Goal: Information Seeking & Learning: Learn about a topic

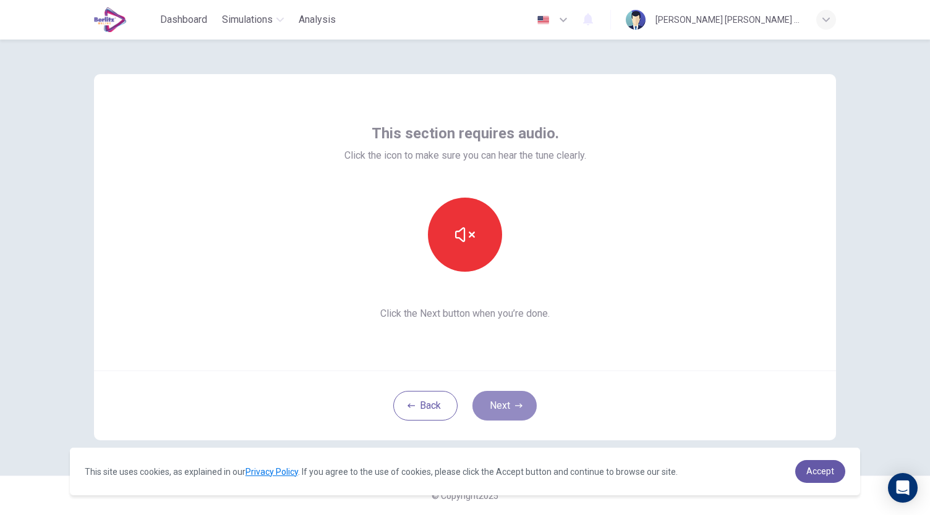
click at [498, 409] on button "Next" at bounding box center [504, 406] width 64 height 30
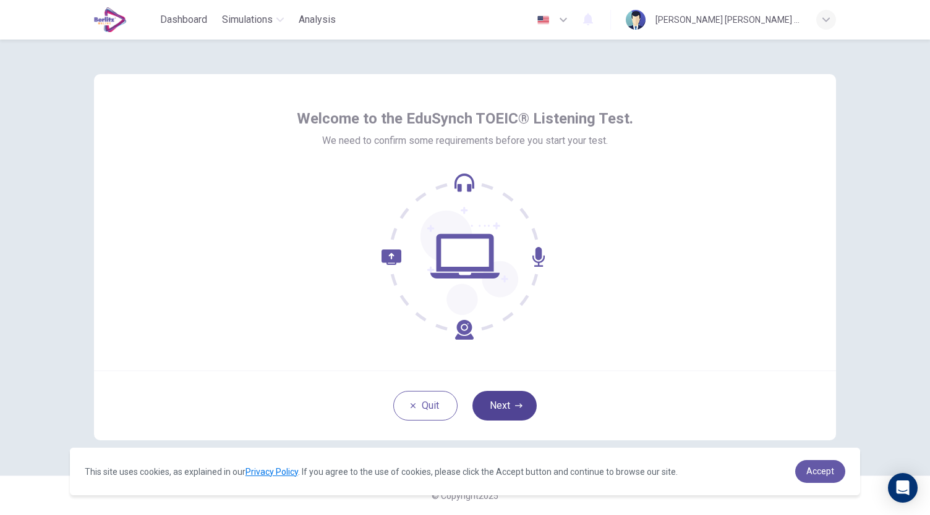
click at [519, 404] on icon "button" at bounding box center [518, 406] width 7 height 4
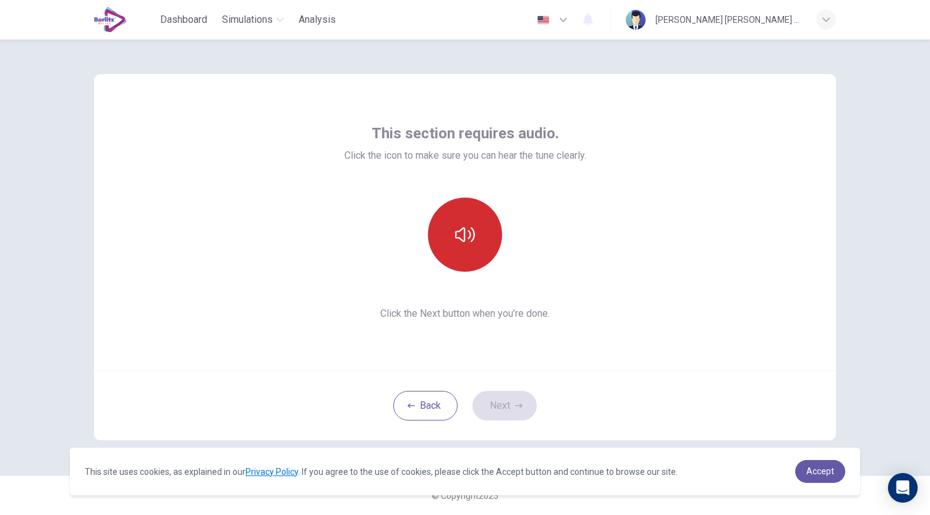
click at [469, 231] on icon "button" at bounding box center [465, 235] width 20 height 20
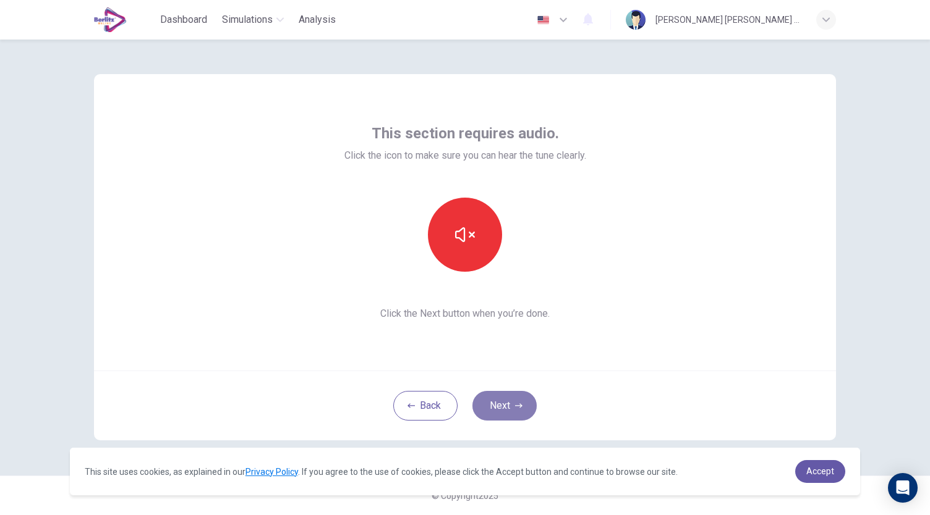
click at [507, 411] on button "Next" at bounding box center [504, 406] width 64 height 30
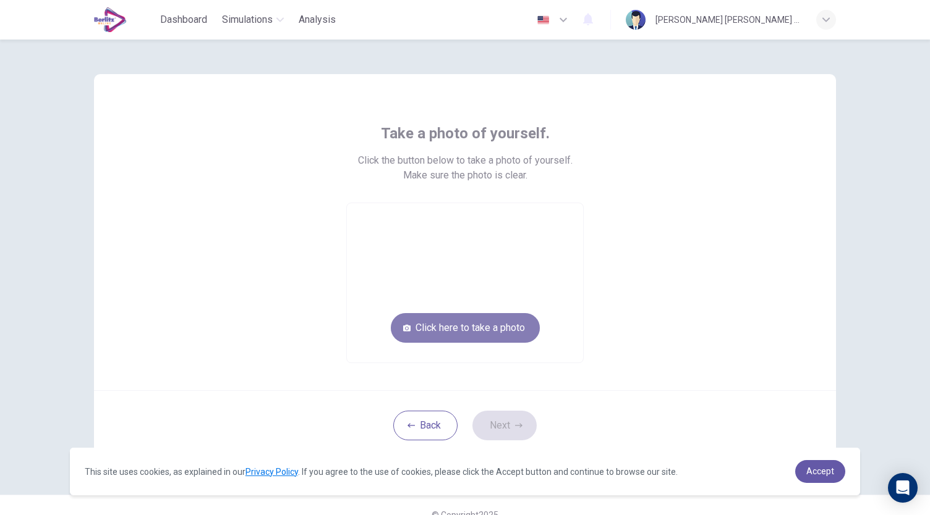
click at [416, 329] on button "Click here to take a photo" at bounding box center [465, 328] width 149 height 30
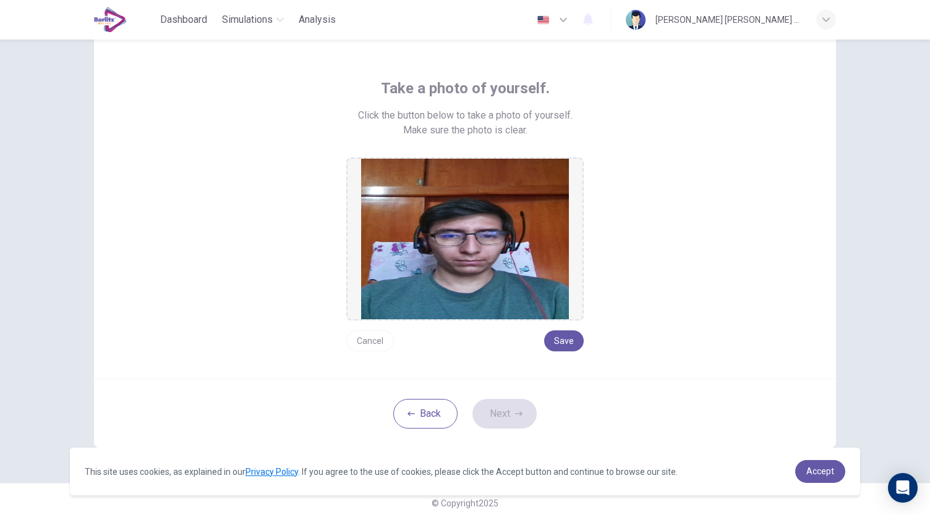
scroll to position [52, 0]
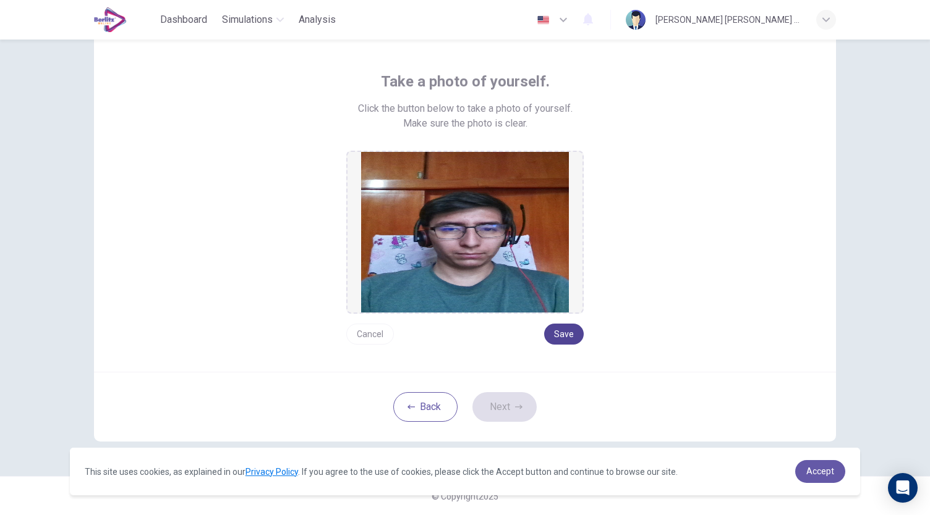
click at [559, 338] on button "Save" at bounding box center [564, 334] width 40 height 21
click at [501, 405] on button "Next" at bounding box center [504, 407] width 64 height 30
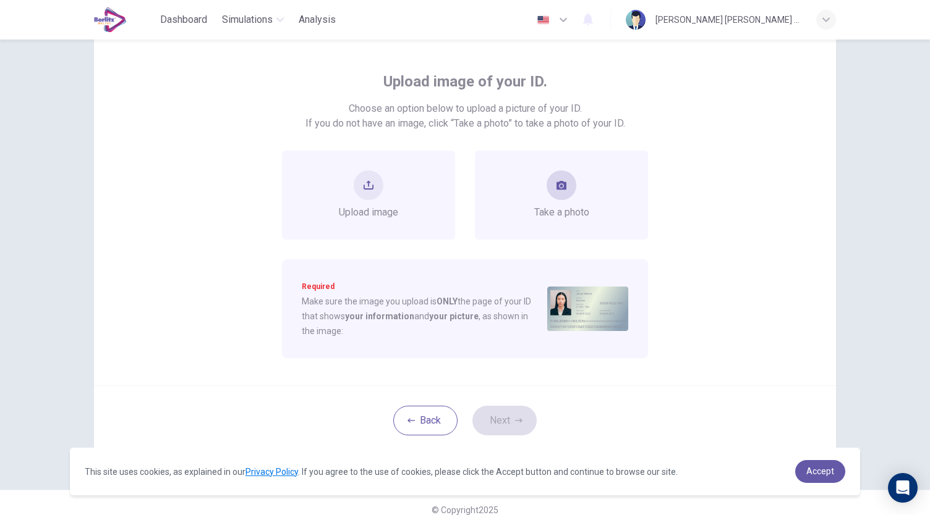
click at [559, 211] on span "Take a photo" at bounding box center [561, 212] width 55 height 15
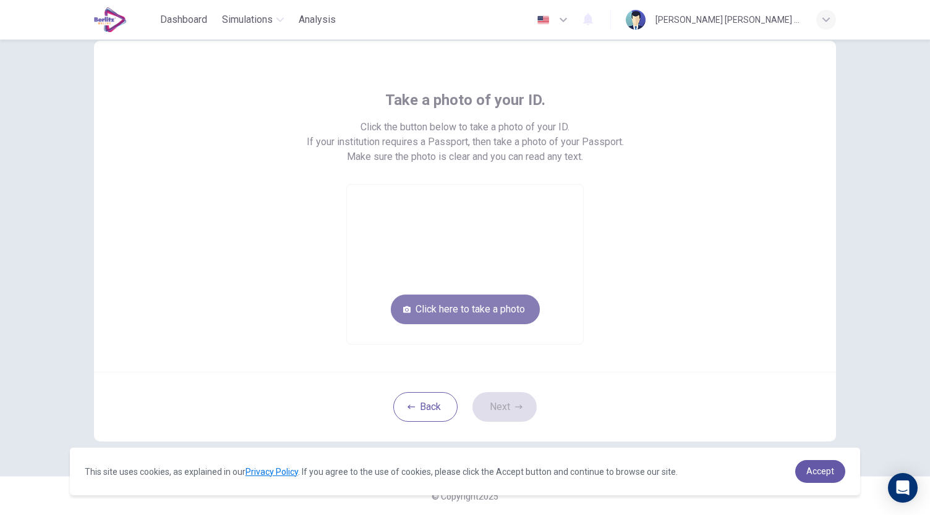
click at [493, 311] on button "Click here to take a photo" at bounding box center [465, 310] width 149 height 30
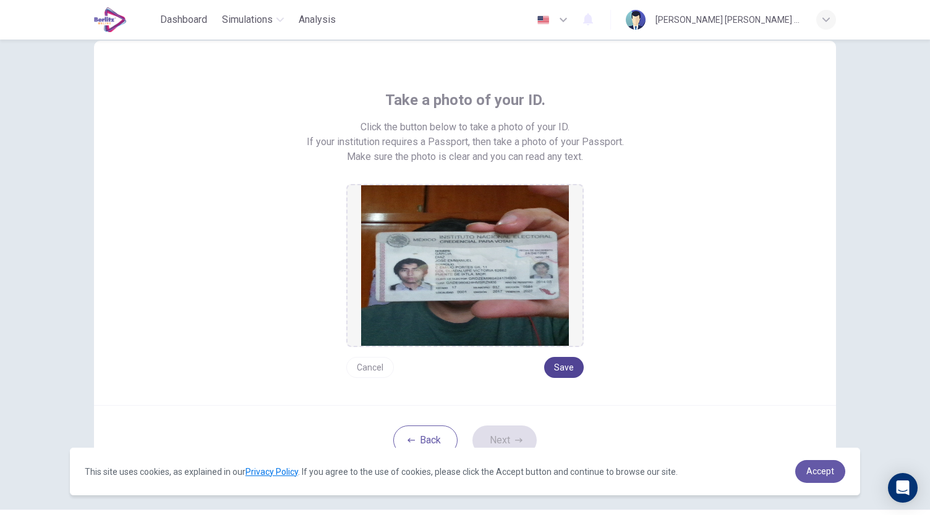
click at [551, 369] on button "Save" at bounding box center [564, 367] width 40 height 21
click at [502, 438] on button "Next" at bounding box center [504, 441] width 64 height 30
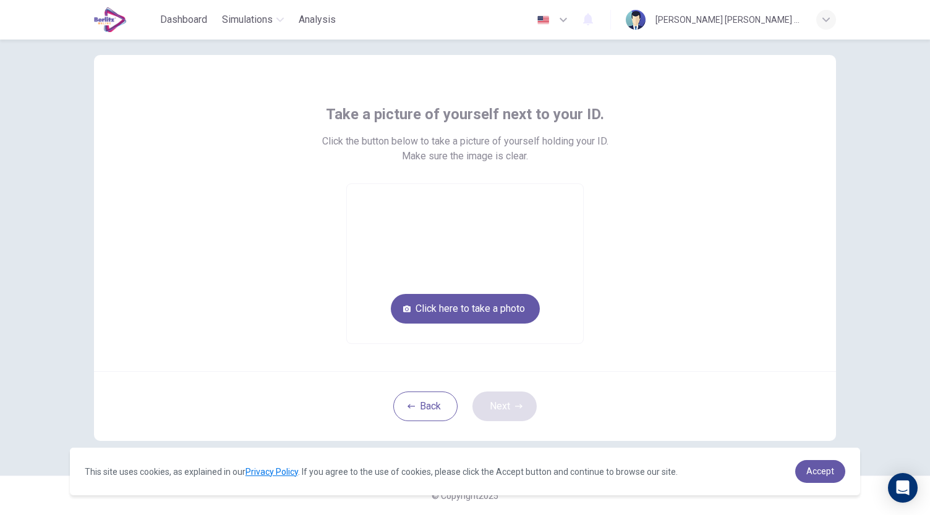
scroll to position [19, 0]
click at [414, 300] on button "Click here to take a photo" at bounding box center [465, 310] width 149 height 30
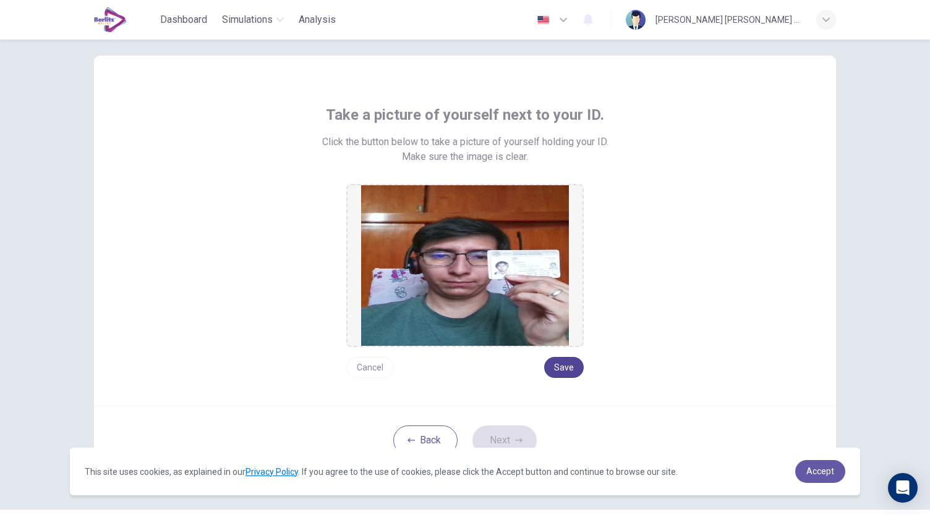
click at [550, 364] on button "Save" at bounding box center [564, 367] width 40 height 21
click at [497, 441] on button "Next" at bounding box center [504, 441] width 64 height 30
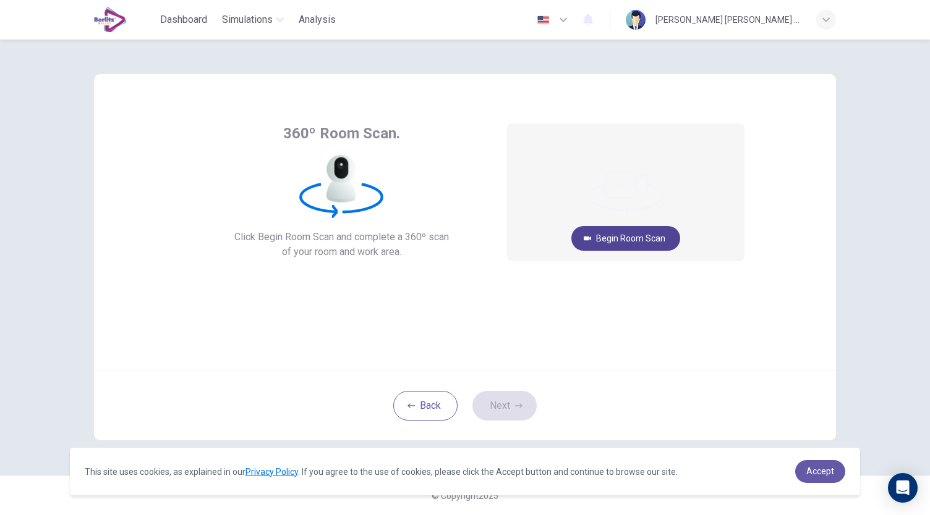
click at [610, 240] on button "Begin Room Scan" at bounding box center [625, 238] width 109 height 25
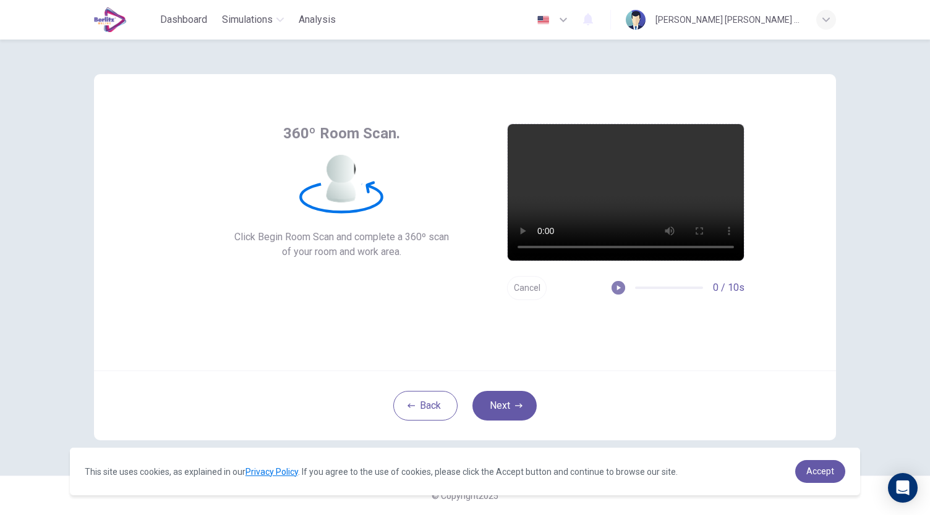
click at [619, 292] on icon "button" at bounding box center [618, 288] width 9 height 9
click at [523, 282] on button "Cancel" at bounding box center [527, 288] width 40 height 24
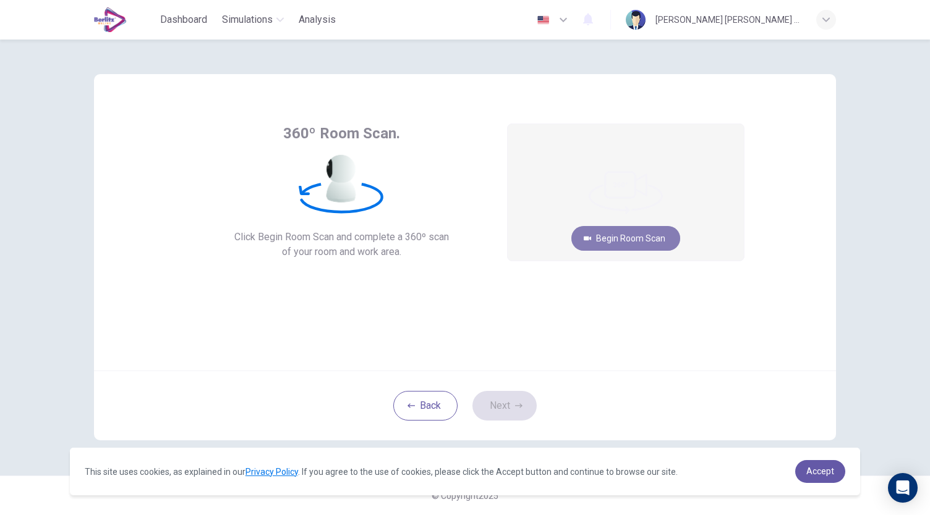
click at [611, 242] on button "Begin Room Scan" at bounding box center [625, 238] width 109 height 25
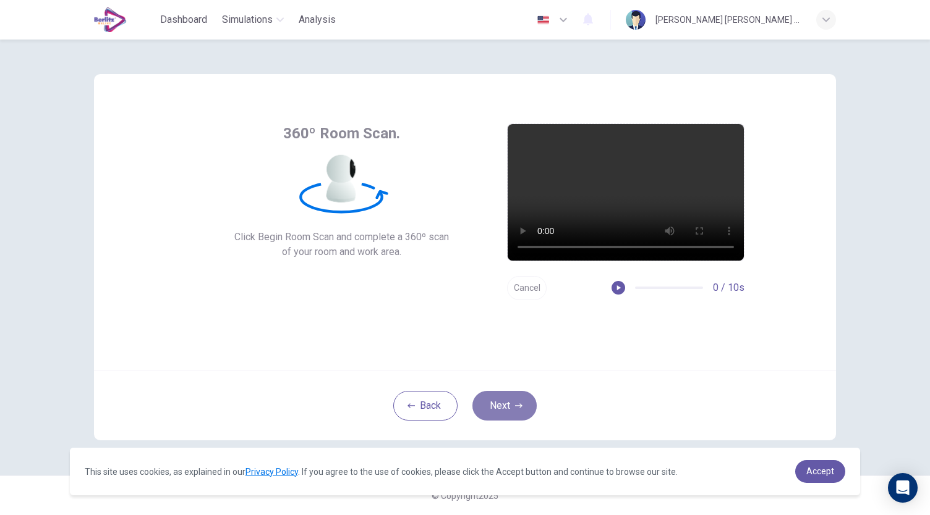
click at [499, 401] on button "Next" at bounding box center [504, 406] width 64 height 30
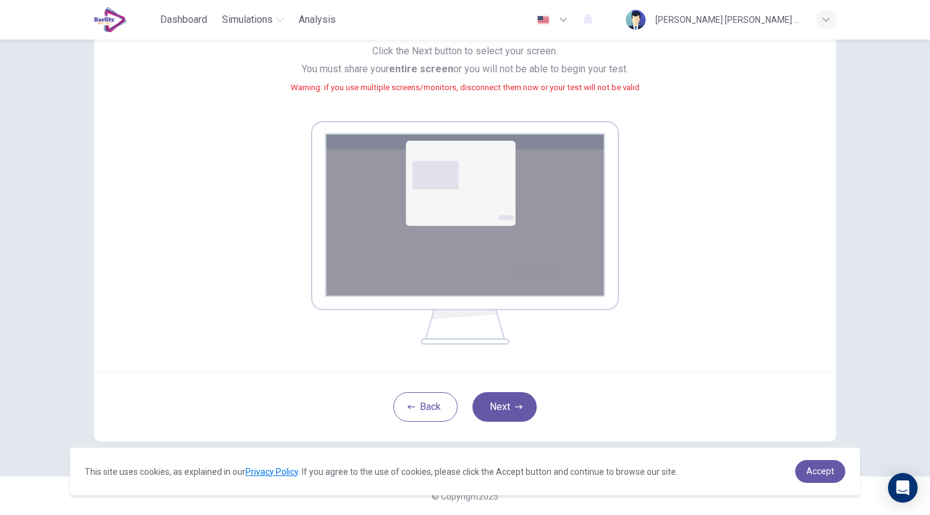
scroll to position [126, 0]
click at [491, 406] on button "Next" at bounding box center [504, 407] width 64 height 30
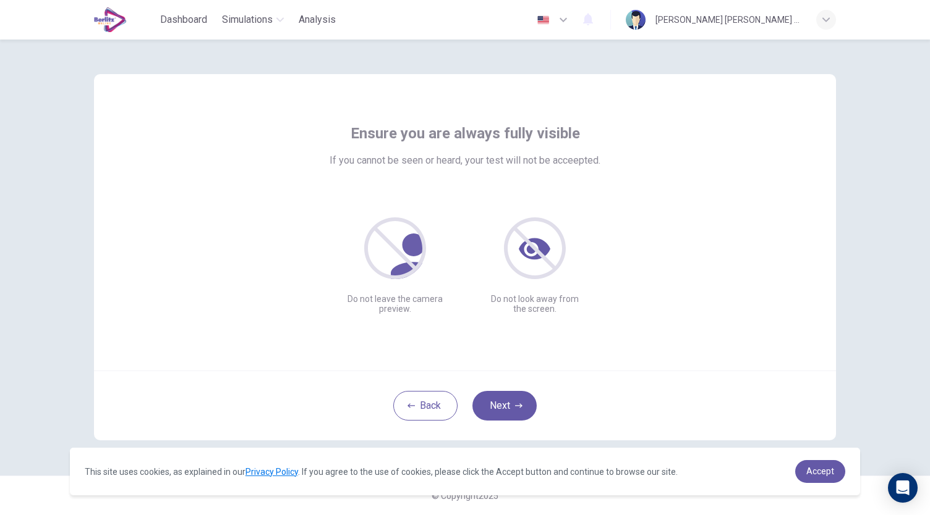
scroll to position [0, 0]
click at [513, 407] on button "Next" at bounding box center [504, 406] width 64 height 30
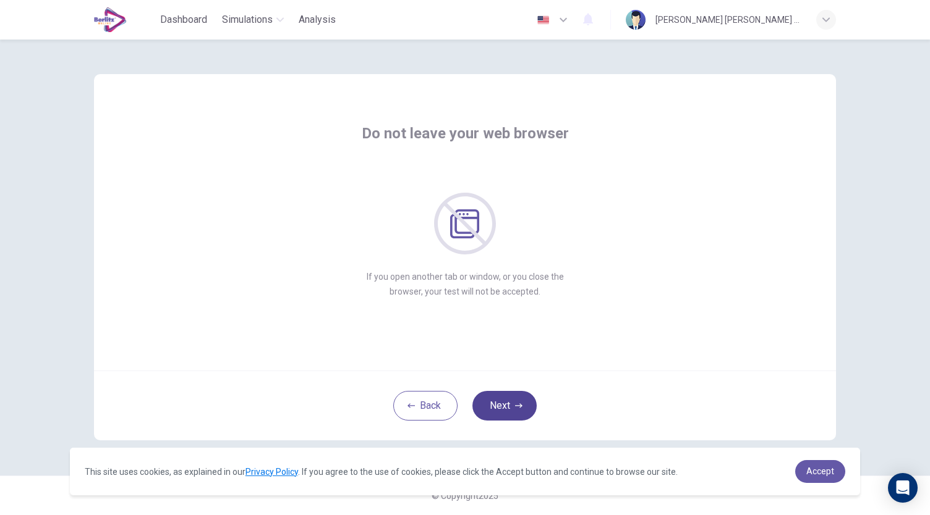
click at [513, 407] on button "Next" at bounding box center [504, 406] width 64 height 30
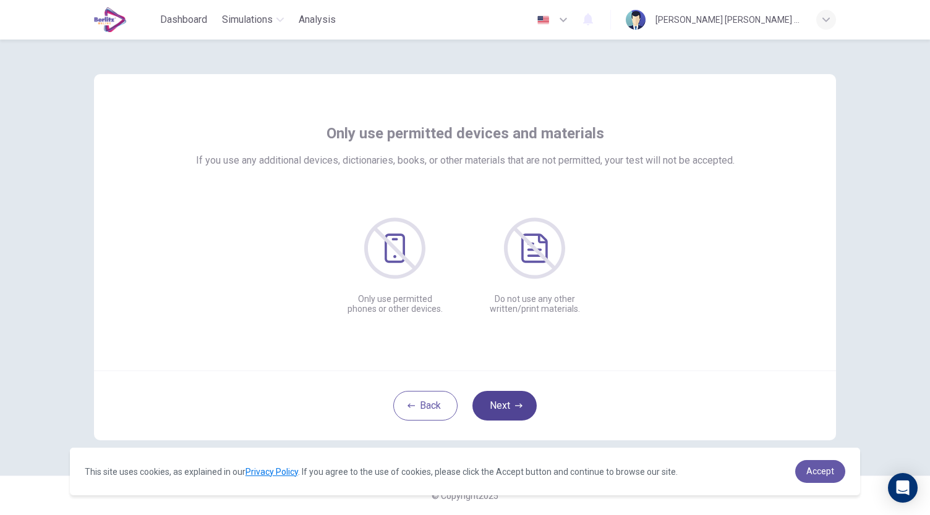
click at [513, 407] on button "Next" at bounding box center [504, 406] width 64 height 30
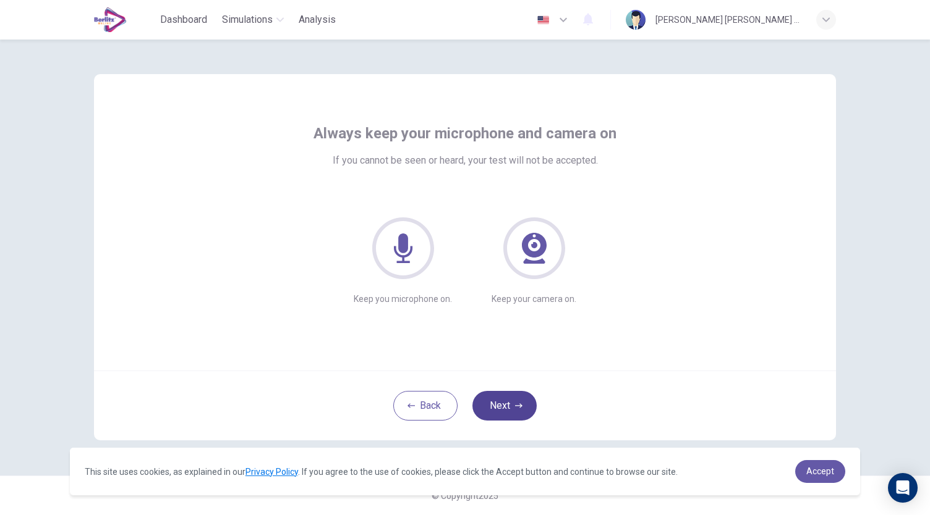
click at [512, 403] on button "Next" at bounding box center [504, 406] width 64 height 30
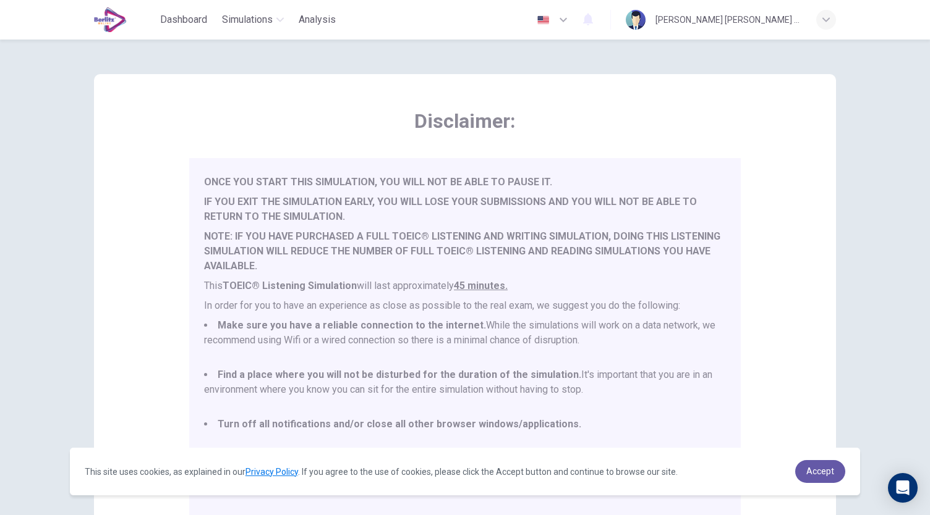
scroll to position [32, 0]
click at [818, 471] on span "Accept" at bounding box center [820, 472] width 28 height 10
click at [814, 471] on span "Accept" at bounding box center [820, 472] width 28 height 10
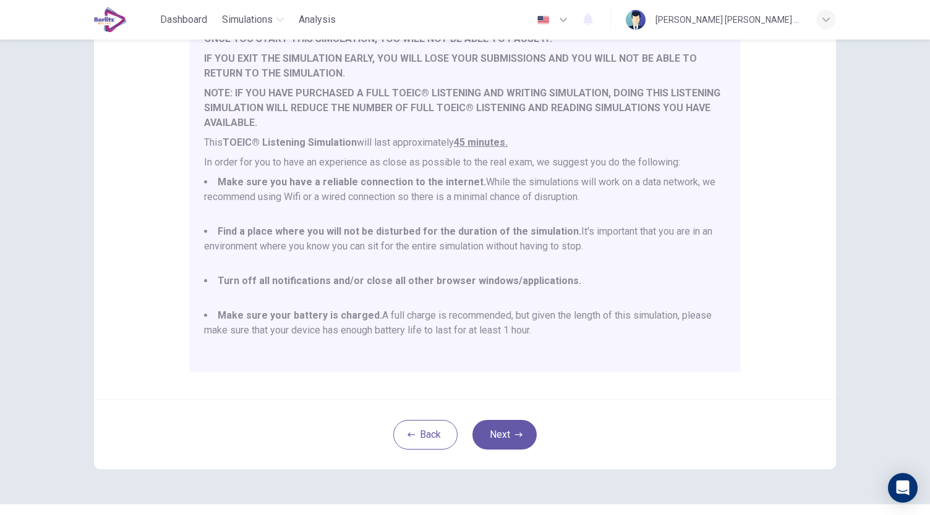
scroll to position [144, 0]
click at [515, 431] on icon "button" at bounding box center [518, 434] width 7 height 7
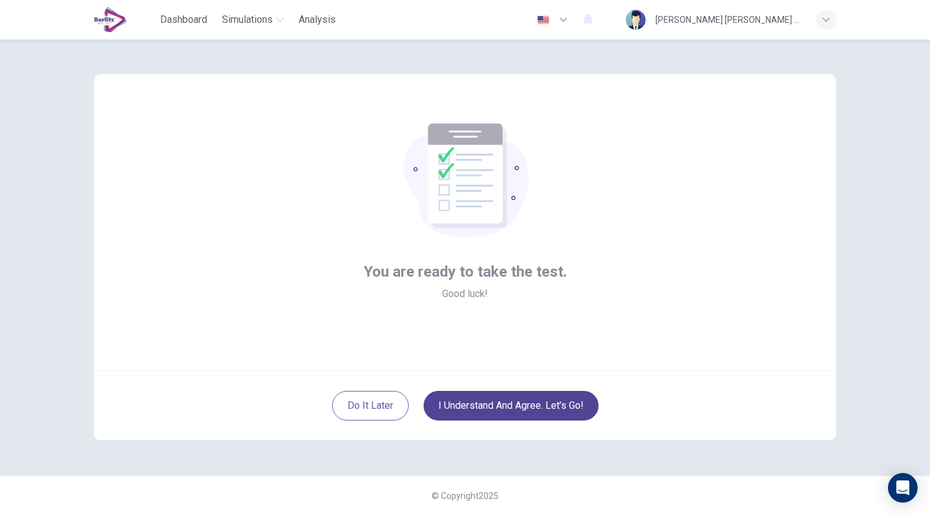
click at [487, 405] on button "I understand and agree. Let’s go!" at bounding box center [510, 406] width 175 height 30
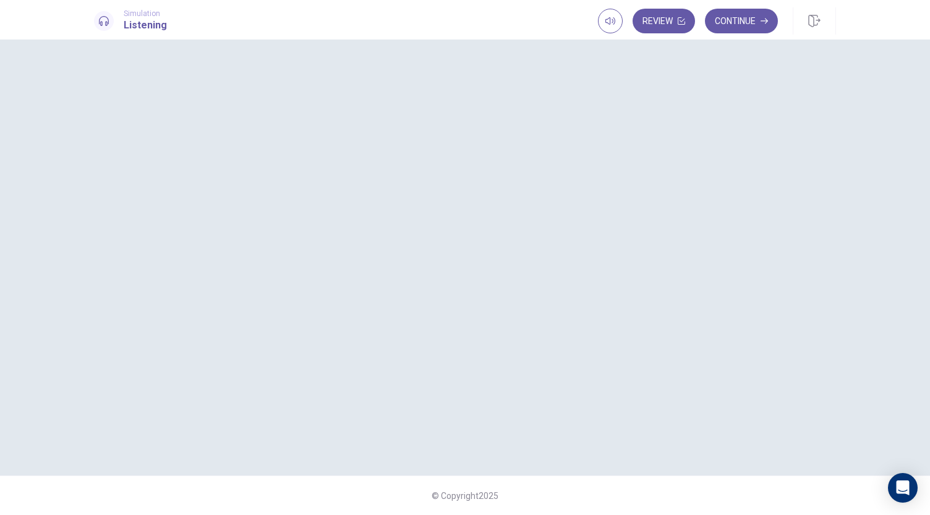
click at [185, 205] on div at bounding box center [465, 257] width 742 height 387
click at [628, 48] on span at bounding box center [631, 44] width 7 height 7
type input "*"
drag, startPoint x: 614, startPoint y: 43, endPoint x: 656, endPoint y: 50, distance: 42.6
click at [656, 50] on body "This site uses cookies, as explained in our Privacy Policy . If you agree to th…" at bounding box center [465, 257] width 930 height 515
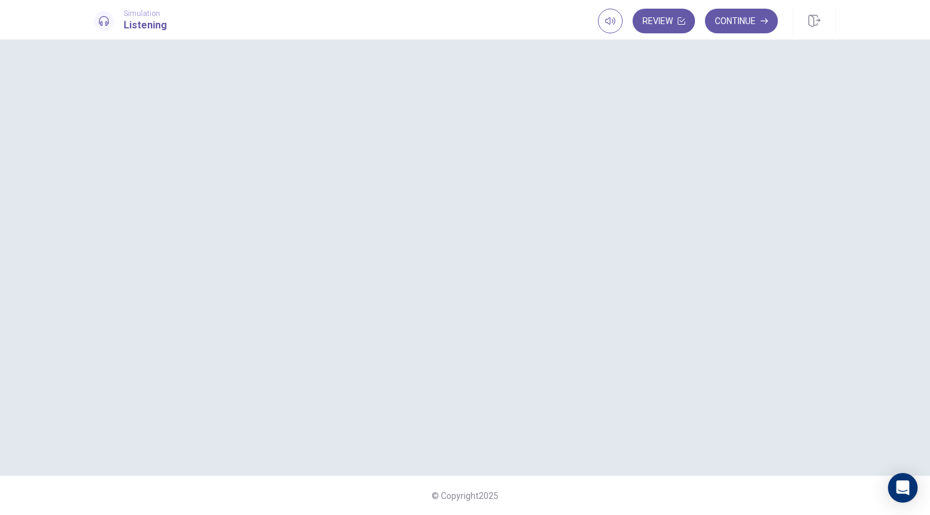
click at [150, 12] on span "Simulation" at bounding box center [145, 13] width 43 height 9
click at [442, 244] on div at bounding box center [465, 257] width 742 height 387
click at [450, 203] on div at bounding box center [465, 257] width 742 height 387
click at [455, 192] on div at bounding box center [465, 257] width 742 height 387
click at [455, 174] on div at bounding box center [465, 257] width 742 height 387
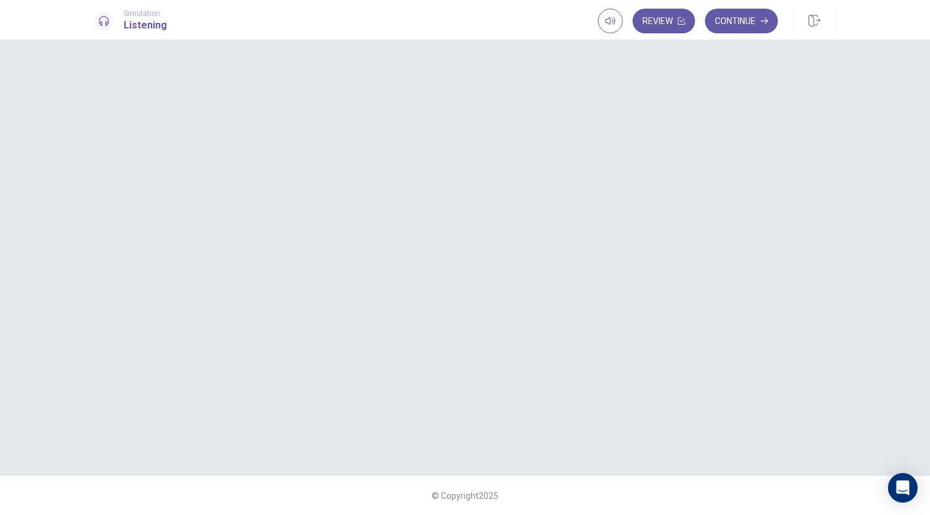
click at [249, 138] on div at bounding box center [465, 257] width 742 height 387
click at [131, 22] on h1 "Listening" at bounding box center [145, 25] width 43 height 15
click at [507, 208] on div at bounding box center [465, 257] width 742 height 387
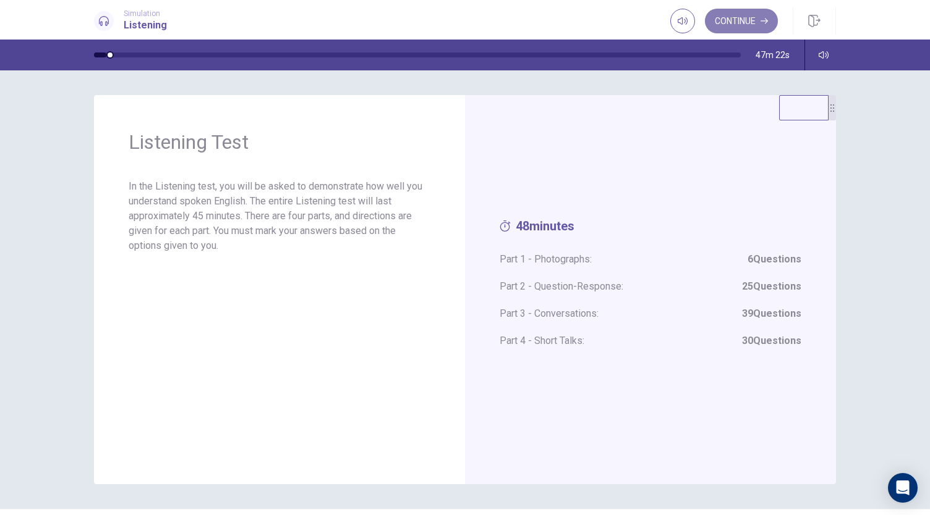
click at [738, 26] on button "Continue" at bounding box center [741, 21] width 73 height 25
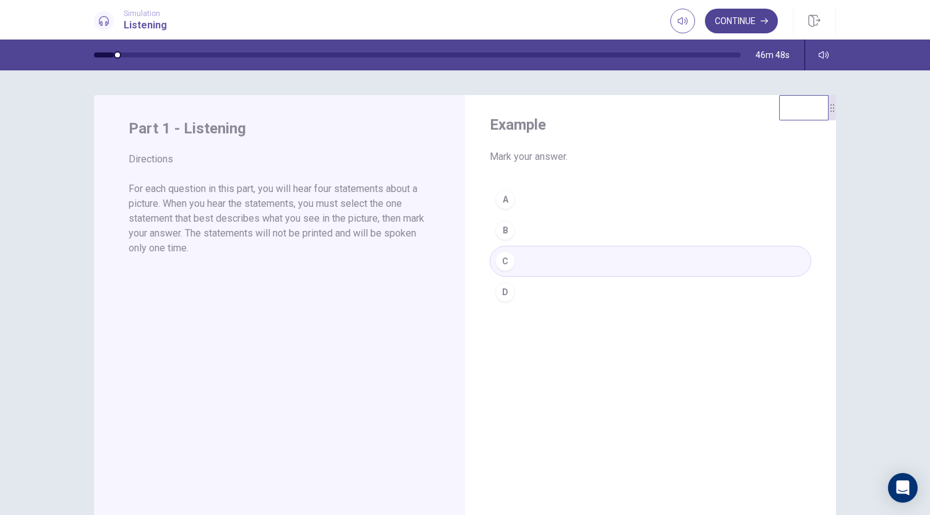
click at [736, 24] on button "Continue" at bounding box center [741, 21] width 73 height 25
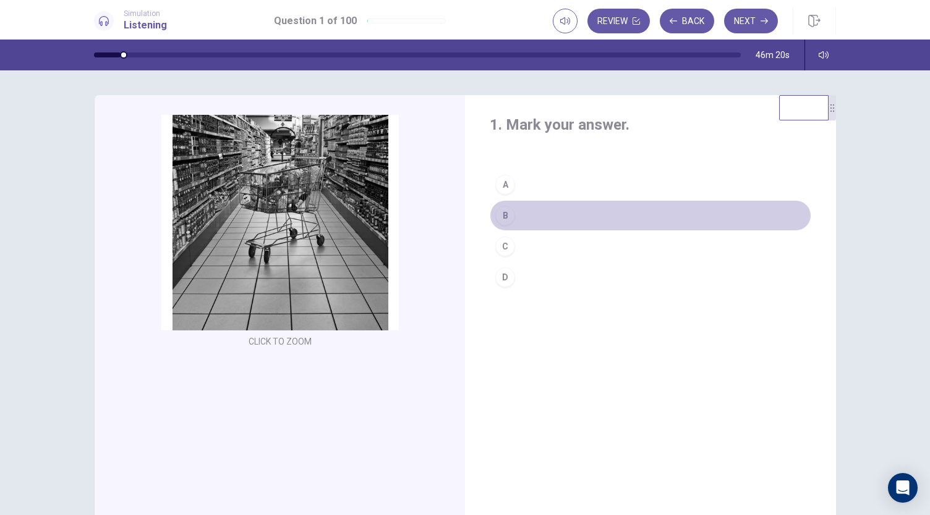
click at [504, 217] on div "B" at bounding box center [505, 216] width 20 height 20
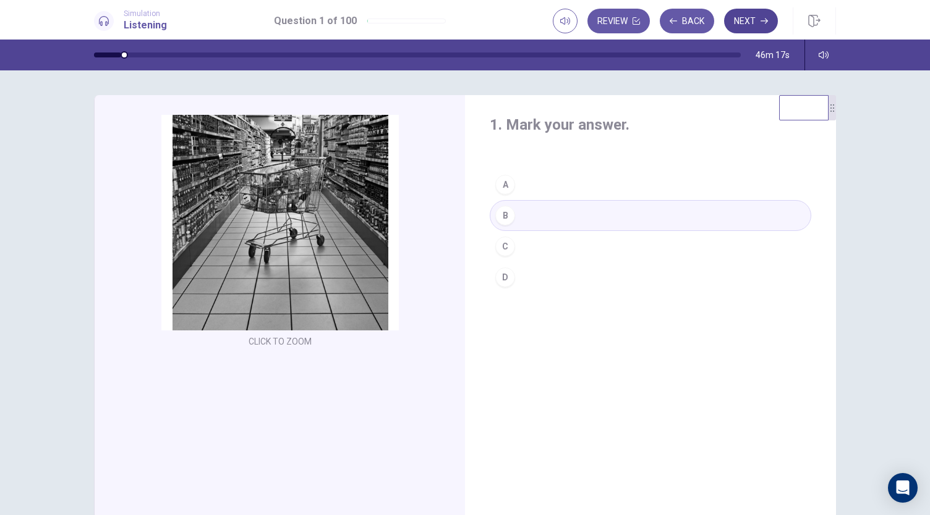
click at [750, 26] on button "Next" at bounding box center [751, 21] width 54 height 25
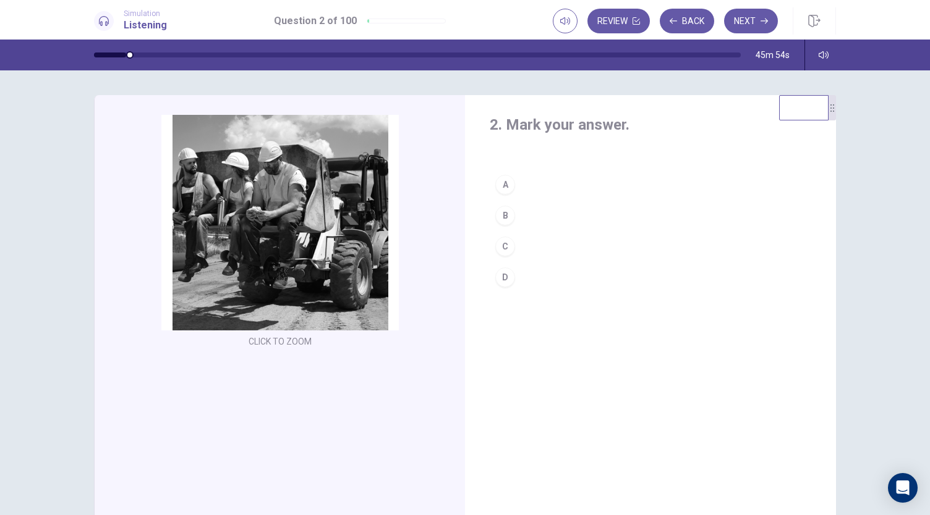
click at [498, 274] on div "D" at bounding box center [505, 278] width 20 height 20
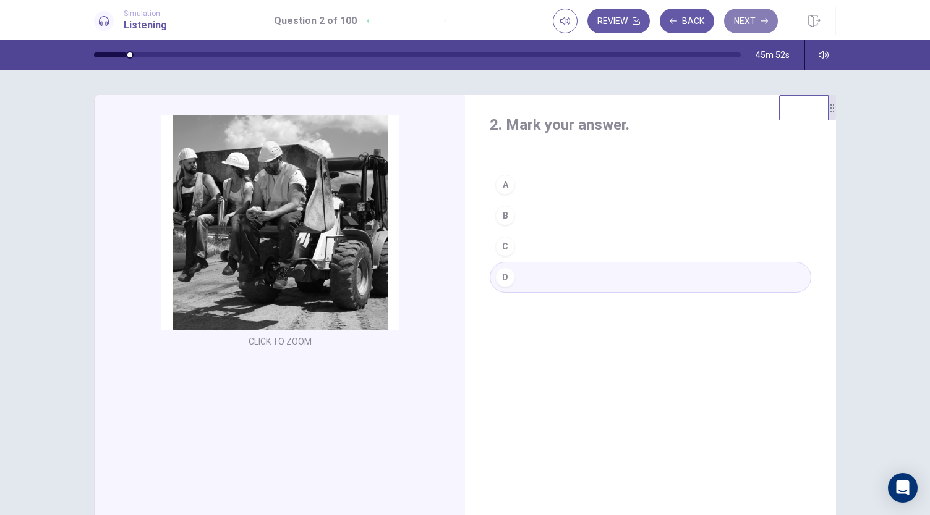
click at [755, 27] on button "Next" at bounding box center [751, 21] width 54 height 25
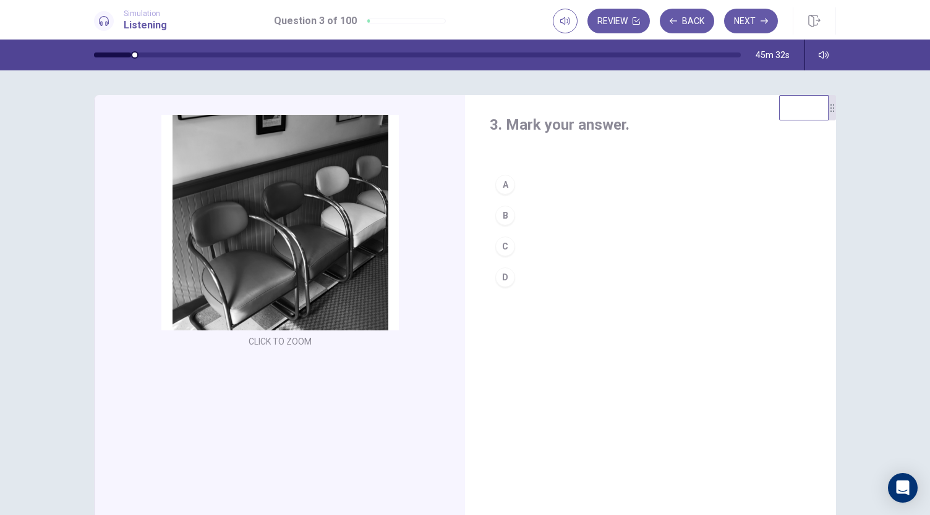
click at [502, 245] on div "C" at bounding box center [505, 247] width 20 height 20
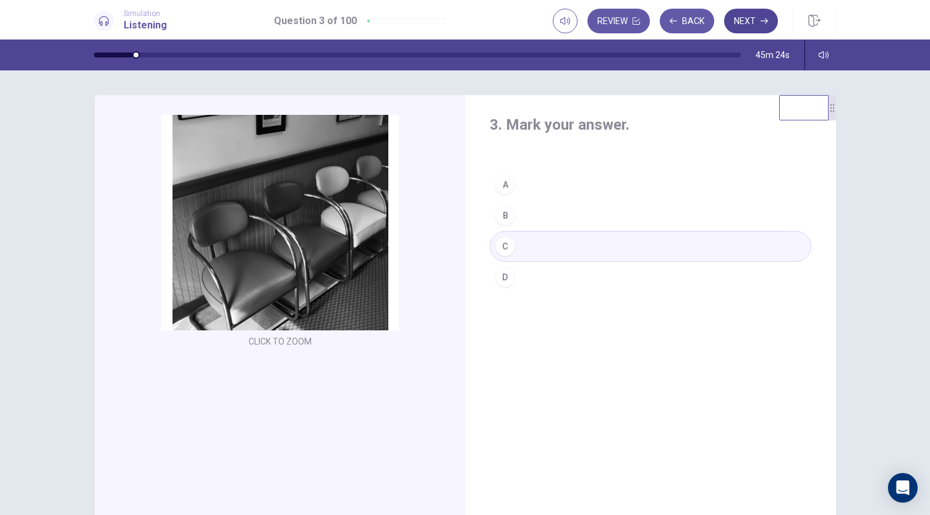
click at [748, 20] on button "Next" at bounding box center [751, 21] width 54 height 25
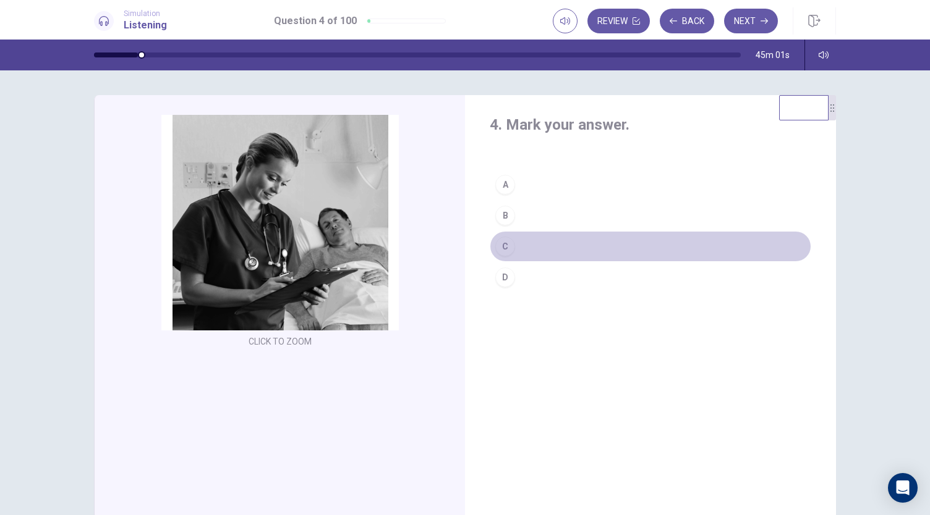
click at [509, 242] on div "C" at bounding box center [505, 247] width 20 height 20
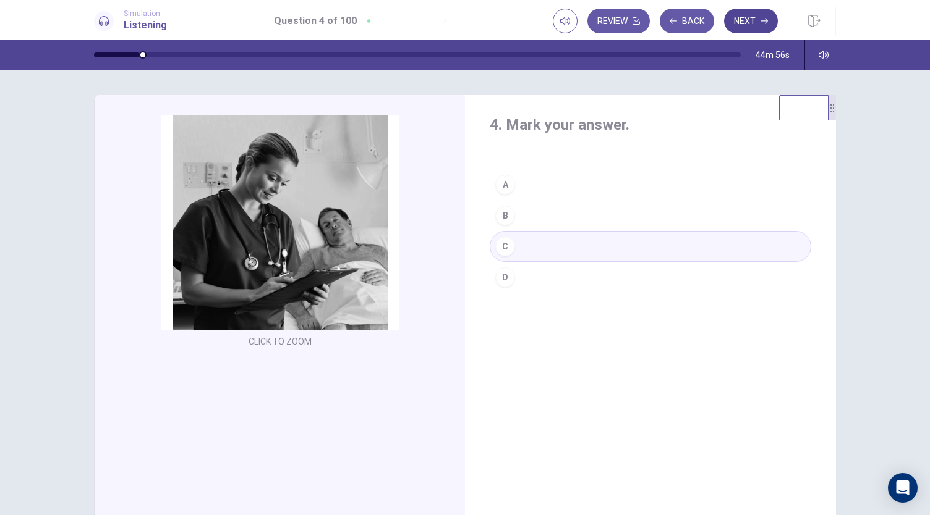
click at [742, 24] on button "Next" at bounding box center [751, 21] width 54 height 25
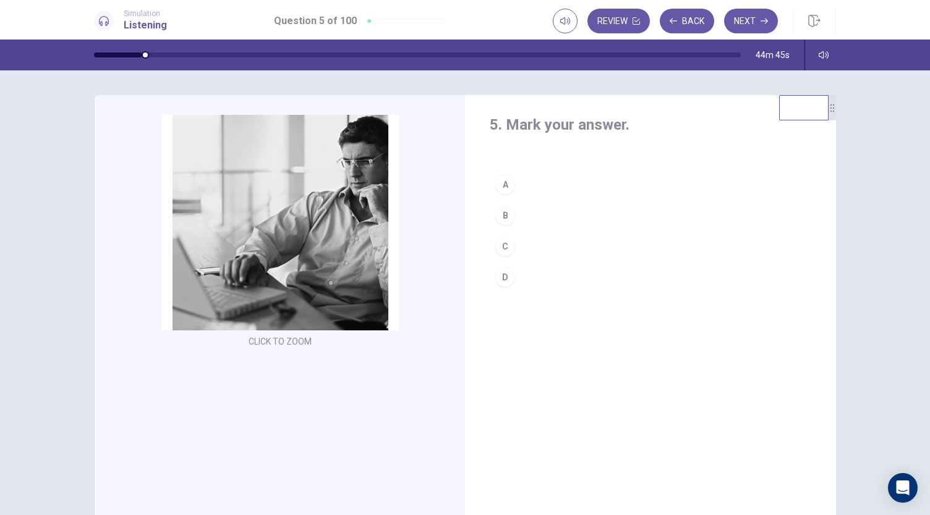
click at [504, 214] on div "B" at bounding box center [505, 216] width 20 height 20
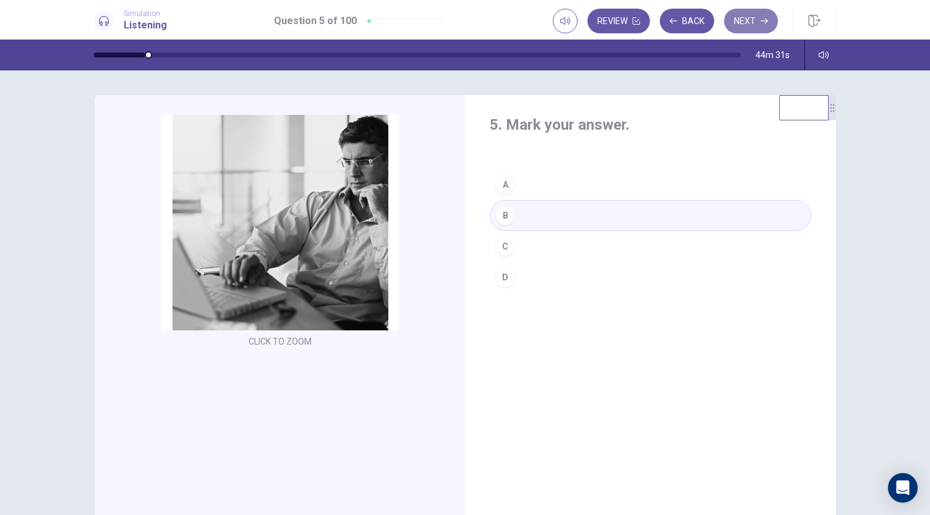
click at [740, 30] on button "Next" at bounding box center [751, 21] width 54 height 25
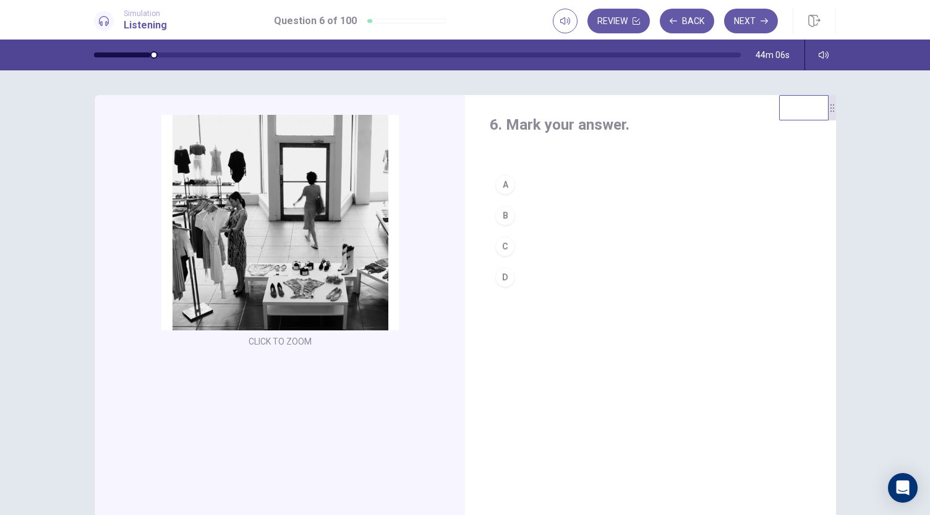
click at [502, 239] on div "C" at bounding box center [505, 247] width 20 height 20
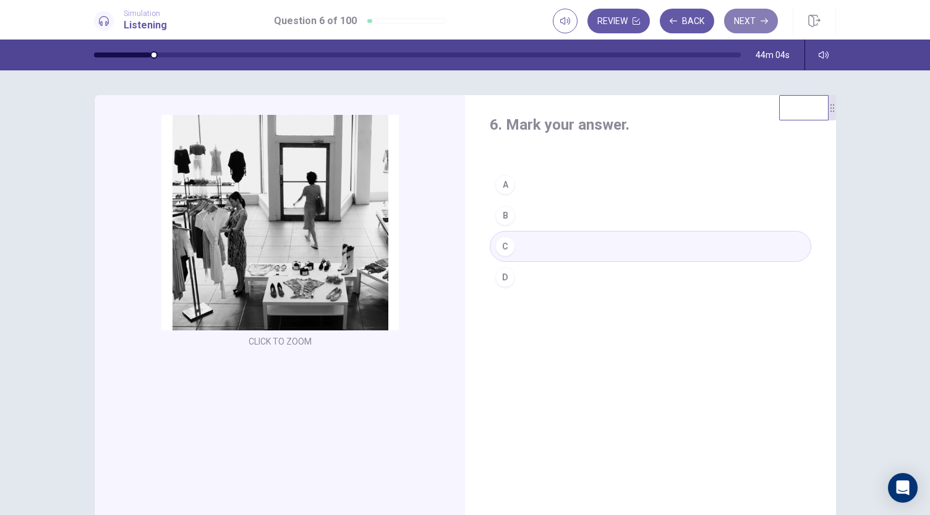
click at [749, 28] on button "Next" at bounding box center [751, 21] width 54 height 25
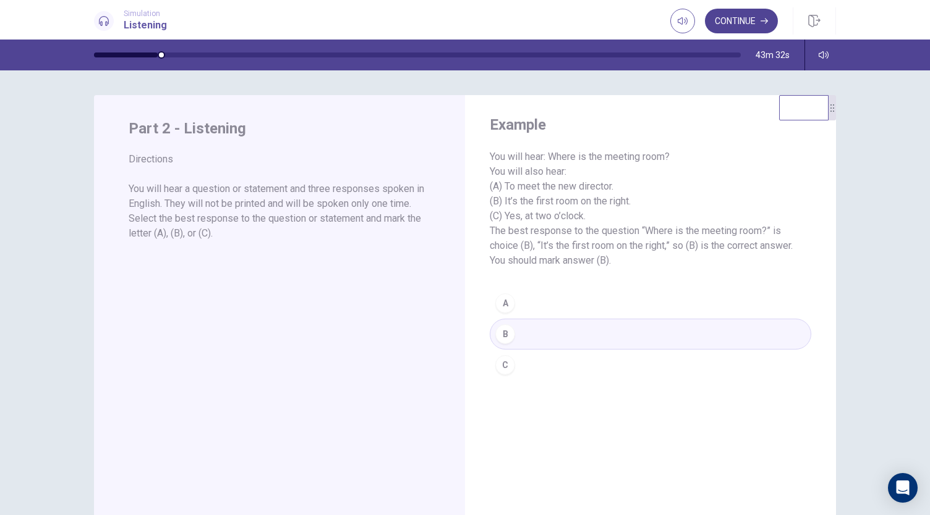
click at [732, 19] on button "Continue" at bounding box center [741, 21] width 73 height 25
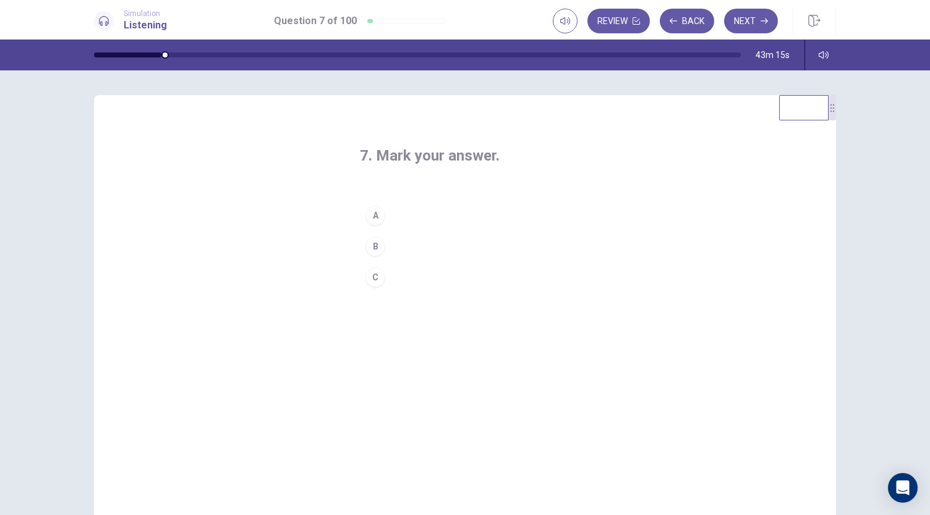
click at [373, 249] on div "B" at bounding box center [375, 247] width 20 height 20
click at [748, 19] on button "Next" at bounding box center [751, 21] width 54 height 25
click at [374, 250] on div "B" at bounding box center [375, 247] width 20 height 20
click at [741, 18] on button "Next" at bounding box center [751, 21] width 54 height 25
click at [374, 219] on div "A" at bounding box center [375, 216] width 20 height 20
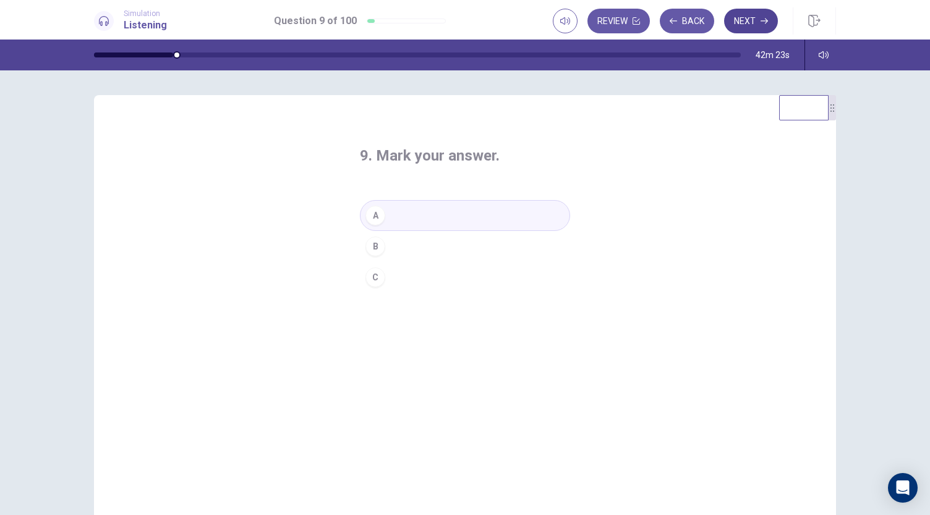
click at [749, 19] on button "Next" at bounding box center [751, 21] width 54 height 25
click at [374, 275] on div "C" at bounding box center [375, 278] width 20 height 20
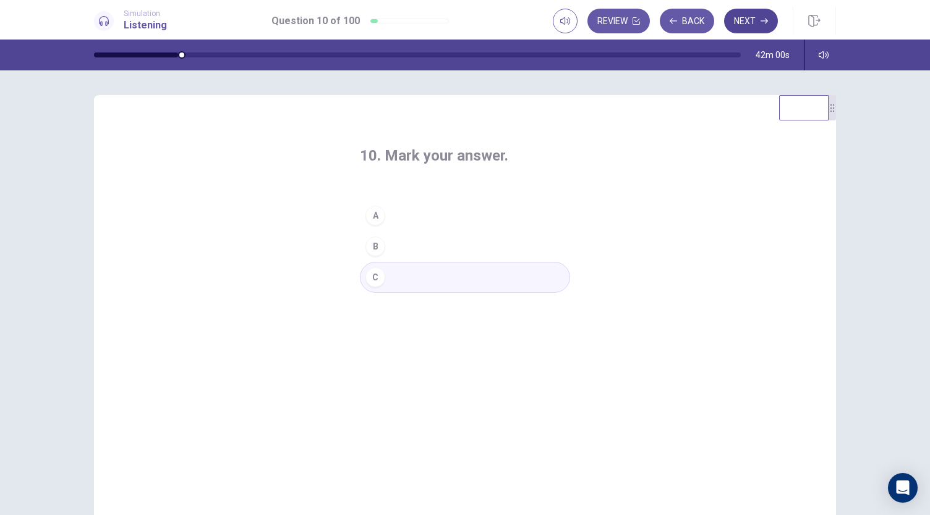
click at [742, 22] on button "Next" at bounding box center [751, 21] width 54 height 25
click at [372, 221] on div "A" at bounding box center [375, 216] width 20 height 20
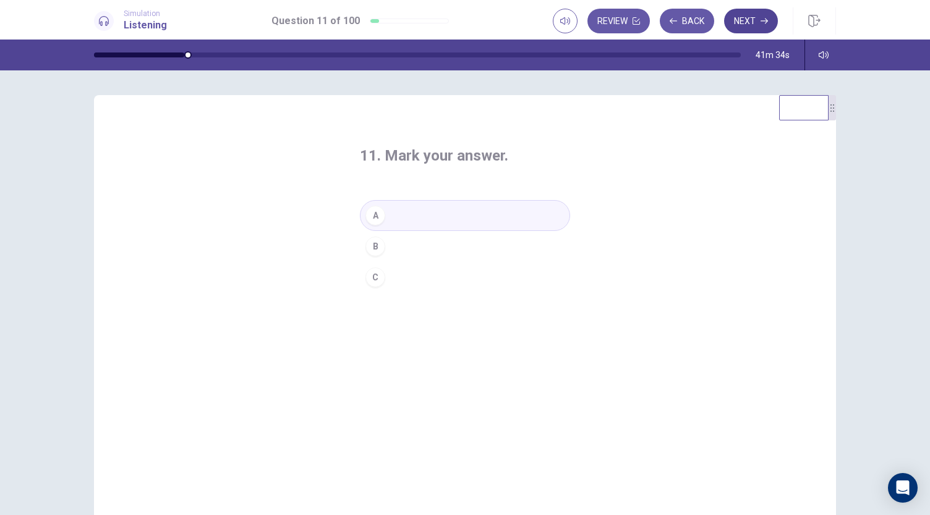
click at [745, 23] on button "Next" at bounding box center [751, 21] width 54 height 25
click at [378, 279] on div "C" at bounding box center [375, 278] width 20 height 20
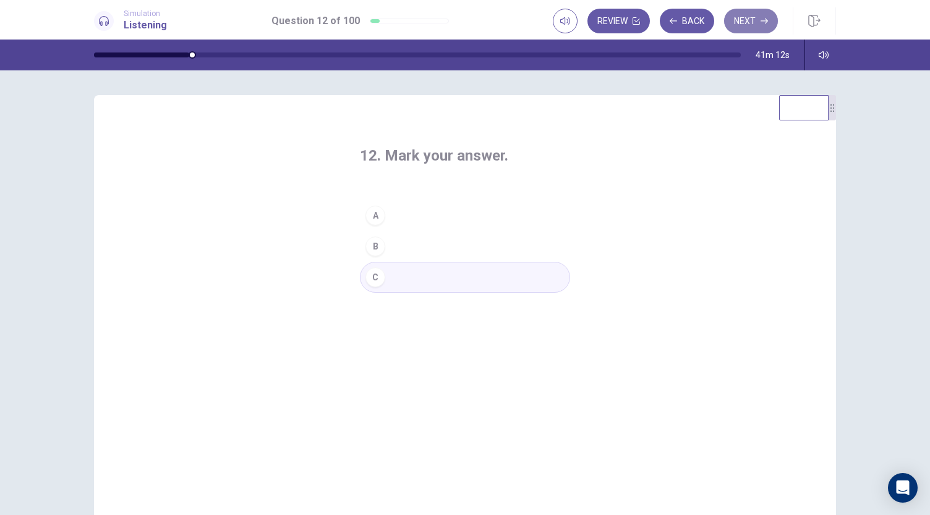
click at [748, 23] on button "Next" at bounding box center [751, 21] width 54 height 25
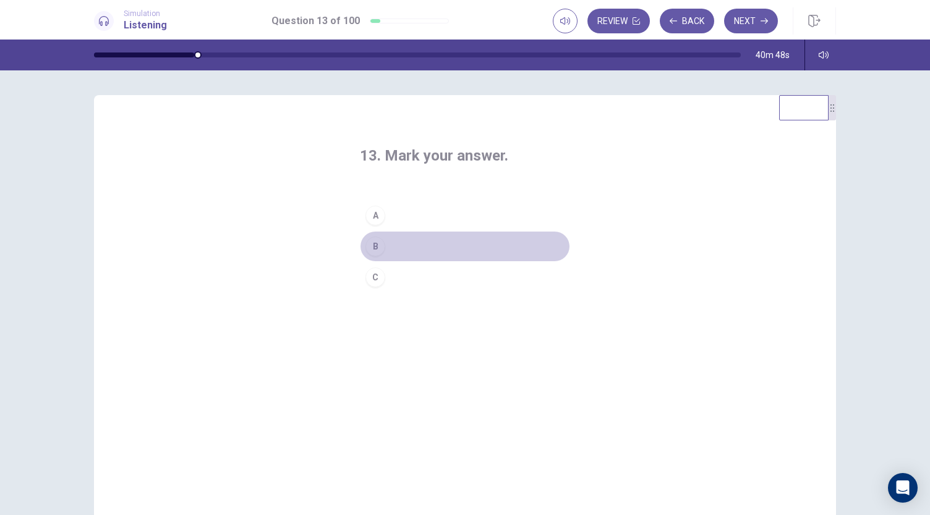
click at [369, 253] on div "B" at bounding box center [375, 247] width 20 height 20
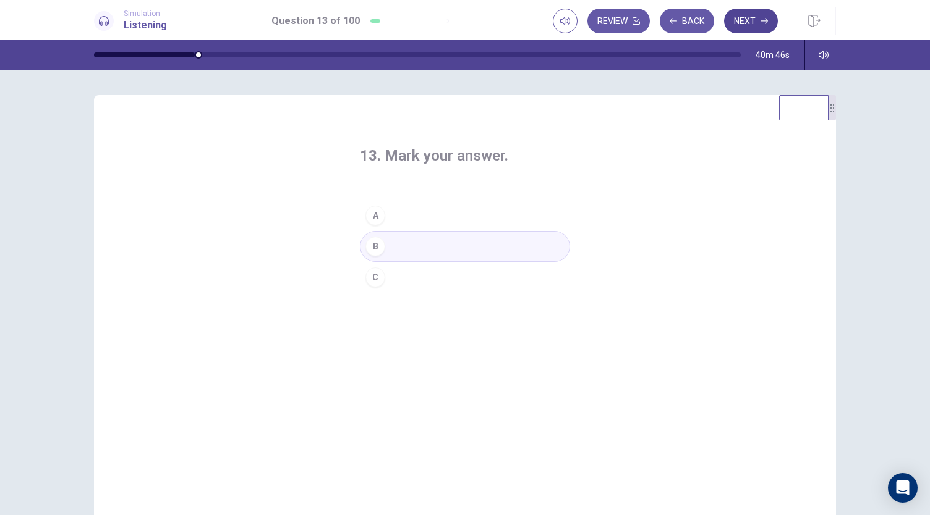
click at [758, 27] on button "Next" at bounding box center [751, 21] width 54 height 25
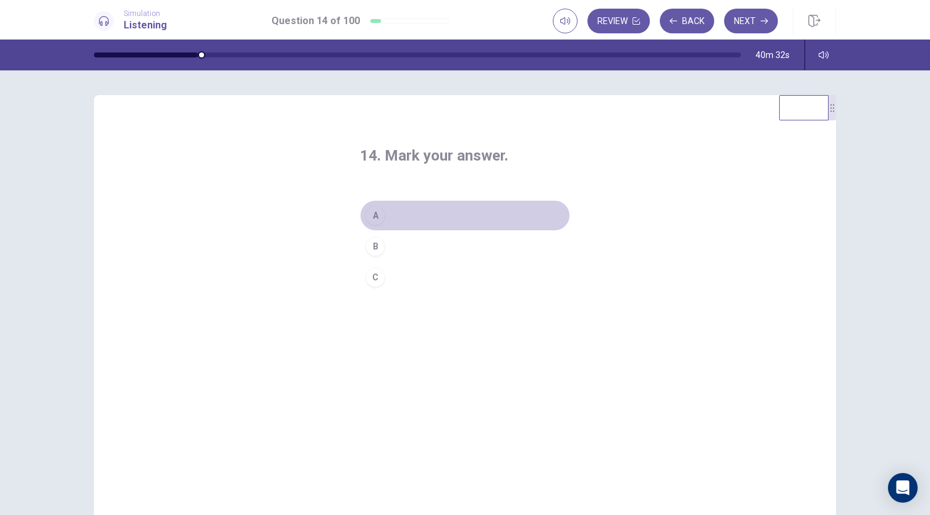
click at [375, 213] on div "A" at bounding box center [375, 216] width 20 height 20
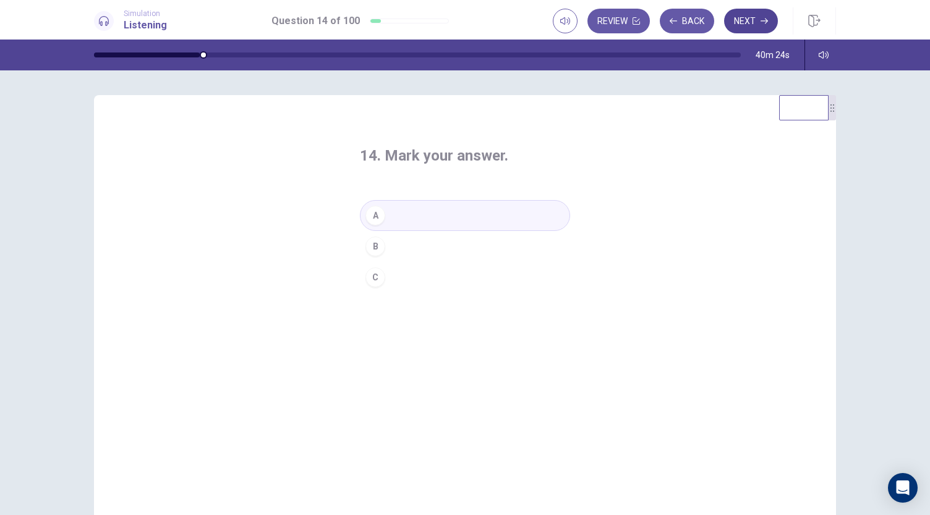
click at [743, 27] on button "Next" at bounding box center [751, 21] width 54 height 25
click at [376, 216] on div "A" at bounding box center [375, 216] width 20 height 20
click at [744, 22] on button "Next" at bounding box center [751, 21] width 54 height 25
click at [373, 249] on div "B" at bounding box center [375, 247] width 20 height 20
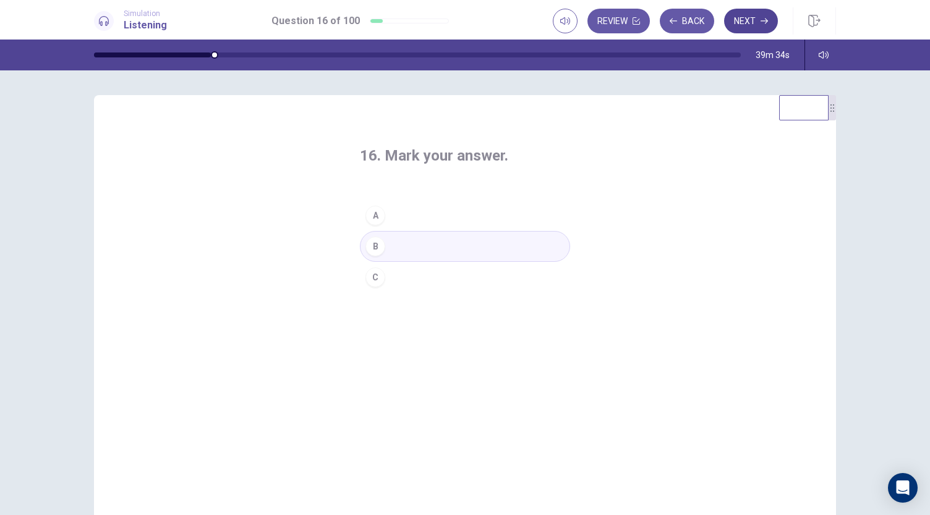
click at [751, 28] on button "Next" at bounding box center [751, 21] width 54 height 25
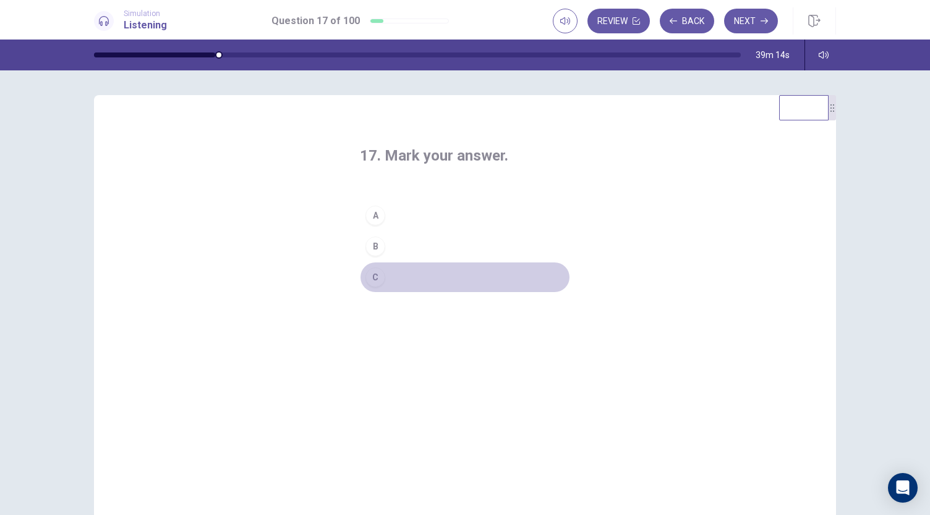
click at [377, 284] on div "C" at bounding box center [375, 278] width 20 height 20
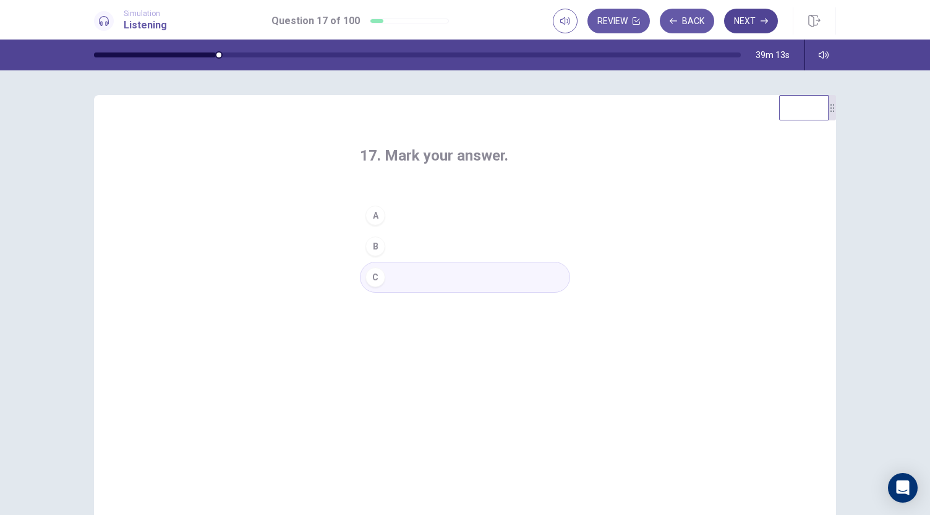
click at [744, 29] on button "Next" at bounding box center [751, 21] width 54 height 25
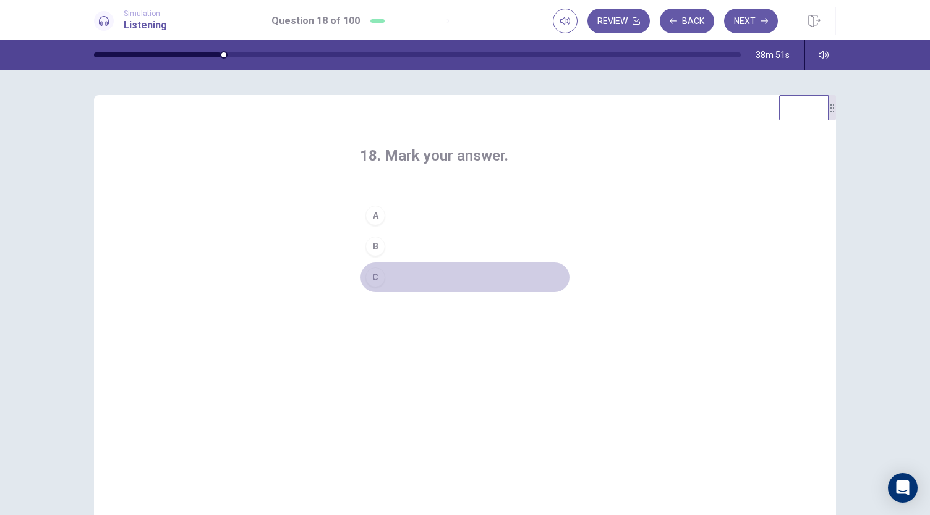
click at [373, 284] on div "C" at bounding box center [375, 278] width 20 height 20
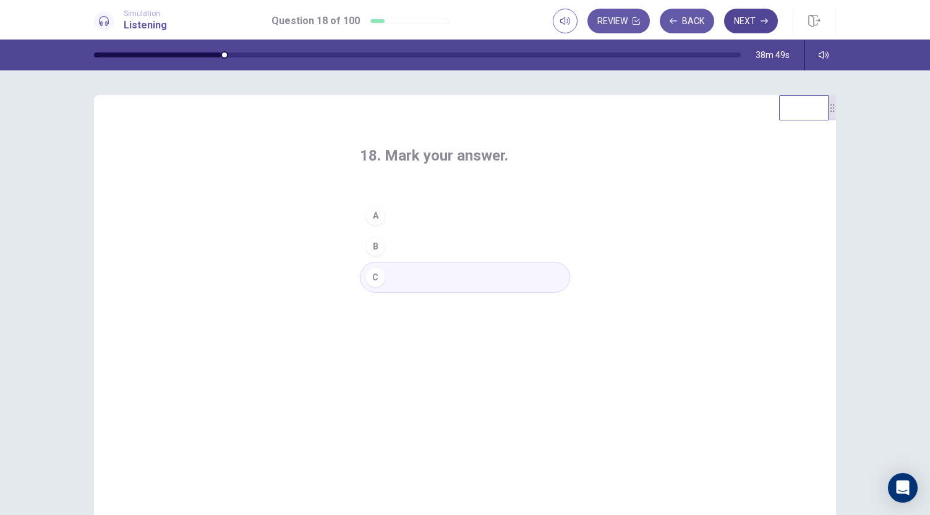
click at [752, 26] on button "Next" at bounding box center [751, 21] width 54 height 25
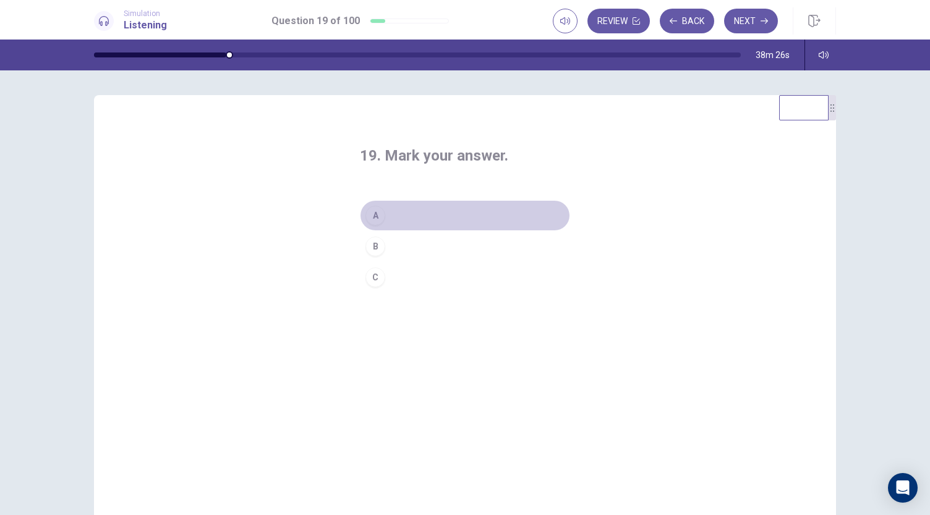
click at [370, 218] on div "A" at bounding box center [375, 216] width 20 height 20
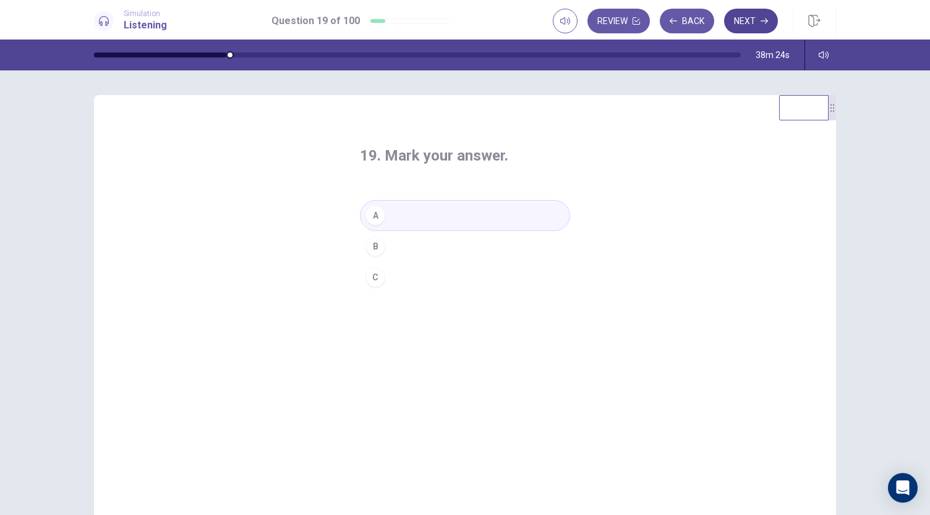
click at [742, 24] on button "Next" at bounding box center [751, 21] width 54 height 25
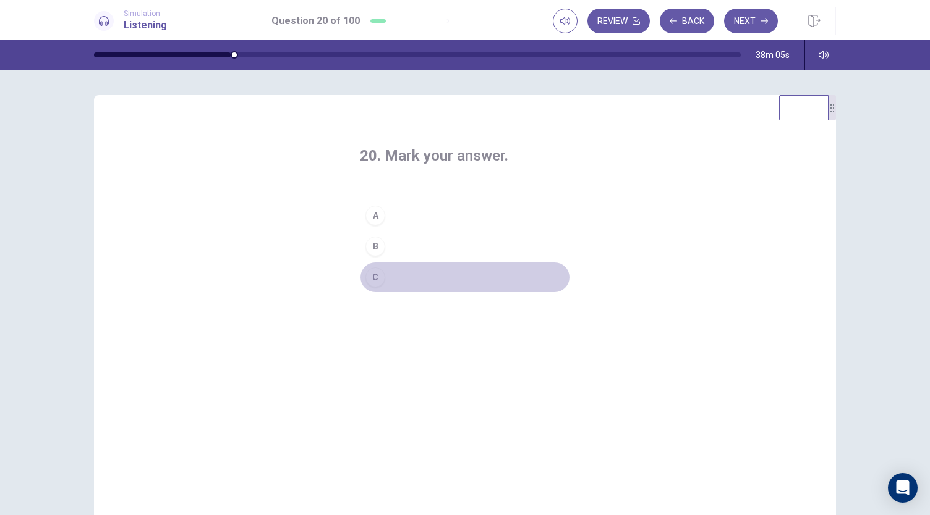
click at [371, 279] on div "C" at bounding box center [375, 278] width 20 height 20
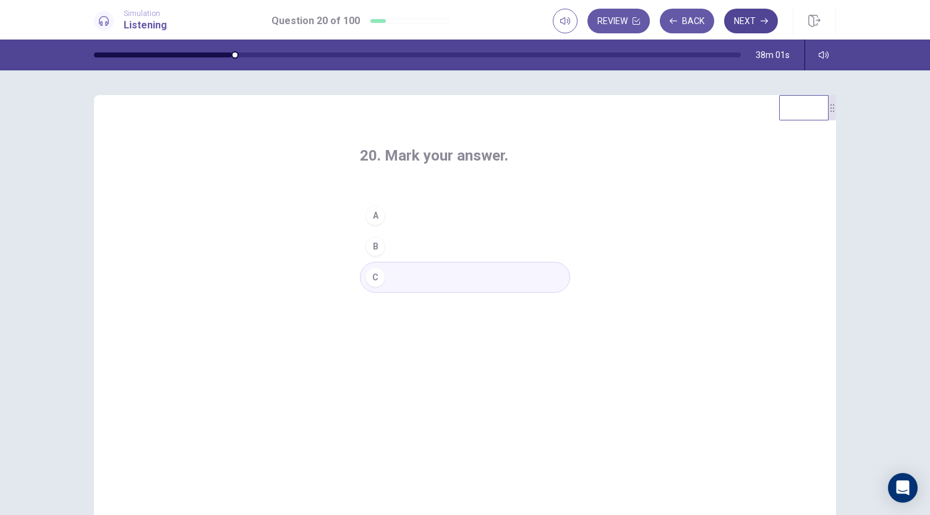
click at [747, 20] on button "Next" at bounding box center [751, 21] width 54 height 25
click at [371, 211] on div "A" at bounding box center [375, 216] width 20 height 20
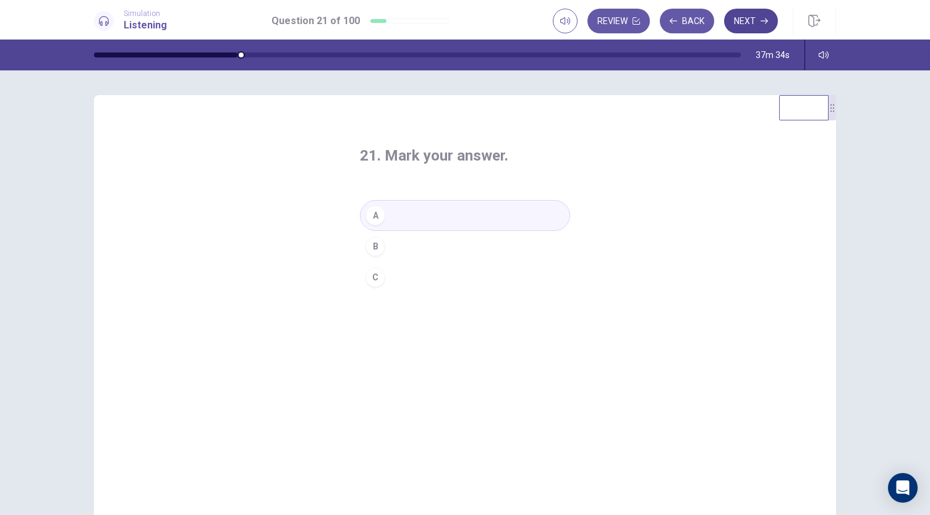
click at [743, 18] on button "Next" at bounding box center [751, 21] width 54 height 25
click at [372, 243] on div "B" at bounding box center [375, 247] width 20 height 20
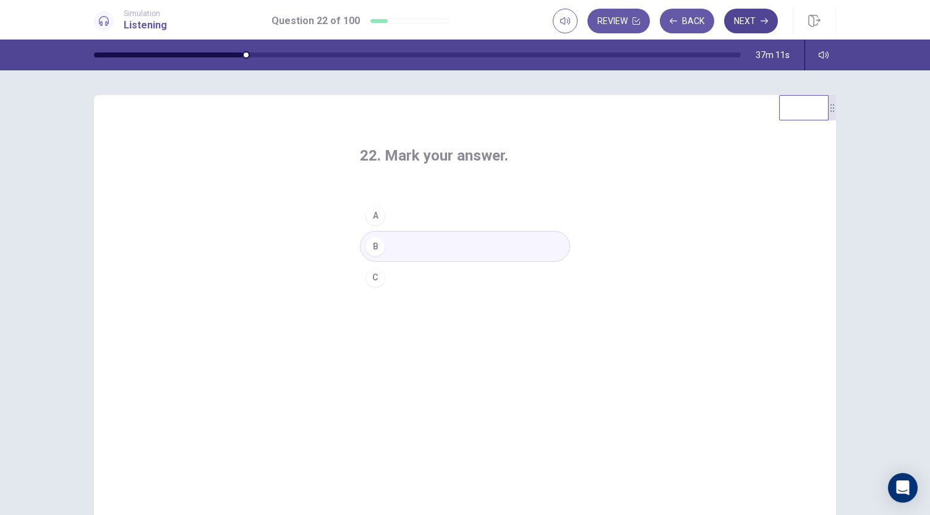
click at [745, 23] on button "Next" at bounding box center [751, 21] width 54 height 25
click at [378, 224] on button "A" at bounding box center [465, 215] width 210 height 31
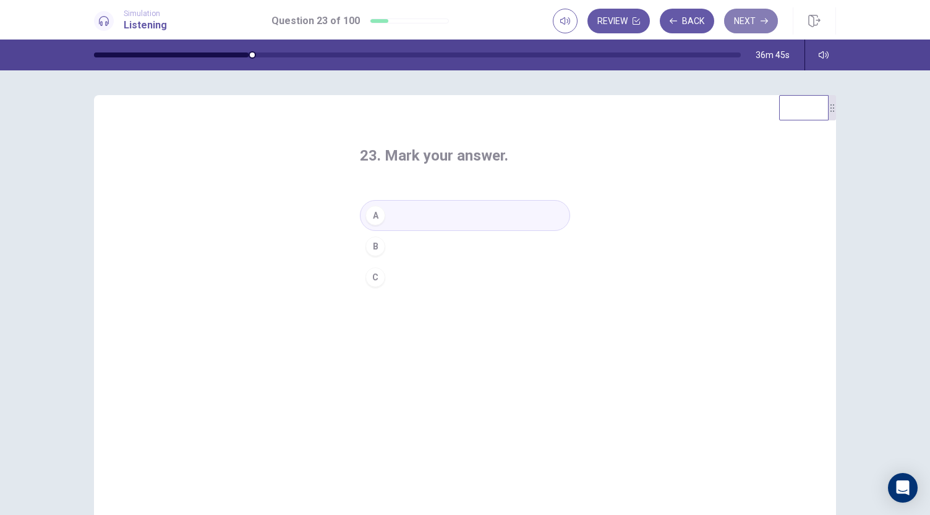
click at [755, 32] on button "Next" at bounding box center [751, 21] width 54 height 25
click at [376, 281] on div "C" at bounding box center [375, 278] width 20 height 20
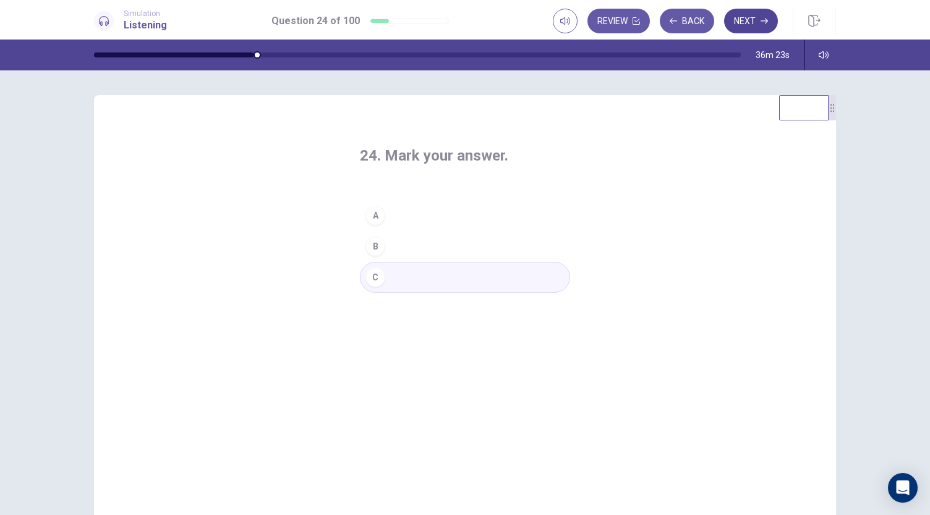
click at [756, 20] on button "Next" at bounding box center [751, 21] width 54 height 25
click at [372, 216] on div "A" at bounding box center [375, 216] width 20 height 20
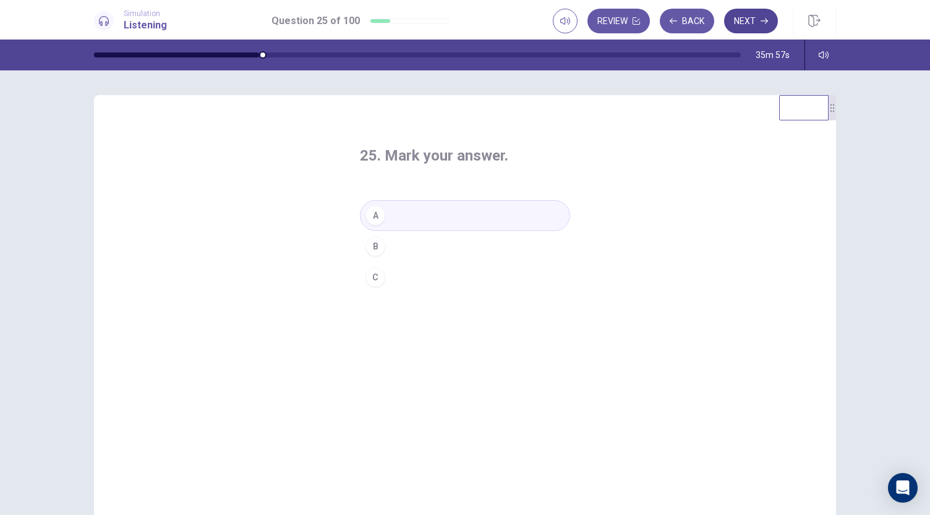
click at [742, 25] on button "Next" at bounding box center [751, 21] width 54 height 25
click at [371, 249] on div "B" at bounding box center [375, 247] width 20 height 20
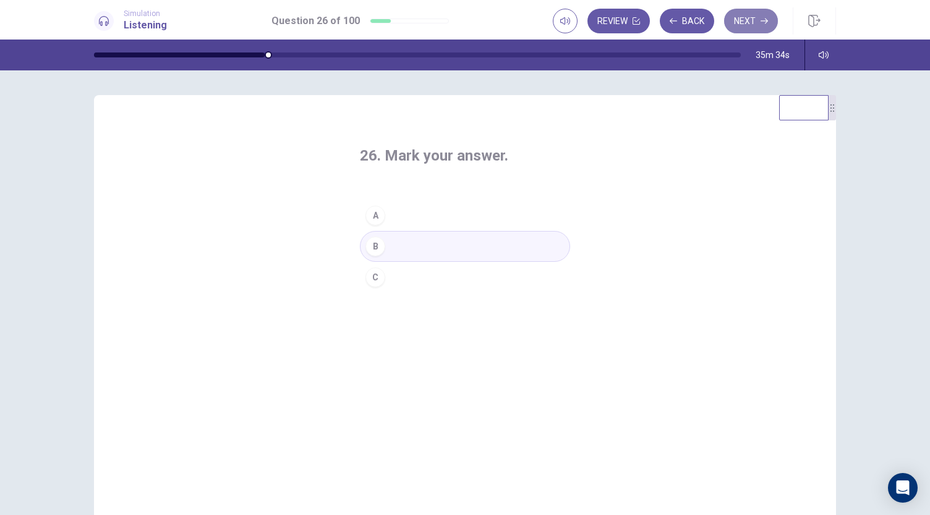
click at [753, 24] on button "Next" at bounding box center [751, 21] width 54 height 25
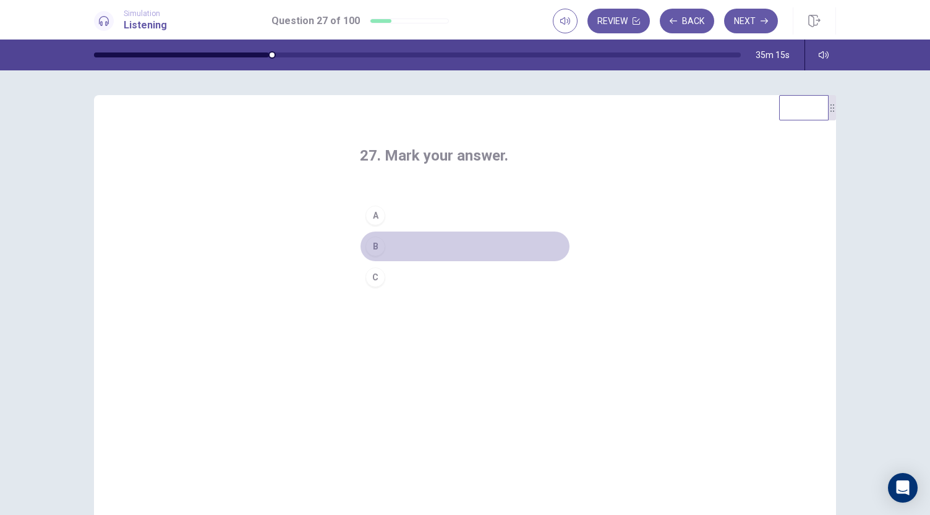
click at [375, 249] on div "B" at bounding box center [375, 247] width 20 height 20
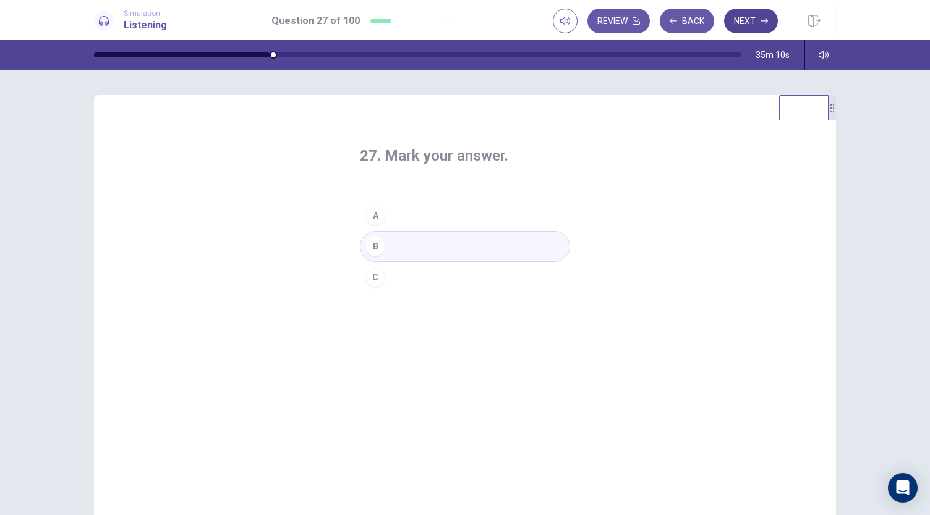
click at [747, 17] on button "Next" at bounding box center [751, 21] width 54 height 25
click at [371, 249] on div "B" at bounding box center [375, 247] width 20 height 20
click at [756, 22] on button "Next" at bounding box center [751, 21] width 54 height 25
click at [373, 218] on div "A" at bounding box center [375, 216] width 20 height 20
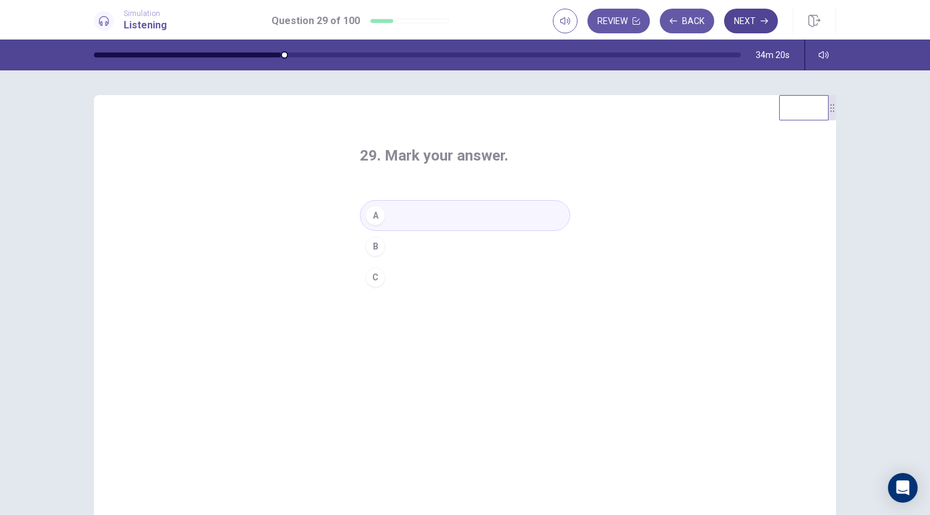
click at [747, 15] on button "Next" at bounding box center [751, 21] width 54 height 25
click at [377, 249] on div "B" at bounding box center [375, 247] width 20 height 20
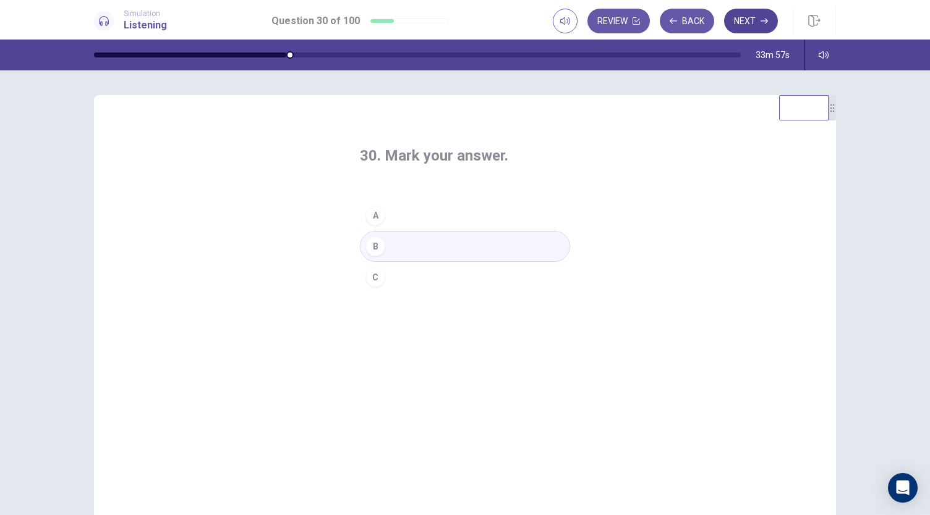
click at [758, 20] on button "Next" at bounding box center [751, 21] width 54 height 25
click at [375, 213] on div "A" at bounding box center [375, 216] width 20 height 20
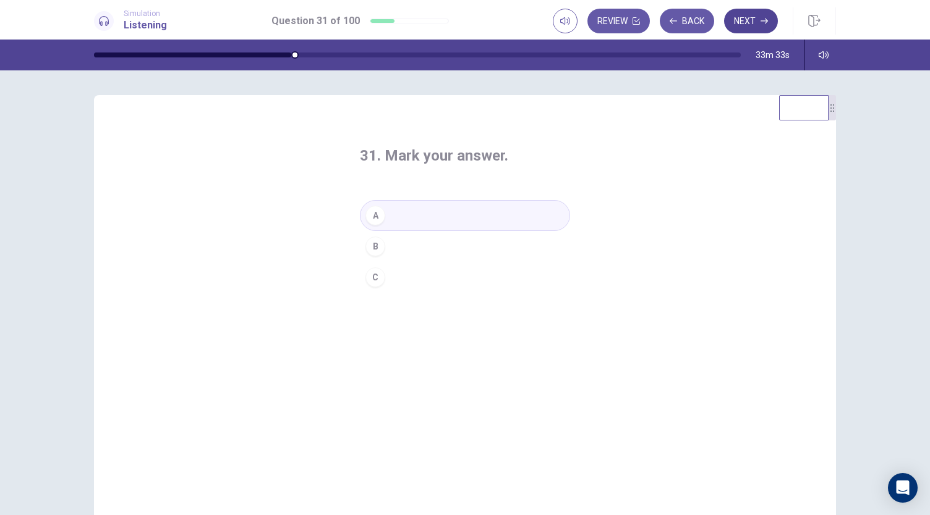
click at [749, 17] on button "Next" at bounding box center [751, 21] width 54 height 25
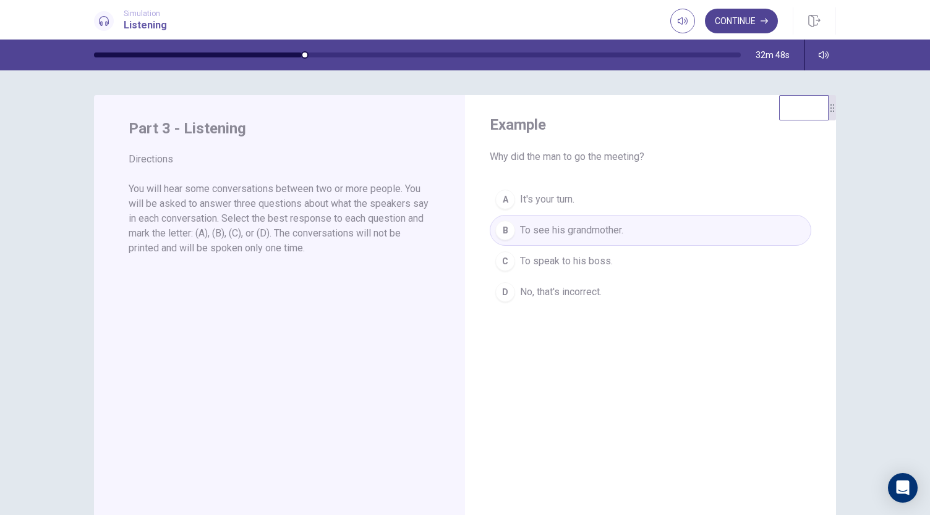
click at [747, 25] on button "Continue" at bounding box center [741, 21] width 73 height 25
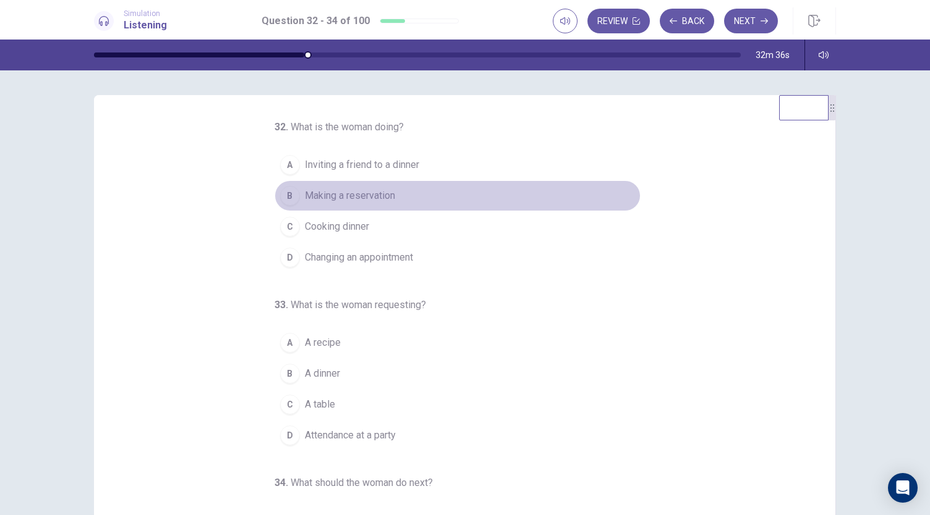
click at [293, 192] on button "B Making a reservation" at bounding box center [457, 195] width 366 height 31
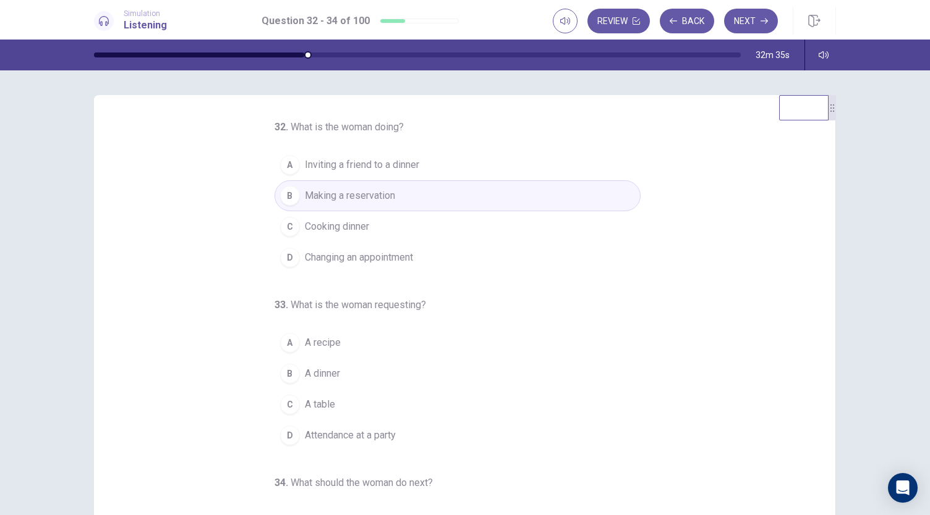
scroll to position [37, 0]
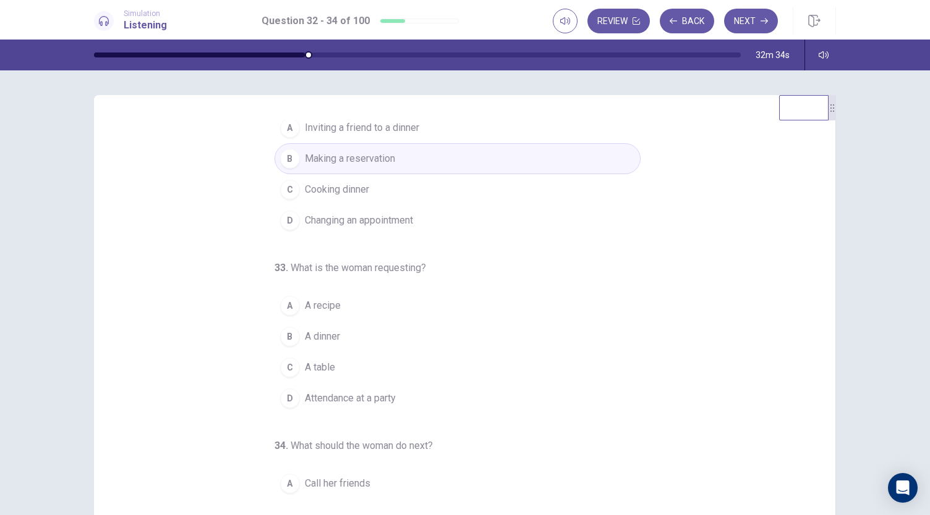
click at [282, 362] on div "C" at bounding box center [290, 368] width 20 height 20
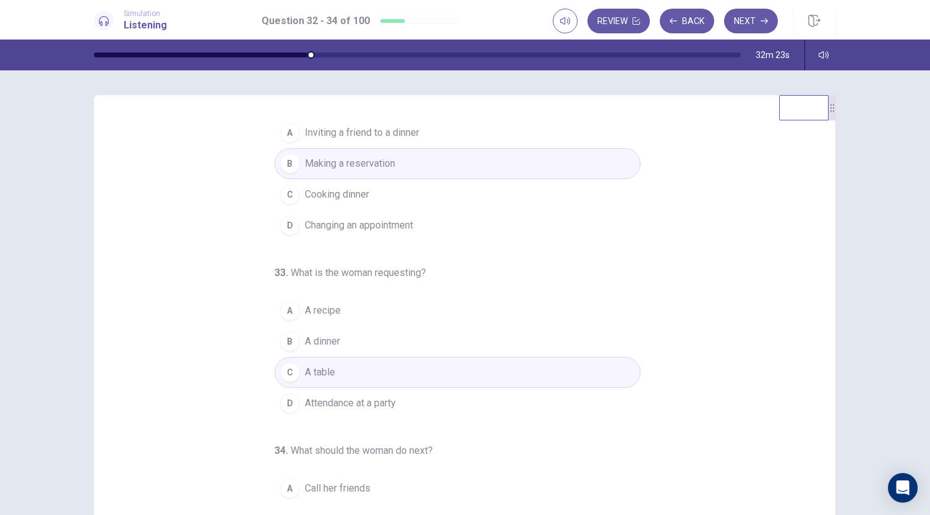
scroll to position [124, 0]
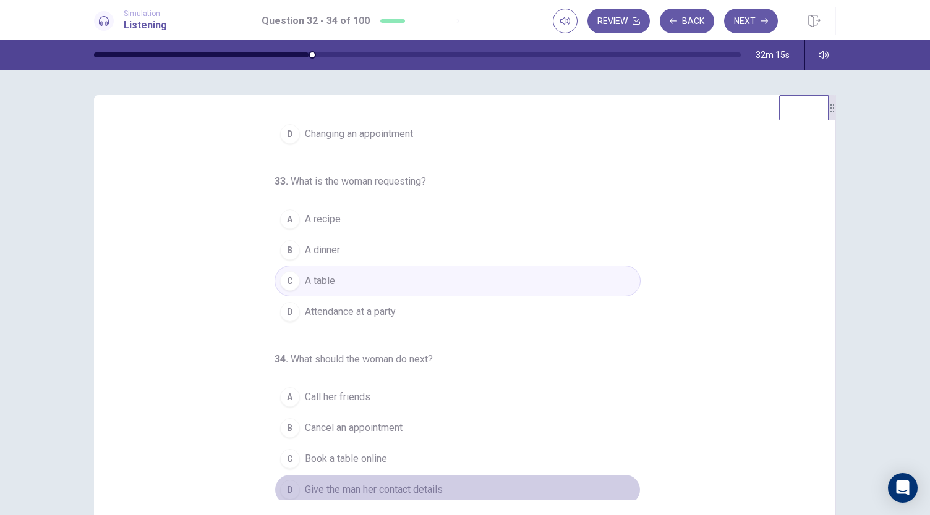
click at [284, 482] on div "D" at bounding box center [290, 490] width 20 height 20
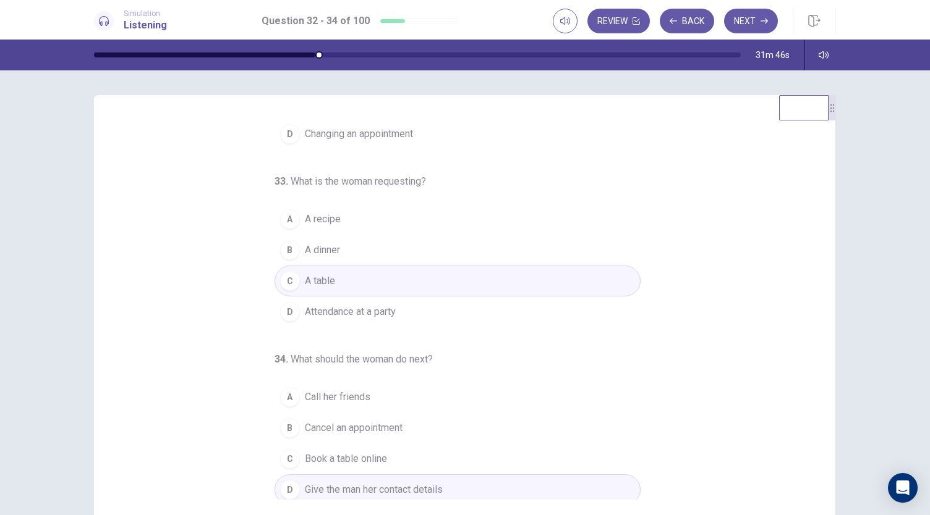
scroll to position [0, 0]
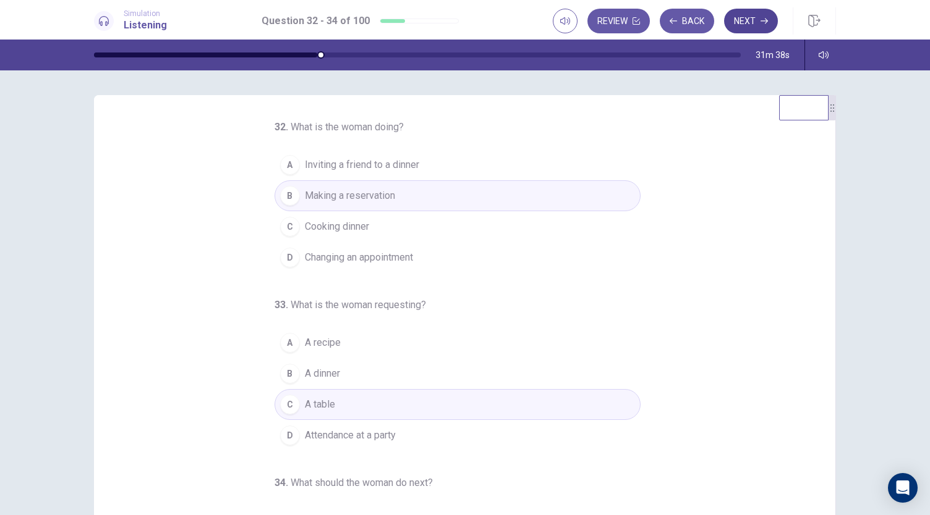
click at [744, 22] on button "Next" at bounding box center [751, 21] width 54 height 25
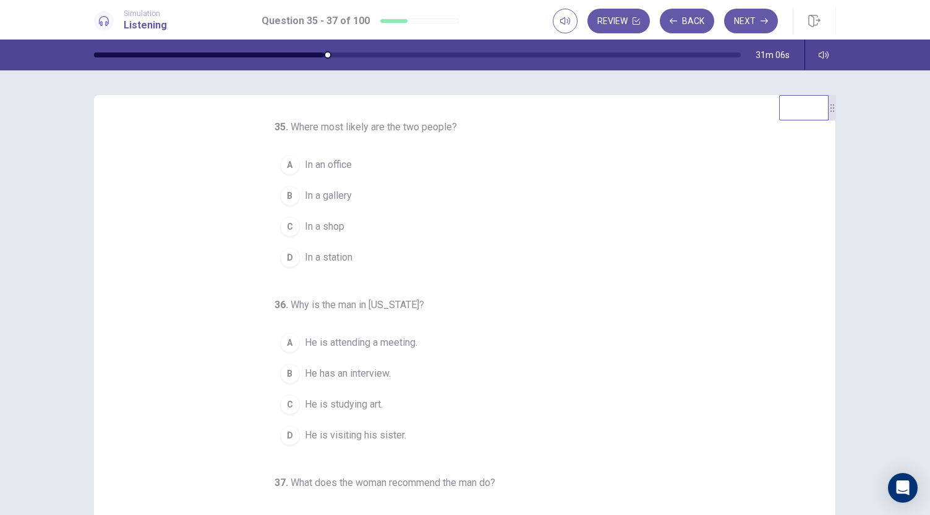
click at [287, 258] on div "D" at bounding box center [290, 258] width 20 height 20
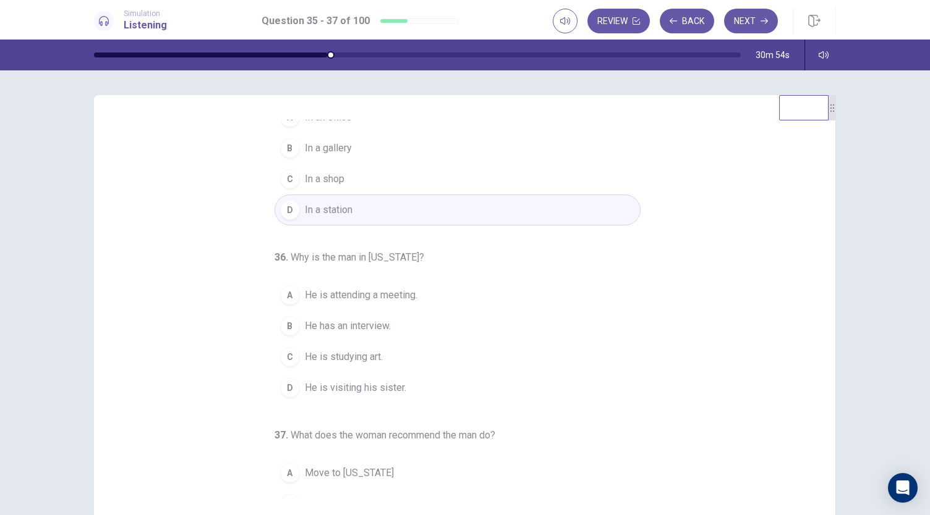
scroll to position [48, 0]
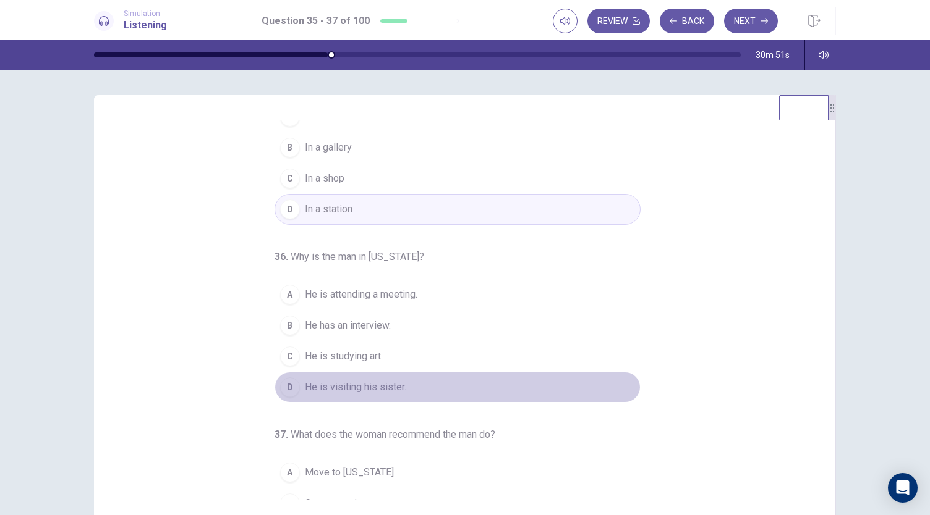
click at [281, 383] on div "D" at bounding box center [290, 388] width 20 height 20
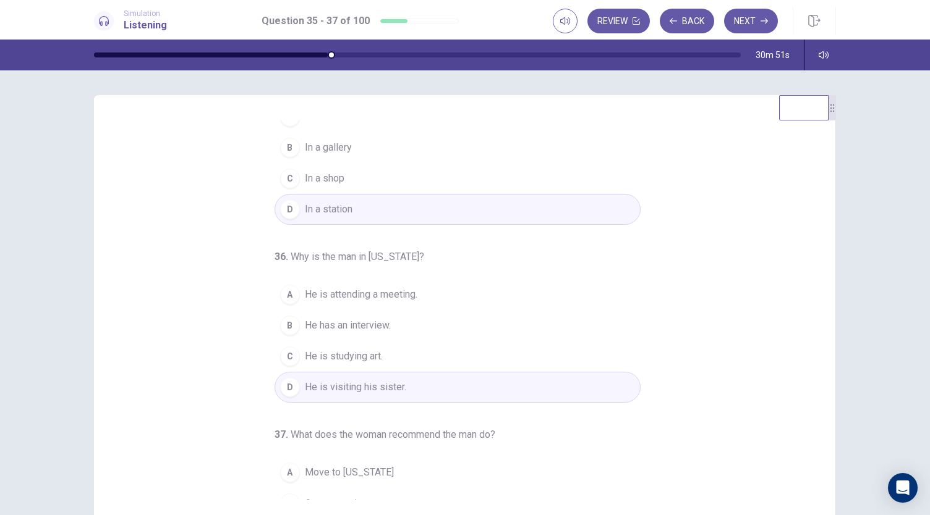
scroll to position [124, 0]
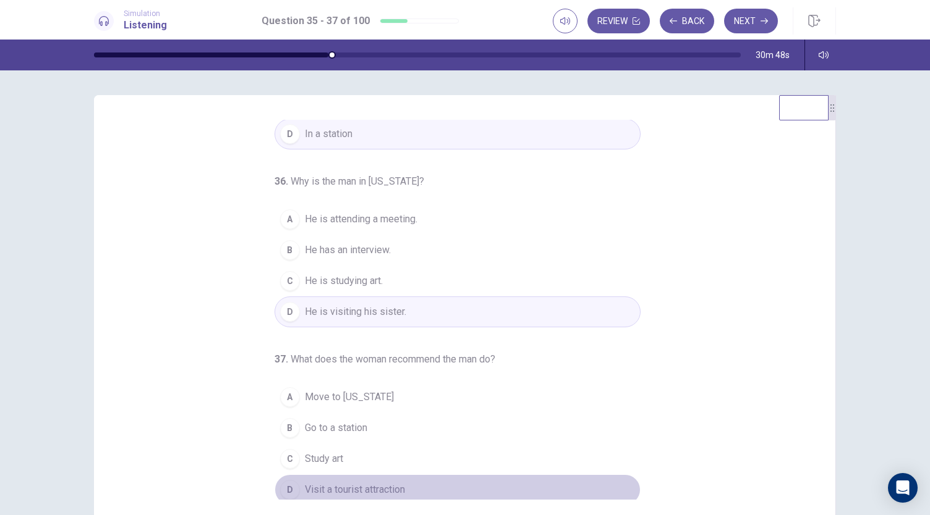
click at [289, 488] on div "D" at bounding box center [290, 490] width 20 height 20
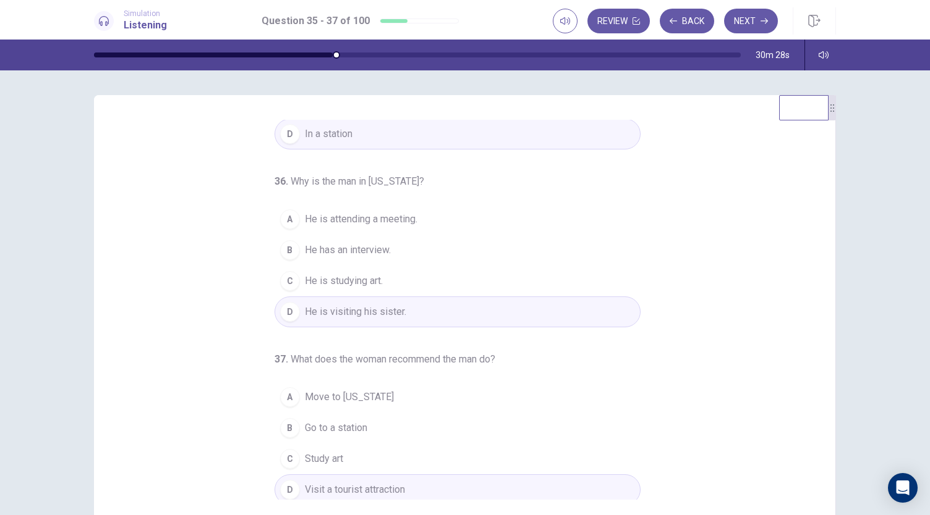
scroll to position [0, 0]
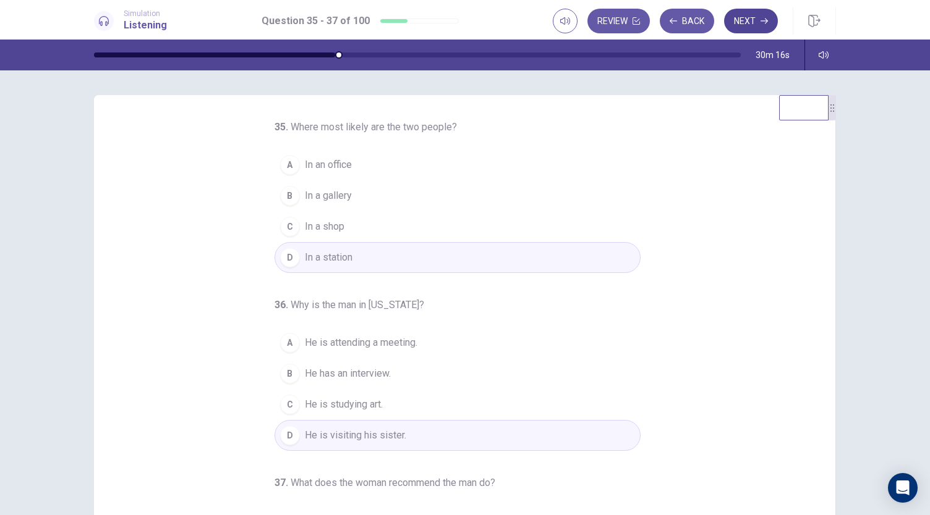
click at [752, 23] on button "Next" at bounding box center [751, 21] width 54 height 25
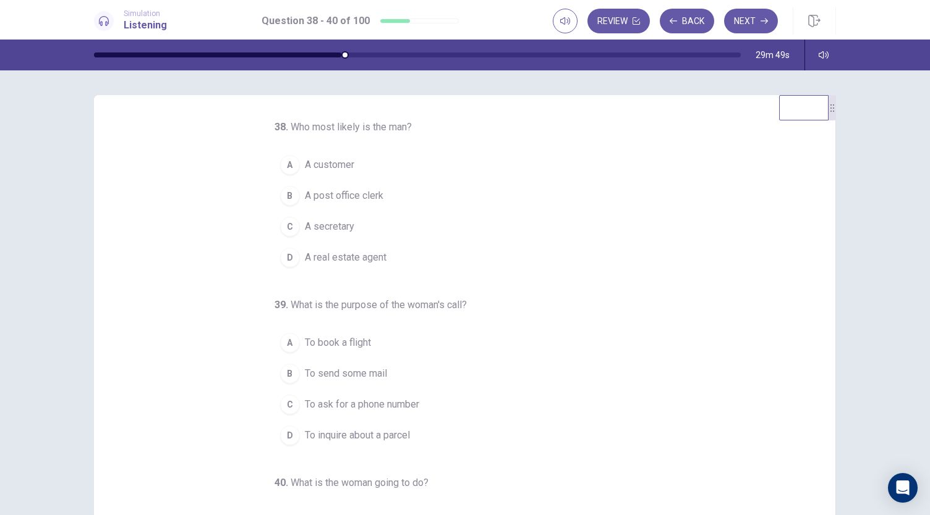
click at [345, 200] on span "A post office clerk" at bounding box center [344, 195] width 78 height 15
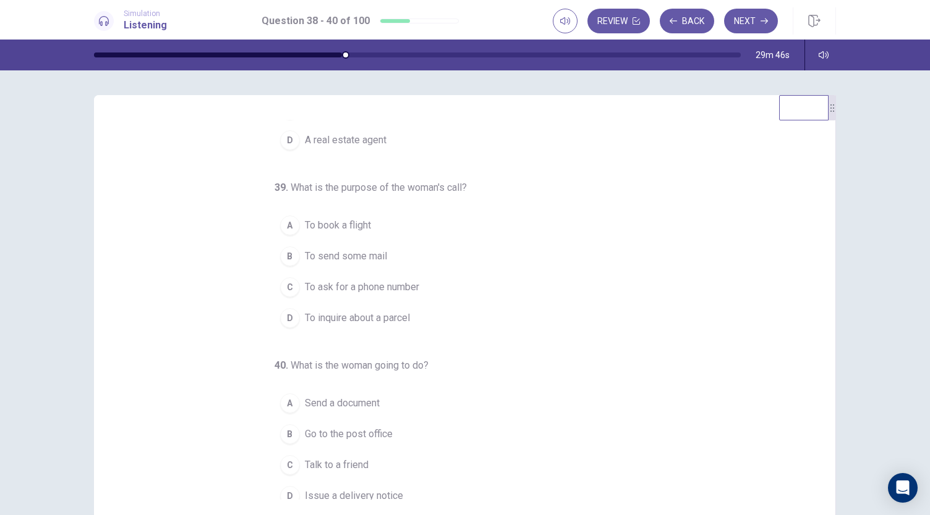
scroll to position [124, 0]
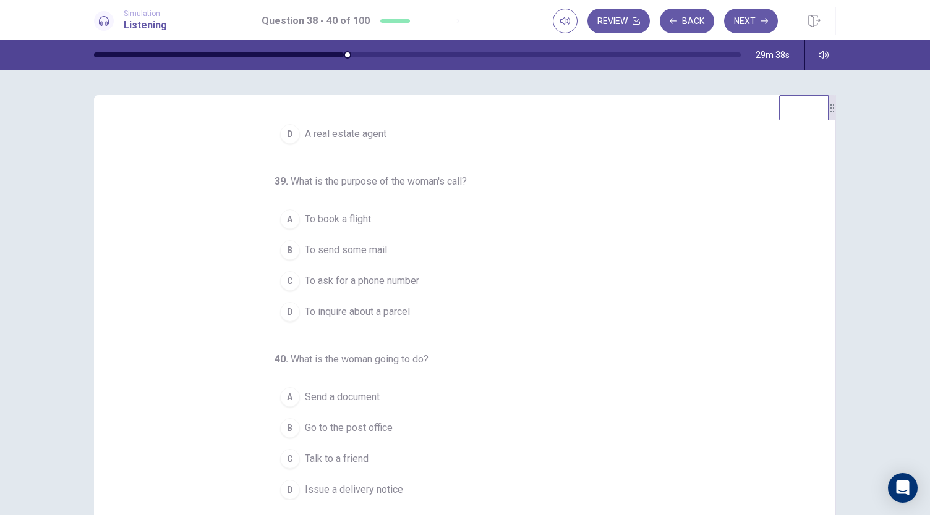
click at [309, 309] on span "To inquire about a parcel" at bounding box center [357, 312] width 105 height 15
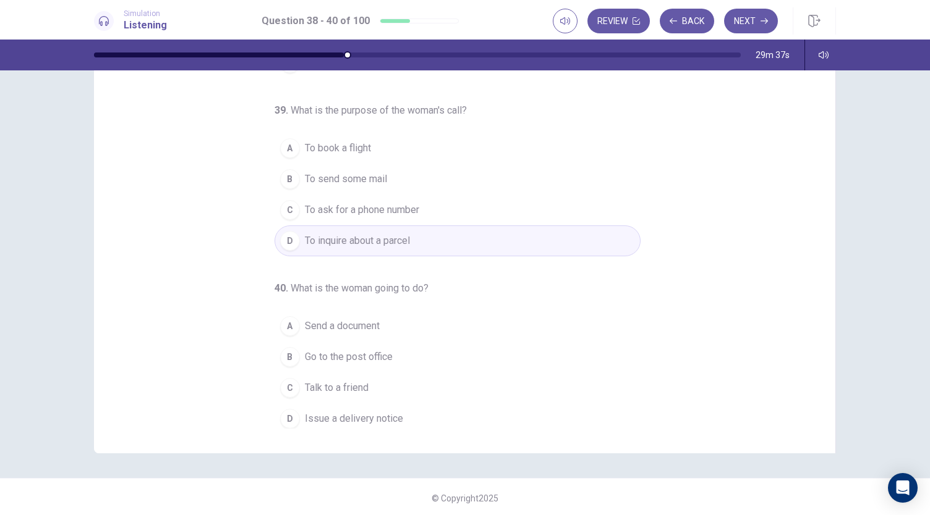
scroll to position [72, 0]
click at [289, 382] on div "C" at bounding box center [290, 388] width 20 height 20
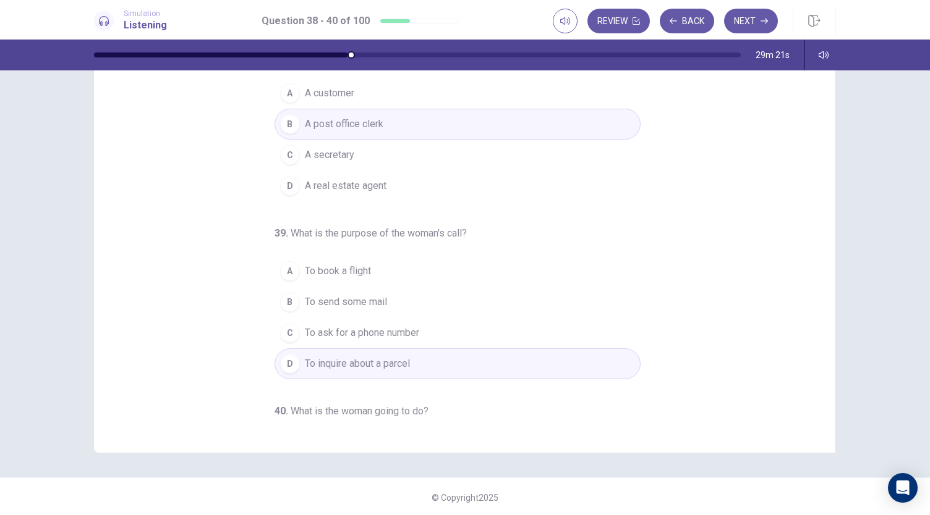
scroll to position [0, 0]
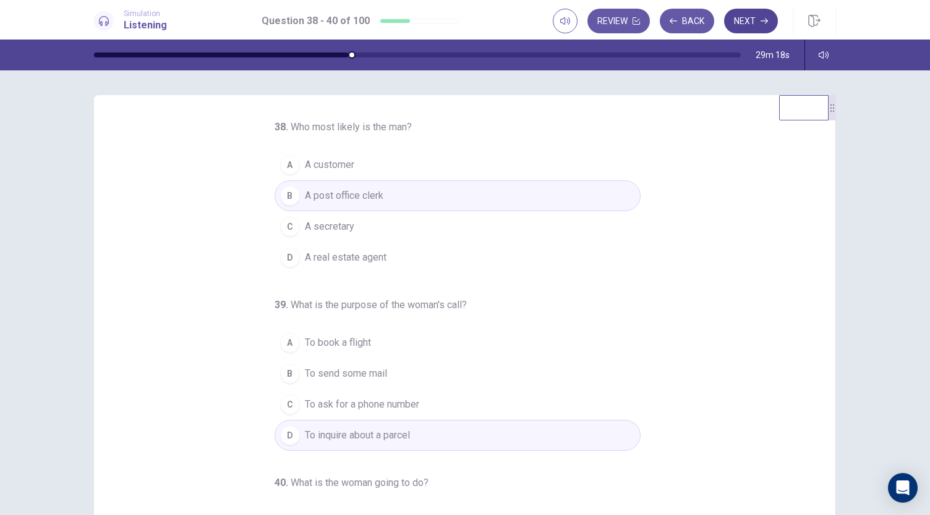
click at [749, 20] on button "Next" at bounding box center [751, 21] width 54 height 25
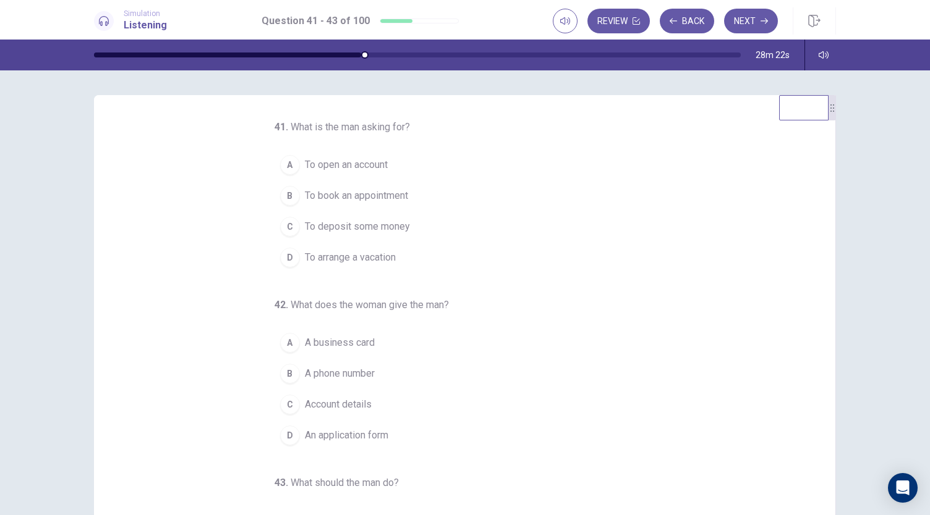
click at [369, 164] on span "To open an account" at bounding box center [346, 165] width 83 height 15
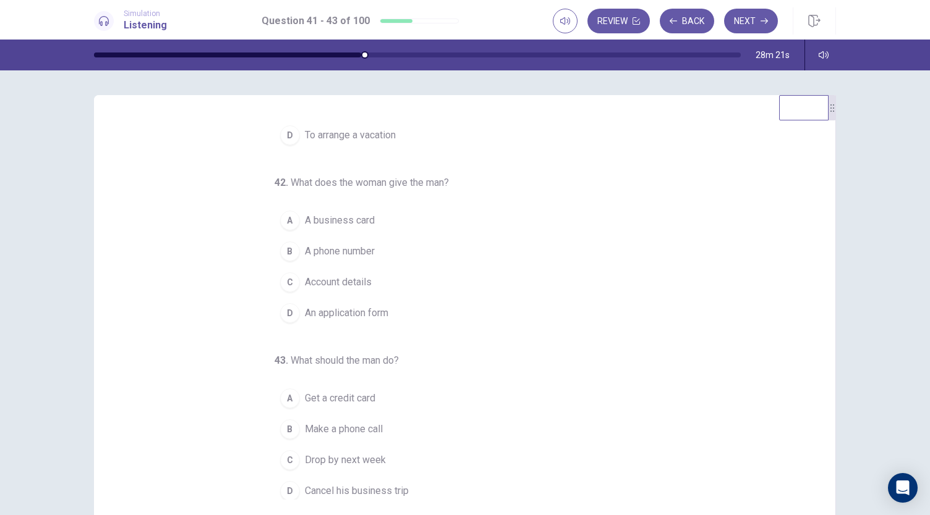
scroll to position [124, 0]
click at [284, 309] on div "D" at bounding box center [290, 312] width 20 height 20
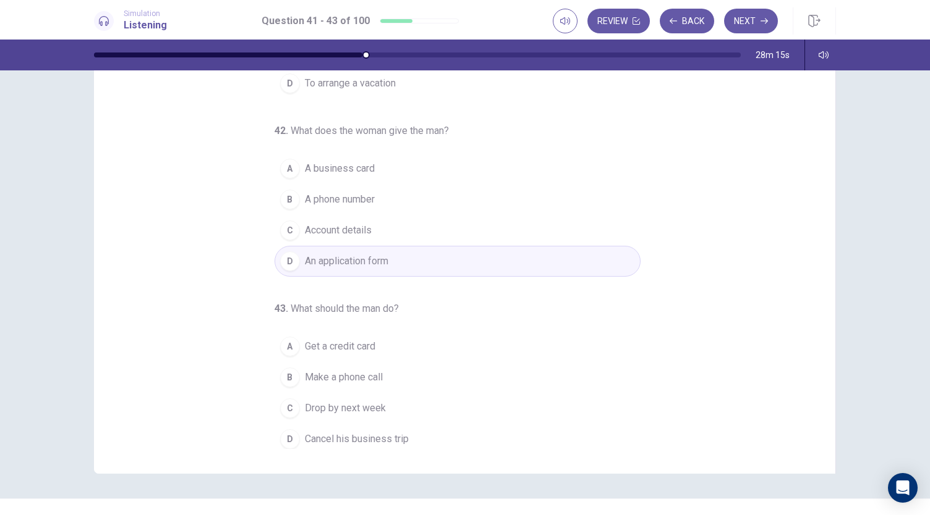
scroll to position [74, 0]
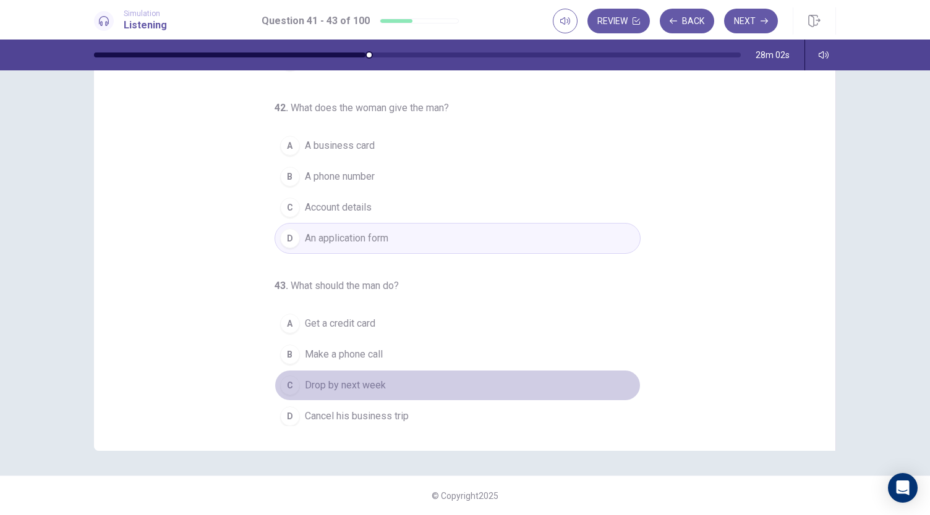
click at [280, 382] on div "C" at bounding box center [290, 386] width 20 height 20
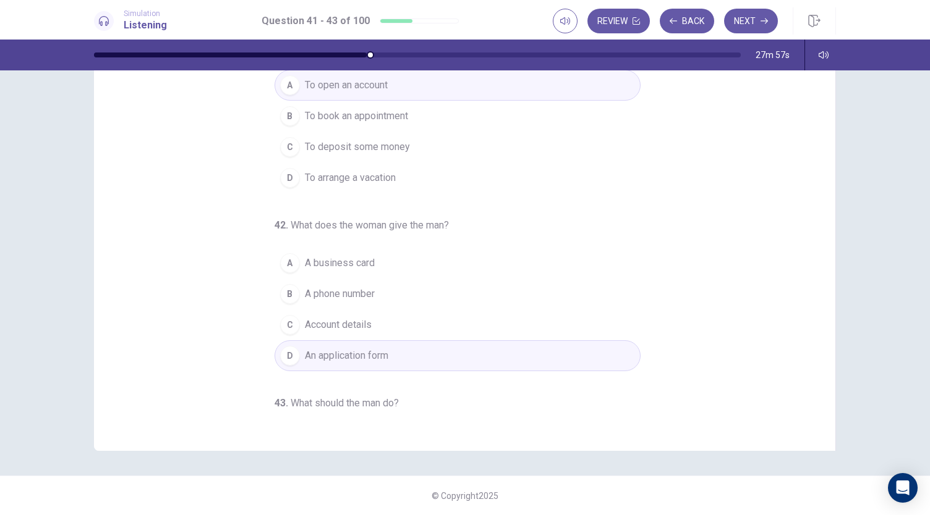
scroll to position [0, 0]
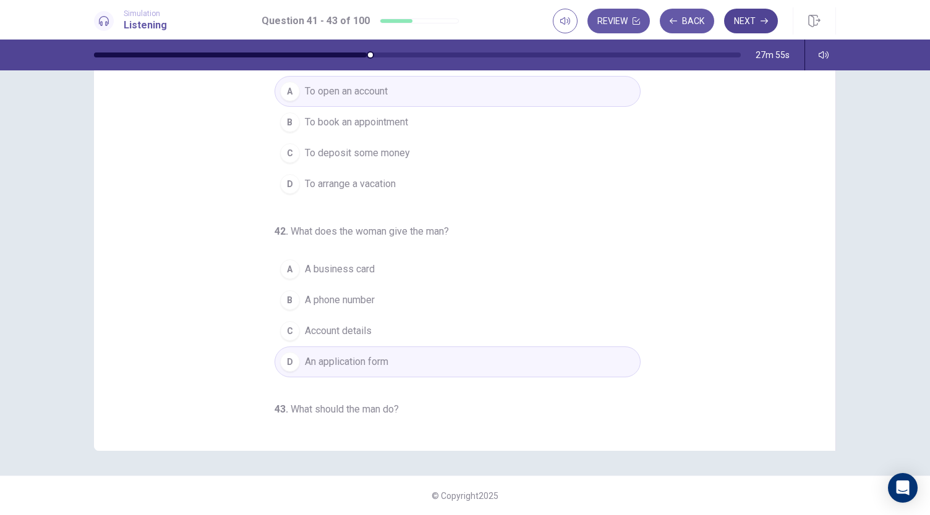
click at [750, 23] on button "Next" at bounding box center [751, 21] width 54 height 25
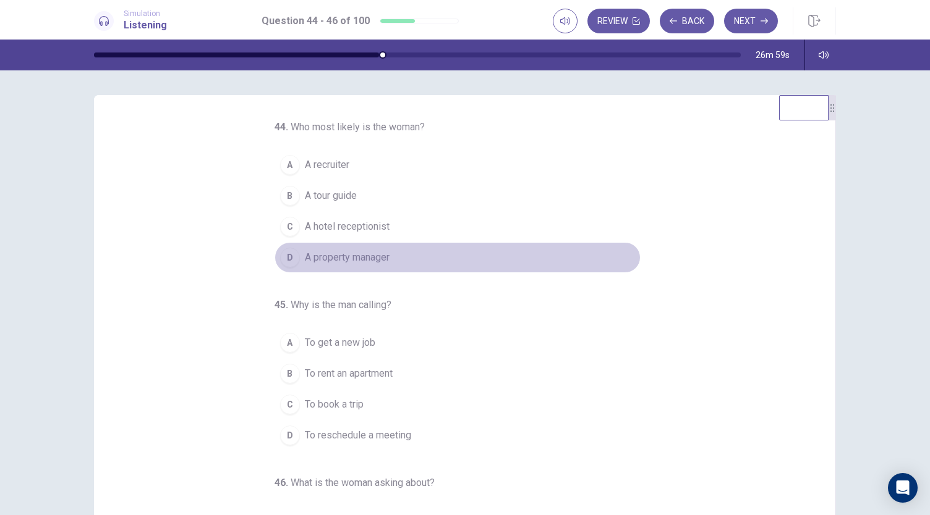
click at [287, 257] on div "D" at bounding box center [290, 258] width 20 height 20
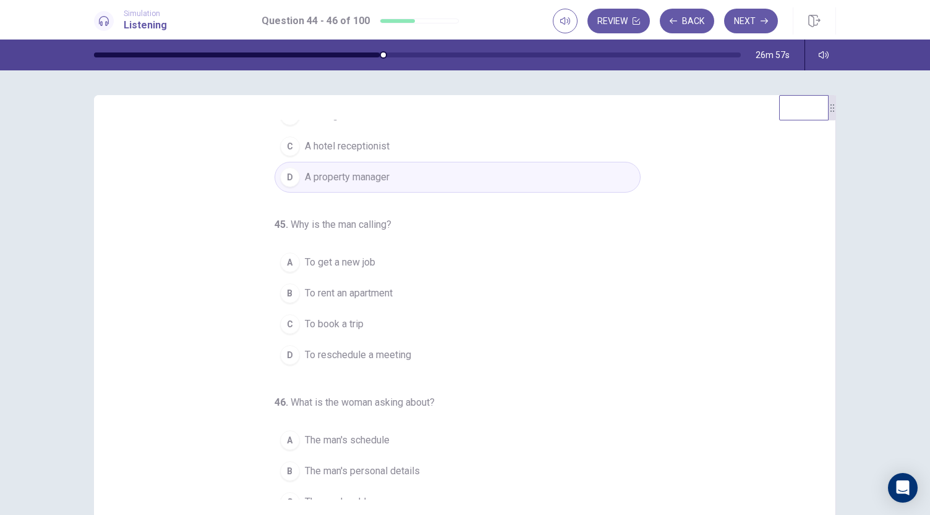
scroll to position [88, 0]
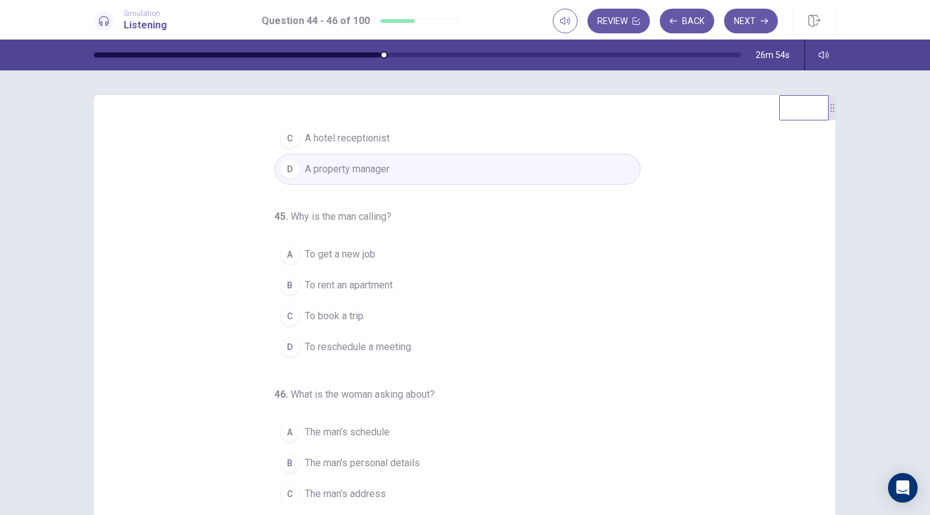
click at [282, 285] on div "B" at bounding box center [290, 286] width 20 height 20
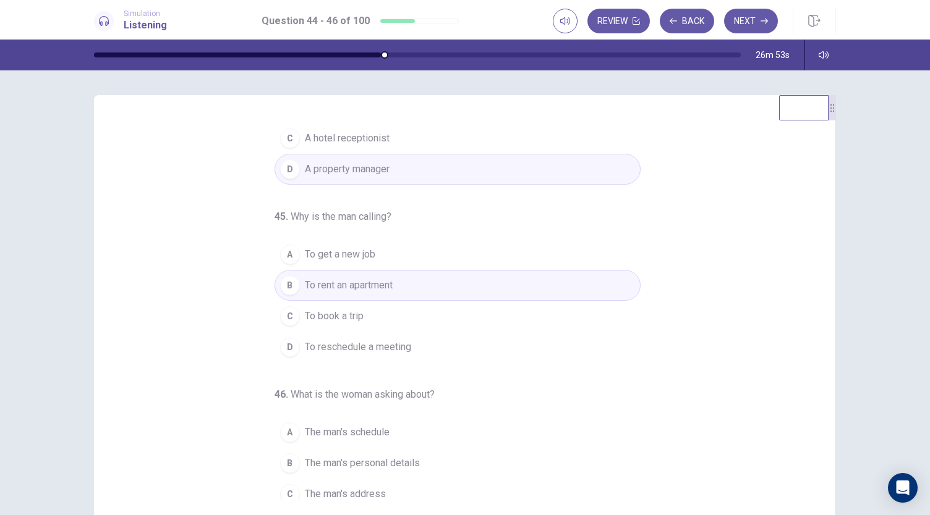
scroll to position [124, 0]
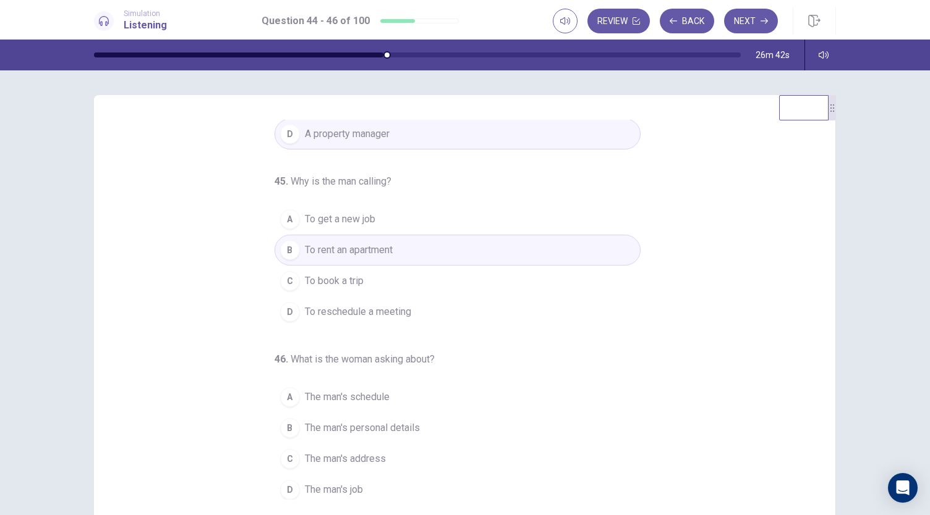
click at [282, 395] on div "A" at bounding box center [290, 397] width 20 height 20
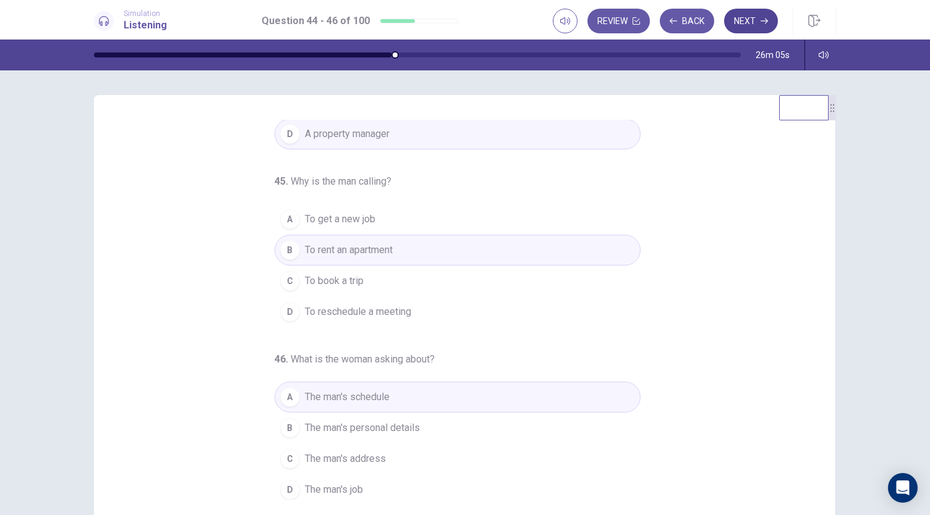
click at [740, 23] on button "Next" at bounding box center [751, 21] width 54 height 25
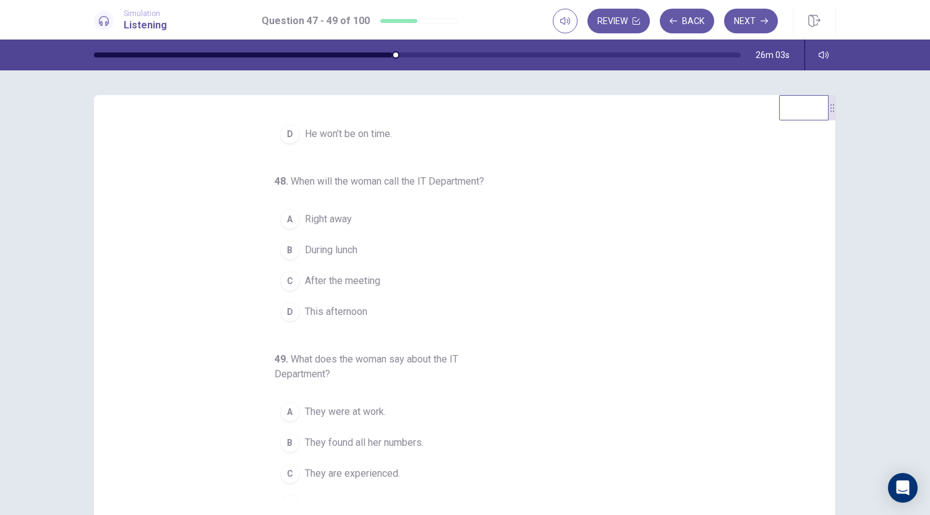
scroll to position [0, 0]
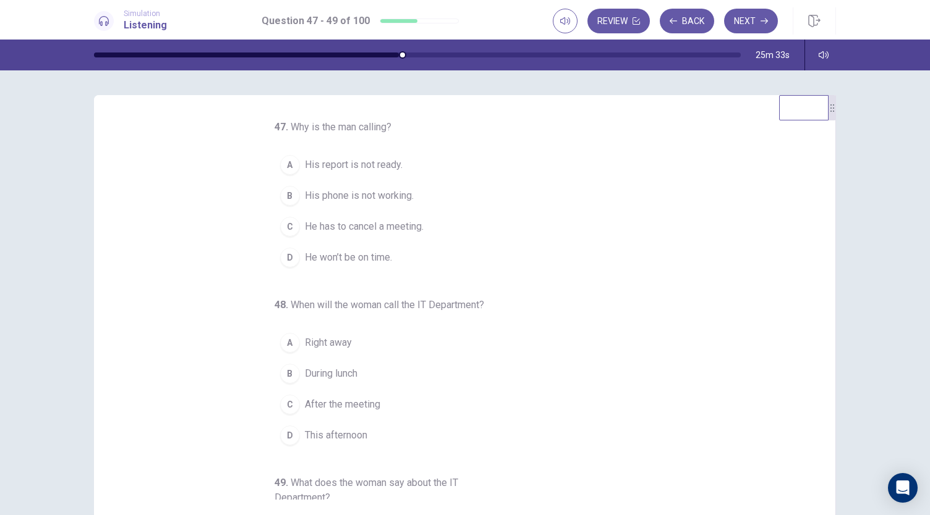
click at [282, 198] on div "B" at bounding box center [290, 196] width 20 height 20
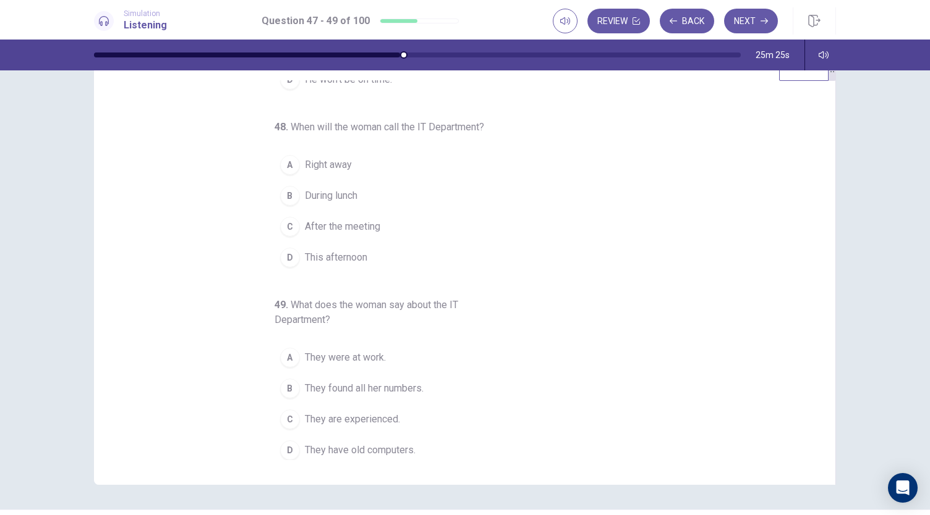
scroll to position [43, 0]
click at [283, 155] on div "A" at bounding box center [290, 162] width 20 height 20
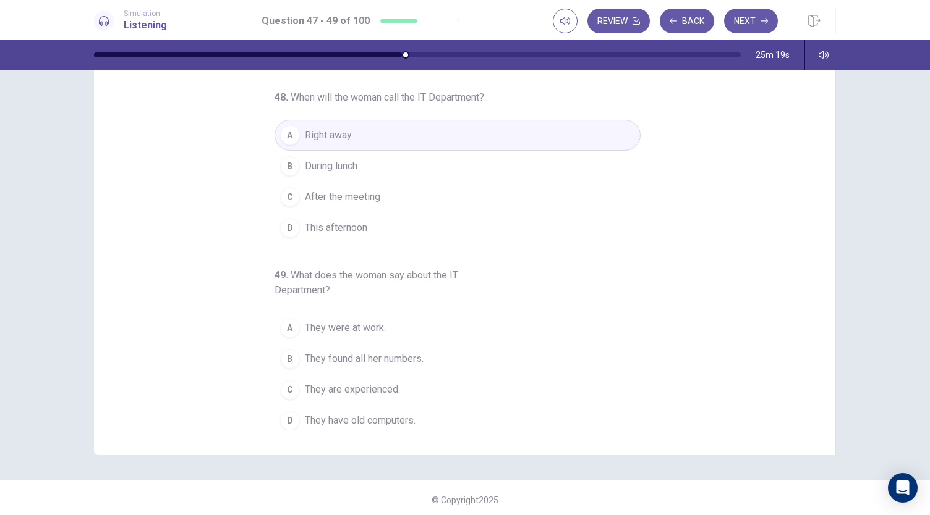
scroll to position [74, 0]
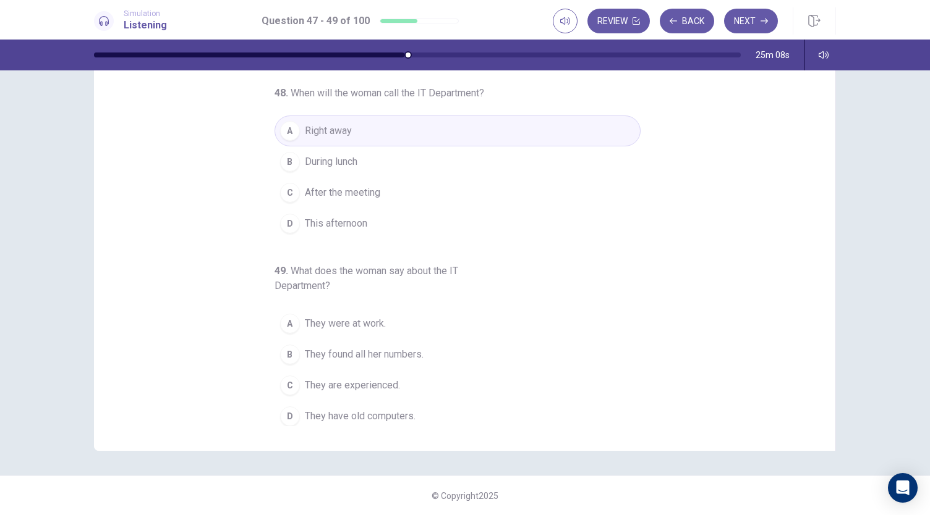
click at [286, 379] on div "C" at bounding box center [290, 386] width 20 height 20
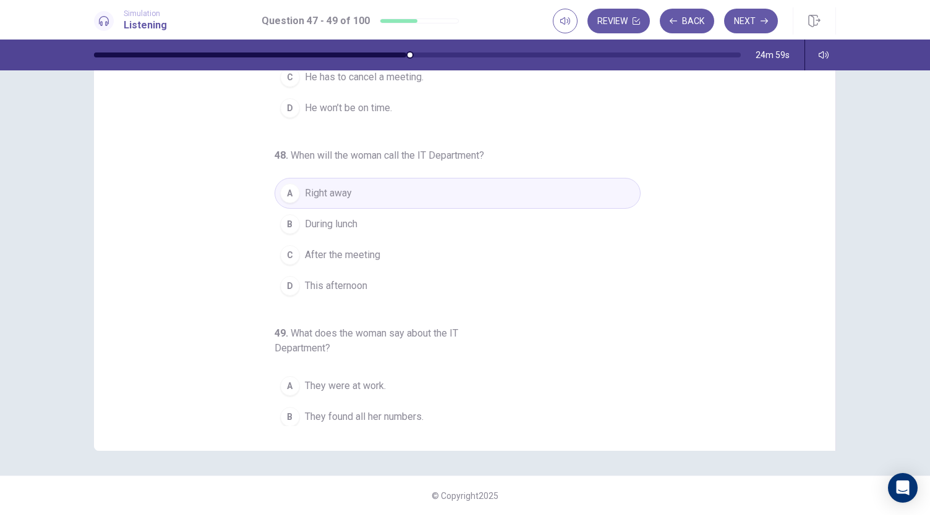
scroll to position [138, 0]
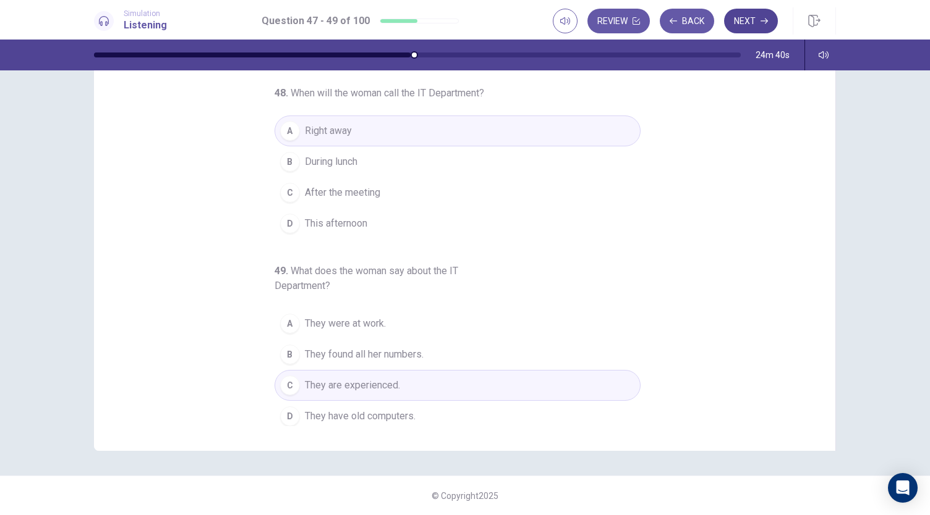
click at [760, 27] on button "Next" at bounding box center [751, 21] width 54 height 25
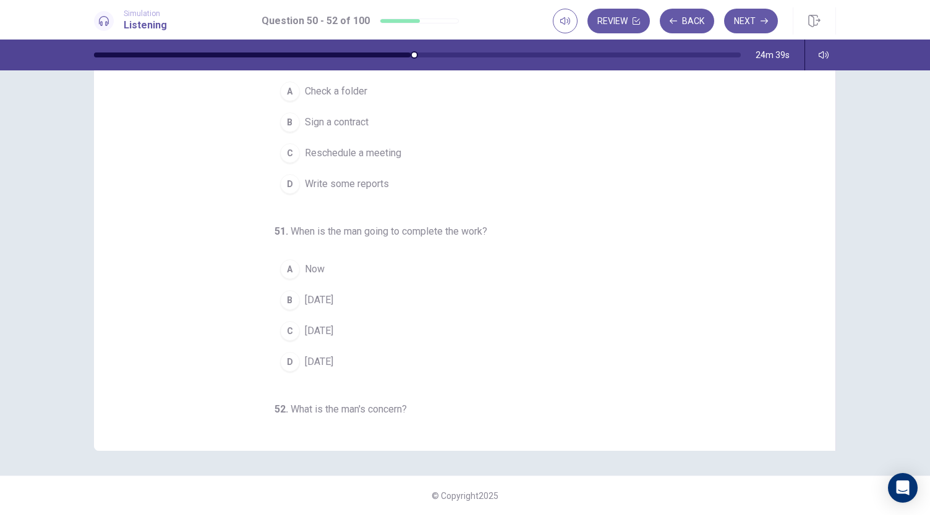
scroll to position [0, 0]
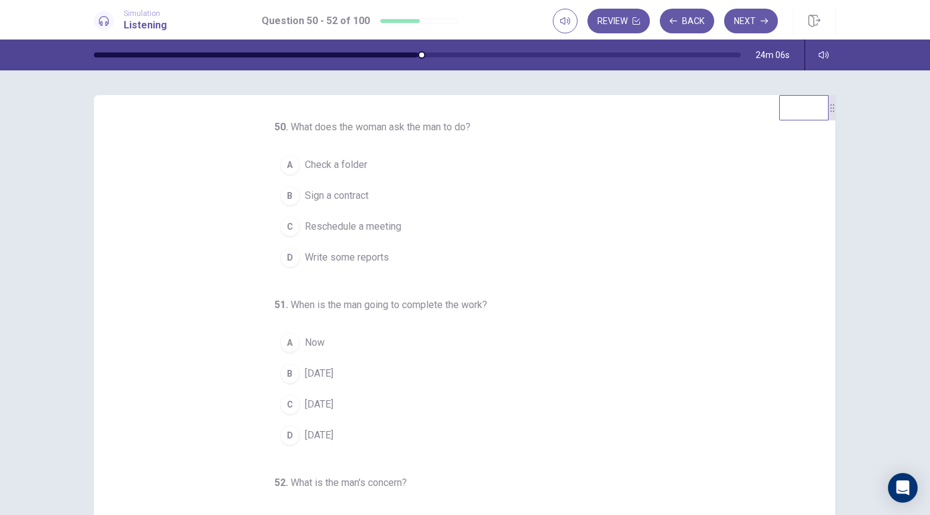
click at [288, 263] on div "D" at bounding box center [290, 258] width 20 height 20
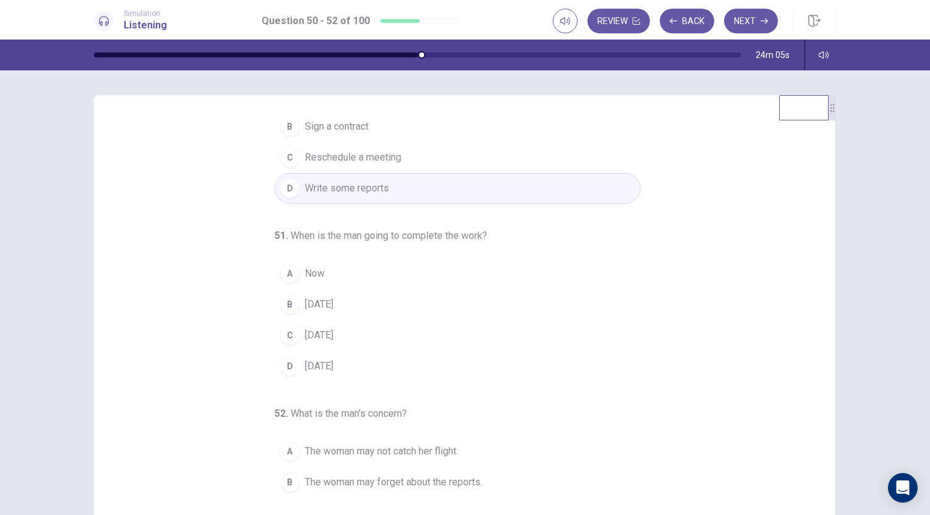
scroll to position [124, 0]
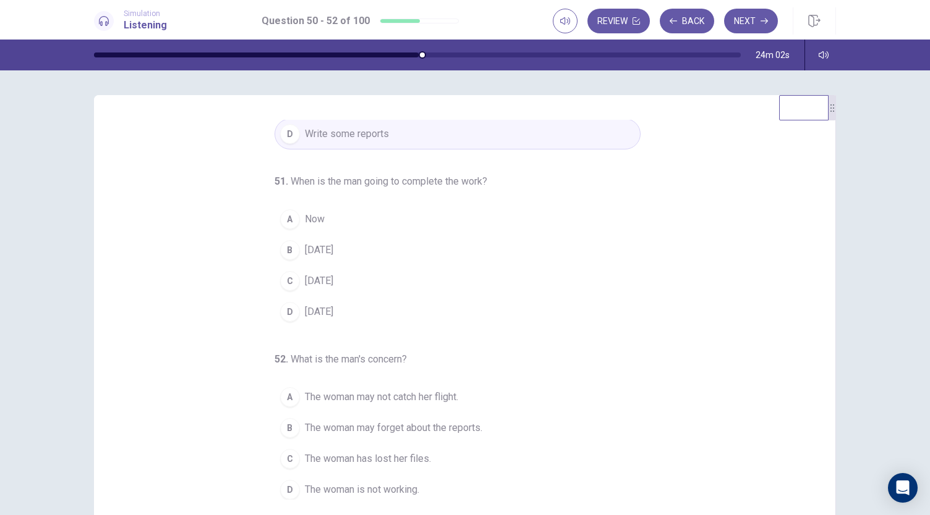
click at [283, 252] on div "B" at bounding box center [290, 250] width 20 height 20
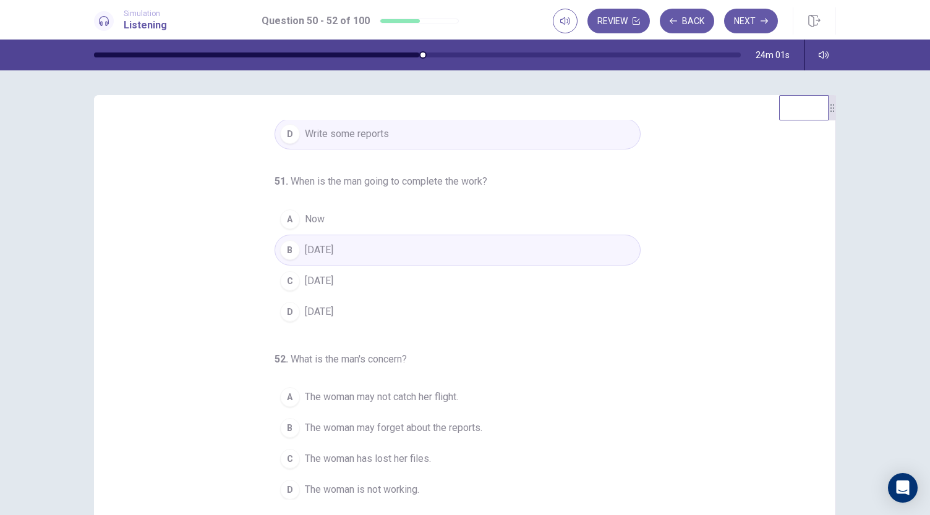
scroll to position [74, 0]
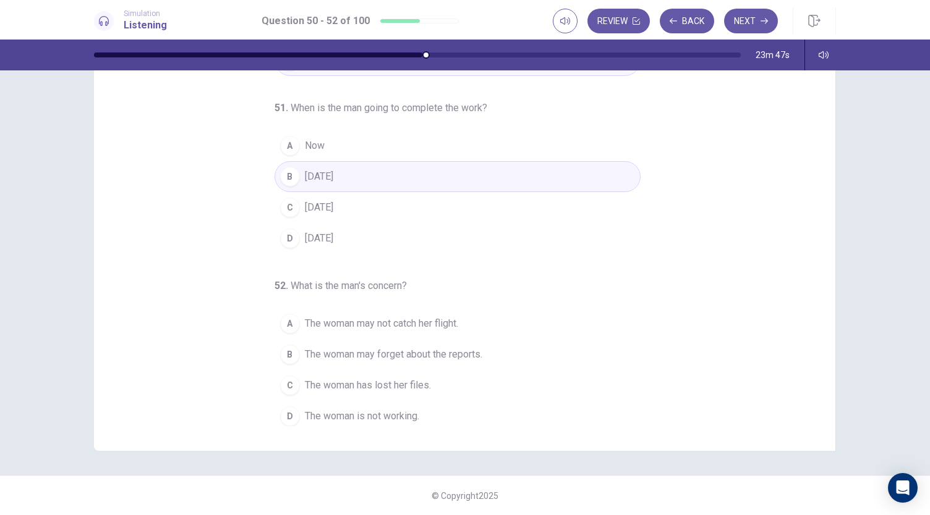
click at [282, 321] on div "A" at bounding box center [290, 324] width 20 height 20
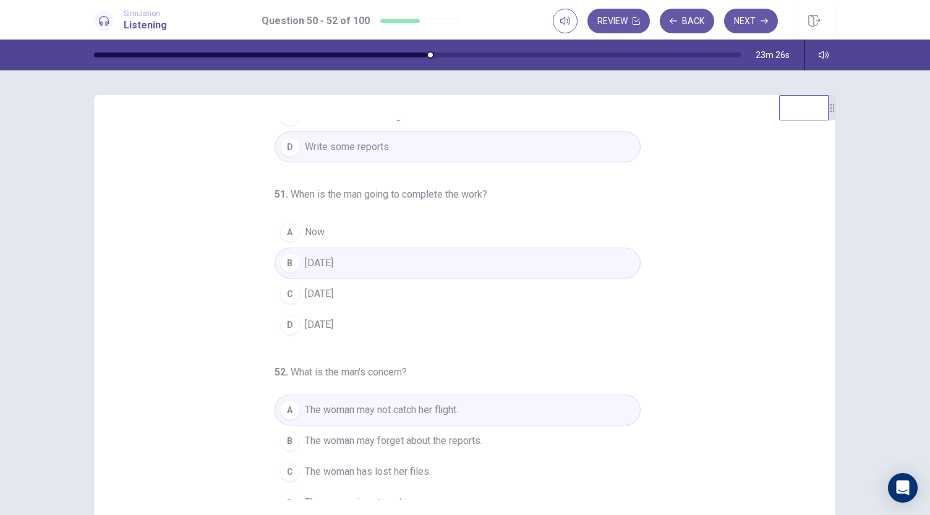
scroll to position [124, 0]
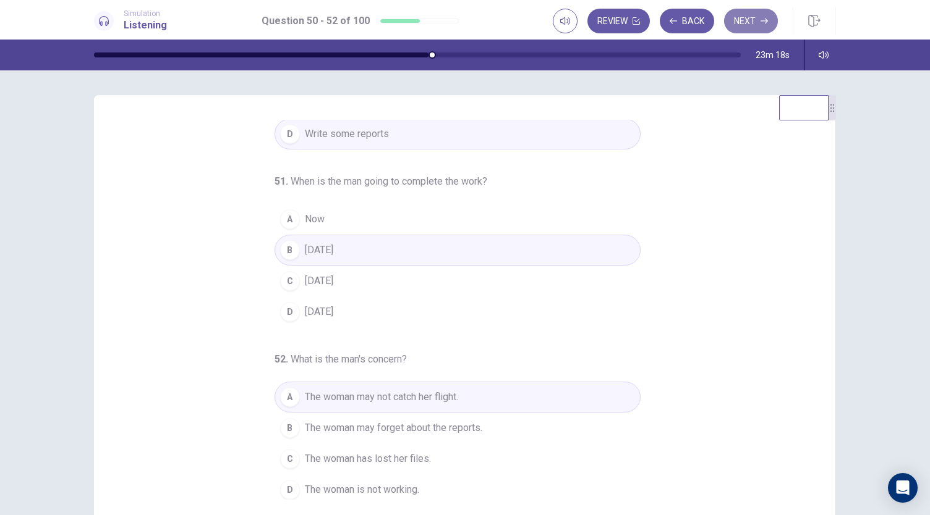
click at [745, 15] on button "Next" at bounding box center [751, 21] width 54 height 25
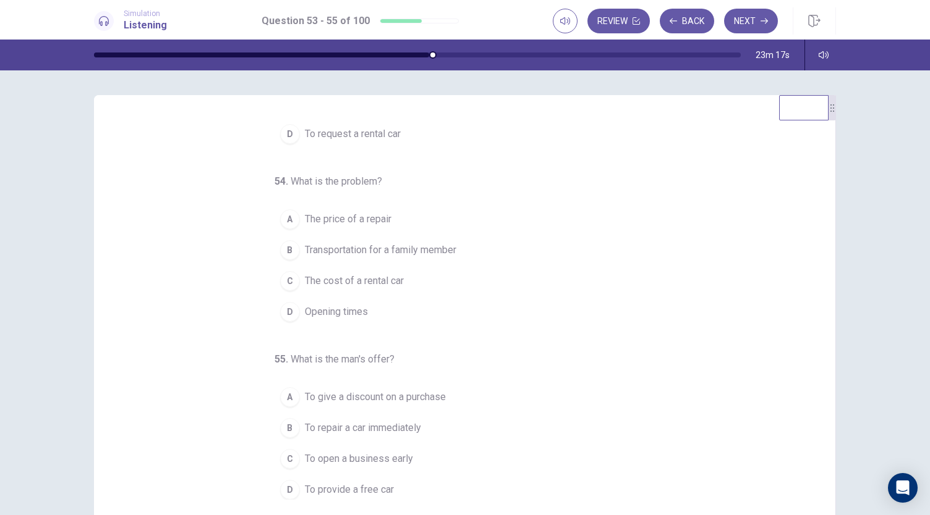
scroll to position [0, 0]
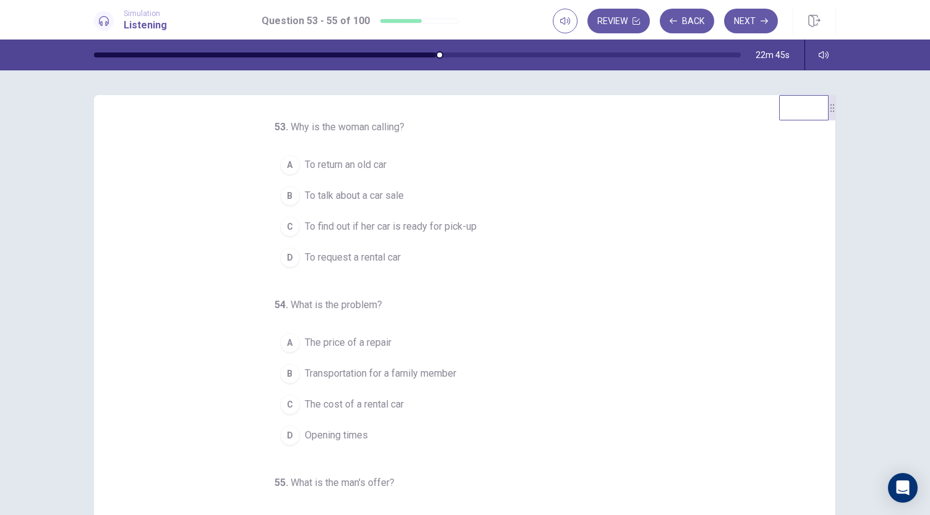
click at [405, 232] on span "To find out if her car is ready for pick-up" at bounding box center [391, 226] width 172 height 15
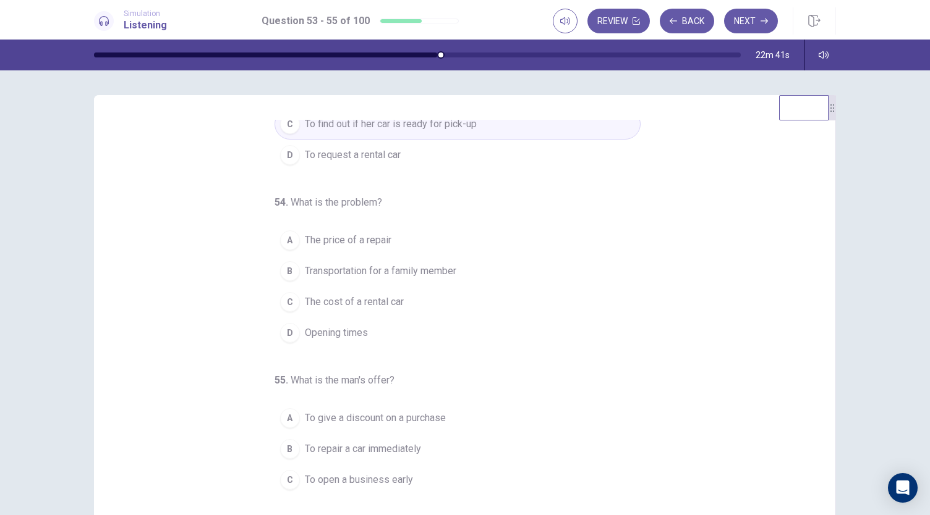
scroll to position [124, 0]
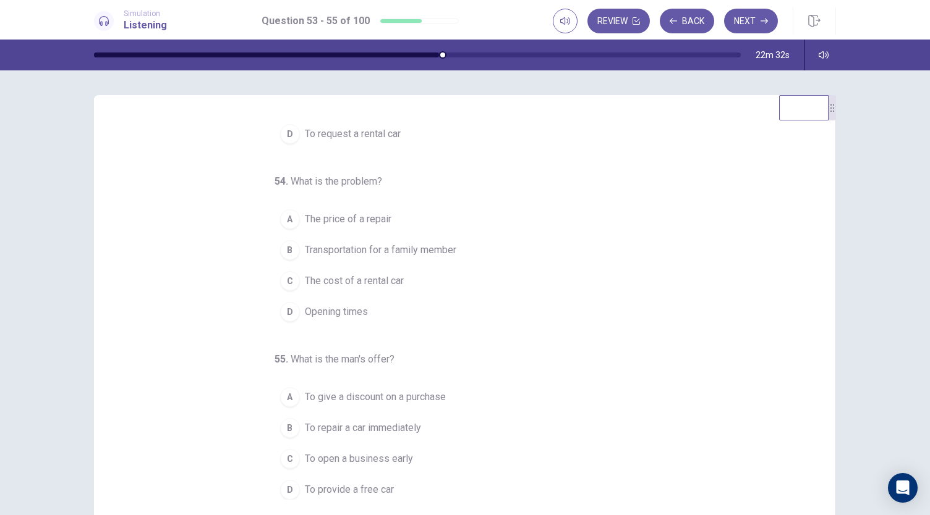
click at [280, 251] on div "B" at bounding box center [290, 250] width 20 height 20
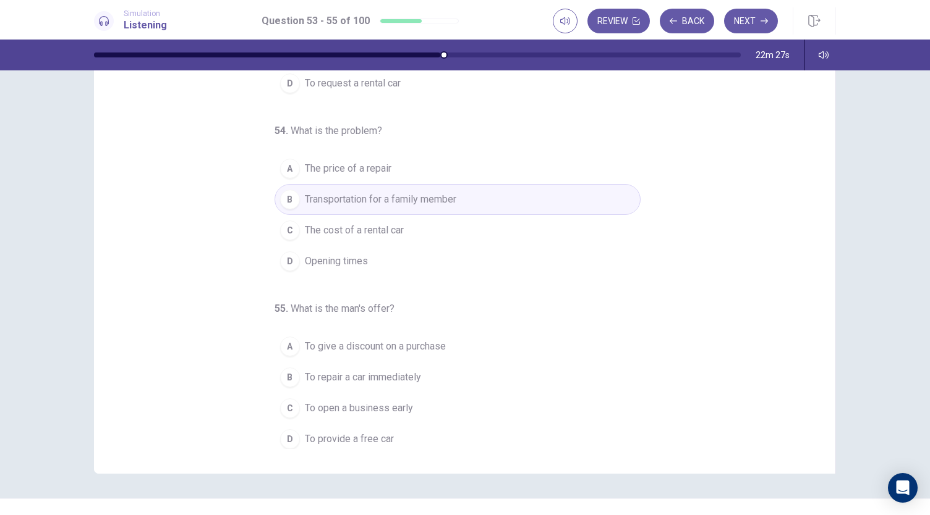
scroll to position [74, 0]
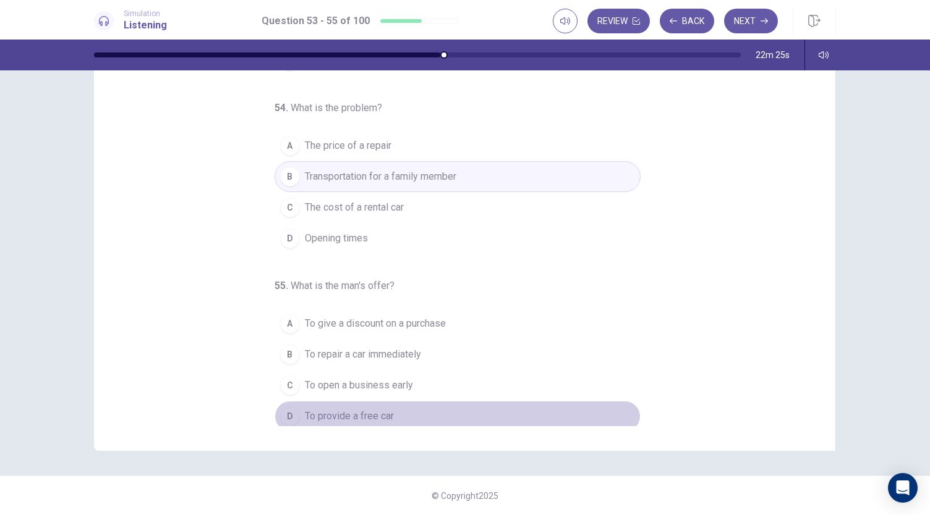
click at [282, 411] on div "D" at bounding box center [290, 417] width 20 height 20
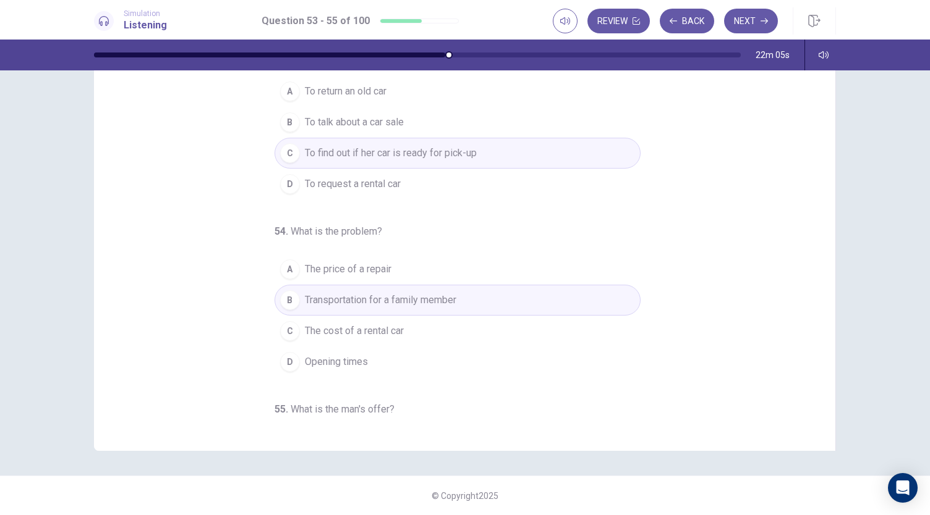
scroll to position [0, 0]
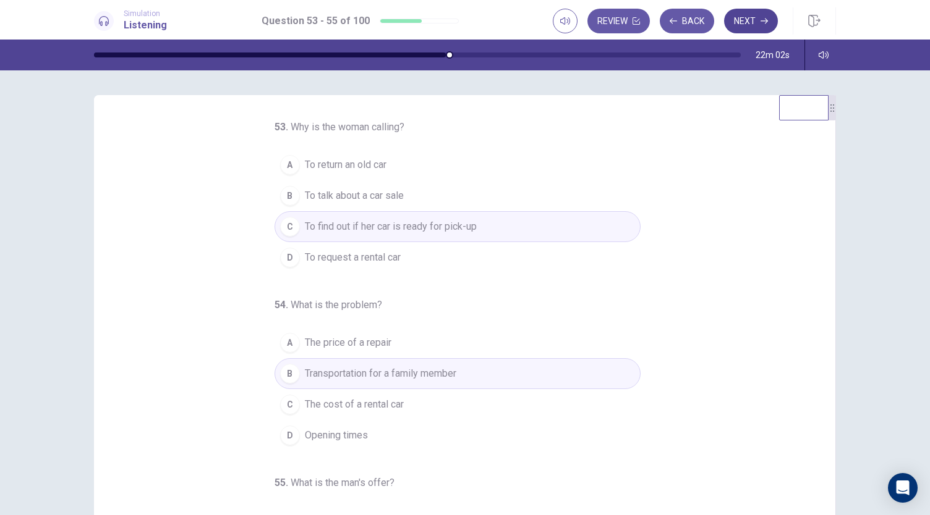
click at [755, 17] on button "Next" at bounding box center [751, 21] width 54 height 25
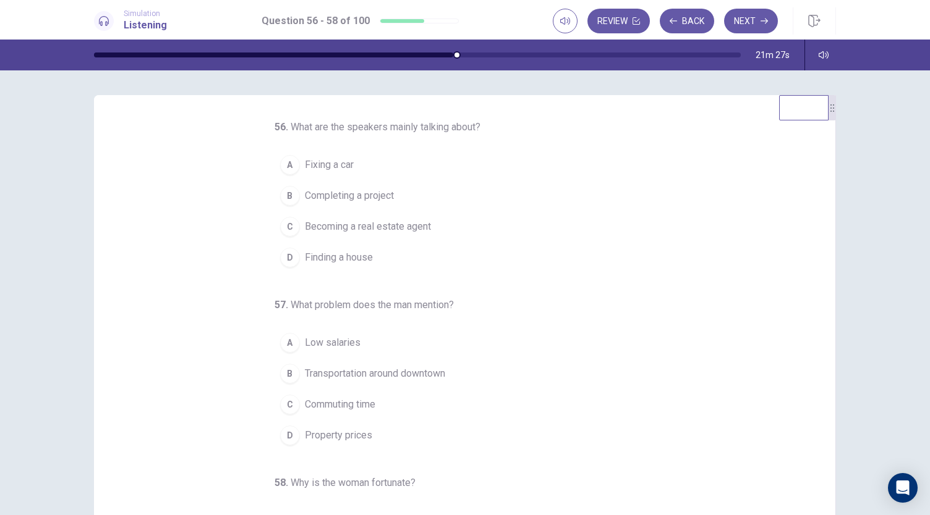
click at [315, 263] on span "Finding a house" at bounding box center [339, 257] width 68 height 15
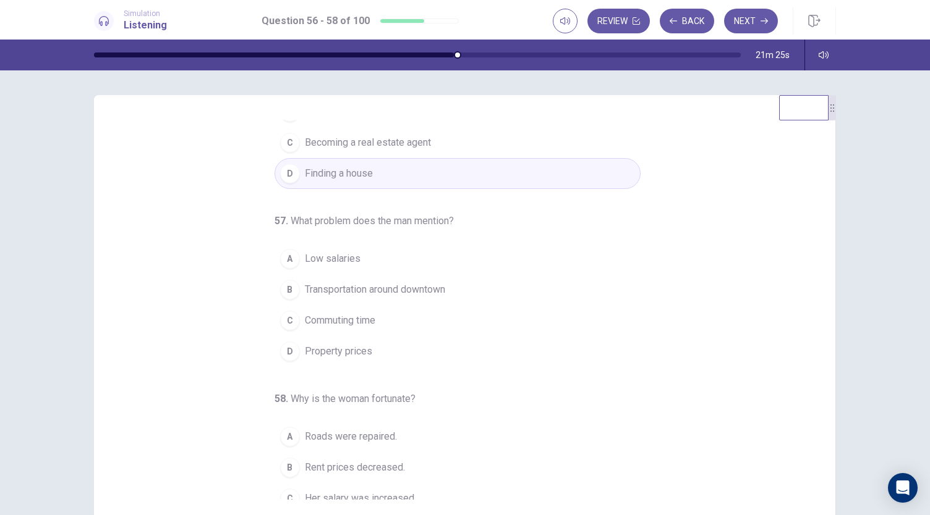
scroll to position [85, 0]
click at [287, 353] on div "D" at bounding box center [290, 351] width 20 height 20
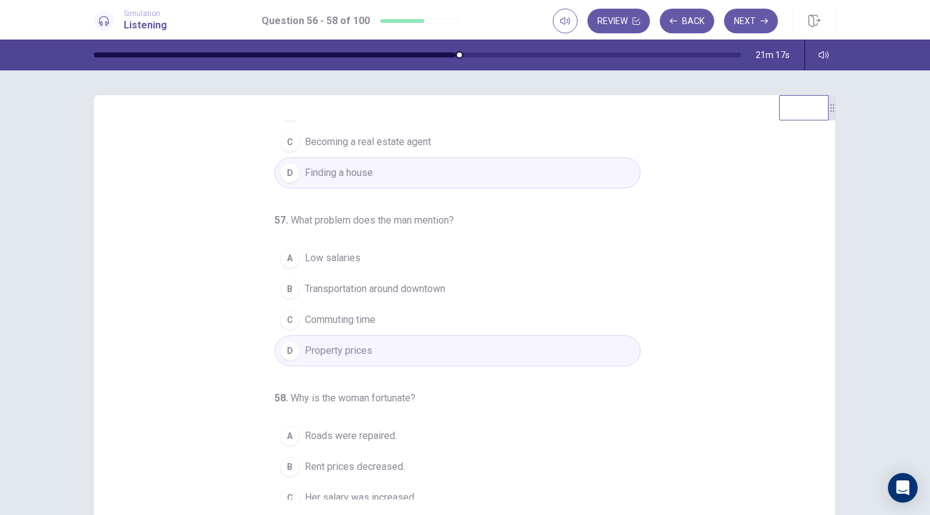
scroll to position [124, 0]
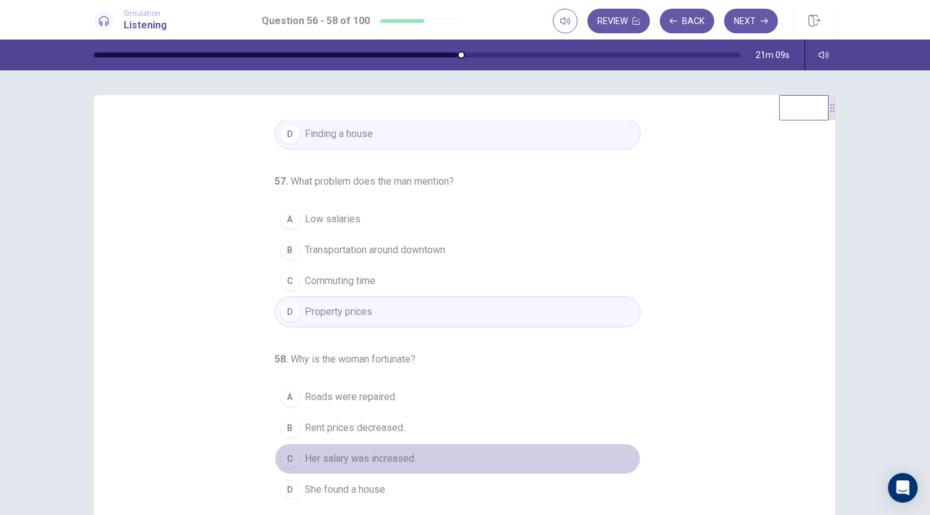
click at [289, 449] on div "C" at bounding box center [290, 459] width 20 height 20
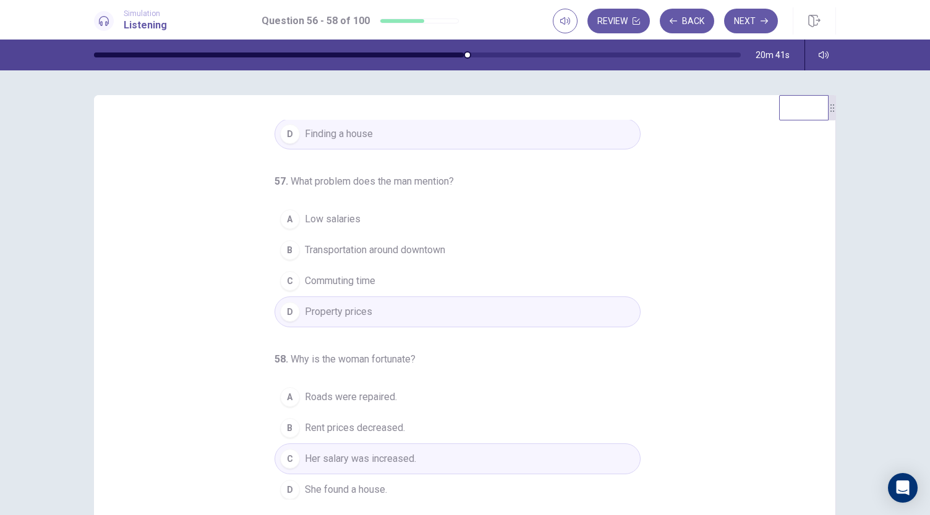
scroll to position [0, 0]
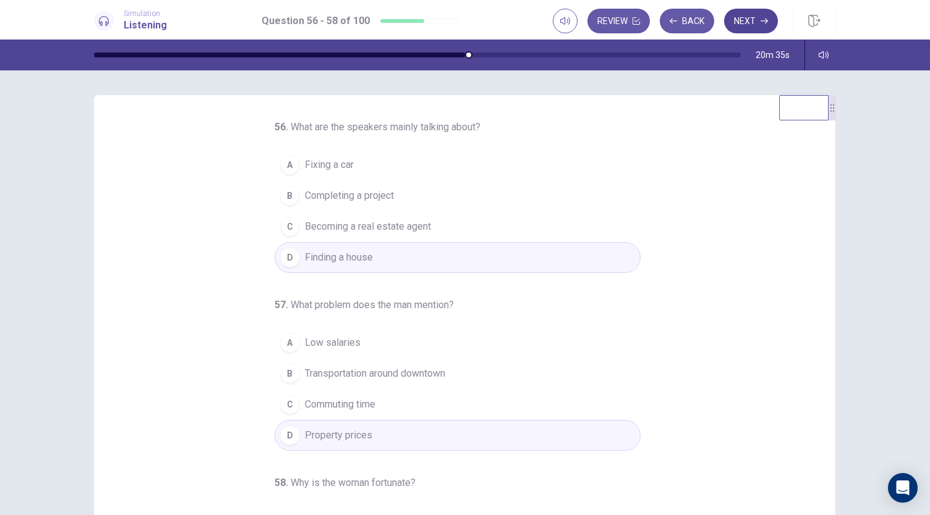
click at [748, 27] on button "Next" at bounding box center [751, 21] width 54 height 25
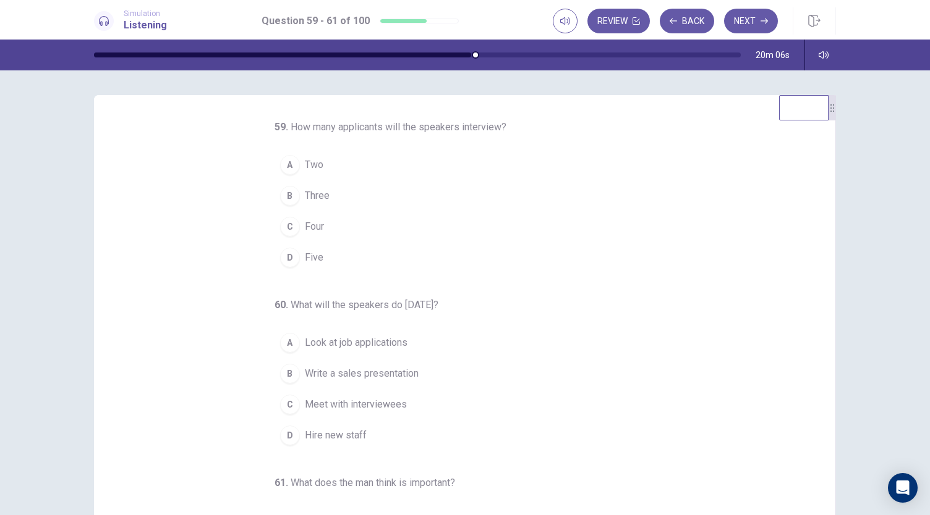
click at [284, 256] on div "D" at bounding box center [290, 258] width 20 height 20
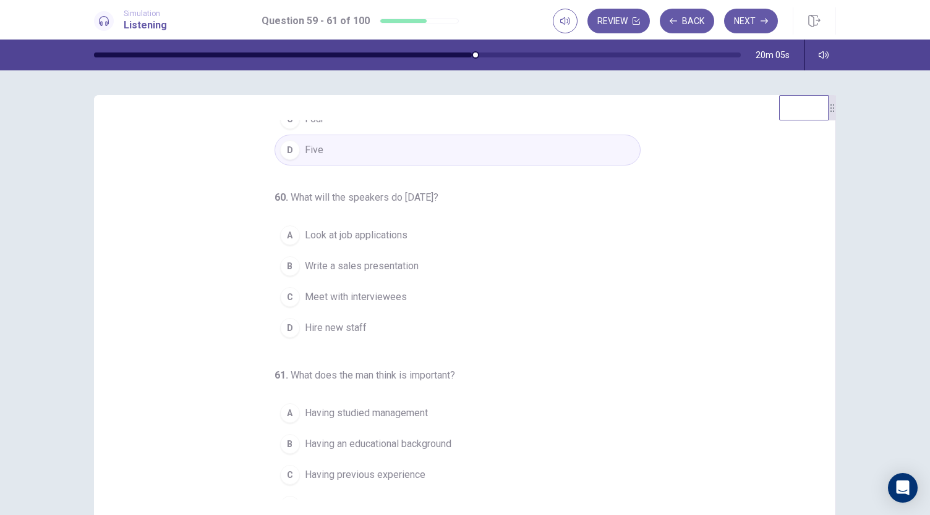
scroll to position [124, 0]
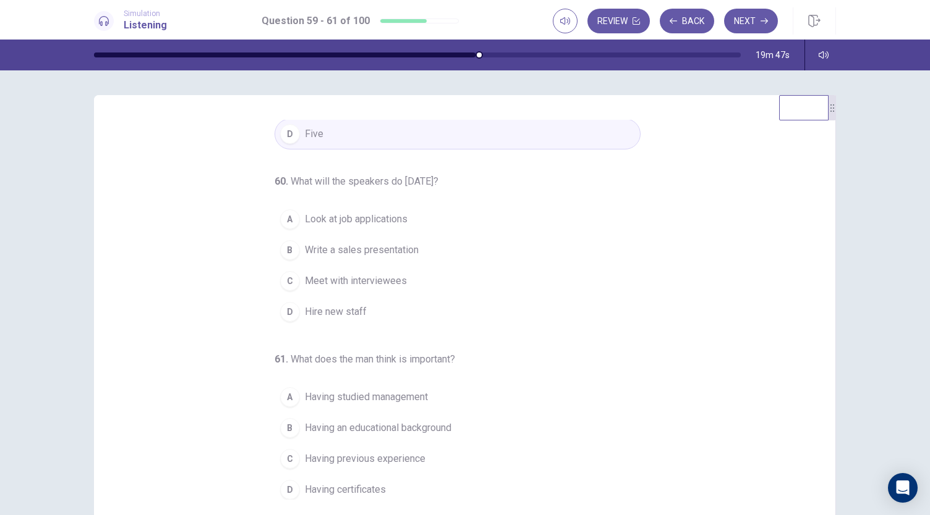
click at [292, 219] on div "A" at bounding box center [290, 220] width 20 height 20
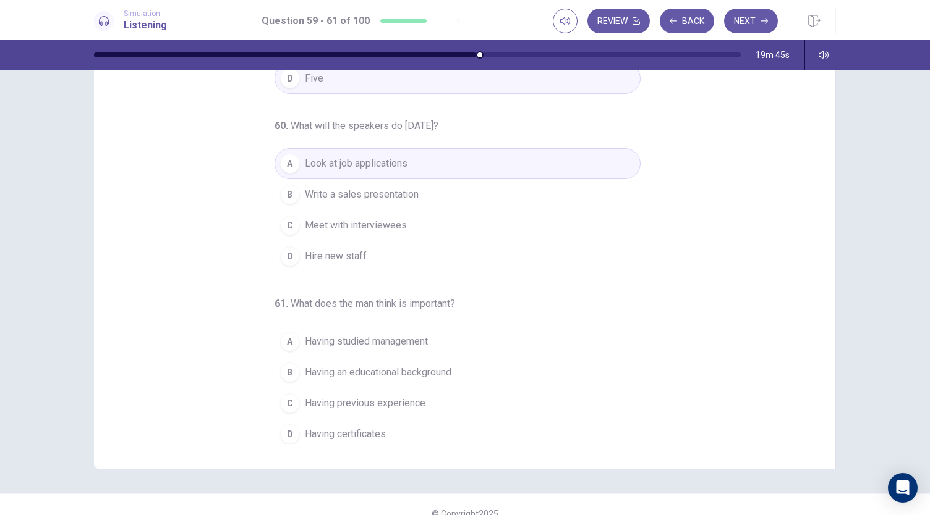
scroll to position [74, 0]
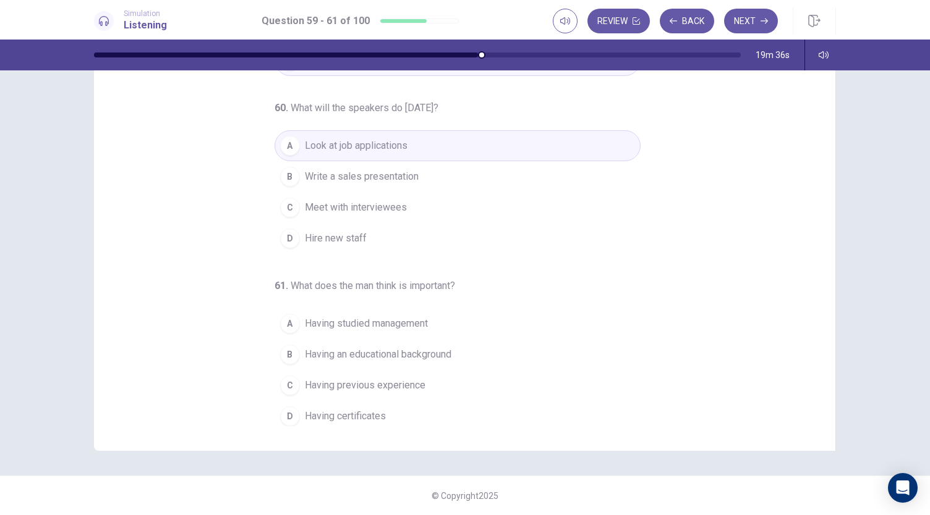
click at [281, 385] on div "C" at bounding box center [290, 386] width 20 height 20
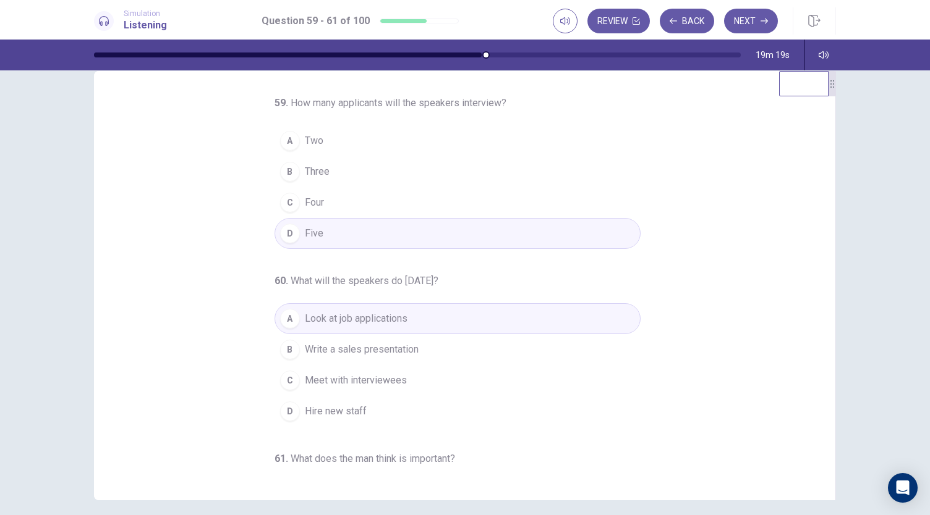
scroll to position [0, 0]
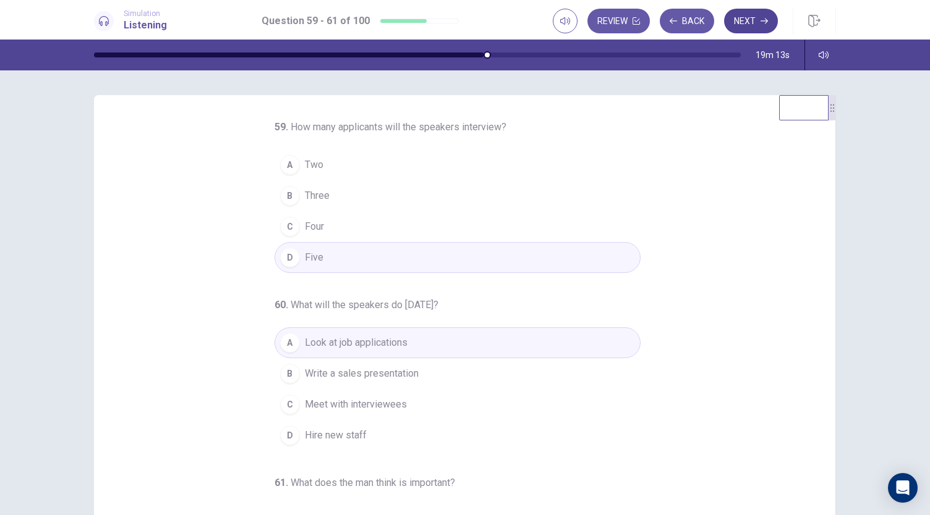
click at [747, 26] on button "Next" at bounding box center [751, 21] width 54 height 25
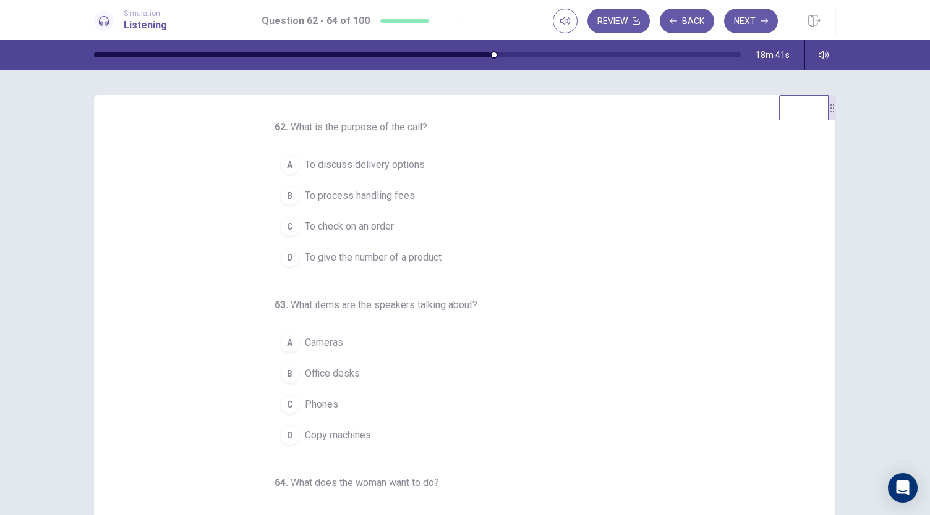
click at [280, 228] on div "C" at bounding box center [290, 227] width 20 height 20
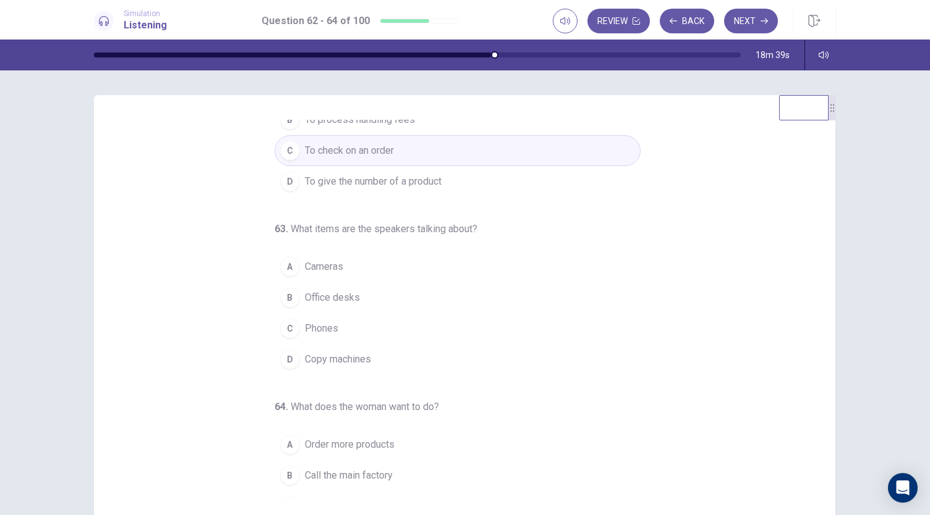
scroll to position [80, 0]
click at [286, 355] on div "D" at bounding box center [290, 355] width 20 height 20
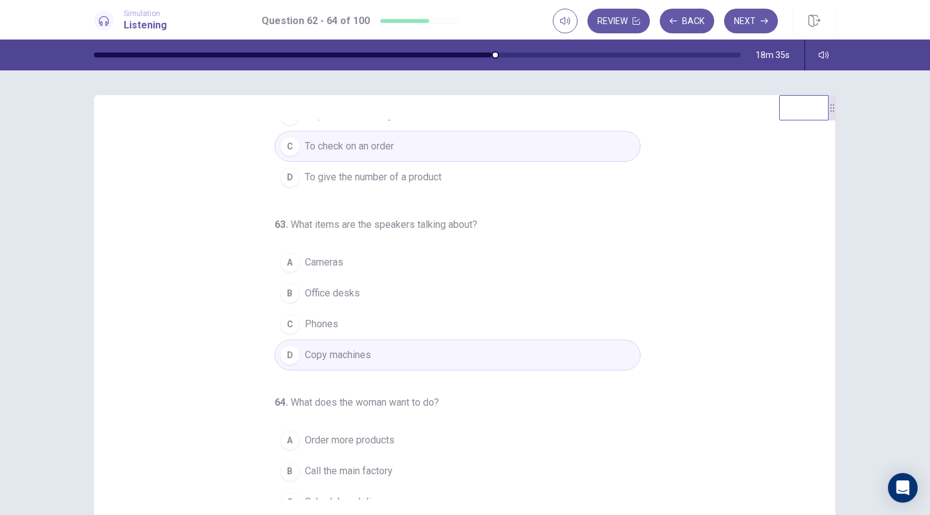
scroll to position [124, 0]
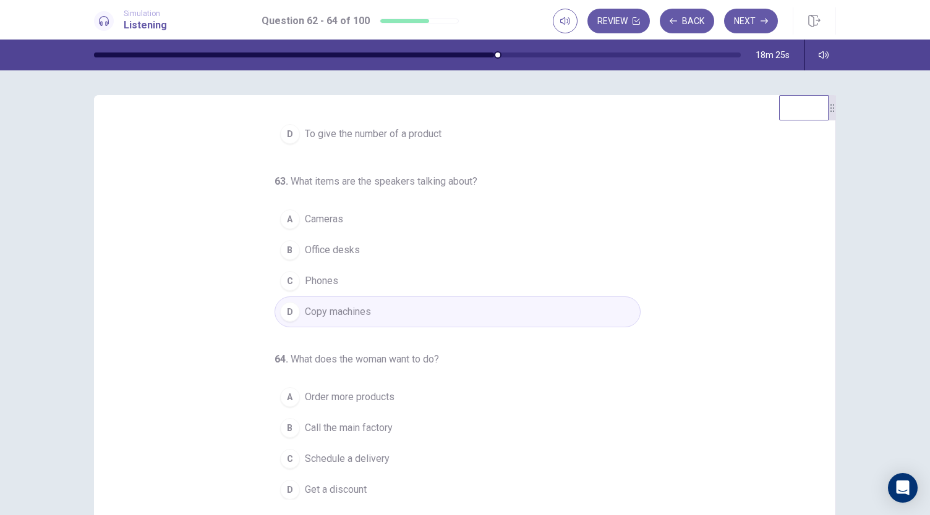
click at [290, 394] on div "A" at bounding box center [290, 397] width 20 height 20
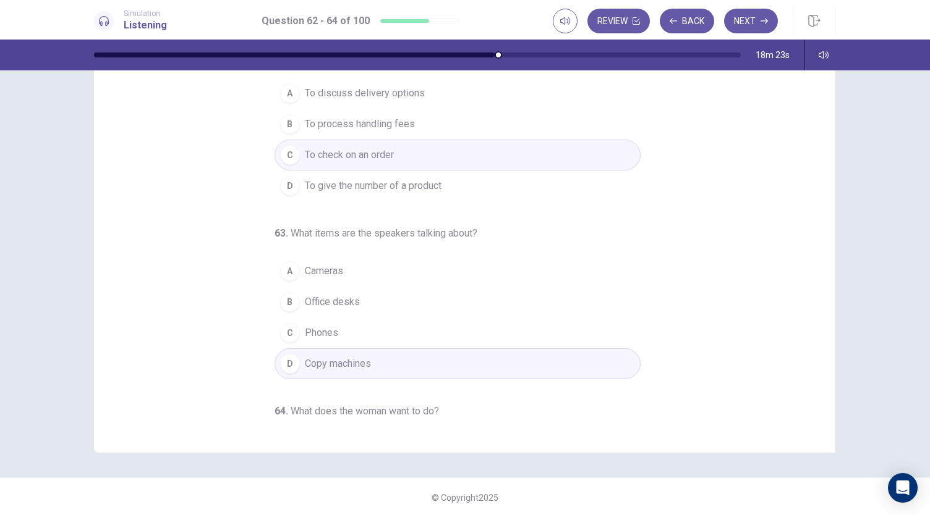
scroll to position [0, 0]
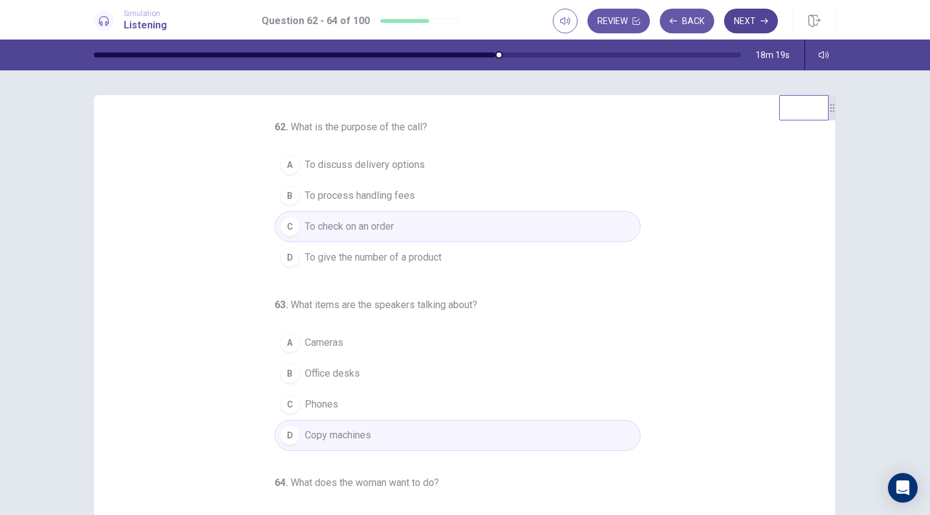
click at [750, 27] on button "Next" at bounding box center [751, 21] width 54 height 25
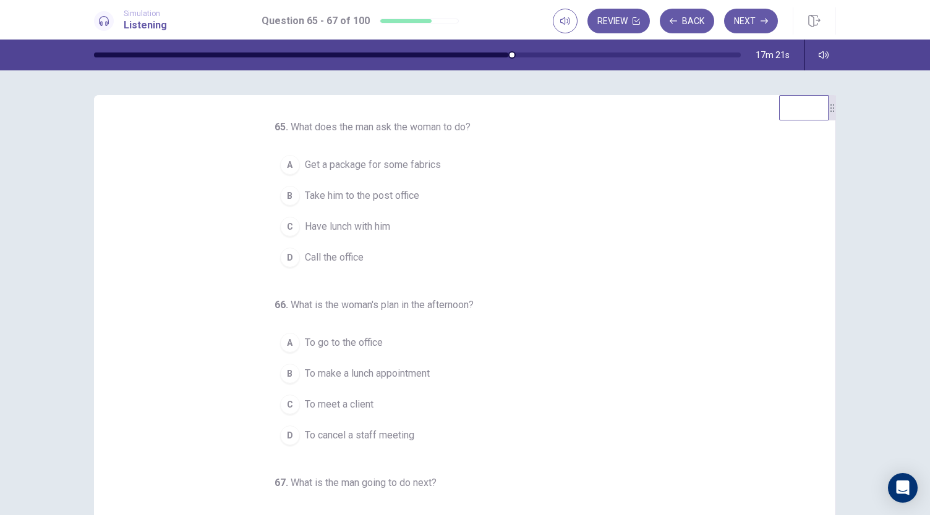
click at [341, 195] on span "Take him to the post office" at bounding box center [362, 195] width 114 height 15
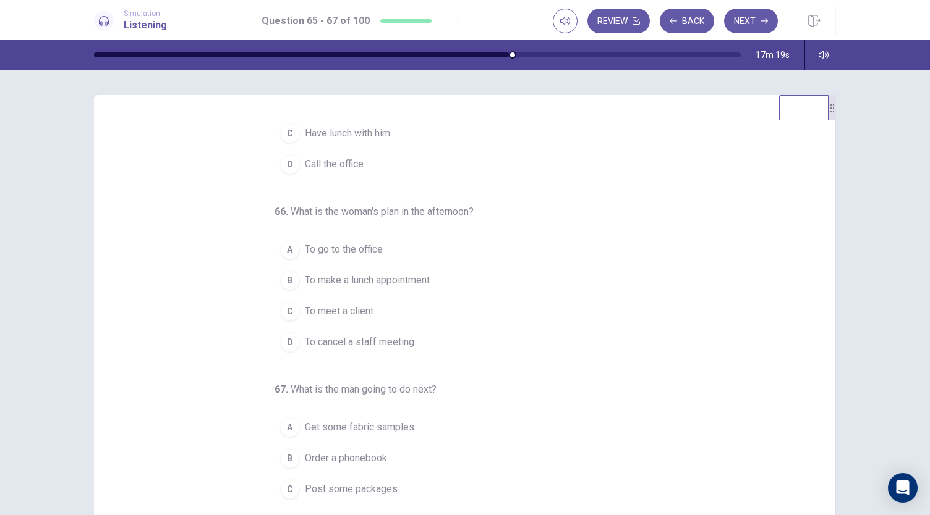
scroll to position [99, 0]
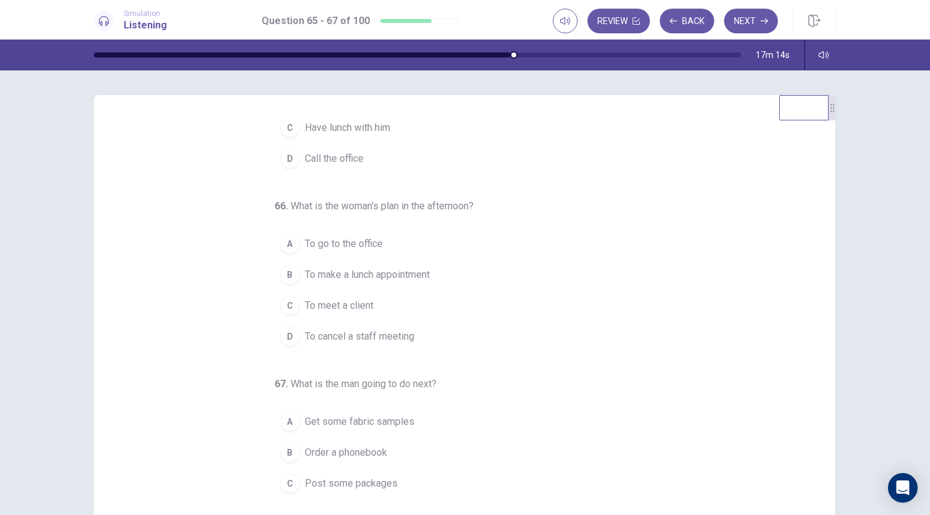
click at [287, 305] on div "C" at bounding box center [290, 306] width 20 height 20
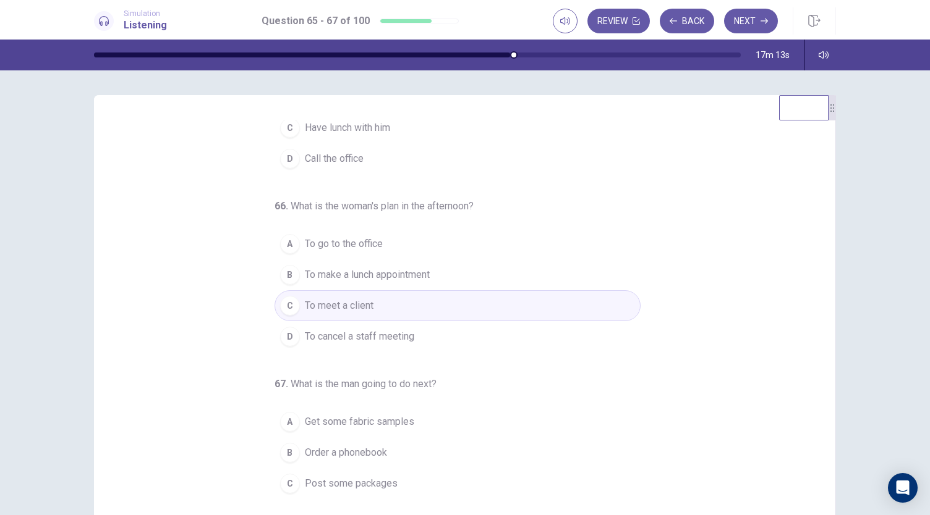
scroll to position [124, 0]
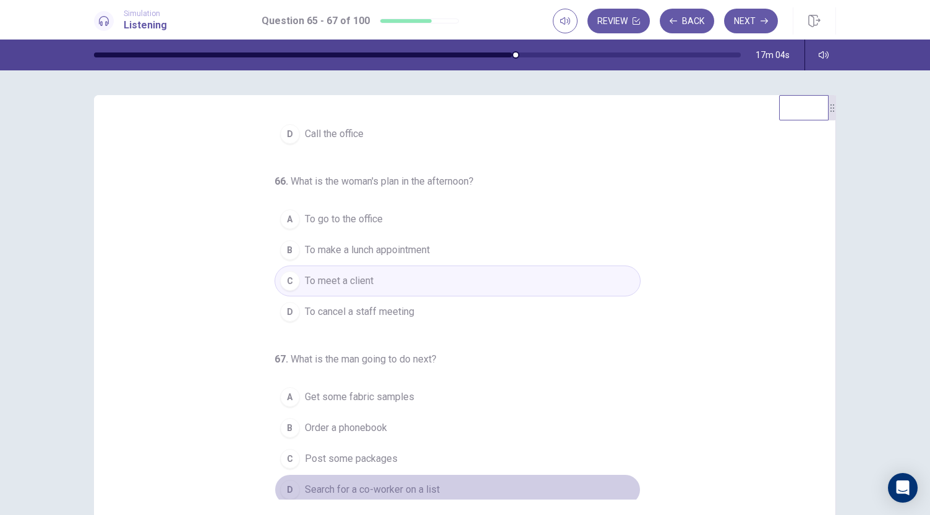
click at [281, 486] on div "D" at bounding box center [290, 490] width 20 height 20
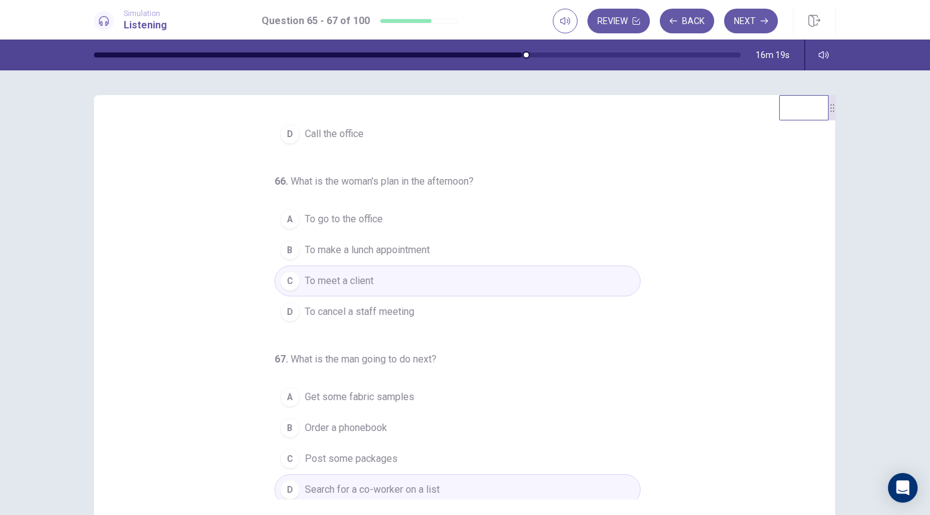
scroll to position [0, 0]
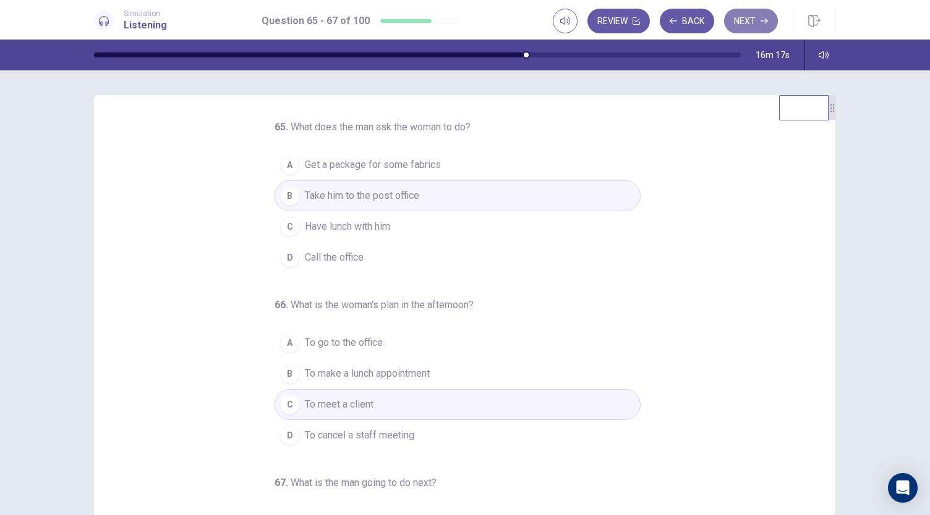
click at [739, 23] on button "Next" at bounding box center [751, 21] width 54 height 25
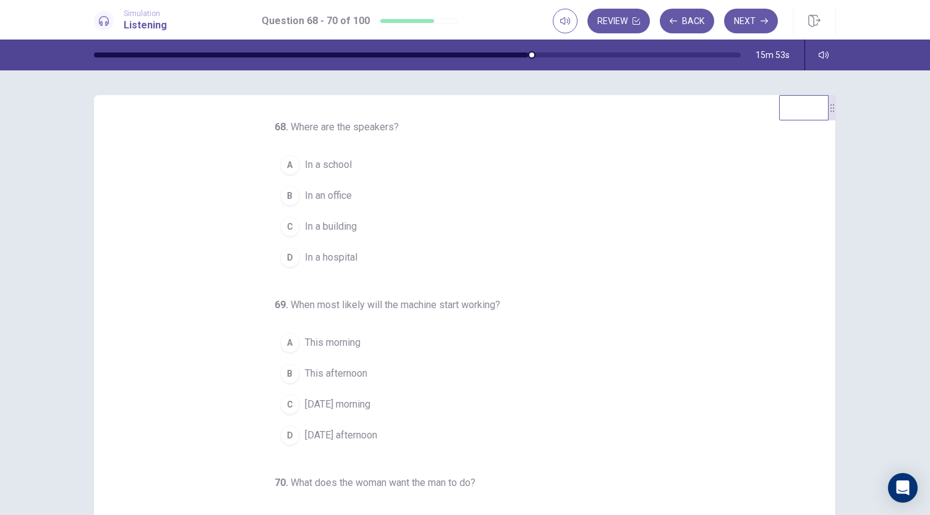
click at [280, 227] on div "C" at bounding box center [290, 227] width 20 height 20
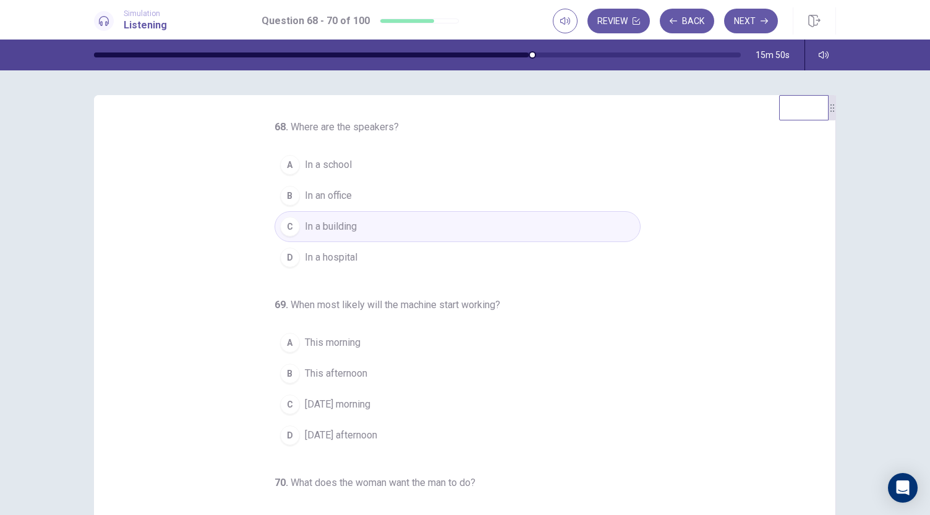
click at [280, 201] on div "B" at bounding box center [290, 196] width 20 height 20
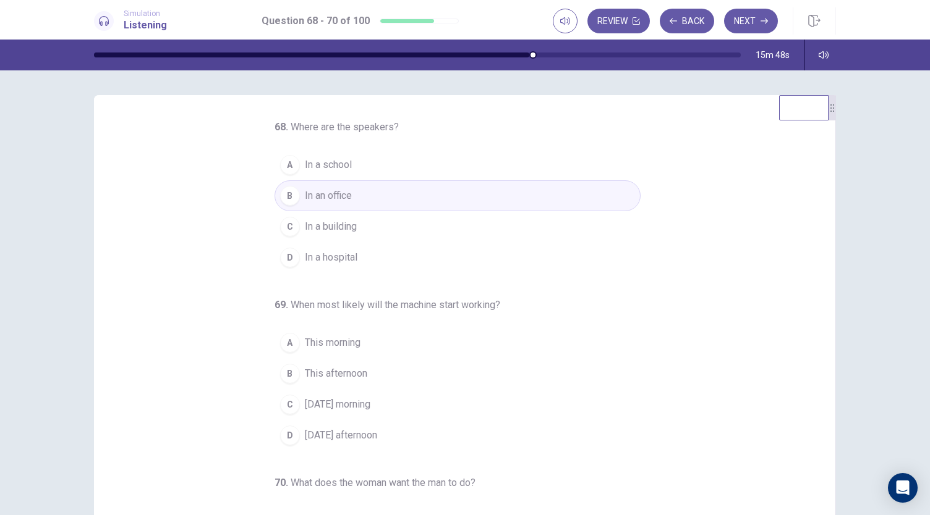
scroll to position [84, 0]
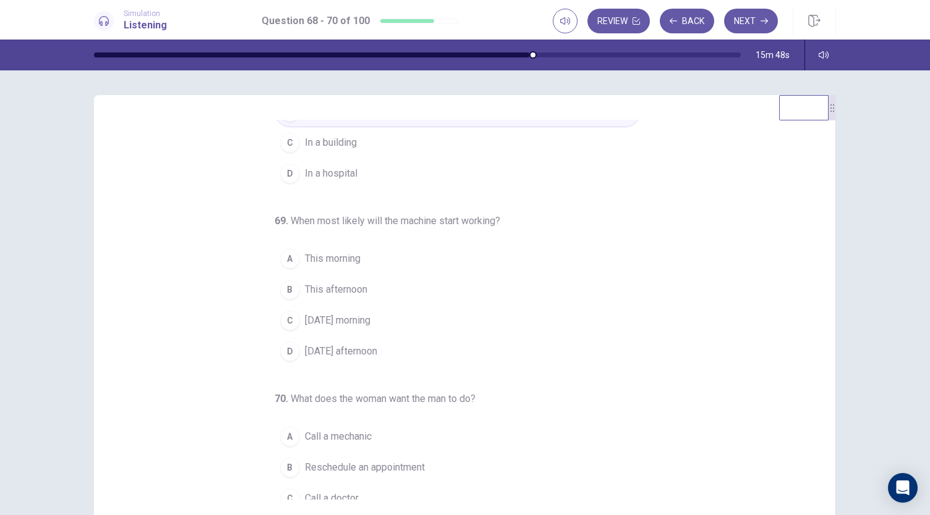
click at [281, 323] on div "C" at bounding box center [290, 321] width 20 height 20
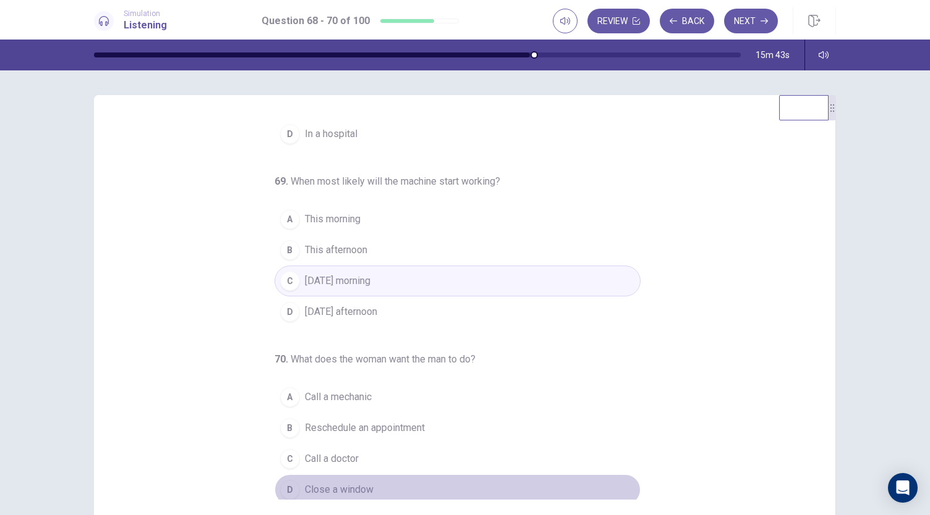
click at [280, 486] on div "D" at bounding box center [290, 490] width 20 height 20
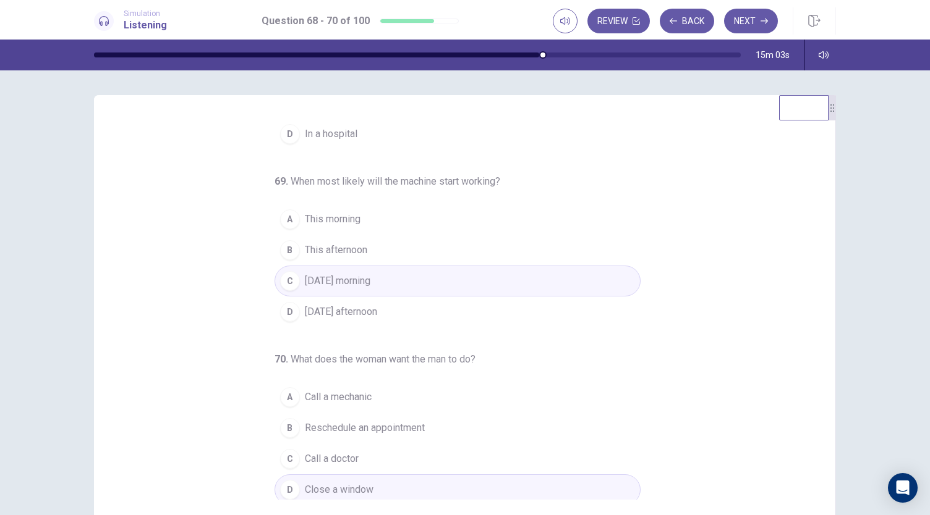
scroll to position [0, 0]
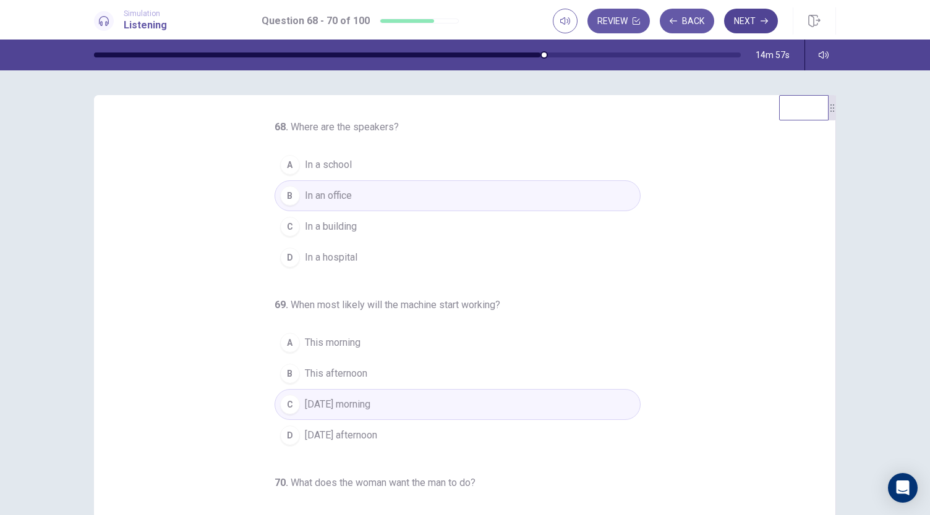
click at [737, 21] on button "Next" at bounding box center [751, 21] width 54 height 25
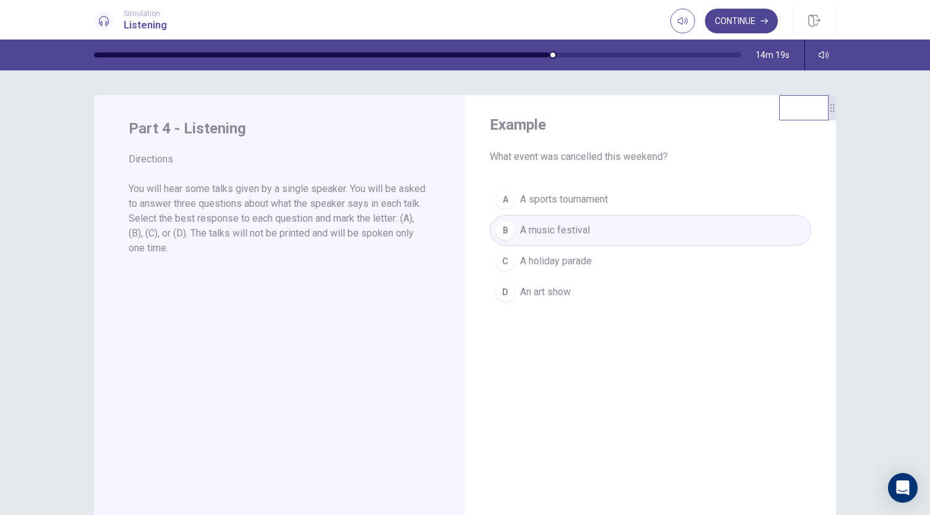
click at [737, 21] on button "Continue" at bounding box center [741, 21] width 73 height 25
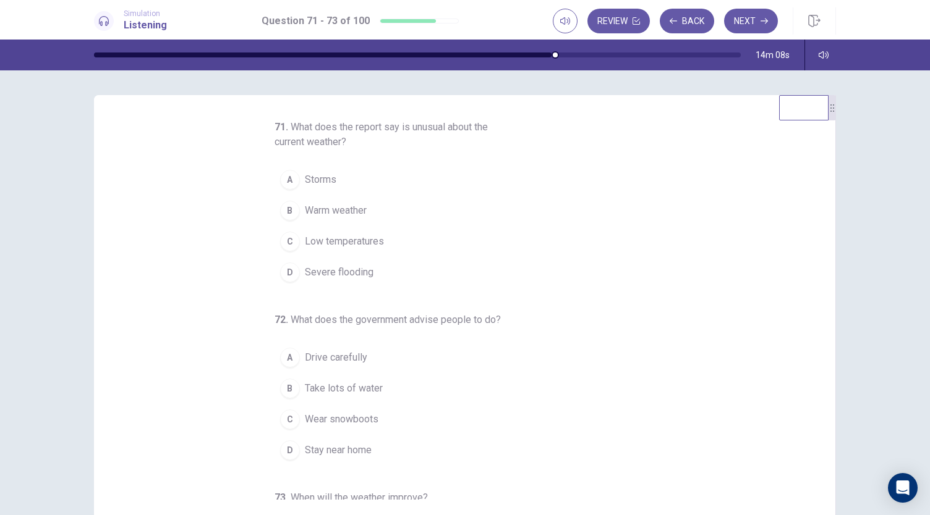
click at [350, 243] on span "Low temperatures" at bounding box center [344, 241] width 79 height 15
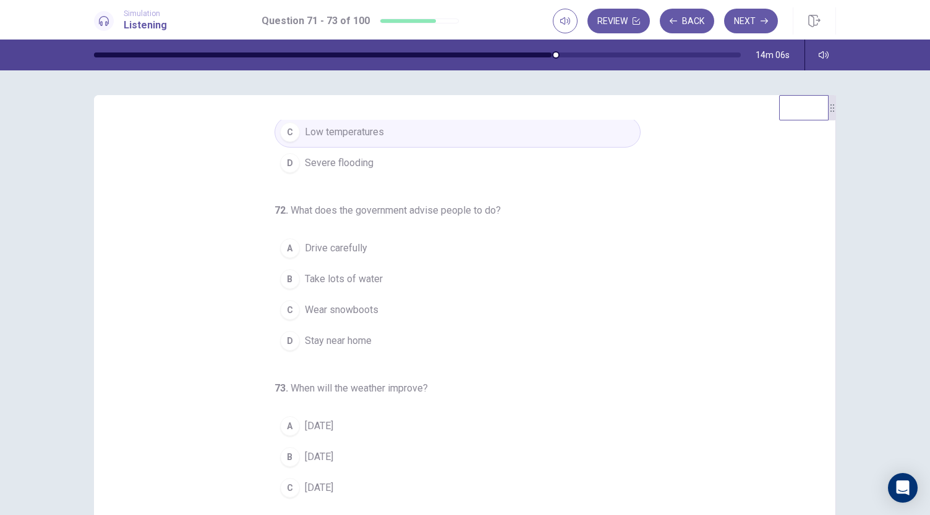
scroll to position [119, 0]
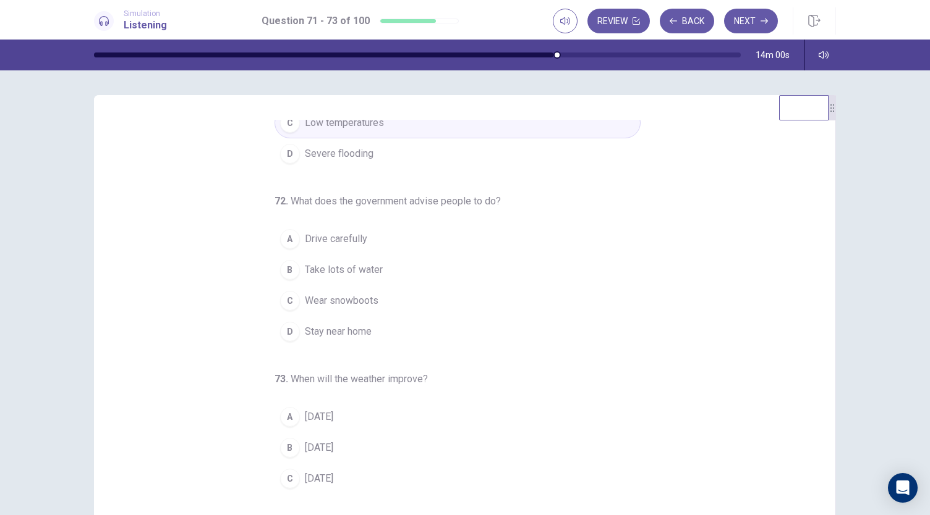
click at [282, 236] on div "A" at bounding box center [290, 239] width 20 height 20
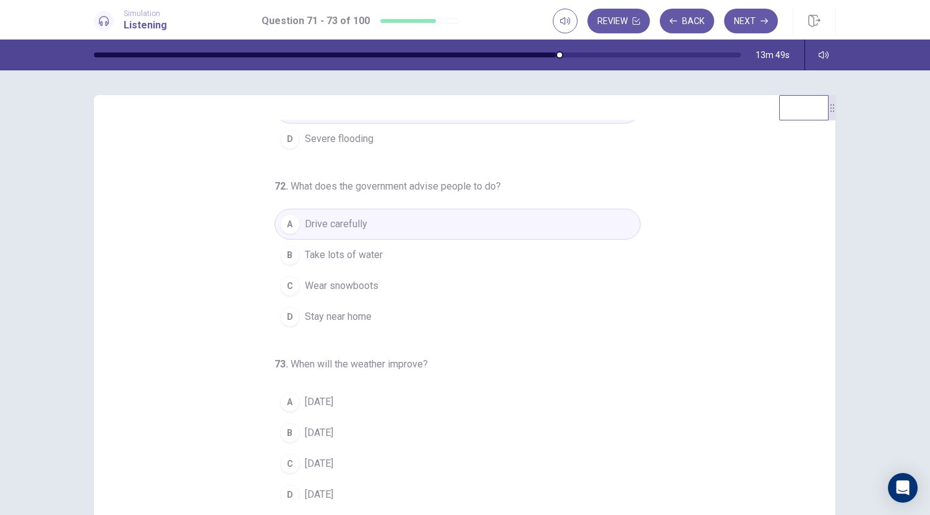
scroll to position [138, 0]
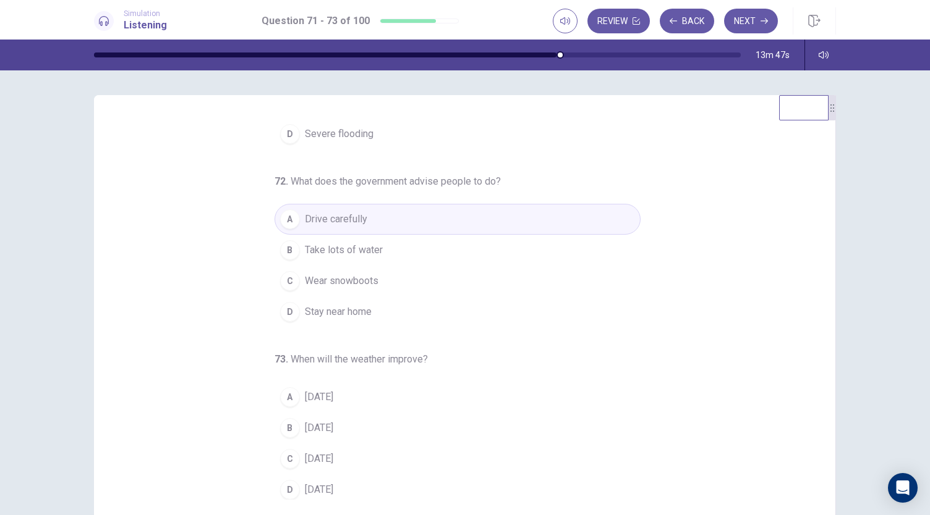
click at [280, 305] on div "D" at bounding box center [290, 312] width 20 height 20
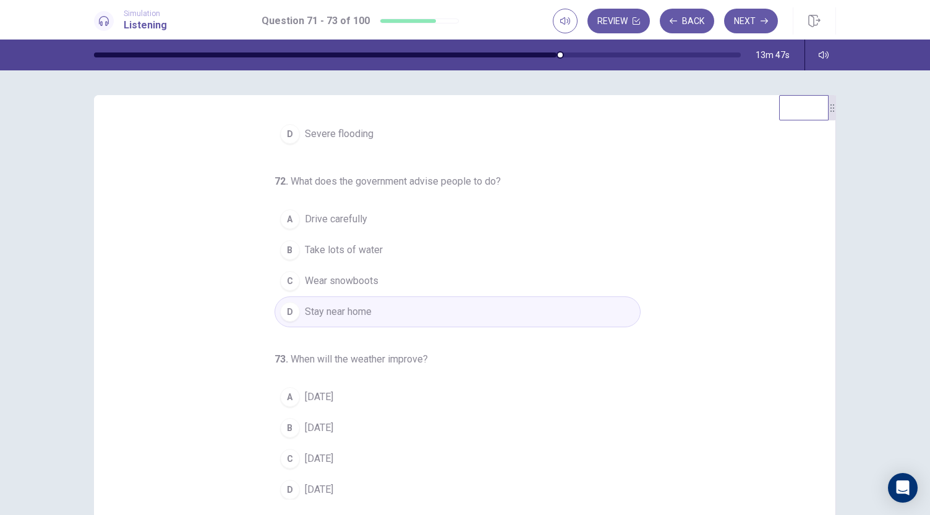
scroll to position [74, 0]
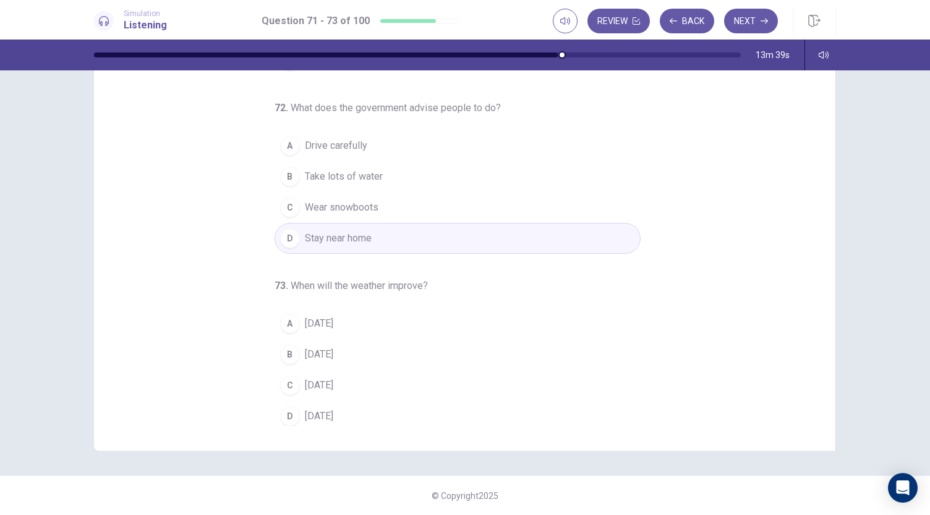
click at [280, 381] on div "C" at bounding box center [290, 386] width 20 height 20
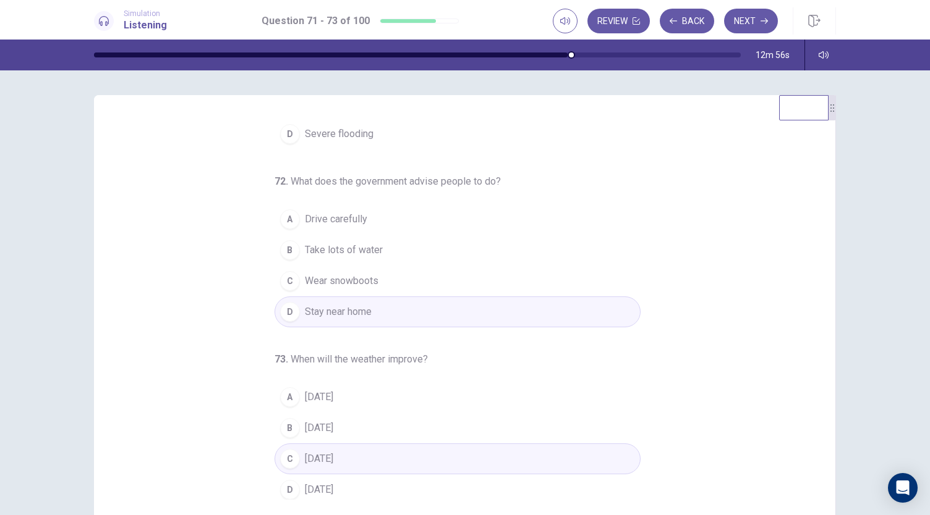
scroll to position [0, 0]
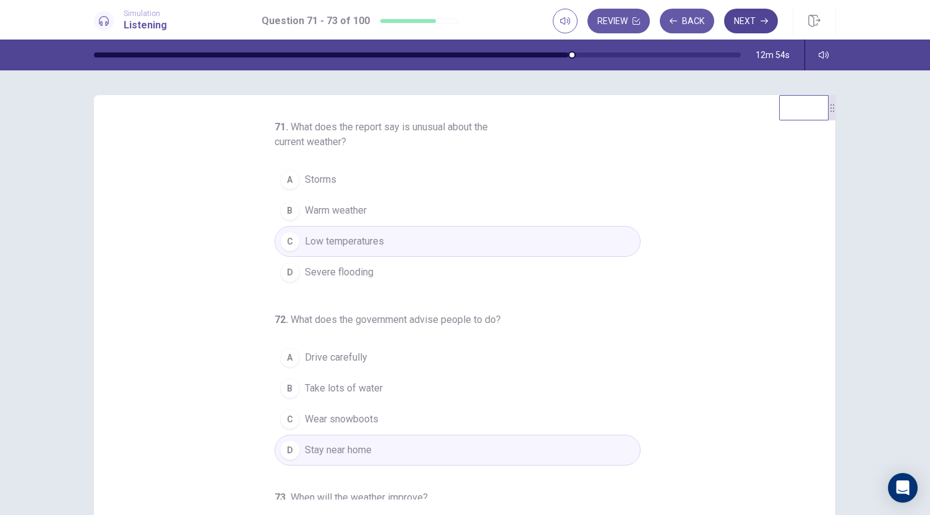
click at [750, 28] on button "Next" at bounding box center [751, 21] width 54 height 25
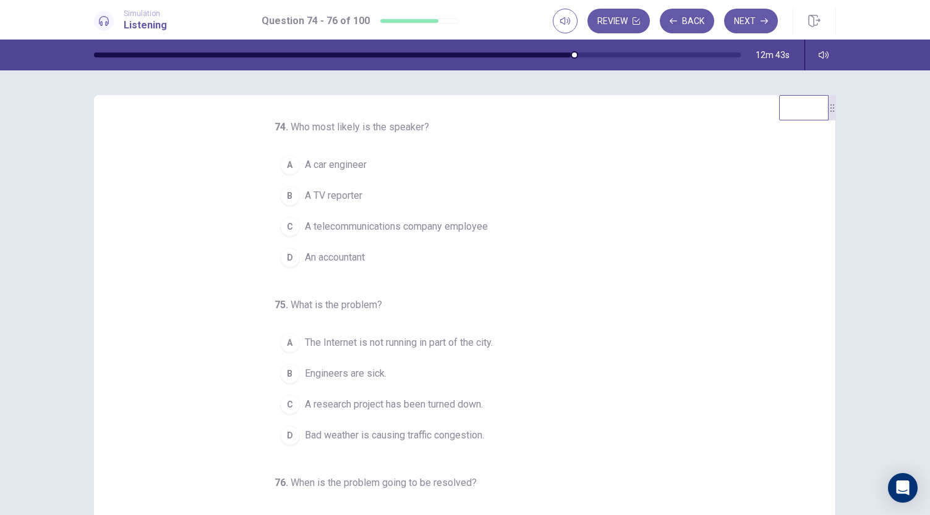
click at [316, 228] on span "A telecommunications company employee" at bounding box center [396, 226] width 183 height 15
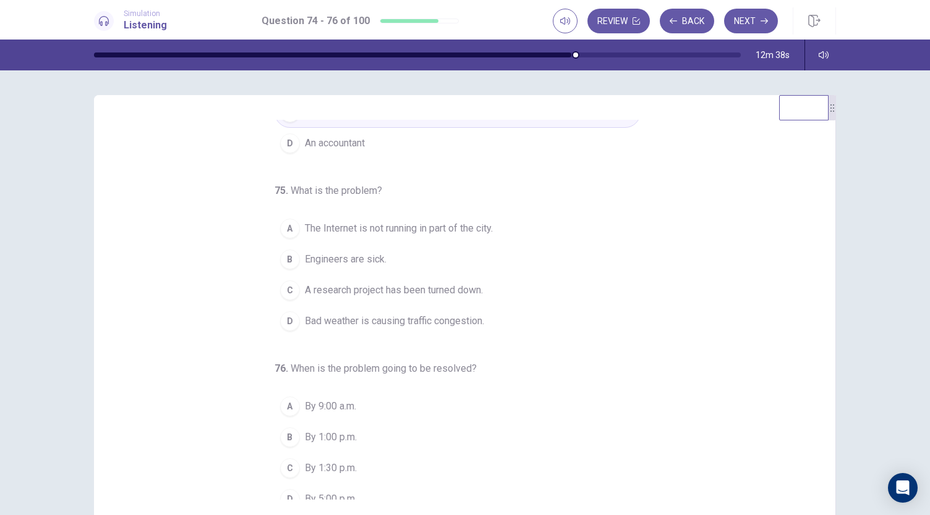
scroll to position [115, 0]
click at [280, 226] on div "A" at bounding box center [290, 228] width 20 height 20
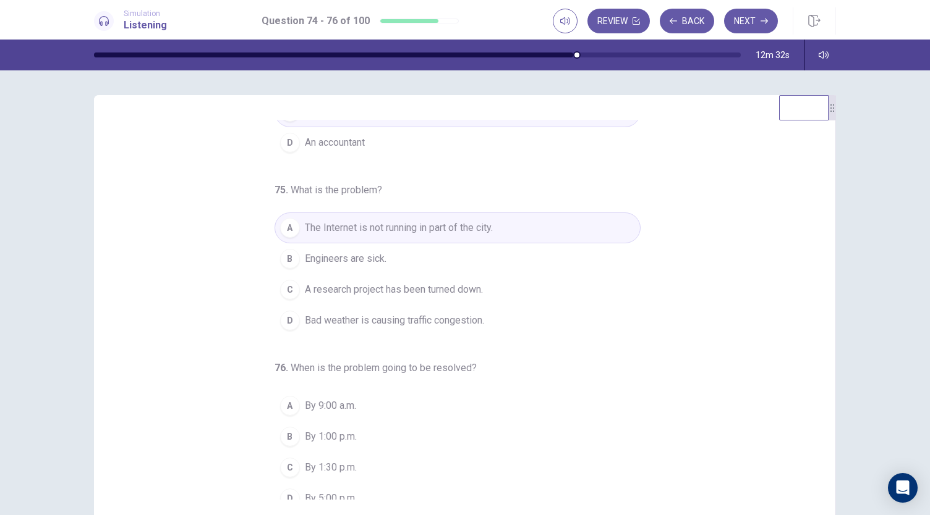
scroll to position [124, 0]
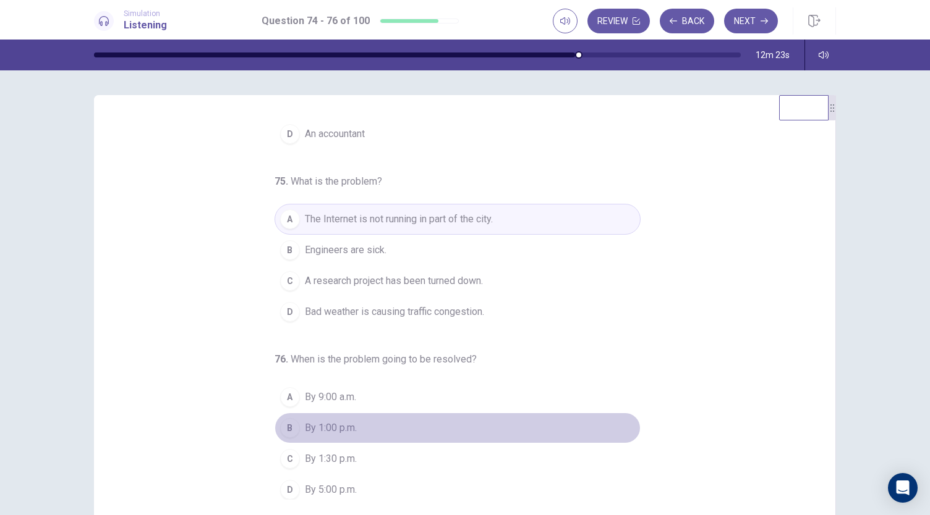
click at [284, 428] on div "B" at bounding box center [290, 428] width 20 height 20
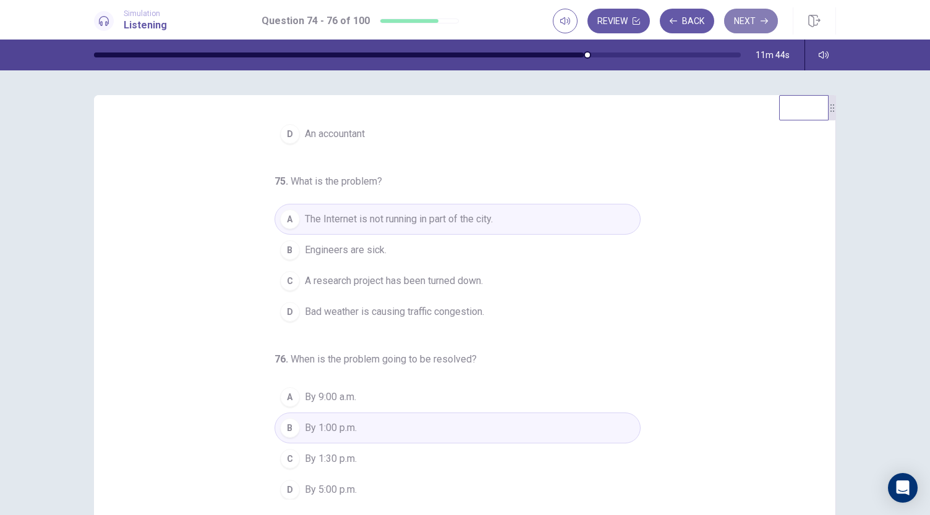
click at [748, 23] on button "Next" at bounding box center [751, 21] width 54 height 25
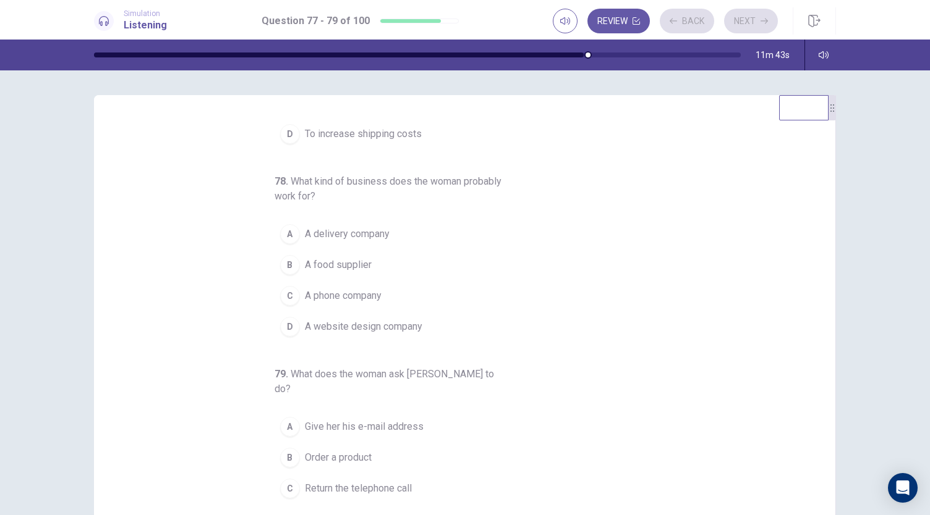
scroll to position [0, 0]
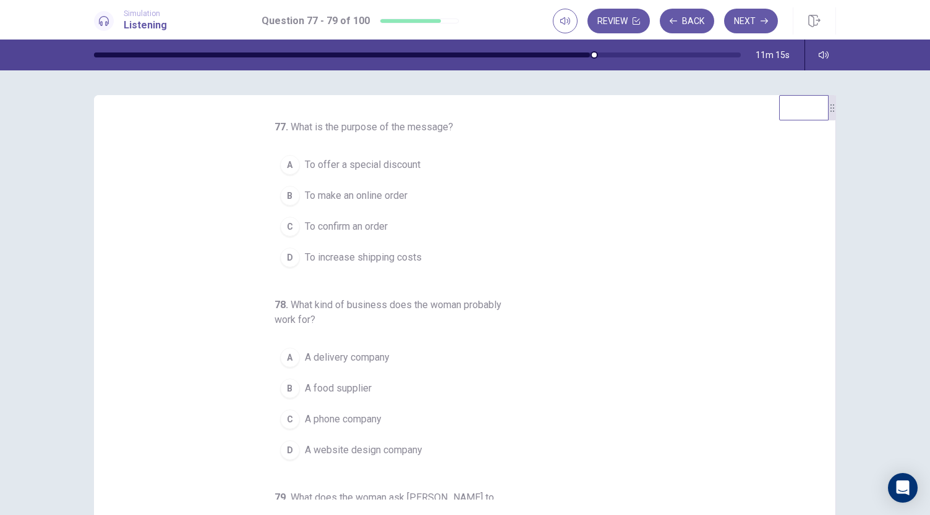
click at [283, 387] on div "B" at bounding box center [290, 389] width 20 height 20
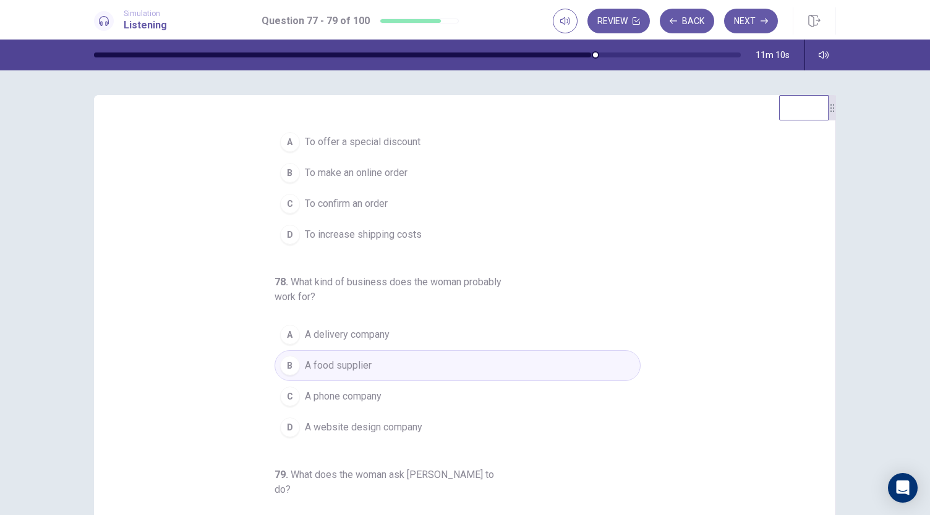
scroll to position [138, 0]
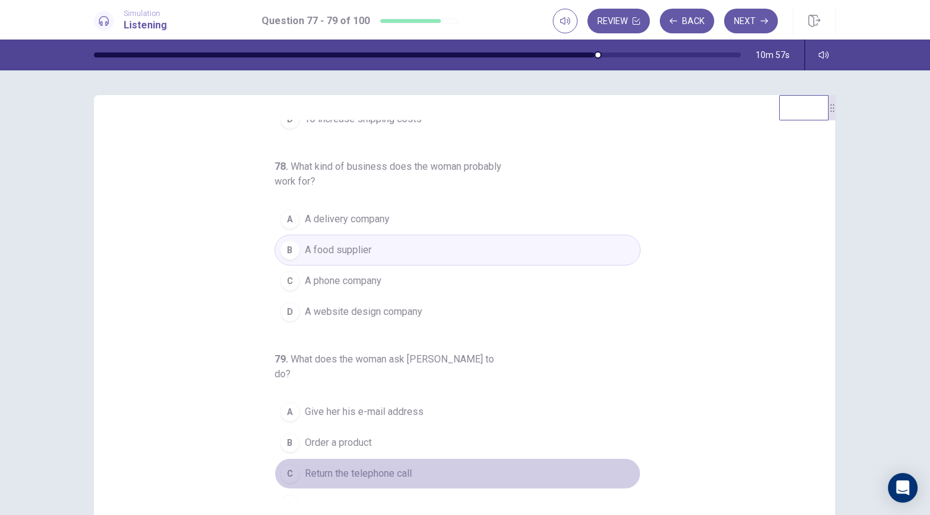
click at [280, 464] on div "C" at bounding box center [290, 474] width 20 height 20
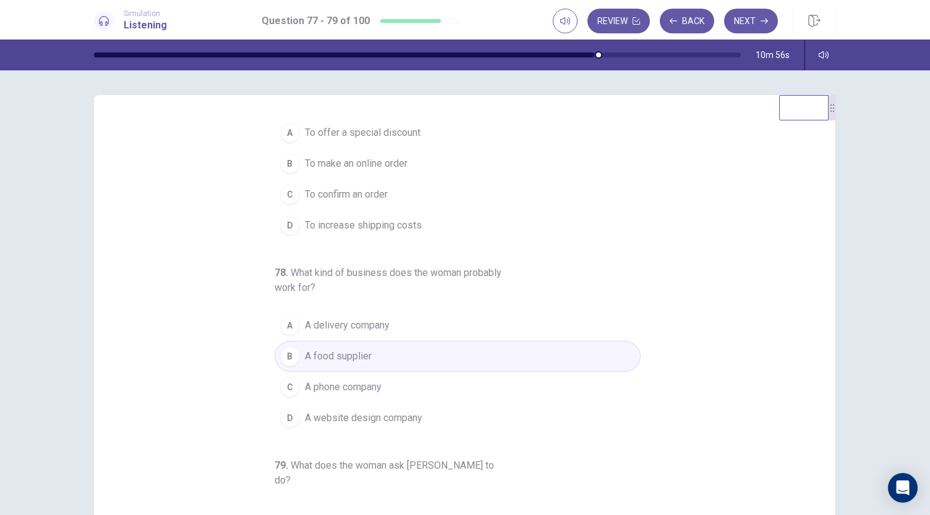
scroll to position [0, 0]
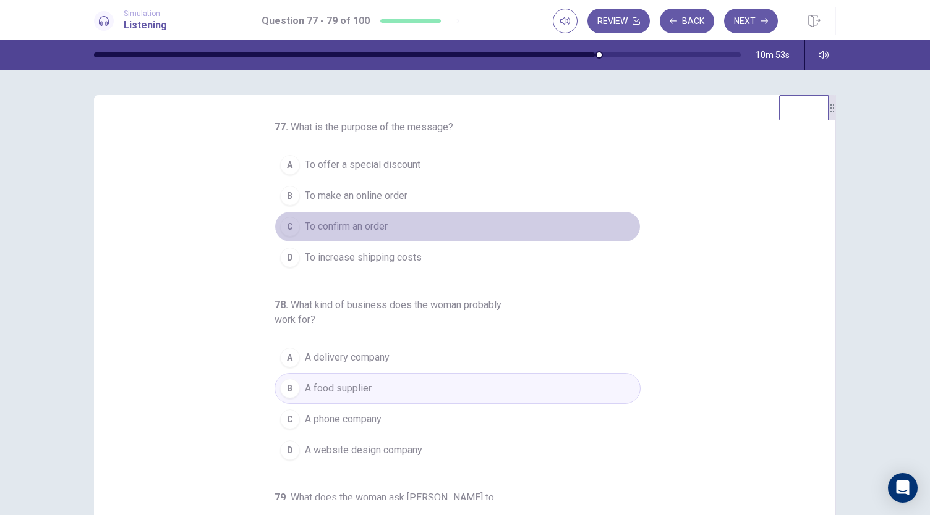
click at [287, 219] on div "C" at bounding box center [290, 227] width 20 height 20
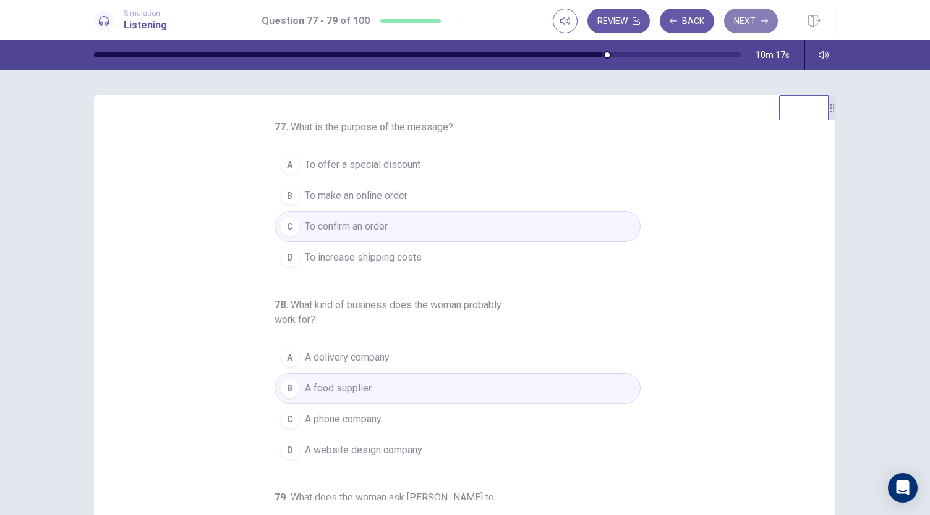
click at [749, 16] on button "Next" at bounding box center [751, 21] width 54 height 25
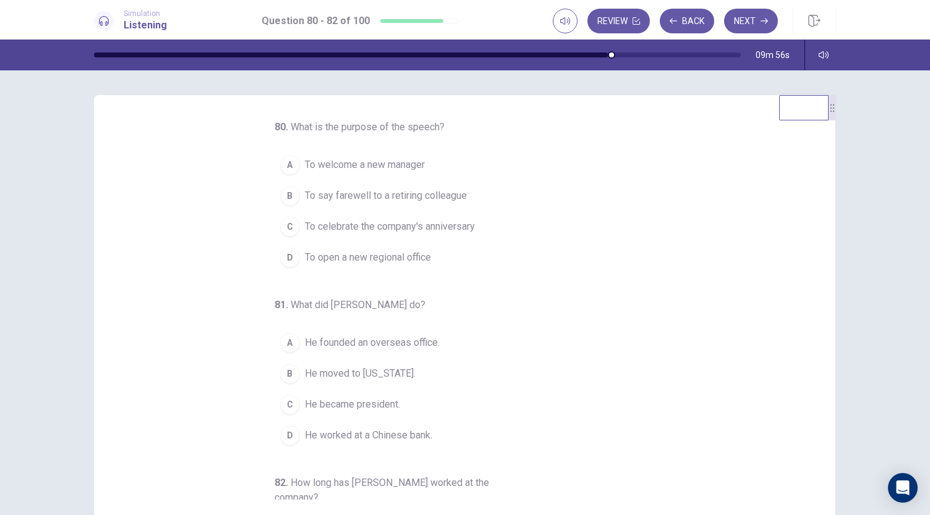
click at [285, 200] on div "B" at bounding box center [290, 196] width 20 height 20
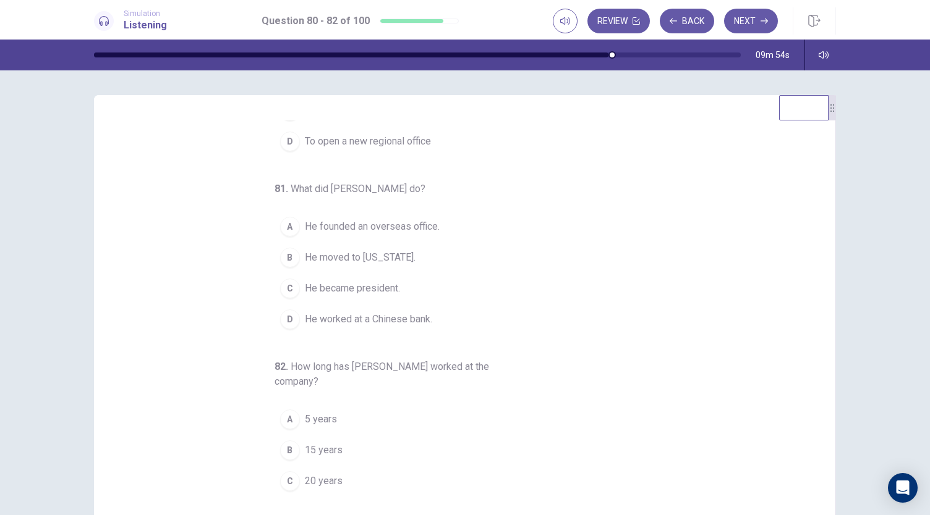
scroll to position [117, 0]
click at [284, 313] on div "D" at bounding box center [290, 319] width 20 height 20
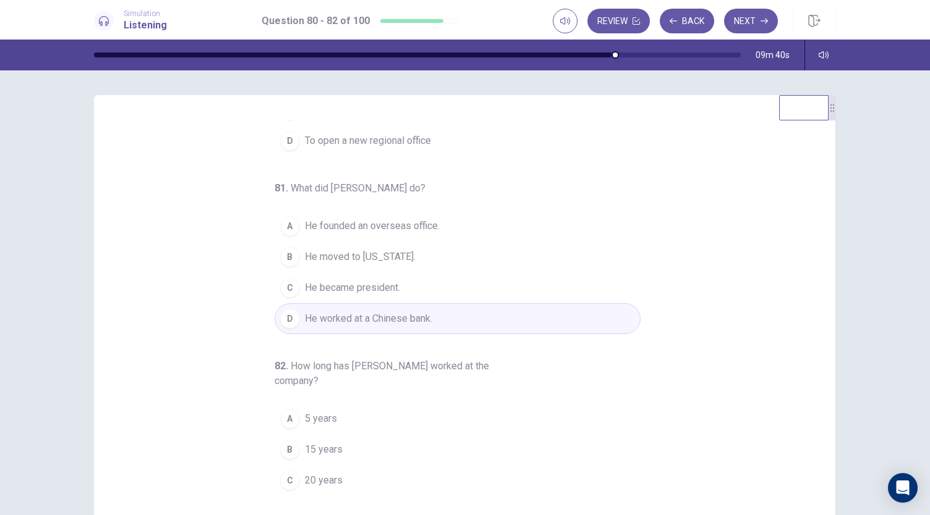
click at [281, 228] on div "A" at bounding box center [290, 226] width 20 height 20
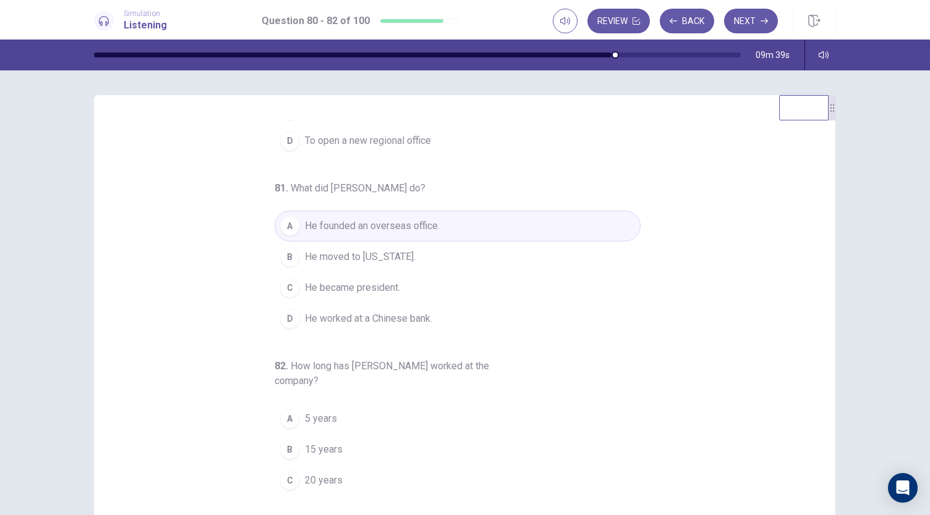
scroll to position [138, 0]
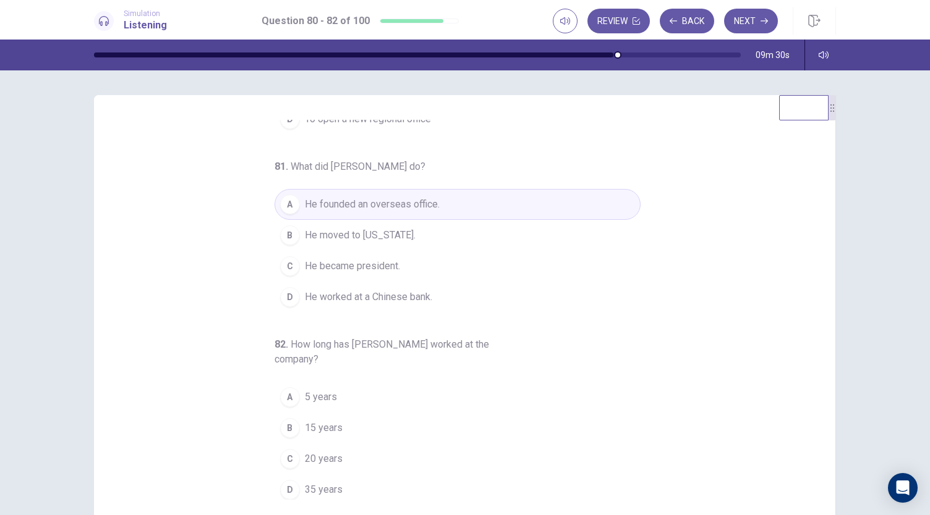
click at [292, 483] on div "D" at bounding box center [290, 490] width 20 height 20
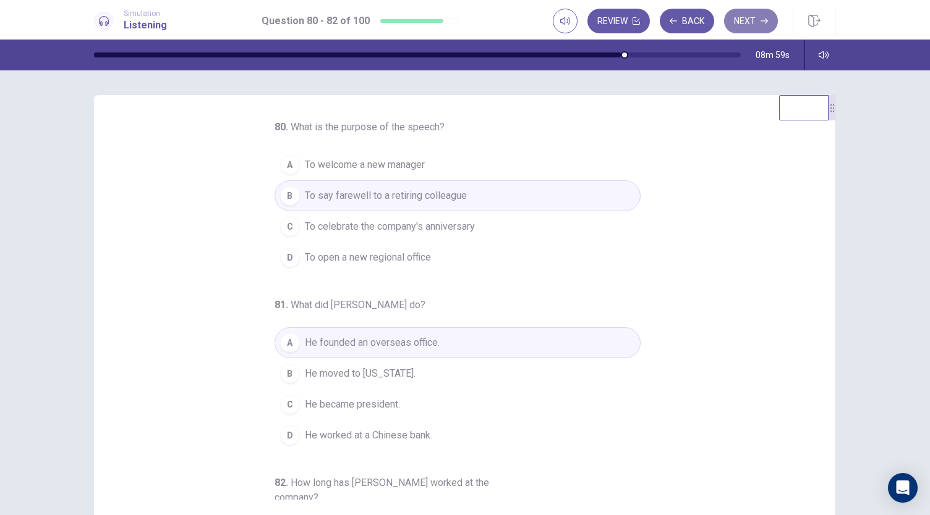
click at [750, 11] on button "Next" at bounding box center [751, 21] width 54 height 25
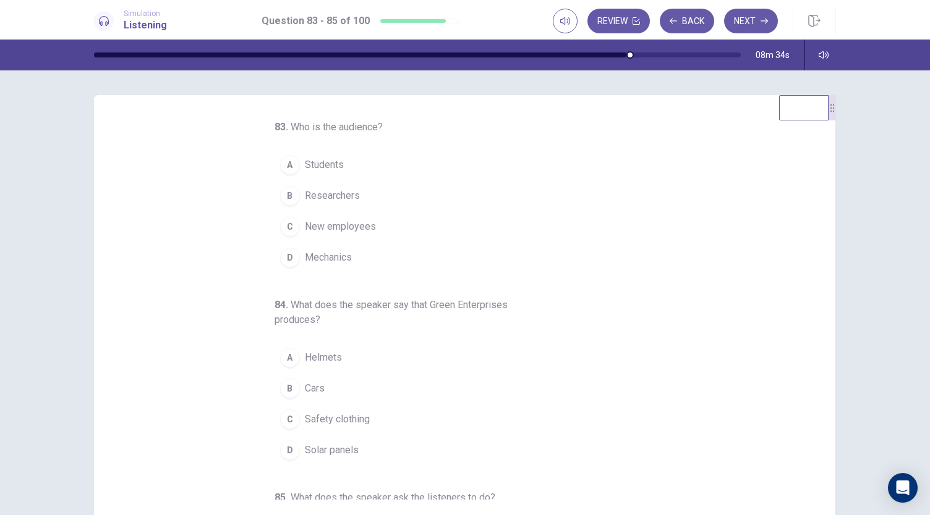
click at [305, 227] on span "New employees" at bounding box center [340, 226] width 71 height 15
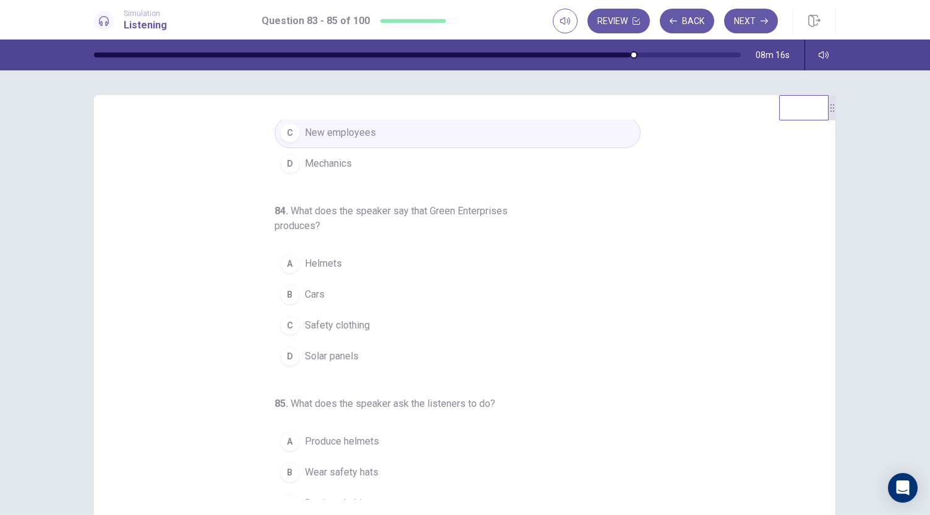
scroll to position [95, 0]
click at [283, 359] on div "D" at bounding box center [290, 355] width 20 height 20
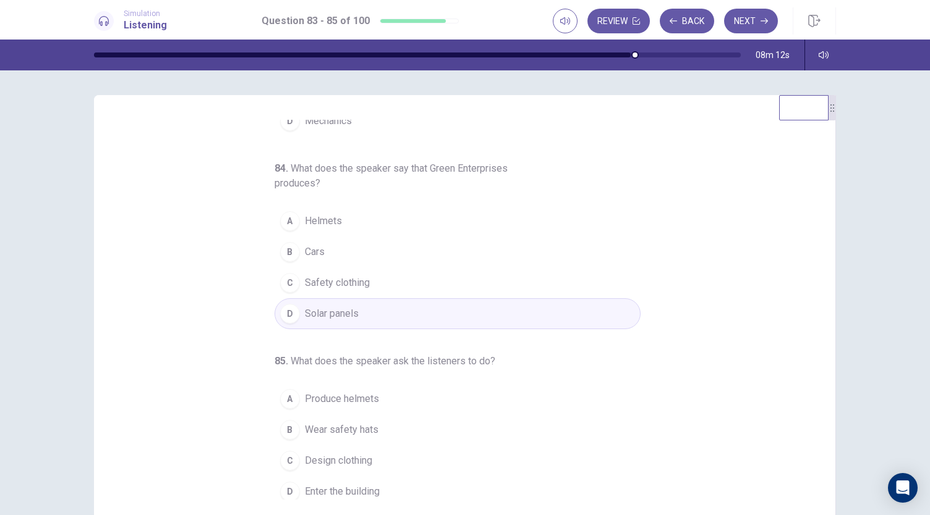
scroll to position [138, 0]
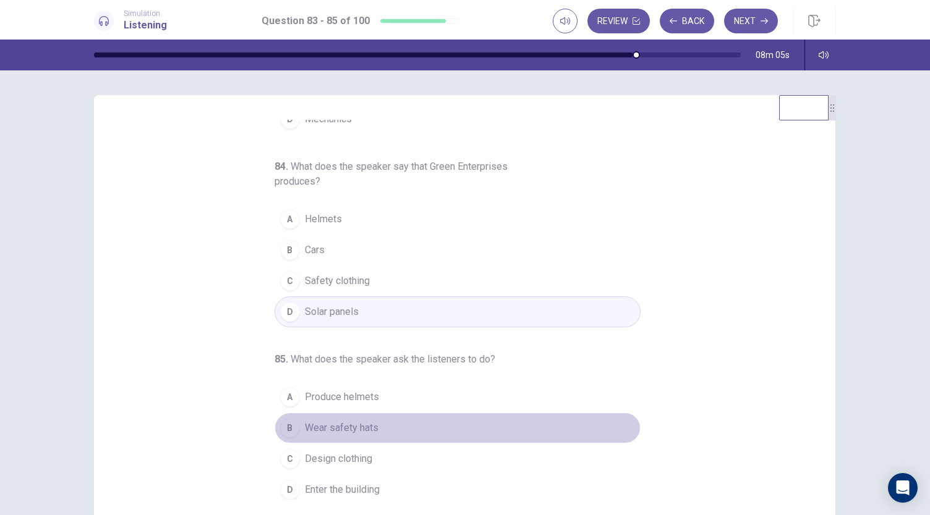
click at [287, 425] on div "B" at bounding box center [290, 428] width 20 height 20
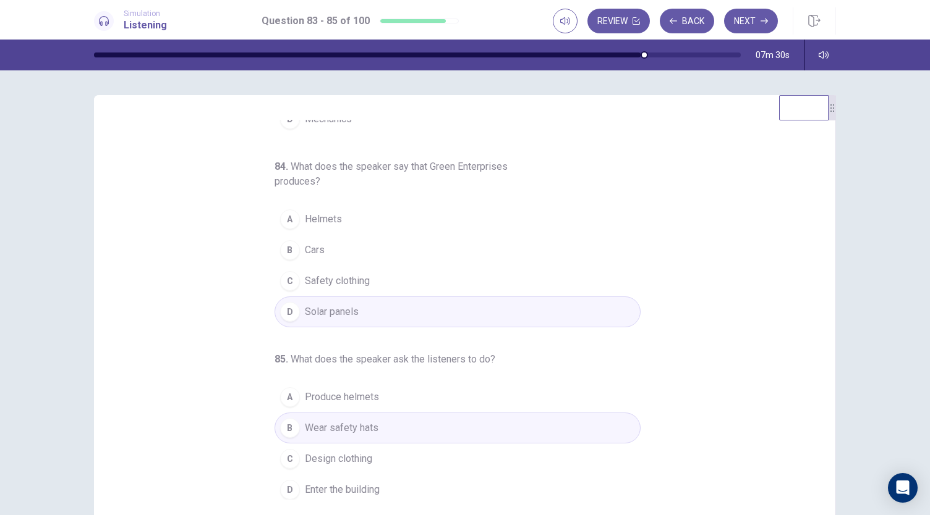
scroll to position [0, 0]
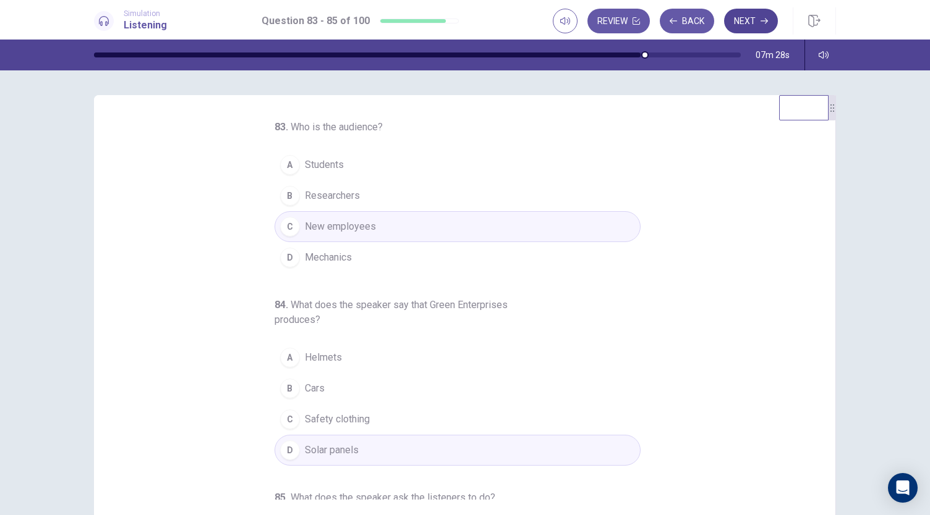
click at [747, 20] on button "Next" at bounding box center [751, 21] width 54 height 25
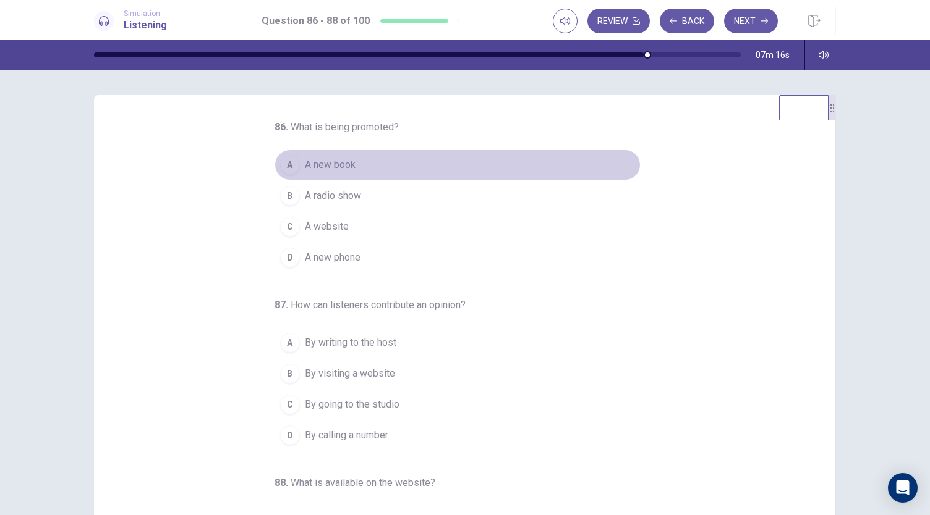
click at [305, 165] on span "A new book" at bounding box center [330, 165] width 51 height 15
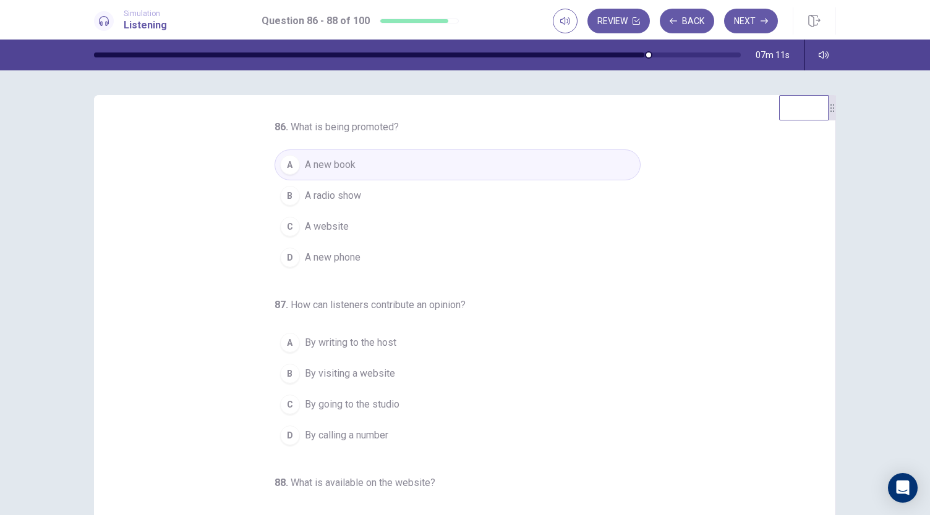
click at [287, 198] on div "B" at bounding box center [290, 196] width 20 height 20
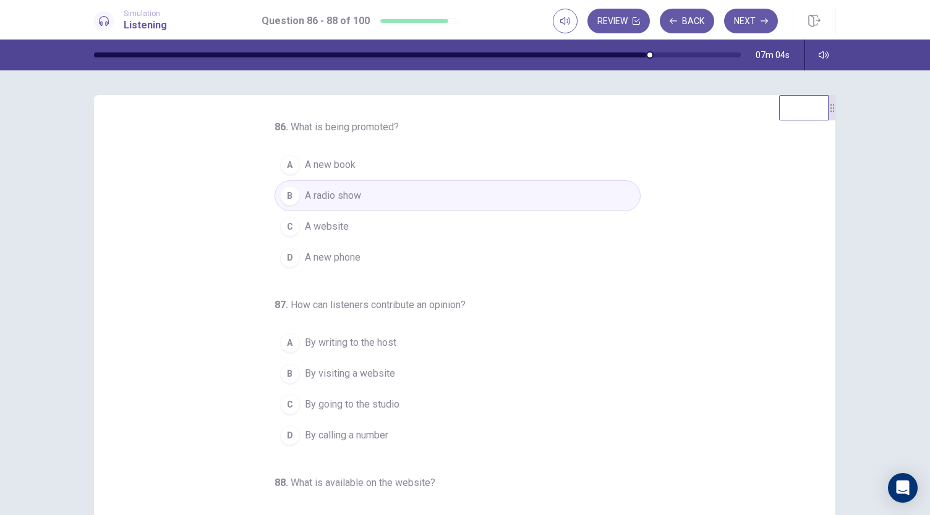
scroll to position [124, 0]
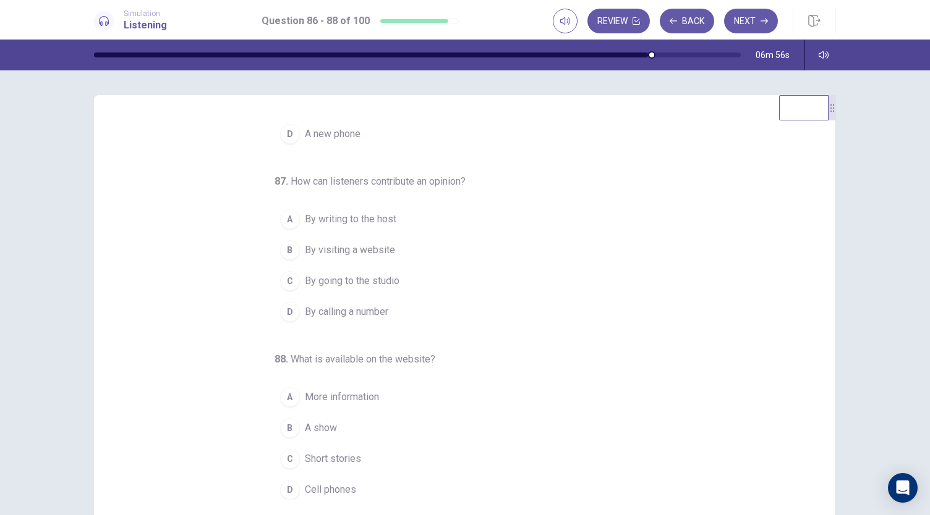
click at [318, 318] on button "D By calling a number" at bounding box center [457, 312] width 366 height 31
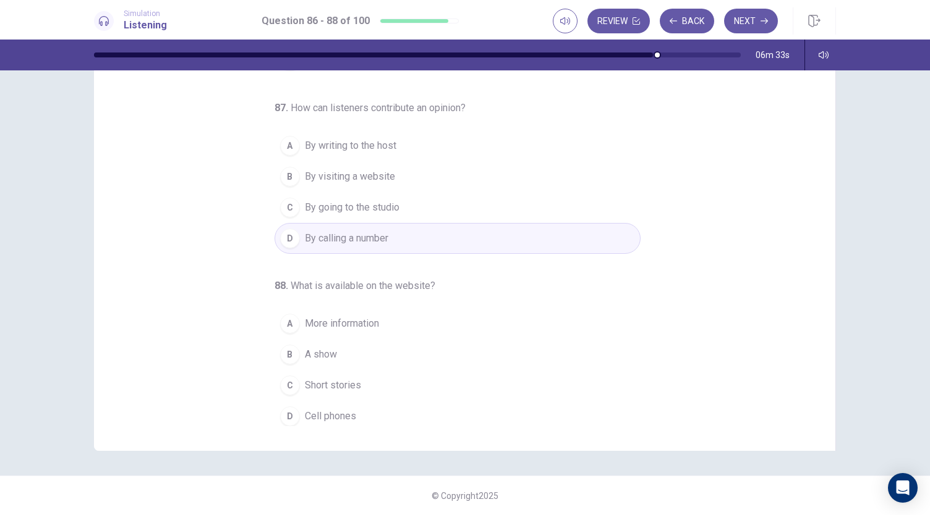
click at [289, 348] on div "B" at bounding box center [290, 355] width 20 height 20
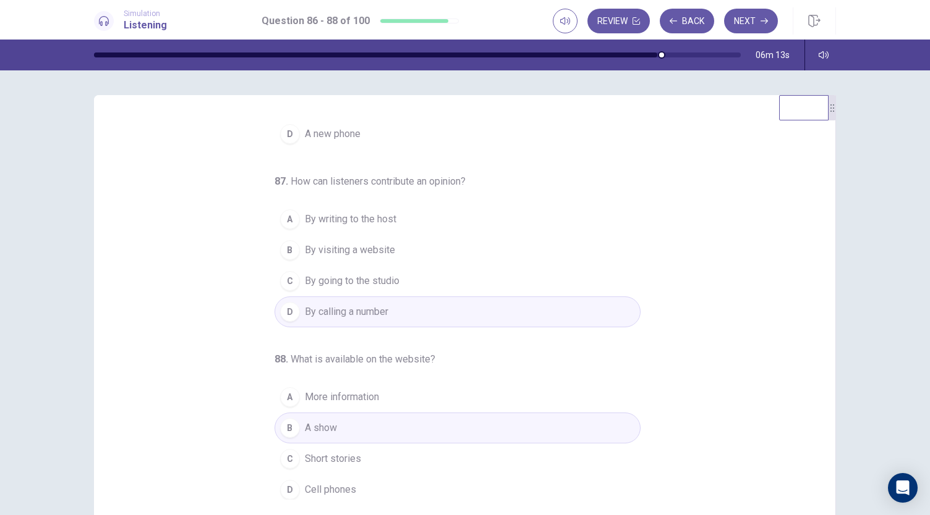
scroll to position [0, 0]
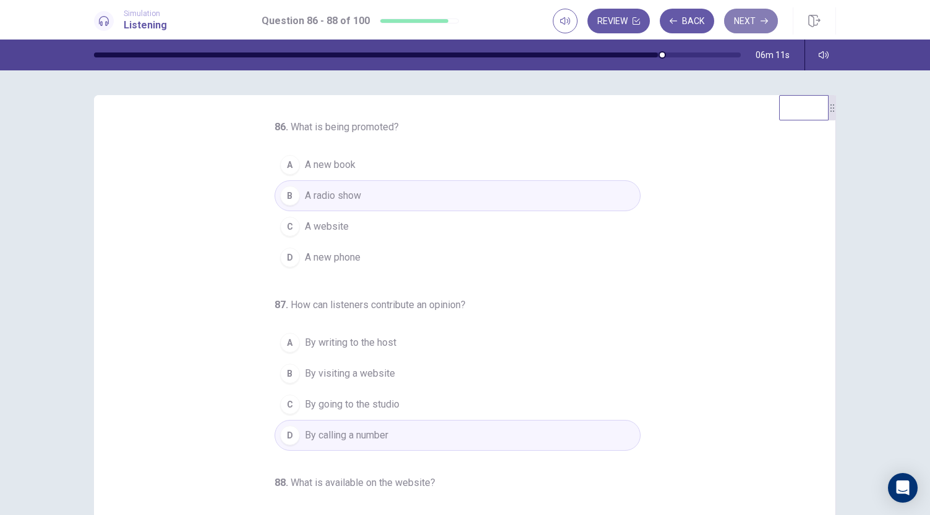
click at [758, 27] on button "Next" at bounding box center [751, 21] width 54 height 25
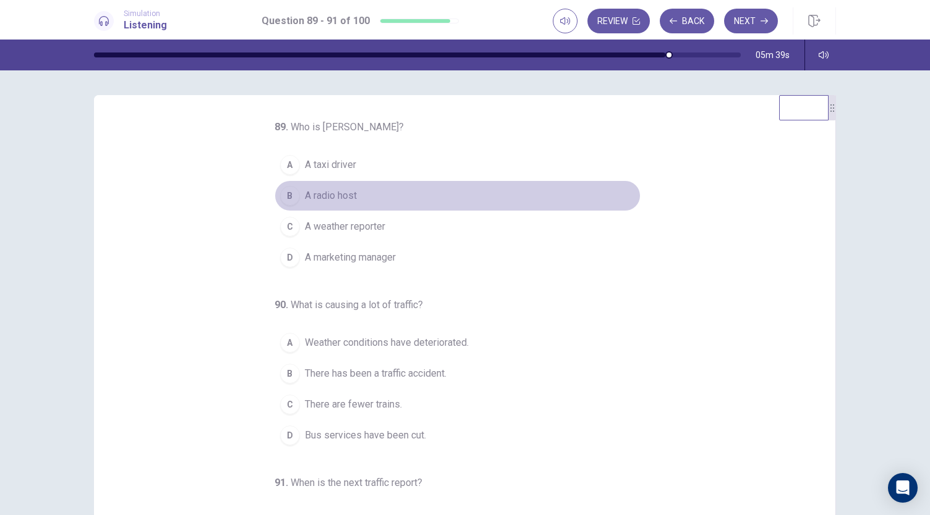
click at [282, 198] on div "B" at bounding box center [290, 196] width 20 height 20
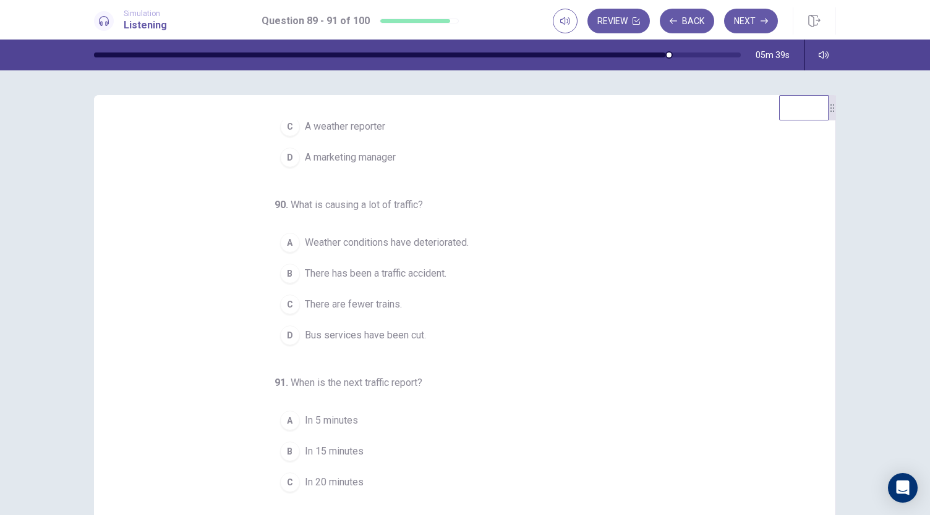
scroll to position [105, 0]
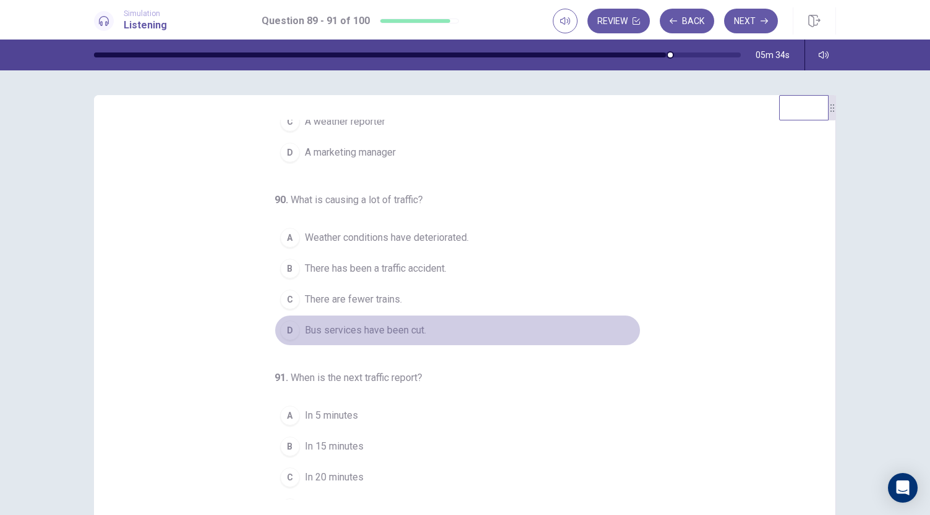
click at [287, 324] on div "D" at bounding box center [290, 331] width 20 height 20
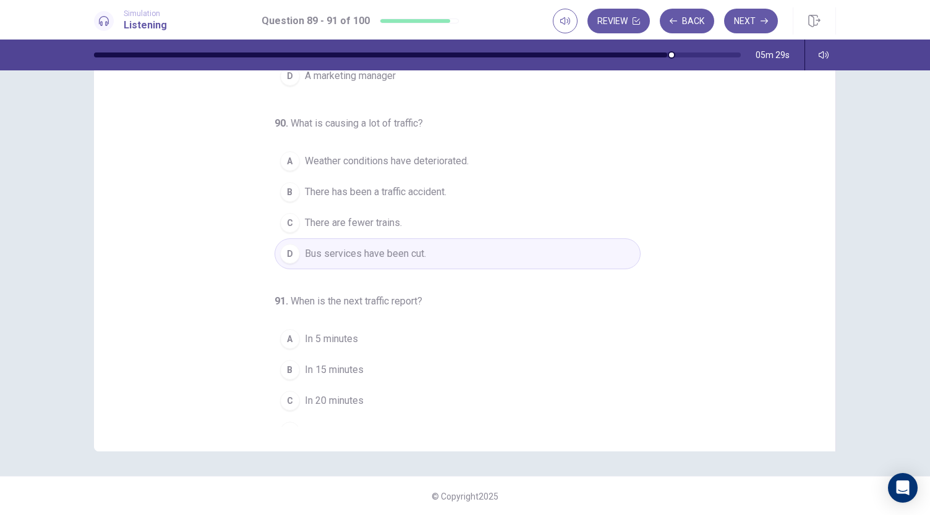
scroll to position [124, 0]
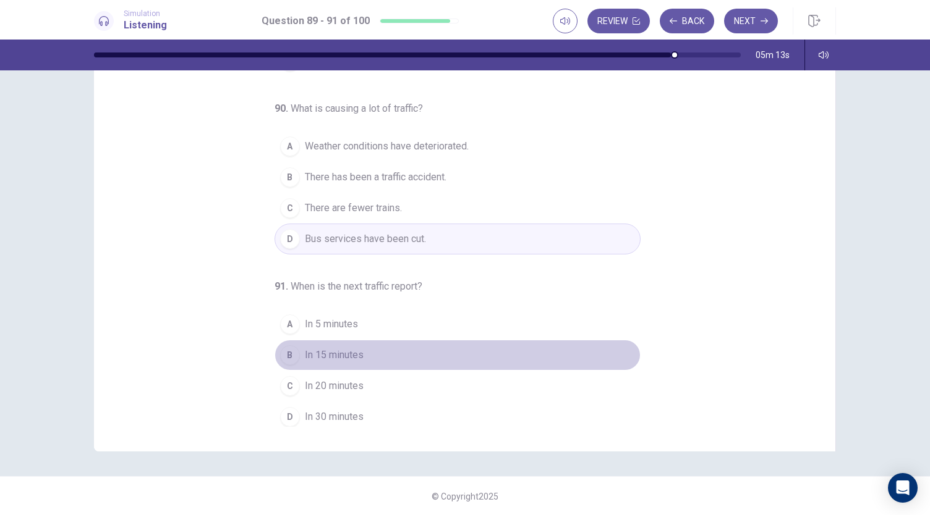
click at [286, 350] on div "B" at bounding box center [290, 355] width 20 height 20
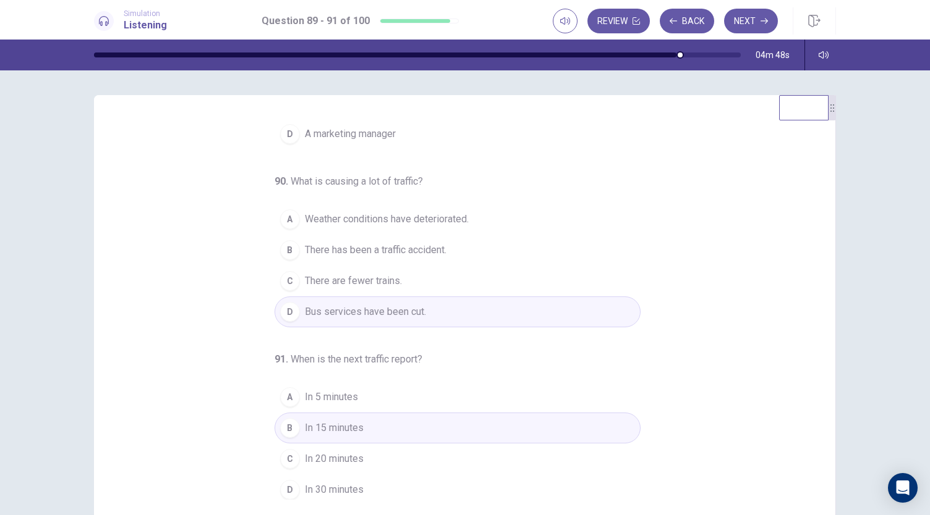
scroll to position [0, 0]
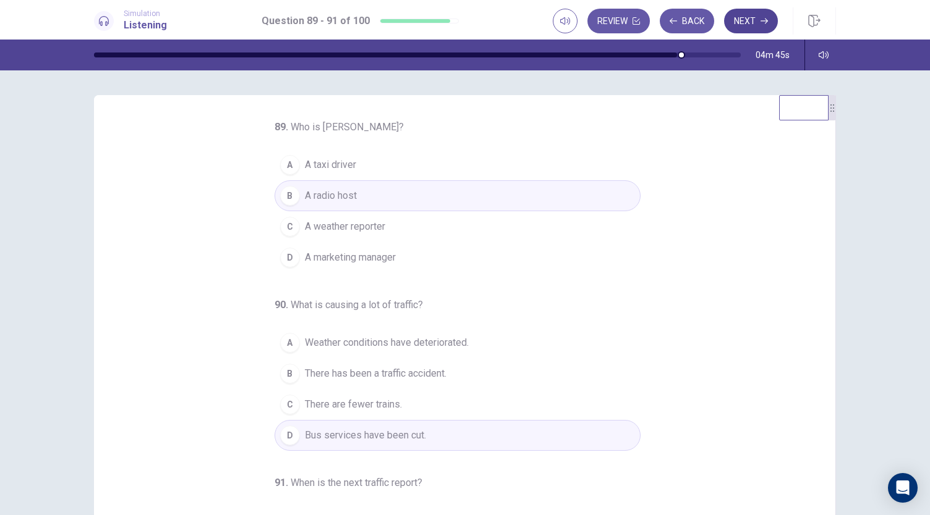
click at [742, 26] on button "Next" at bounding box center [751, 21] width 54 height 25
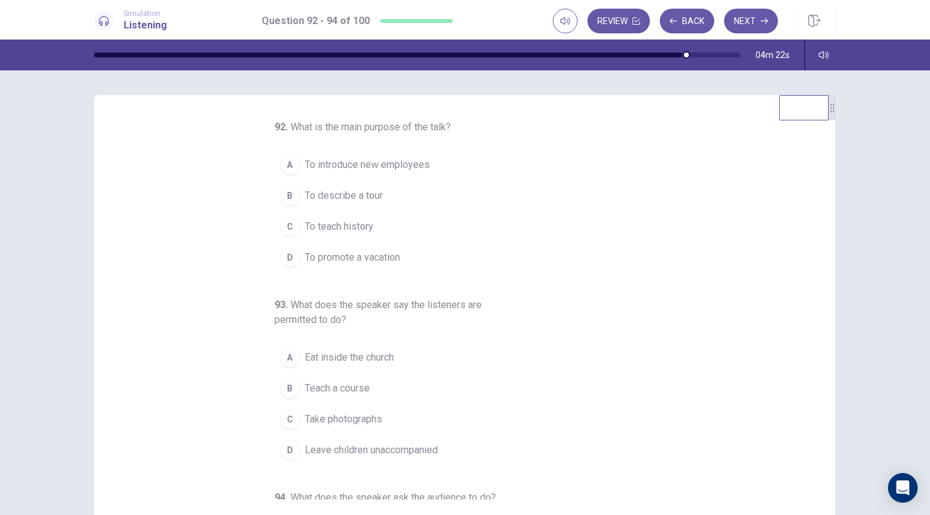
click at [287, 197] on div "B" at bounding box center [290, 196] width 20 height 20
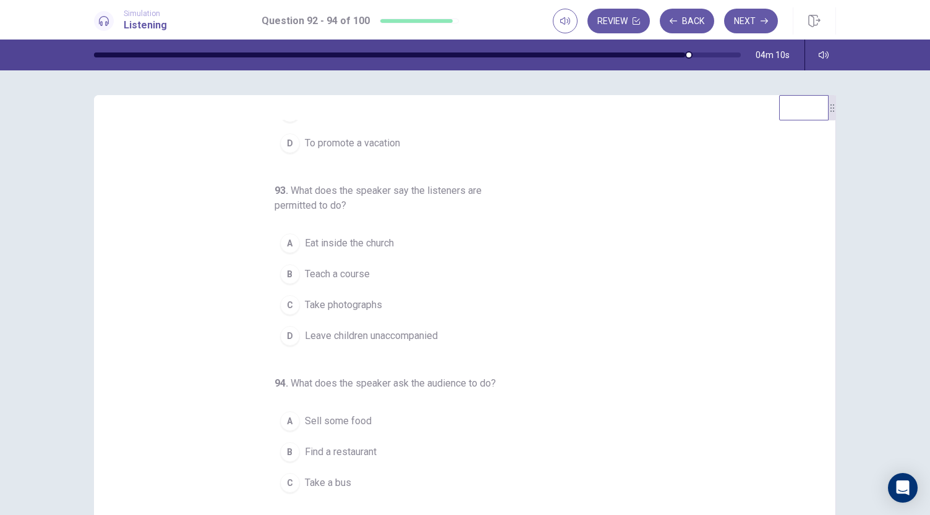
scroll to position [115, 0]
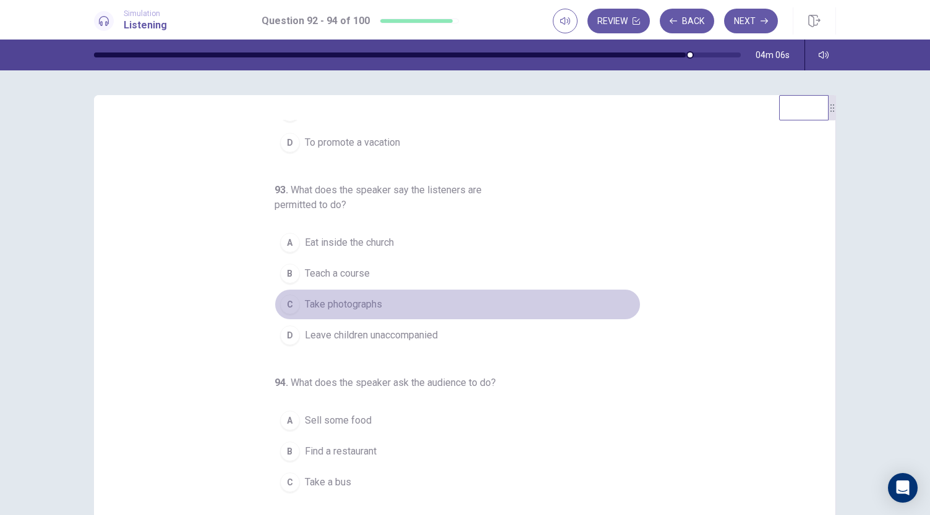
click at [280, 303] on div "C" at bounding box center [290, 305] width 20 height 20
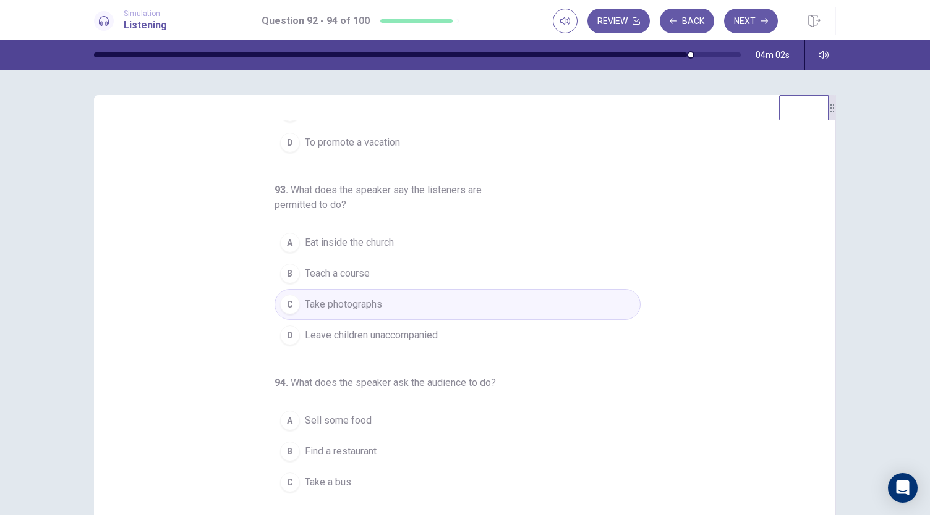
scroll to position [138, 0]
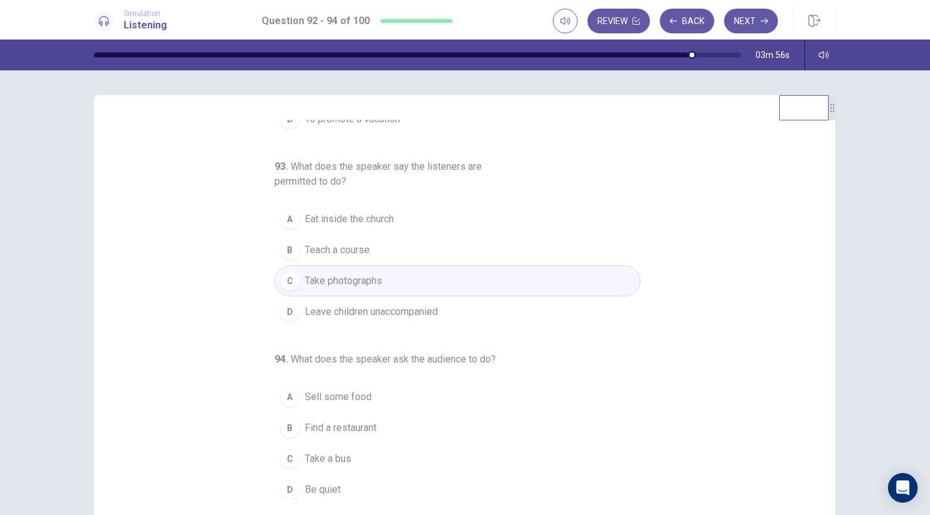
click at [284, 481] on div "D" at bounding box center [290, 490] width 20 height 20
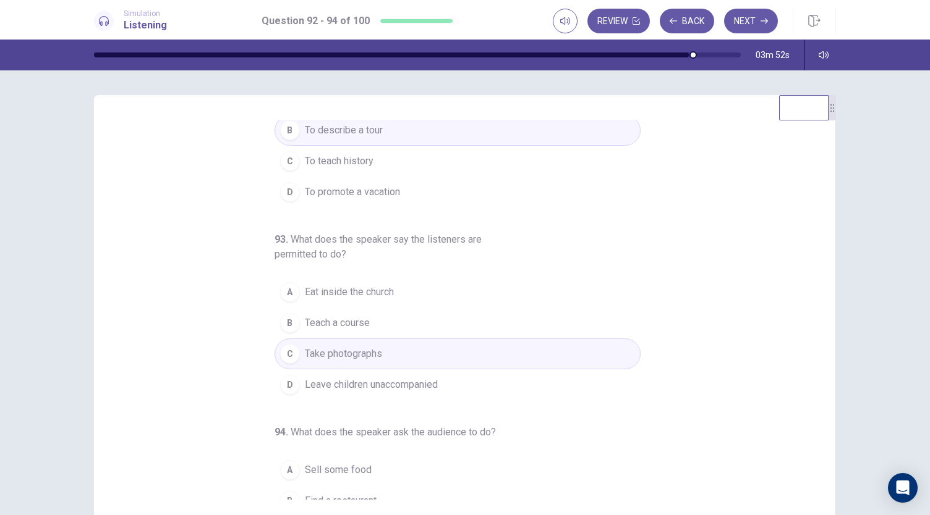
scroll to position [0, 0]
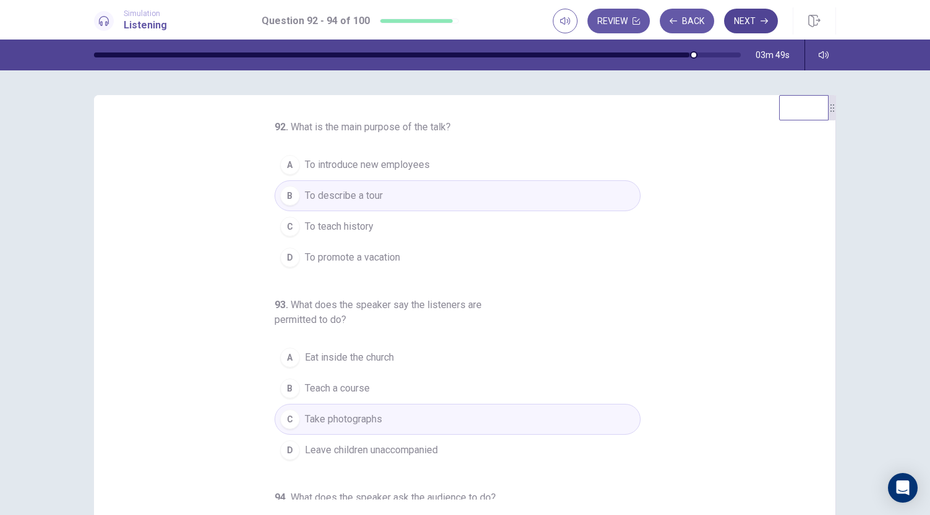
click at [757, 25] on button "Next" at bounding box center [751, 21] width 54 height 25
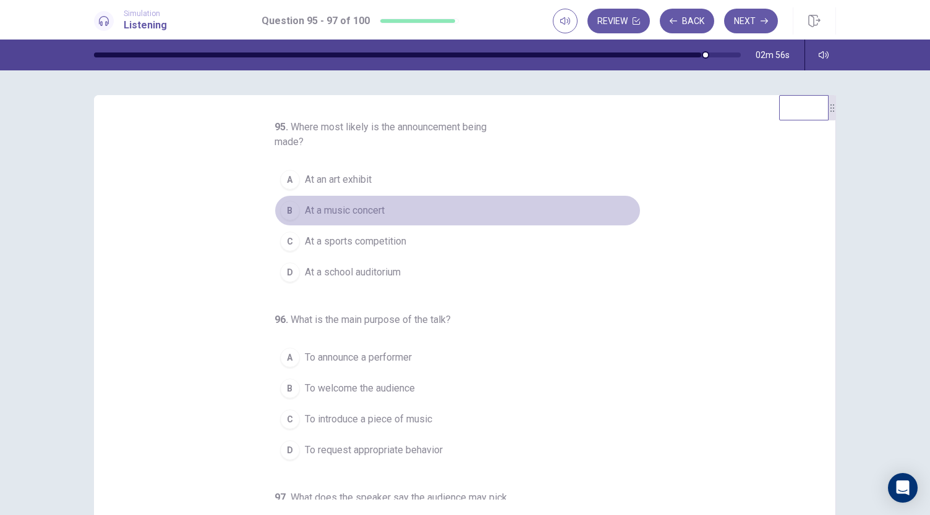
click at [352, 206] on span "At a music concert" at bounding box center [345, 210] width 80 height 15
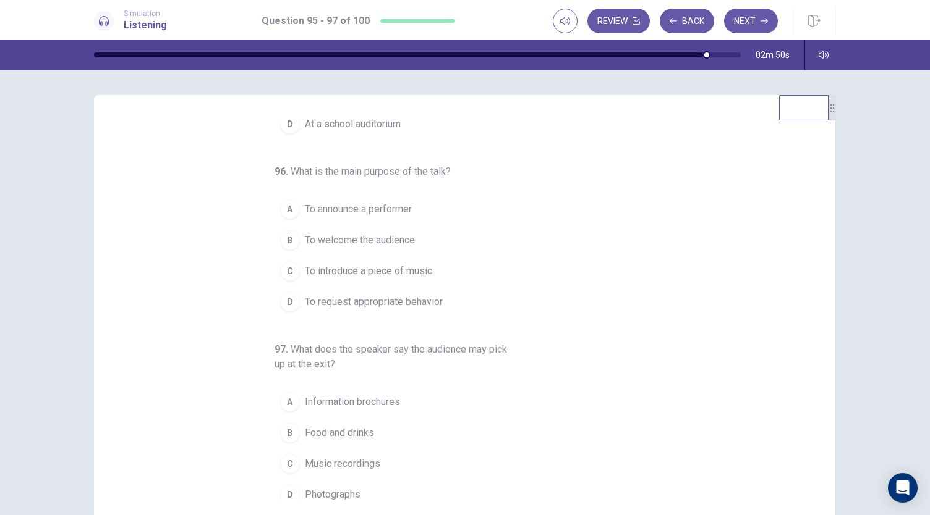
scroll to position [153, 0]
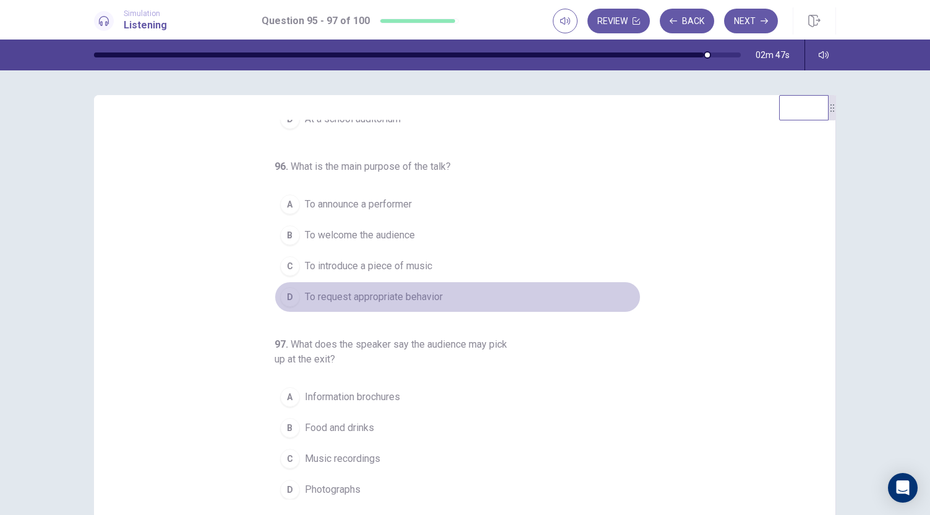
click at [285, 295] on div "D" at bounding box center [290, 297] width 20 height 20
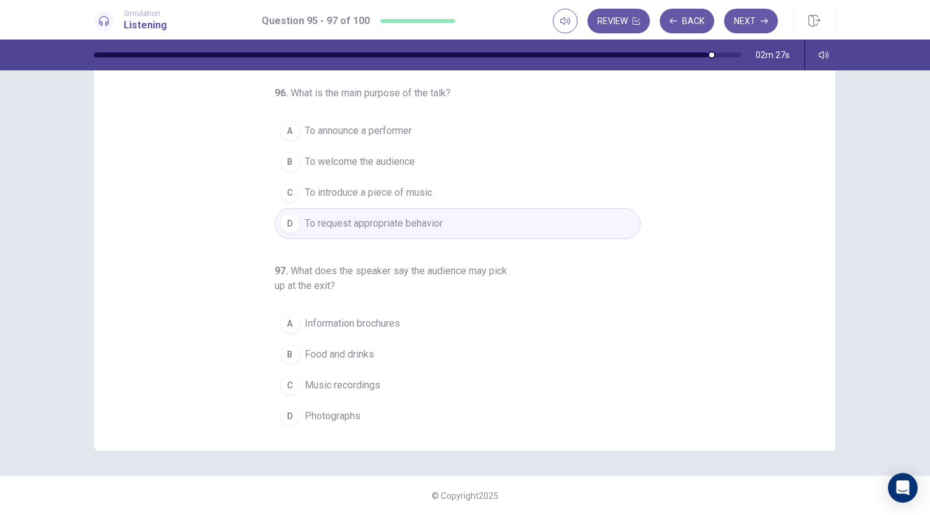
click at [281, 327] on div "A" at bounding box center [290, 324] width 20 height 20
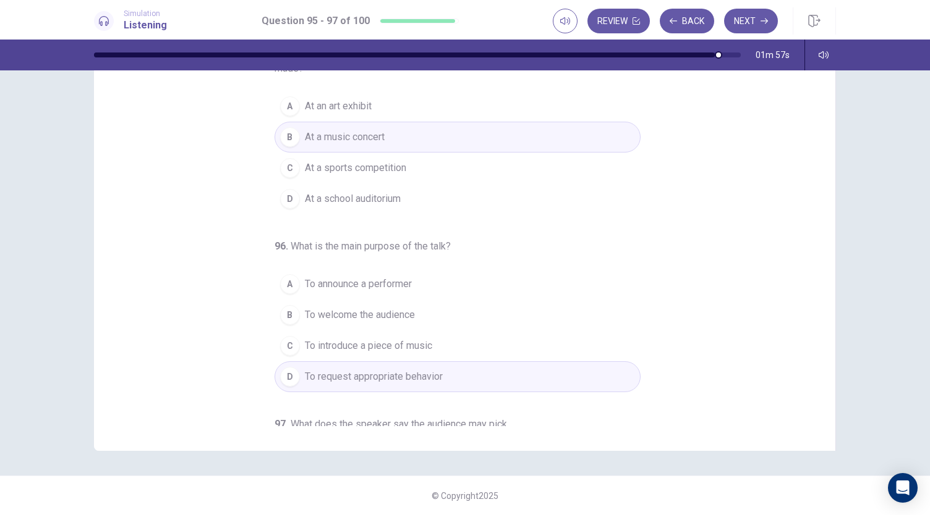
scroll to position [0, 0]
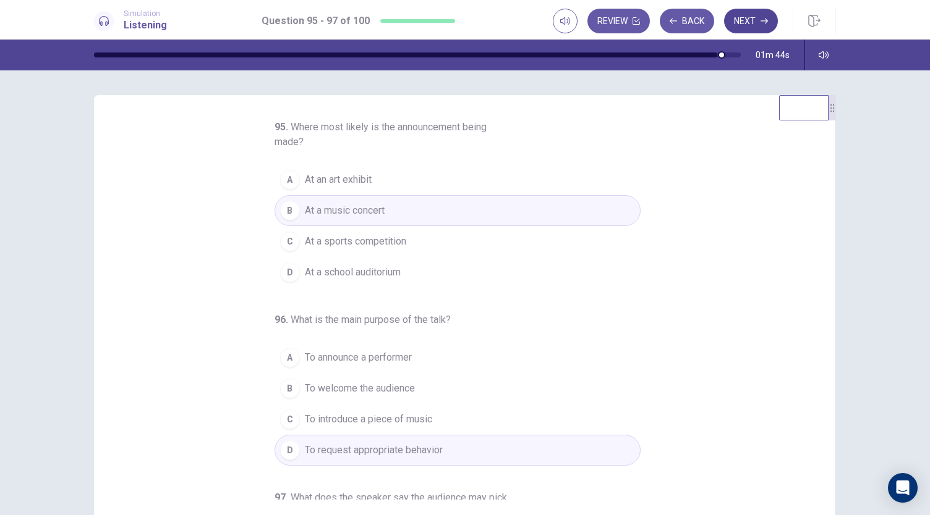
click at [752, 17] on button "Next" at bounding box center [751, 21] width 54 height 25
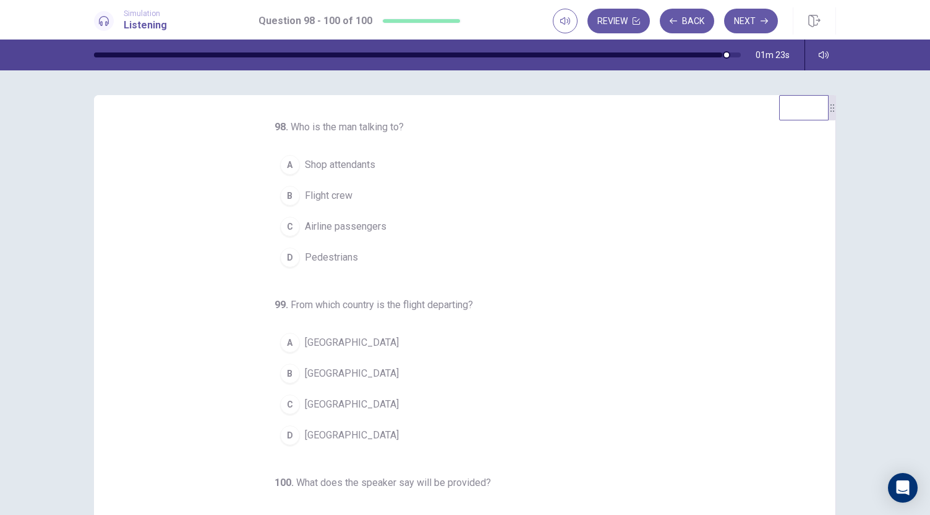
click at [286, 223] on div "C" at bounding box center [290, 227] width 20 height 20
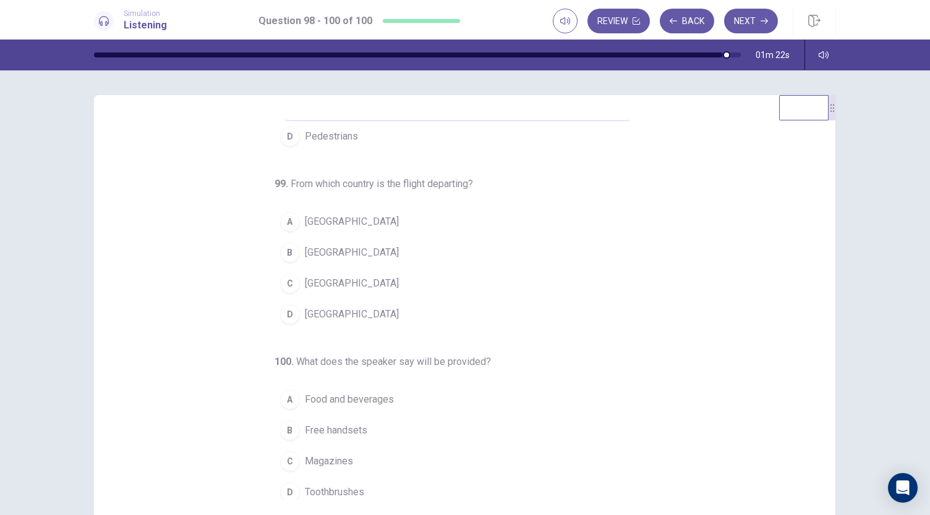
scroll to position [124, 0]
click at [284, 396] on div "A" at bounding box center [290, 397] width 20 height 20
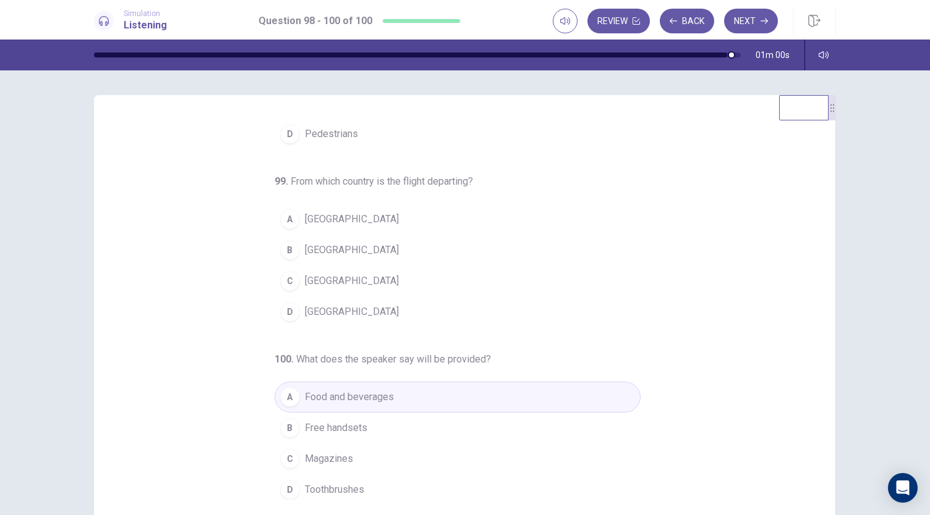
click at [284, 282] on div "C" at bounding box center [290, 281] width 20 height 20
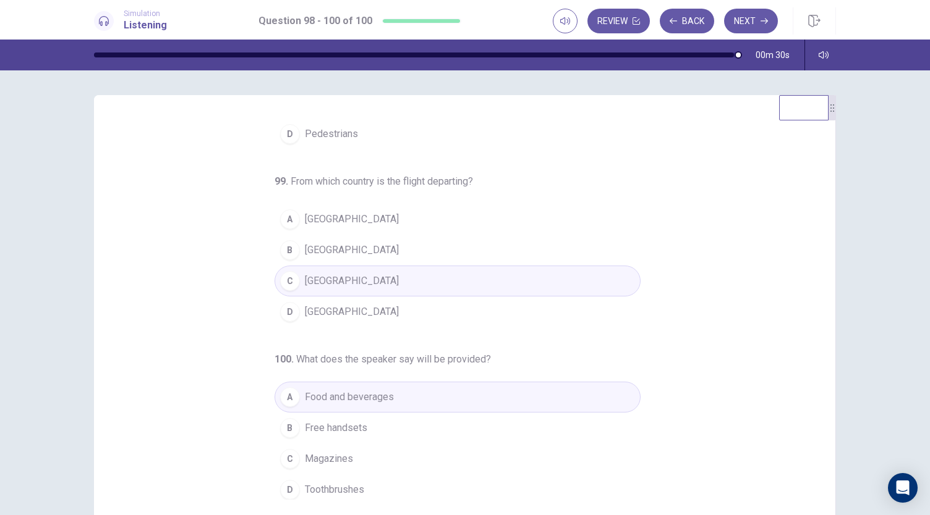
scroll to position [0, 0]
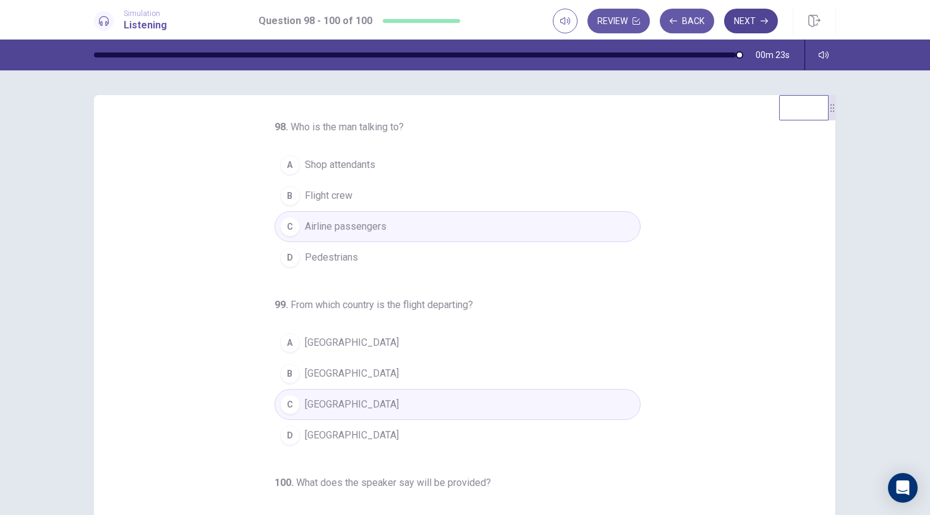
click at [745, 25] on button "Next" at bounding box center [751, 21] width 54 height 25
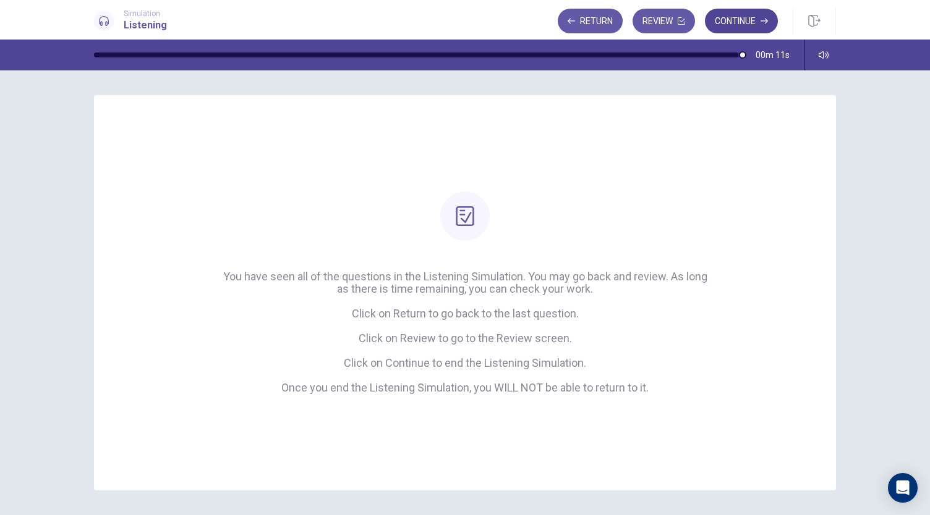
click at [750, 18] on button "Continue" at bounding box center [741, 21] width 73 height 25
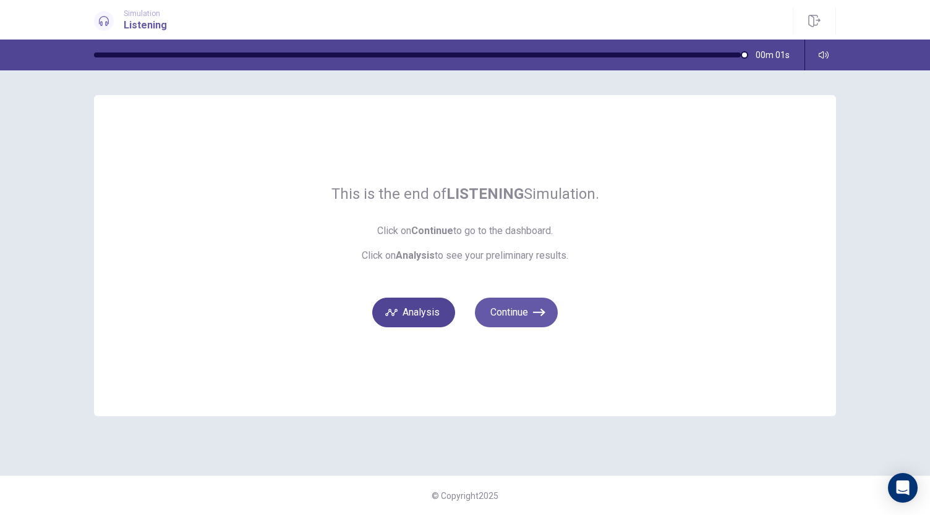
click at [412, 320] on button "Analysis" at bounding box center [413, 313] width 83 height 30
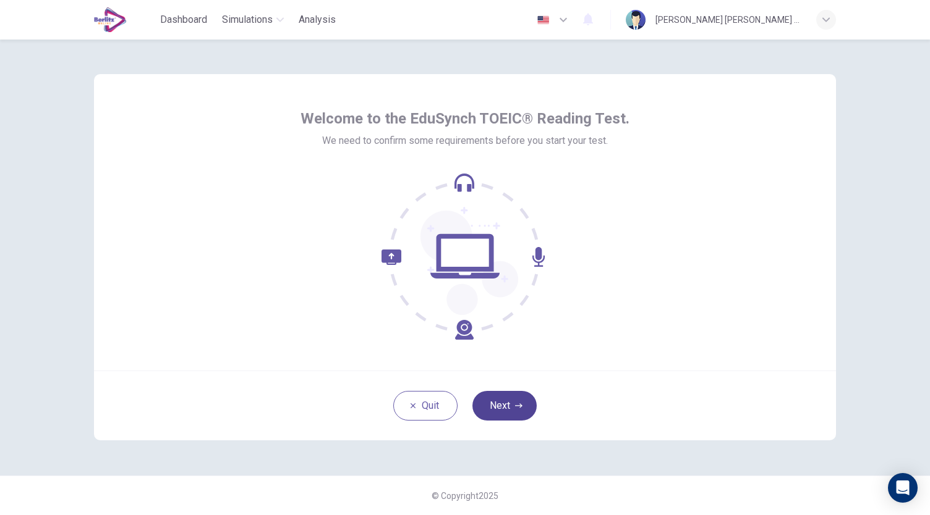
click at [512, 393] on button "Next" at bounding box center [504, 406] width 64 height 30
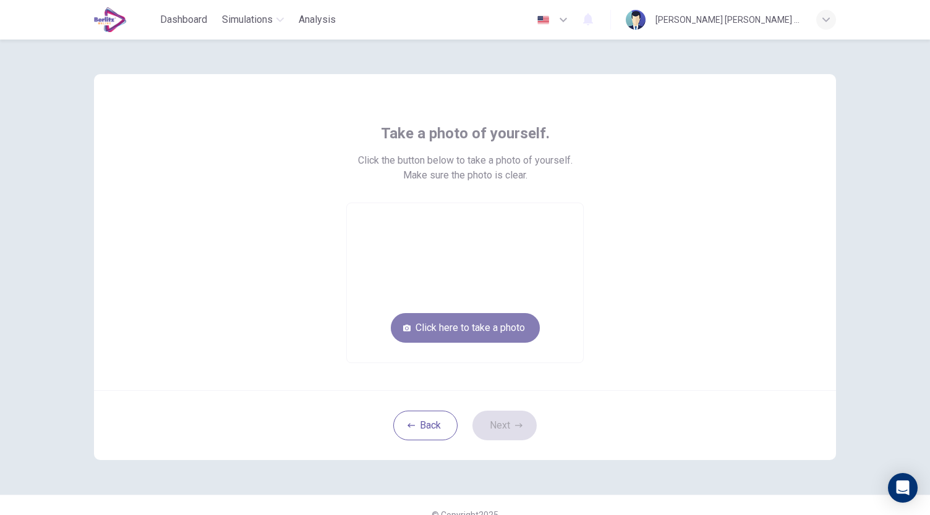
click at [462, 325] on button "Click here to take a photo" at bounding box center [465, 328] width 149 height 30
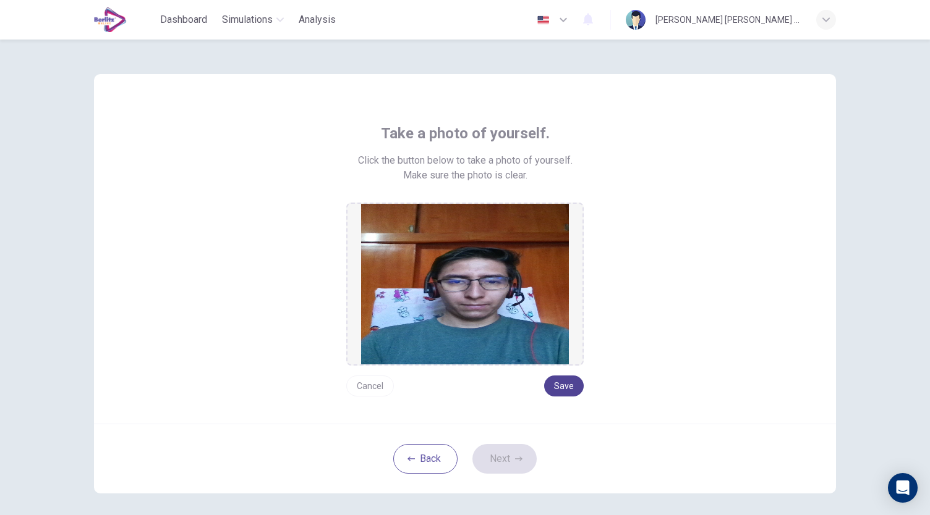
click at [560, 380] on button "Save" at bounding box center [564, 386] width 40 height 21
click at [503, 458] on button "Next" at bounding box center [504, 459] width 64 height 30
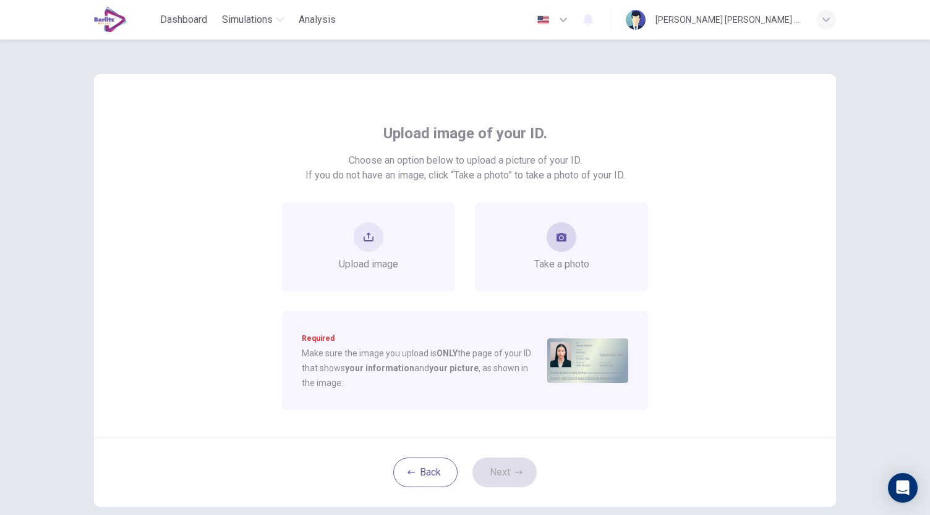
click at [556, 247] on button "take photo" at bounding box center [561, 237] width 30 height 30
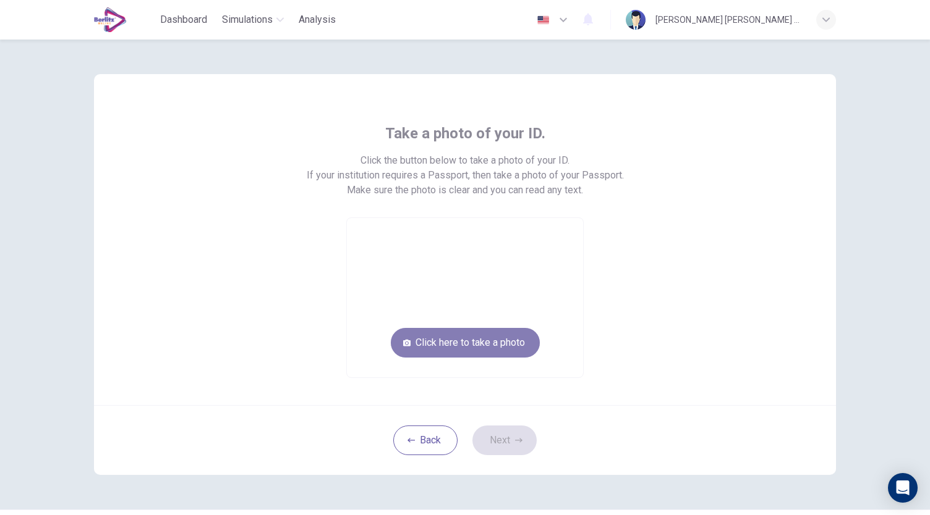
click at [447, 332] on button "Click here to take a photo" at bounding box center [465, 343] width 149 height 30
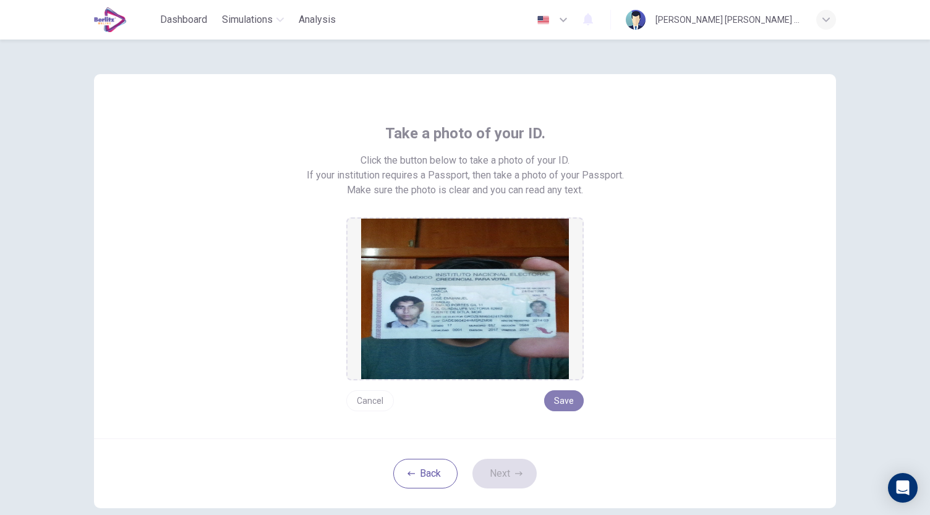
click at [565, 401] on button "Save" at bounding box center [564, 401] width 40 height 21
click at [523, 471] on button "Next" at bounding box center [504, 474] width 64 height 30
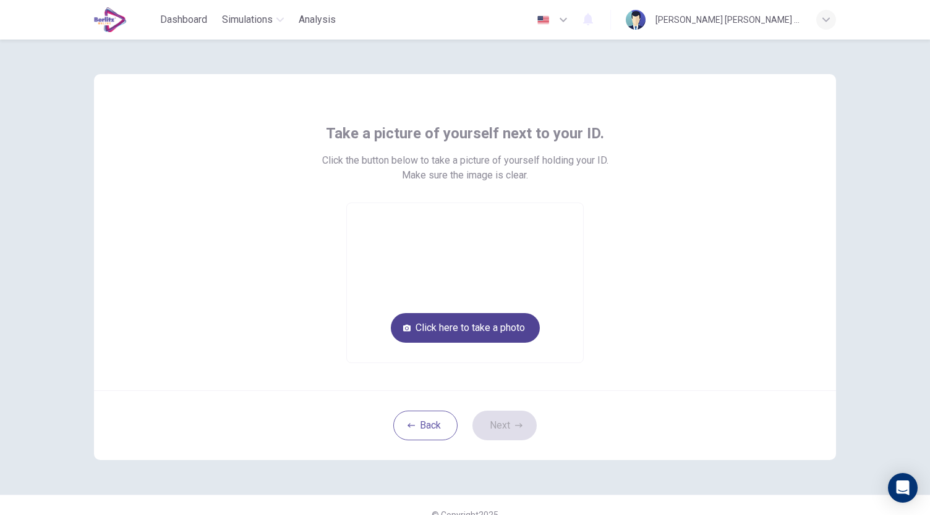
click at [475, 336] on button "Click here to take a photo" at bounding box center [465, 328] width 149 height 30
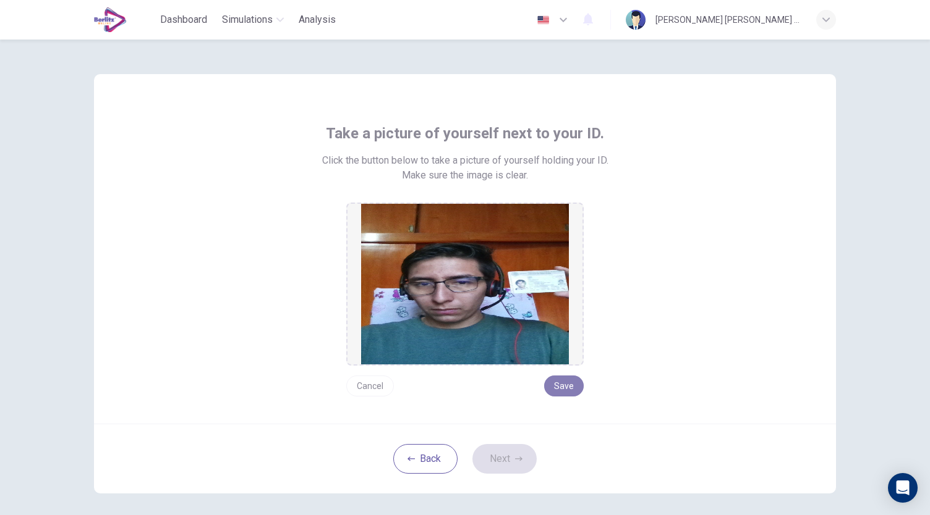
click at [553, 390] on button "Save" at bounding box center [564, 386] width 40 height 21
click at [521, 462] on button "Next" at bounding box center [504, 459] width 64 height 30
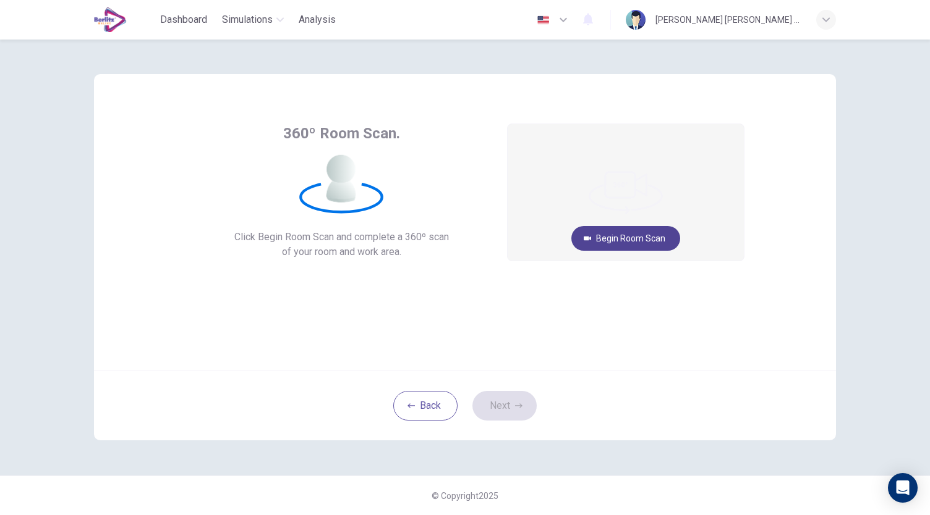
click at [608, 240] on button "Begin Room Scan" at bounding box center [625, 238] width 109 height 25
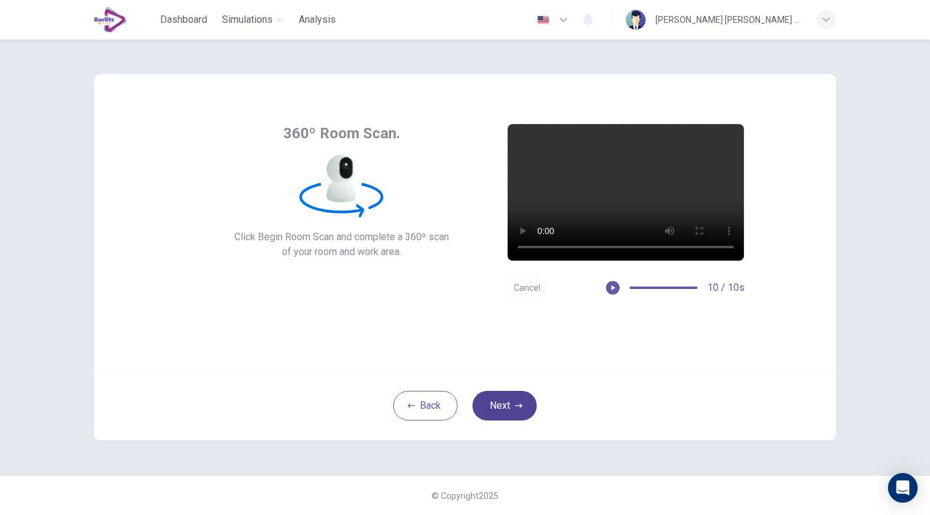
click at [494, 400] on button "Next" at bounding box center [504, 406] width 64 height 30
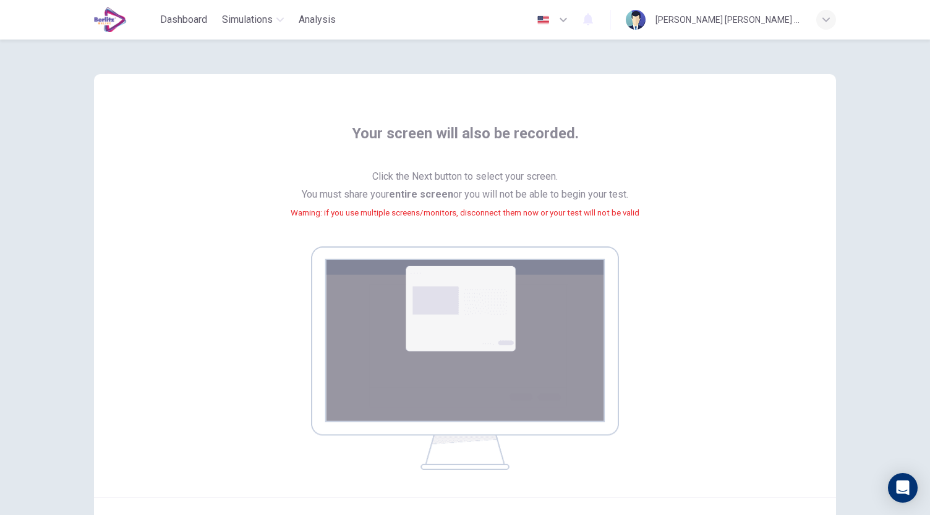
scroll to position [126, 0]
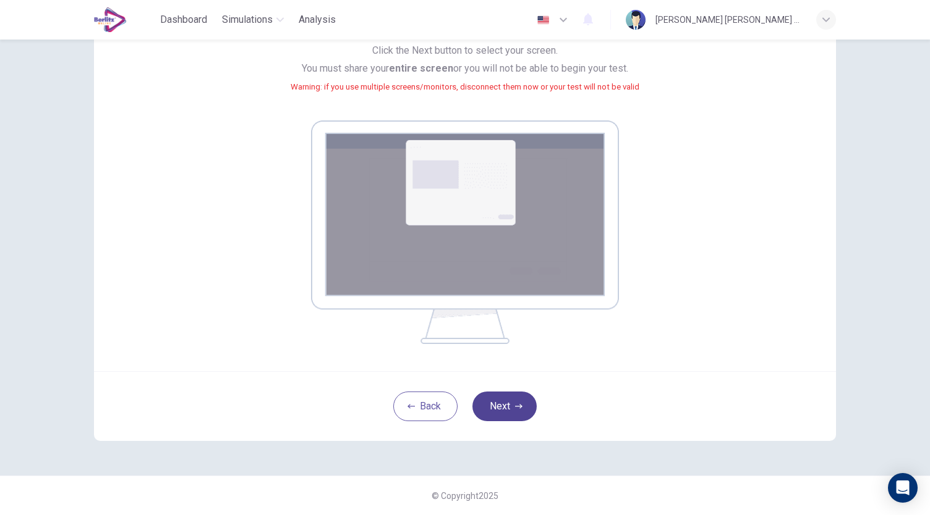
click at [506, 406] on button "Next" at bounding box center [504, 407] width 64 height 30
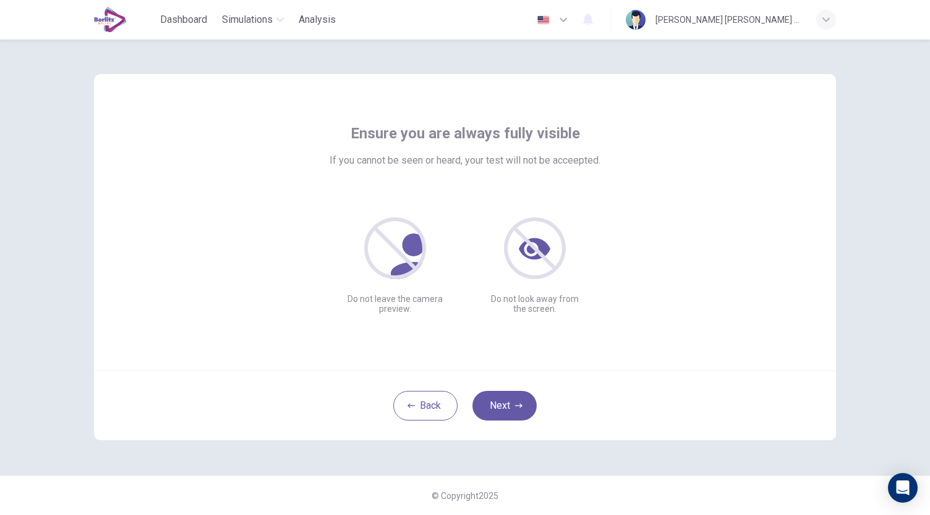
scroll to position [0, 0]
click at [498, 407] on button "Next" at bounding box center [504, 406] width 64 height 30
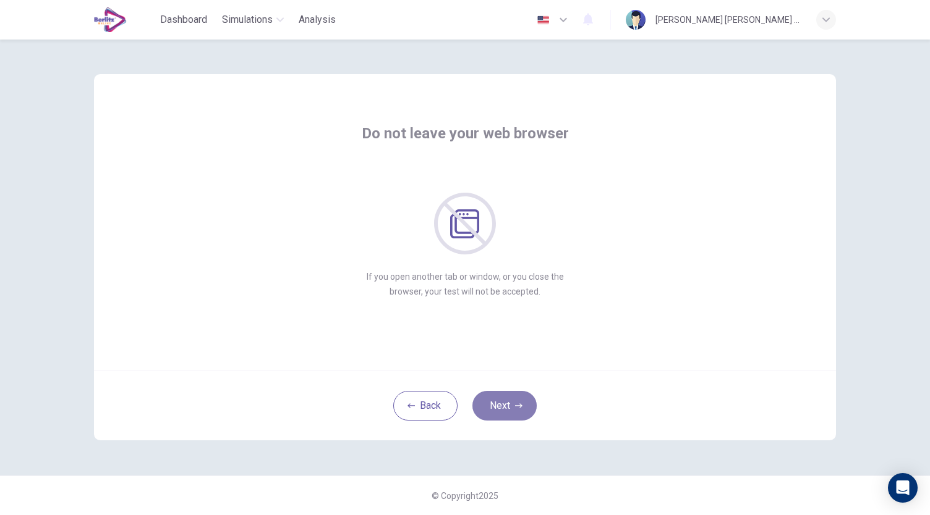
click at [499, 402] on button "Next" at bounding box center [504, 406] width 64 height 30
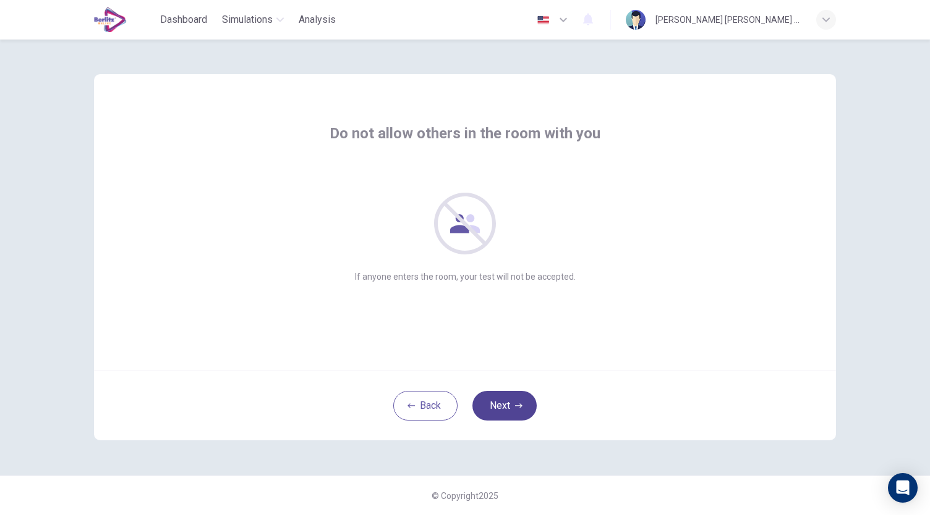
click at [499, 402] on button "Next" at bounding box center [504, 406] width 64 height 30
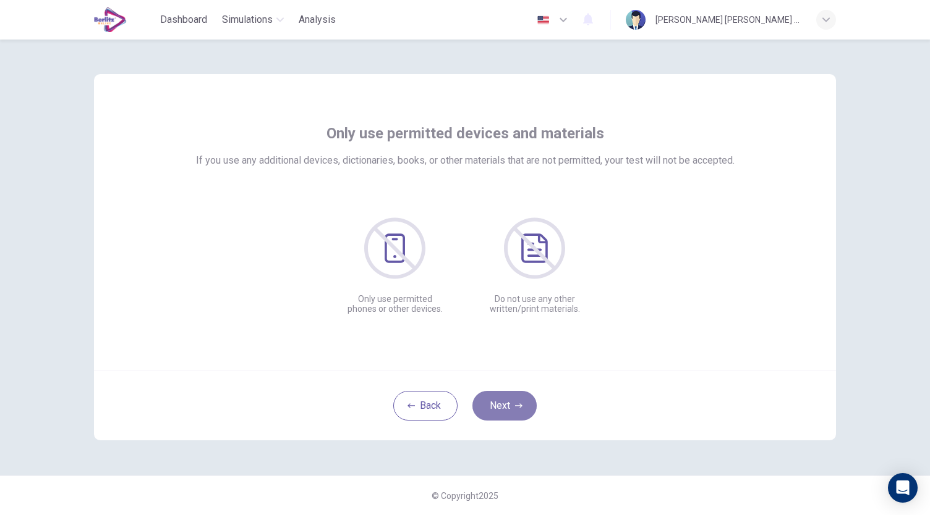
click at [499, 402] on button "Next" at bounding box center [504, 406] width 64 height 30
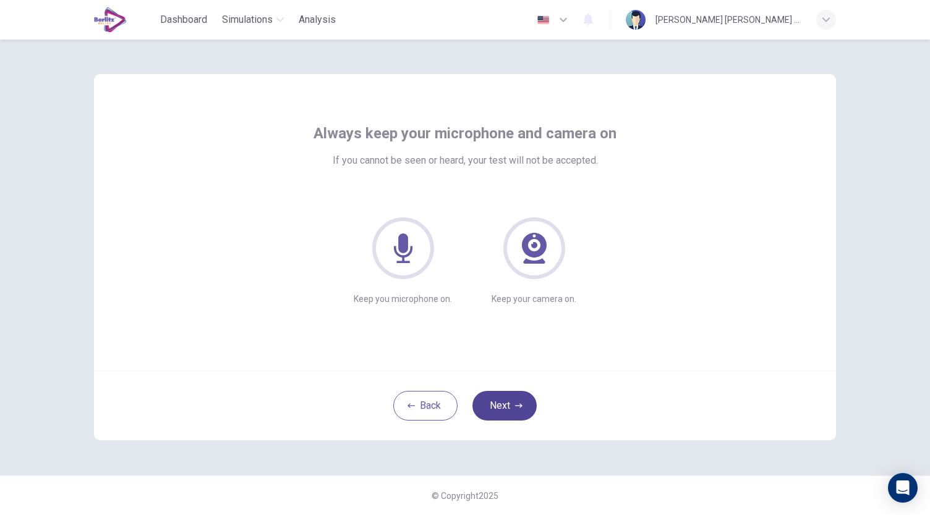
click at [499, 402] on button "Next" at bounding box center [504, 406] width 64 height 30
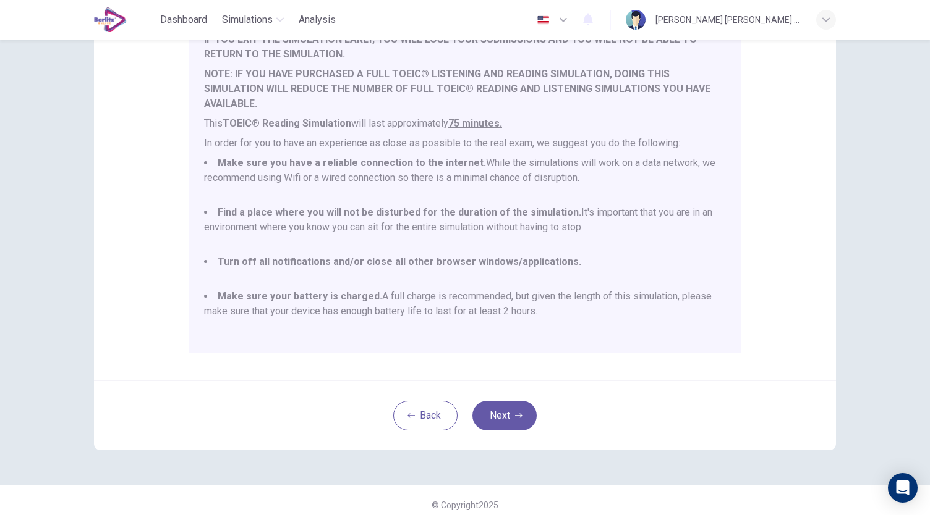
scroll to position [164, 0]
click at [507, 425] on button "Next" at bounding box center [504, 414] width 64 height 30
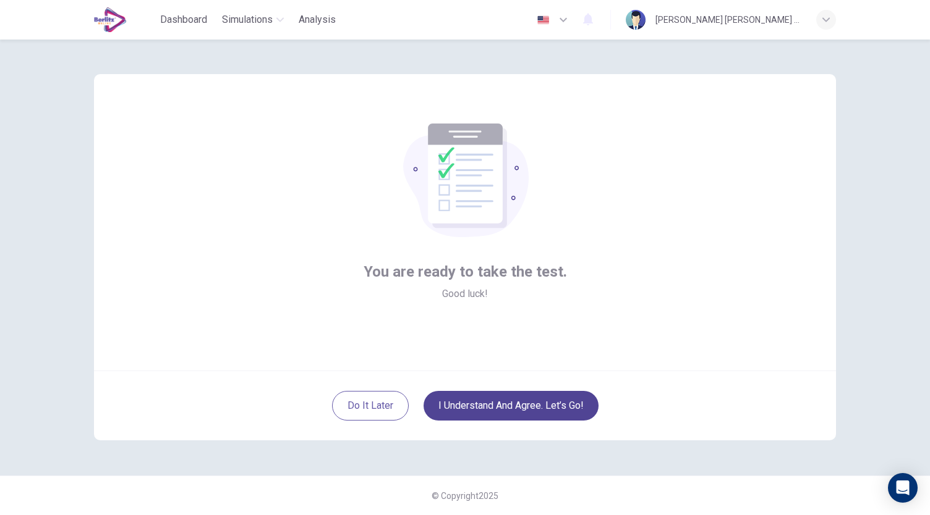
scroll to position [0, 0]
click at [531, 409] on button "I understand and agree. Let’s go!" at bounding box center [510, 406] width 175 height 30
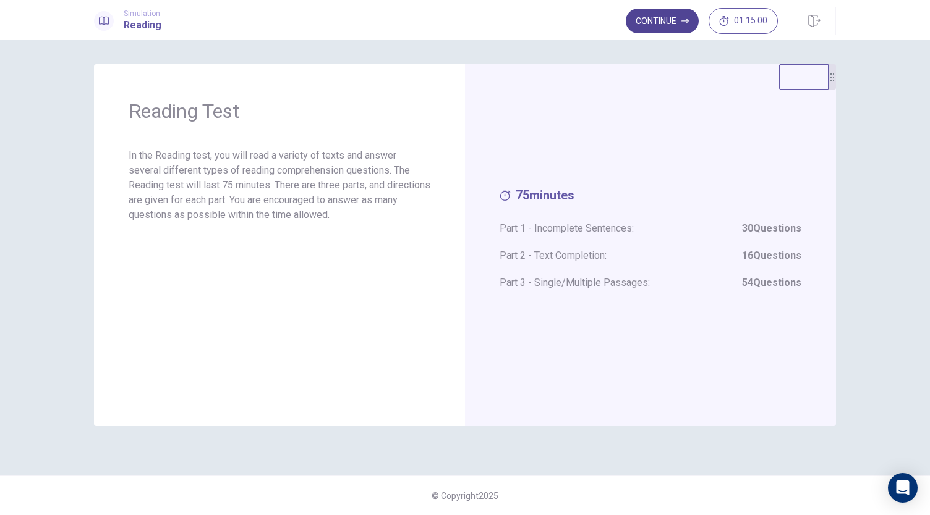
click at [663, 22] on button "Continue" at bounding box center [661, 21] width 73 height 25
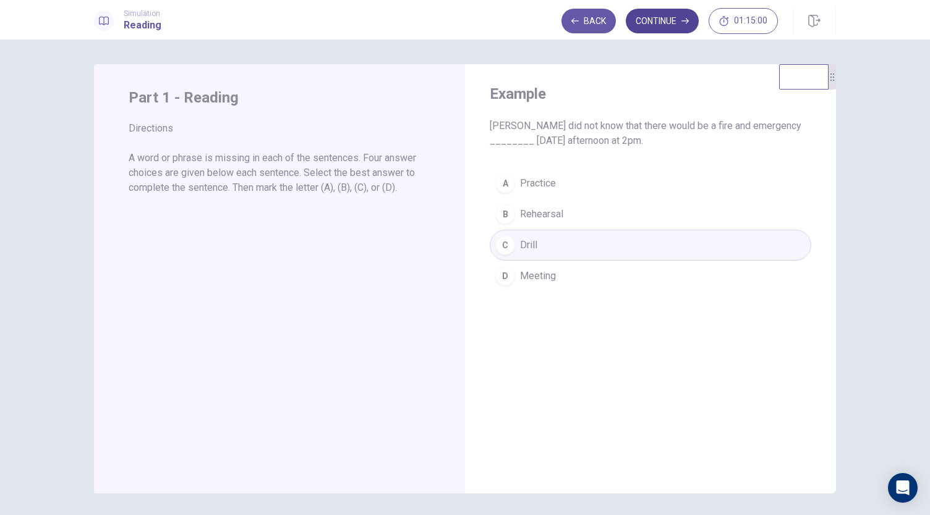
click at [653, 13] on button "Continue" at bounding box center [661, 21] width 73 height 25
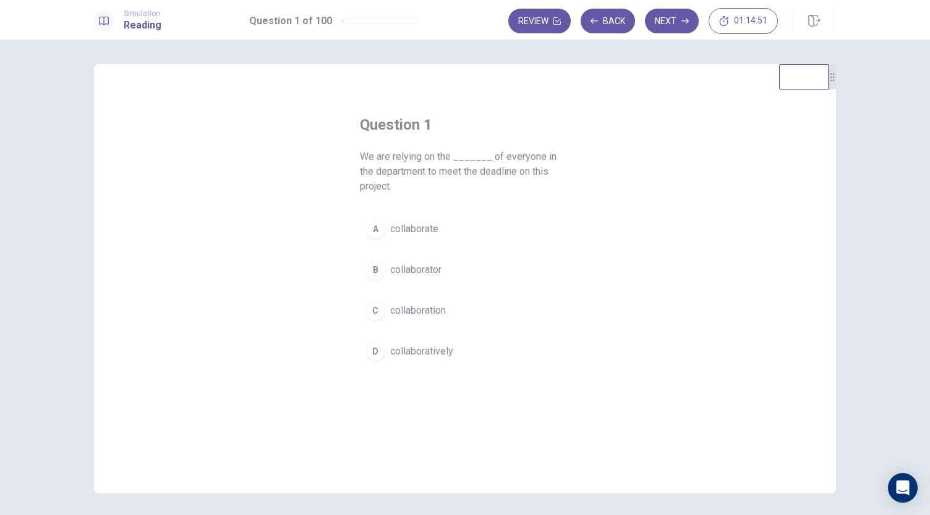
click at [378, 308] on div "C" at bounding box center [375, 311] width 20 height 20
click at [680, 21] on button "Next" at bounding box center [672, 21] width 54 height 25
click at [373, 342] on div "D" at bounding box center [375, 352] width 20 height 20
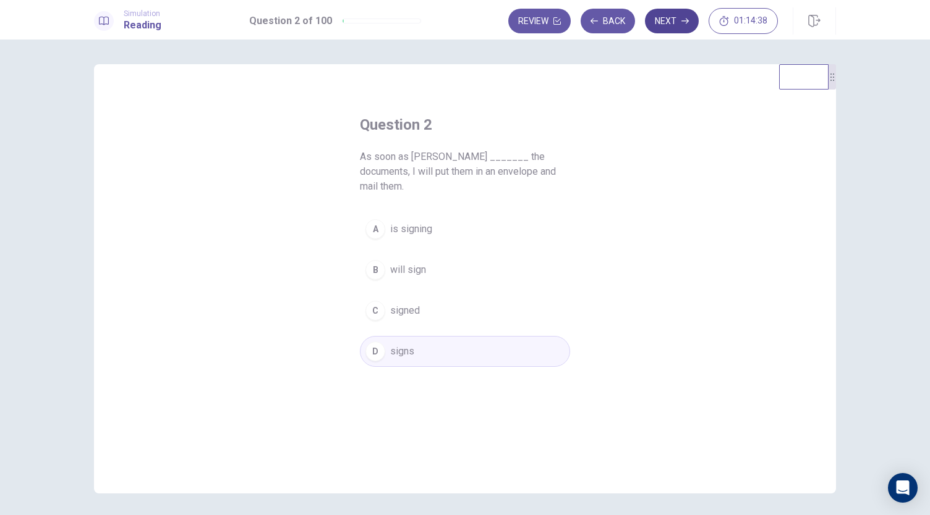
click at [670, 23] on button "Next" at bounding box center [672, 21] width 54 height 25
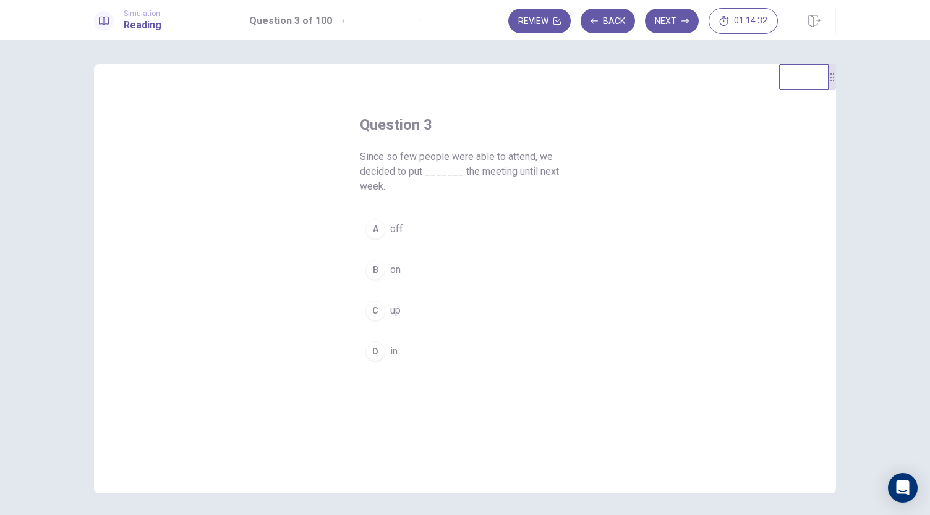
click at [373, 229] on div "A" at bounding box center [375, 229] width 20 height 20
click at [672, 16] on button "Next" at bounding box center [672, 21] width 54 height 25
click at [383, 303] on button "C compensation" at bounding box center [465, 310] width 210 height 31
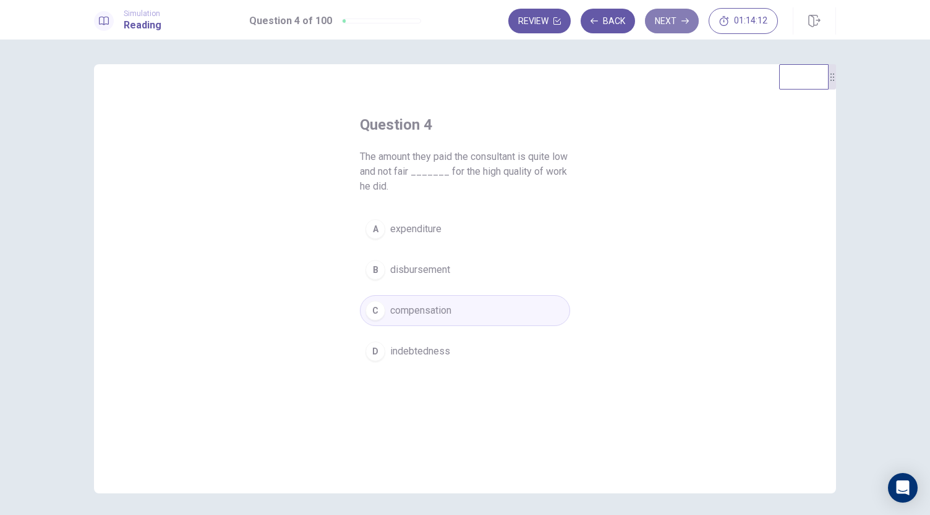
click at [669, 20] on button "Next" at bounding box center [672, 21] width 54 height 25
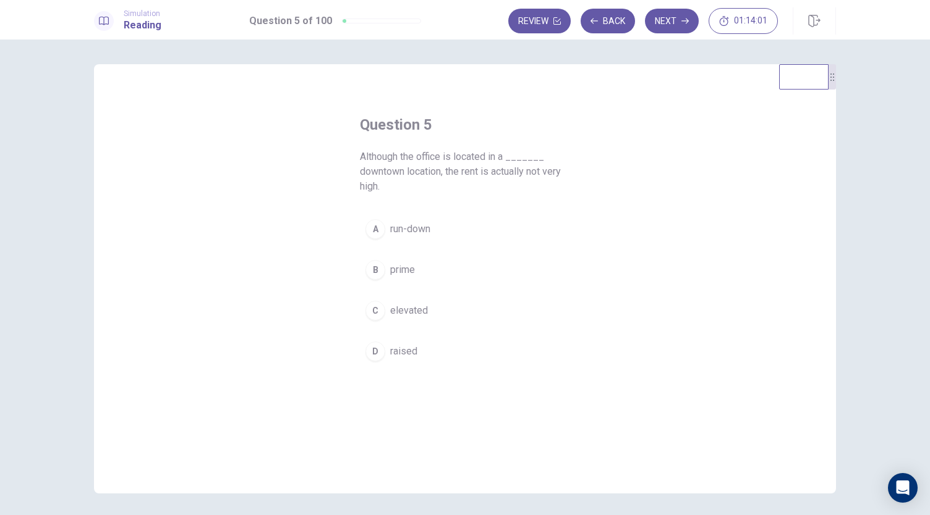
click at [365, 274] on div "B" at bounding box center [375, 270] width 20 height 20
click at [673, 23] on button "Next" at bounding box center [672, 21] width 54 height 25
click at [368, 274] on div "B" at bounding box center [375, 270] width 20 height 20
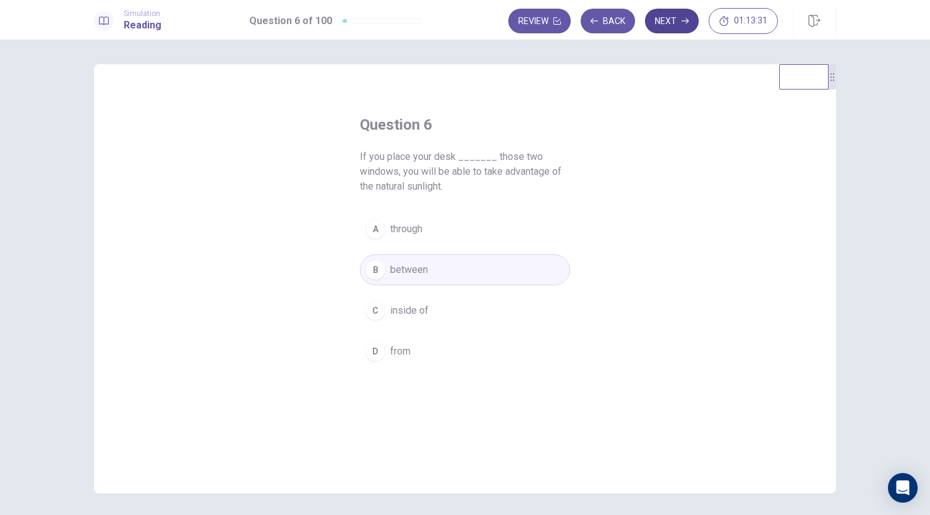
click at [668, 15] on button "Next" at bounding box center [672, 21] width 54 height 25
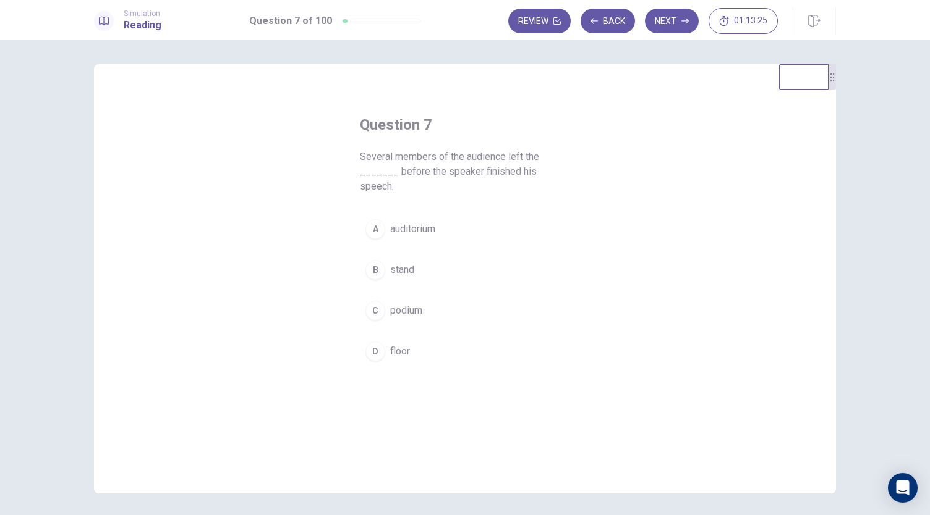
click at [373, 219] on div "A" at bounding box center [375, 229] width 20 height 20
click at [667, 27] on button "Next" at bounding box center [672, 21] width 54 height 25
click at [381, 345] on button "D Initially" at bounding box center [465, 351] width 210 height 31
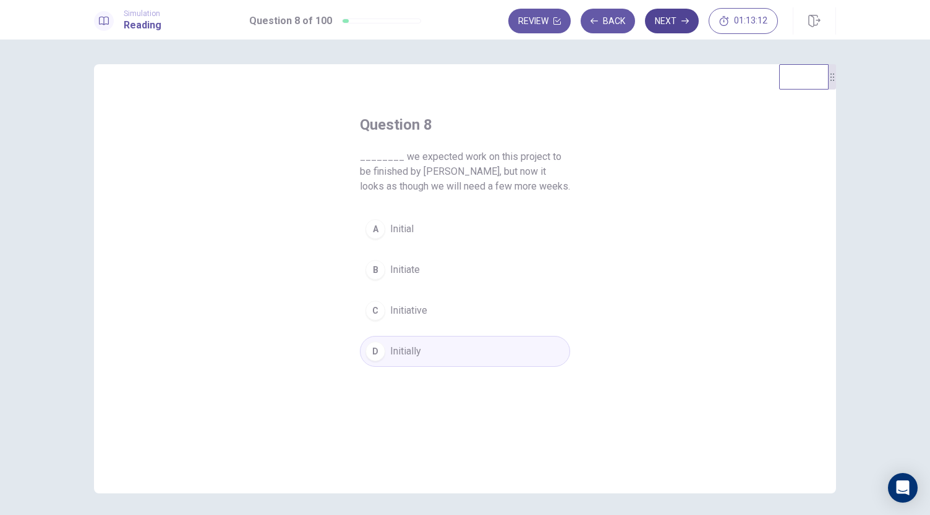
click at [677, 16] on button "Next" at bounding box center [672, 21] width 54 height 25
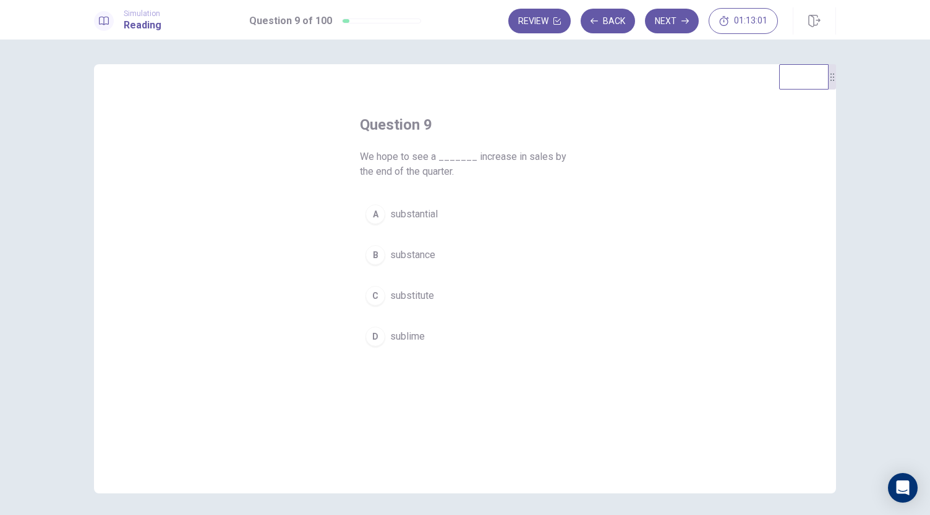
click at [380, 212] on div "A" at bounding box center [375, 215] width 20 height 20
click at [675, 27] on button "Next" at bounding box center [672, 21] width 54 height 25
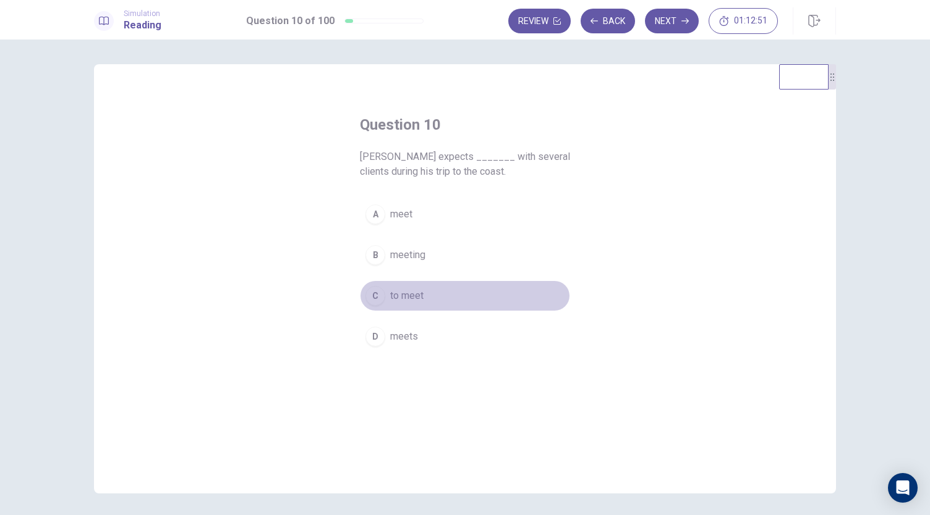
click at [378, 286] on button "C to meet" at bounding box center [465, 296] width 210 height 31
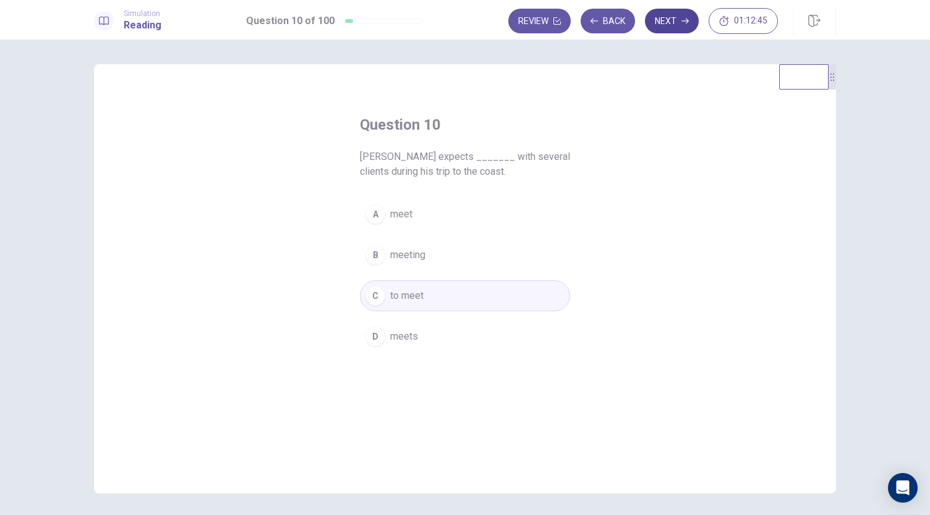
click at [671, 23] on button "Next" at bounding box center [672, 21] width 54 height 25
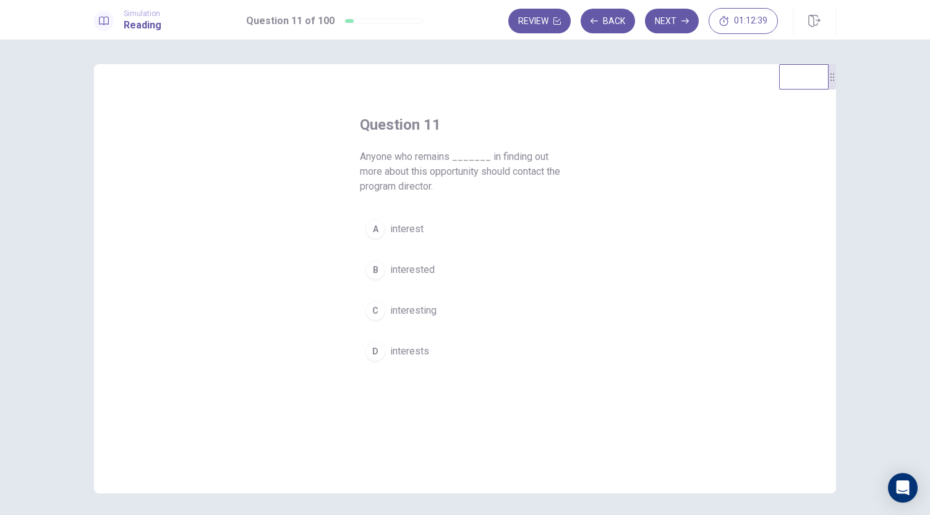
click at [373, 261] on div "B" at bounding box center [375, 270] width 20 height 20
click at [672, 20] on button "Next" at bounding box center [672, 21] width 54 height 25
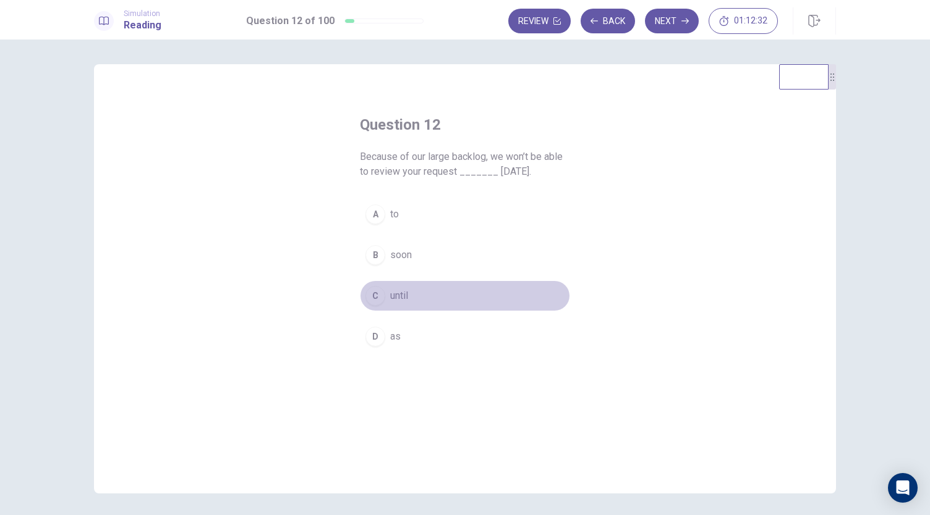
click at [373, 303] on div "C" at bounding box center [375, 296] width 20 height 20
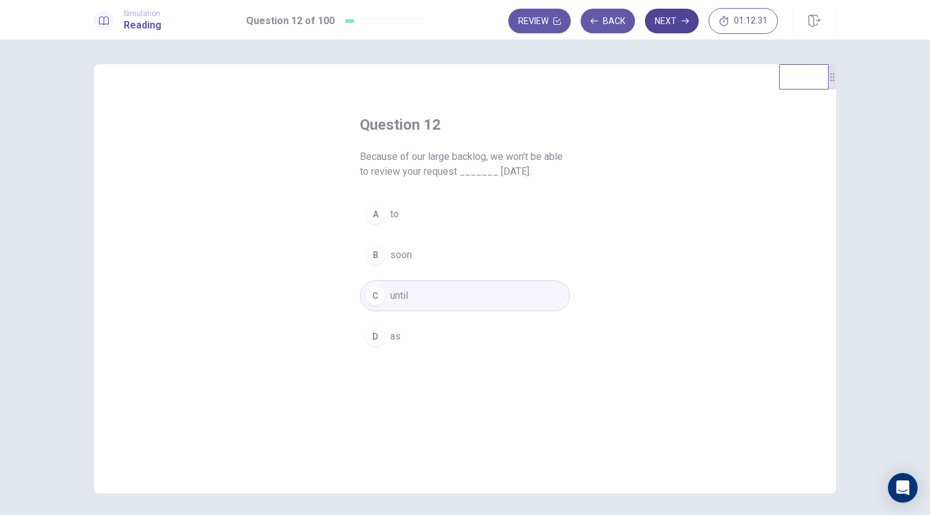
click at [660, 33] on button "Next" at bounding box center [672, 21] width 54 height 25
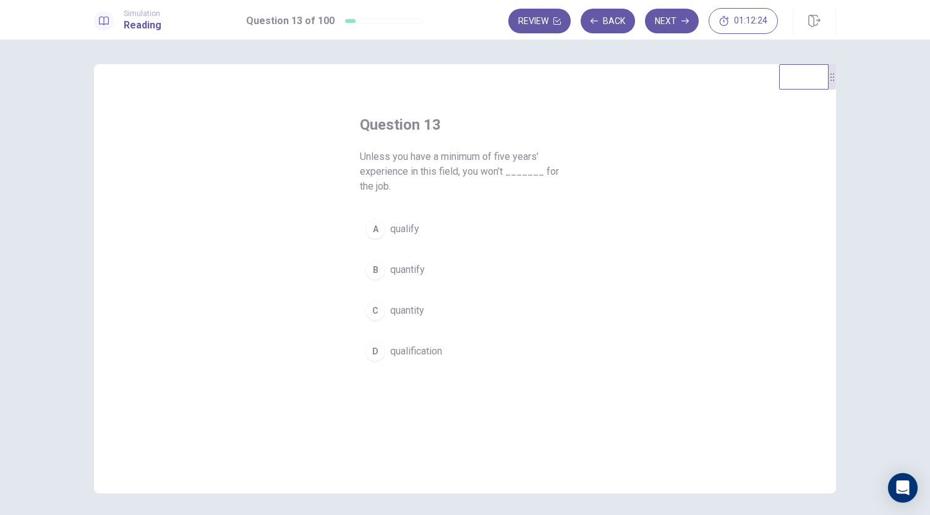
click at [373, 229] on div "A" at bounding box center [375, 229] width 20 height 20
click at [677, 23] on button "Next" at bounding box center [672, 21] width 54 height 25
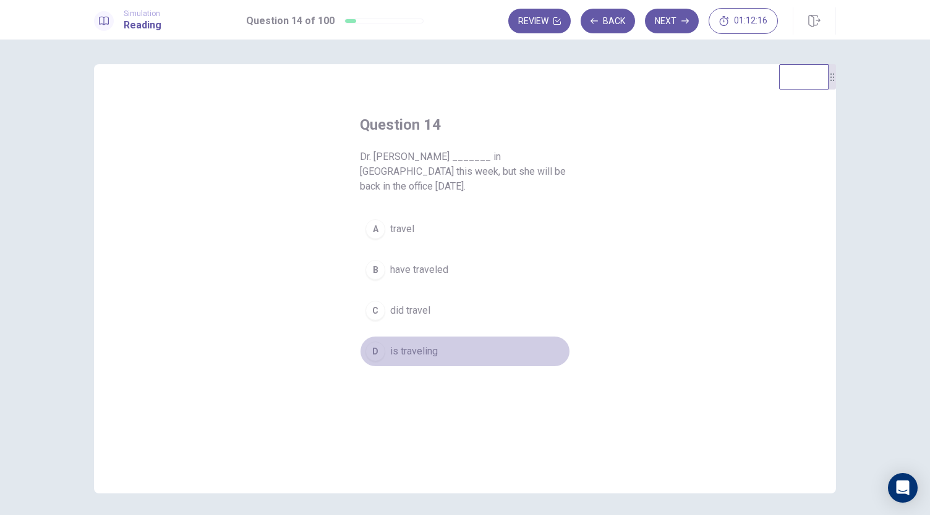
click at [382, 336] on button "D is traveling" at bounding box center [465, 351] width 210 height 31
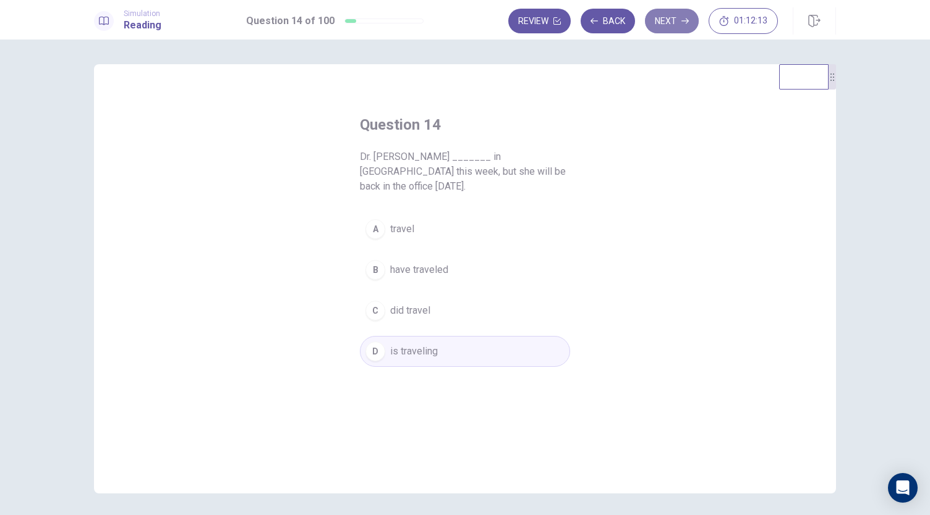
click at [667, 20] on button "Next" at bounding box center [672, 21] width 54 height 25
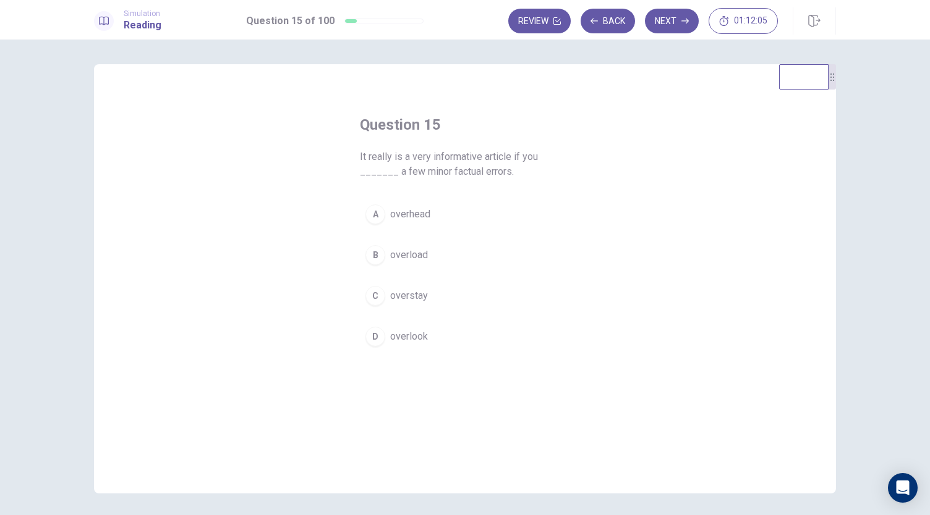
click at [373, 329] on div "D" at bounding box center [375, 337] width 20 height 20
click at [665, 19] on button "Next" at bounding box center [672, 21] width 54 height 25
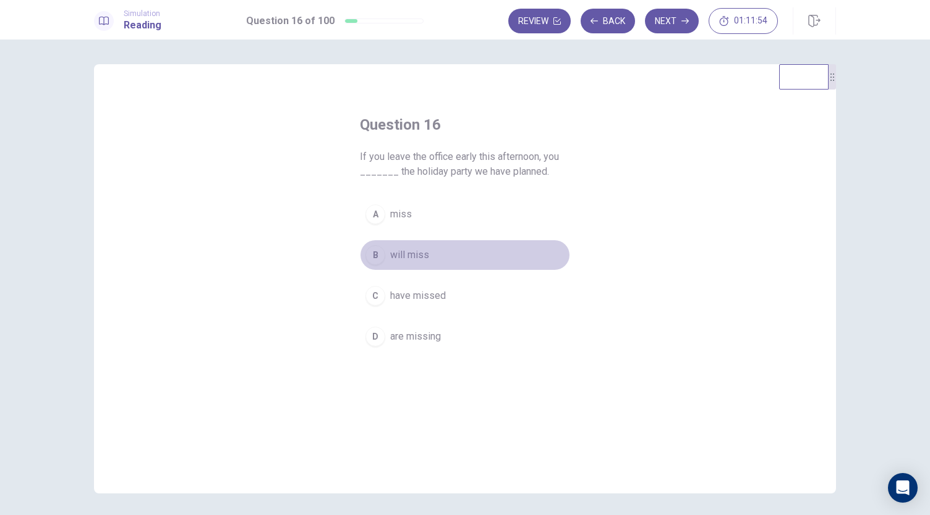
click at [378, 259] on div "B" at bounding box center [375, 255] width 20 height 20
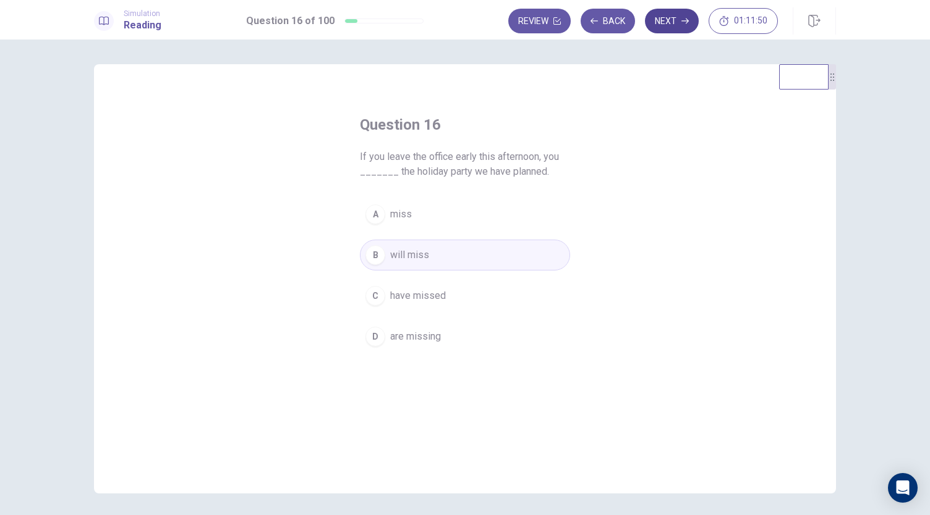
click at [675, 25] on button "Next" at bounding box center [672, 21] width 54 height 25
click at [379, 307] on button "C Speaking" at bounding box center [465, 296] width 210 height 31
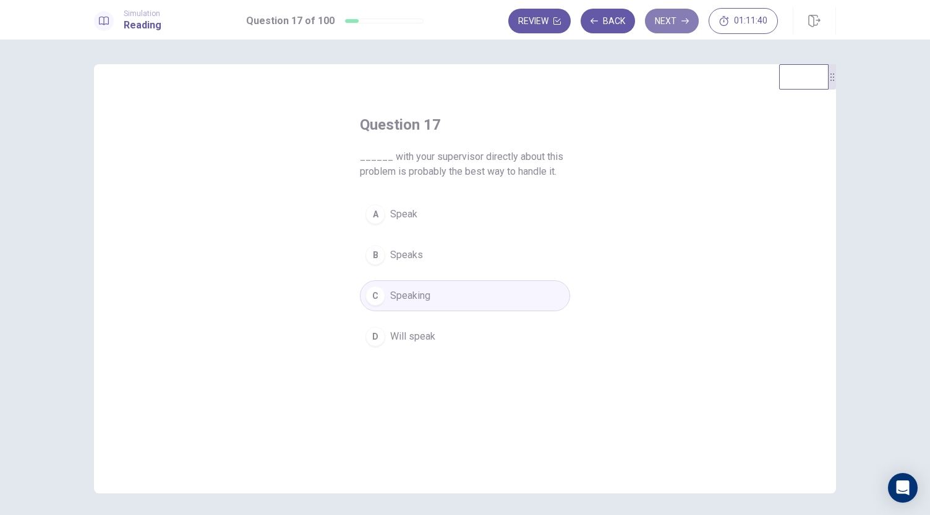
click at [675, 17] on button "Next" at bounding box center [672, 21] width 54 height 25
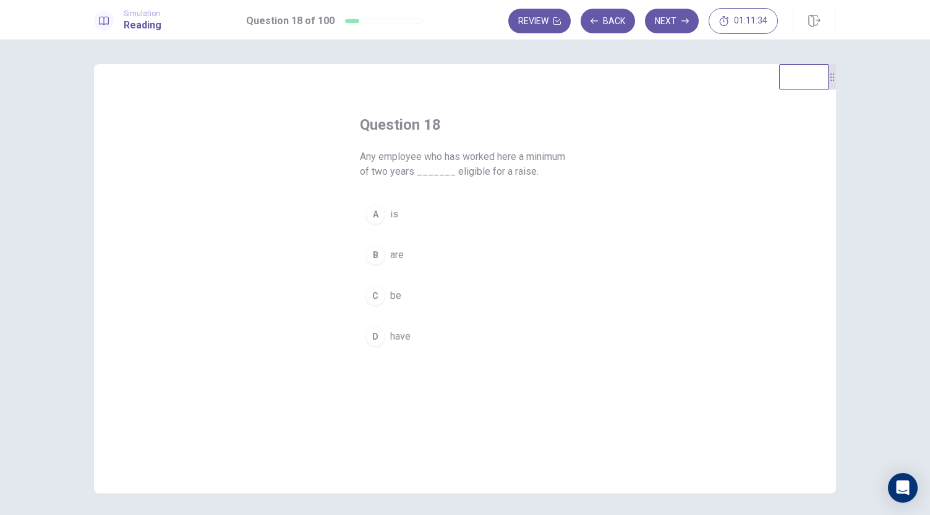
click at [378, 214] on div "A" at bounding box center [375, 215] width 20 height 20
click at [672, 22] on button "Next" at bounding box center [672, 21] width 54 height 25
click at [370, 228] on div "A" at bounding box center [375, 229] width 20 height 20
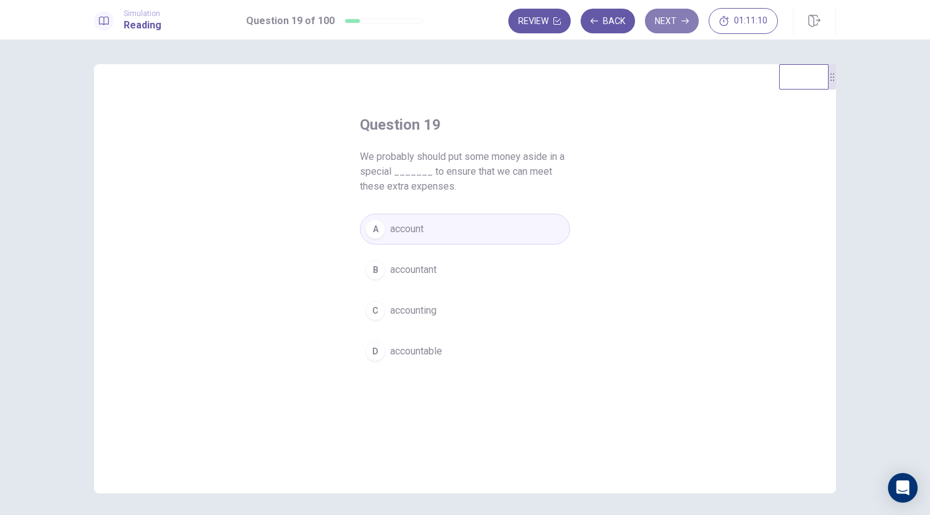
click at [675, 25] on button "Next" at bounding box center [672, 21] width 54 height 25
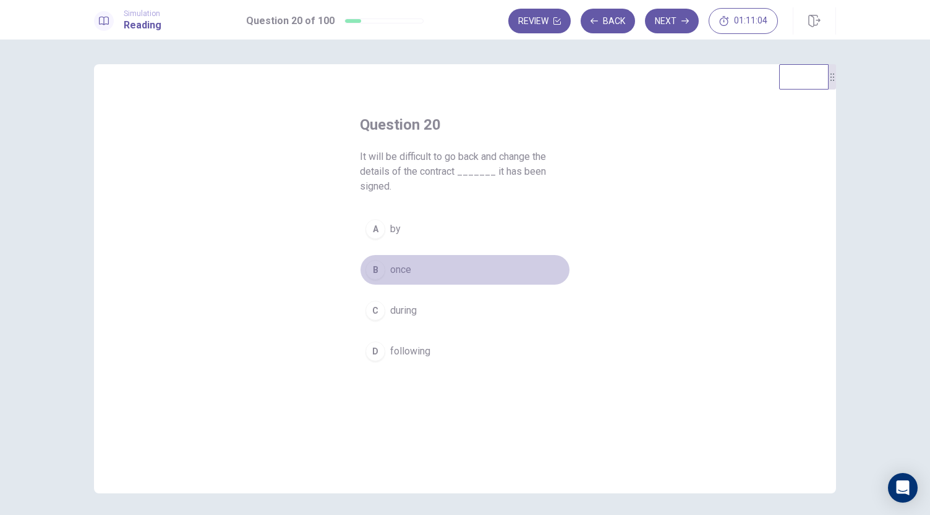
click at [390, 276] on span "once" at bounding box center [400, 270] width 21 height 15
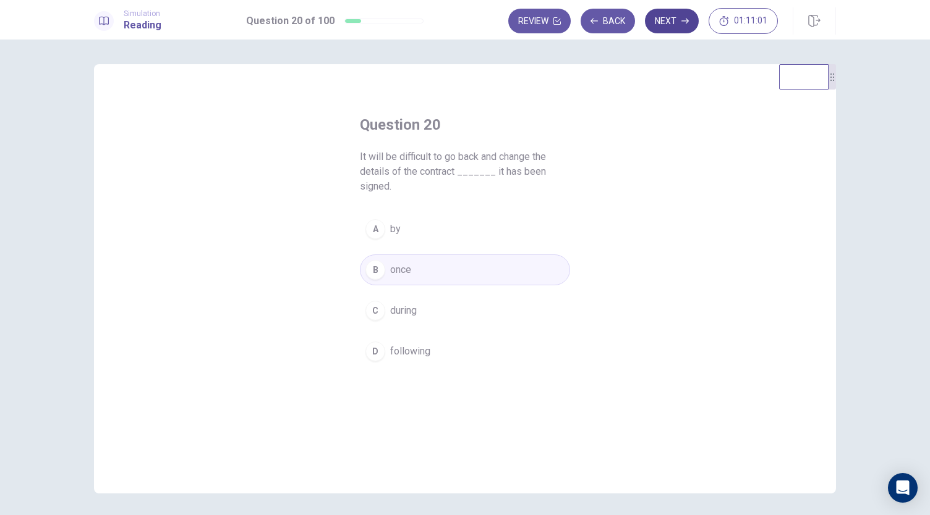
click at [671, 27] on button "Next" at bounding box center [672, 21] width 54 height 25
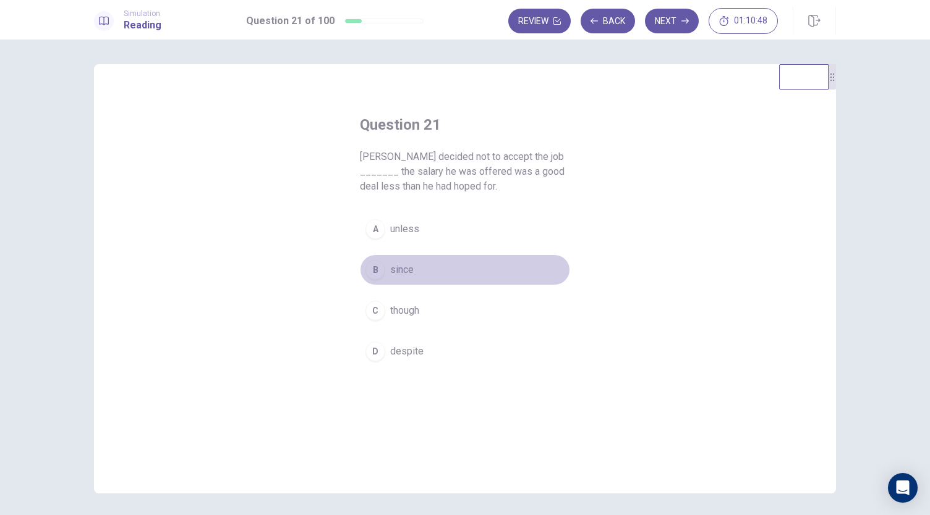
click at [373, 271] on div "B" at bounding box center [375, 270] width 20 height 20
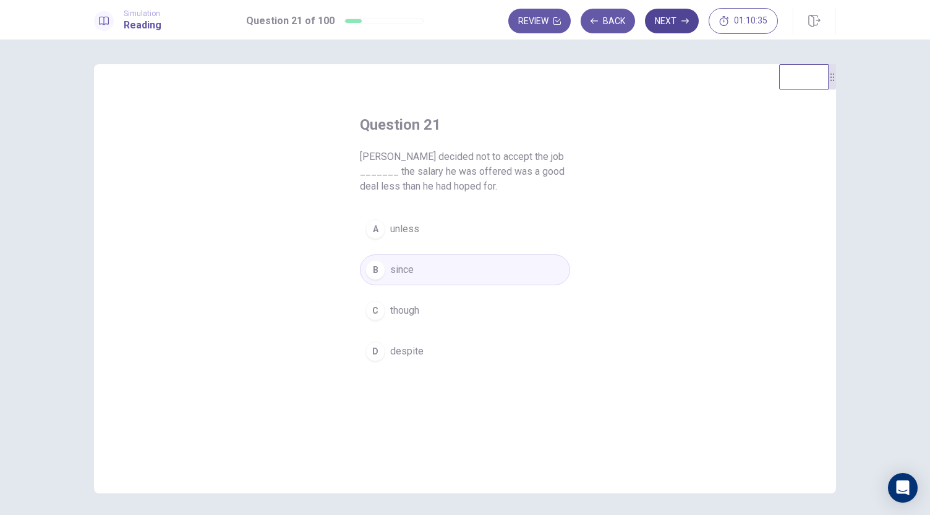
click at [680, 27] on button "Next" at bounding box center [672, 21] width 54 height 25
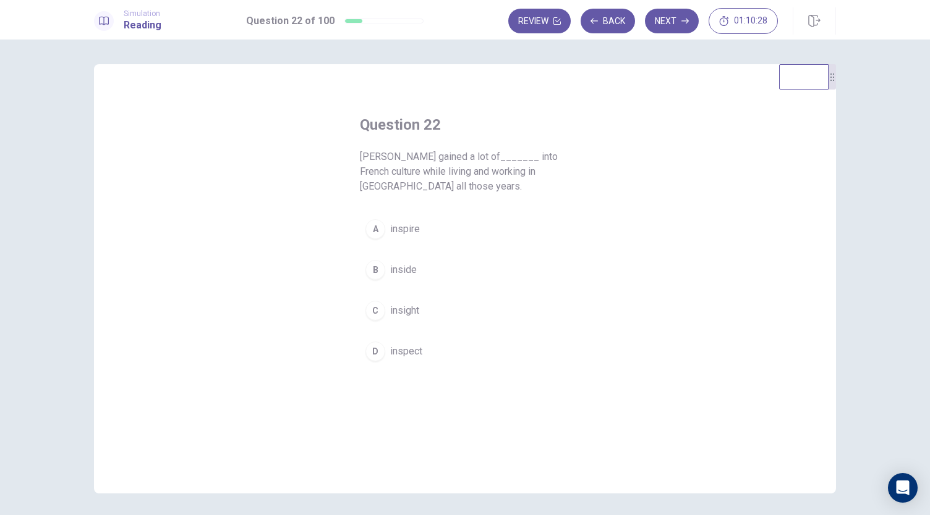
click at [371, 311] on div "C" at bounding box center [375, 311] width 20 height 20
click at [671, 19] on button "Next" at bounding box center [672, 21] width 54 height 25
click at [375, 227] on div "A" at bounding box center [375, 229] width 20 height 20
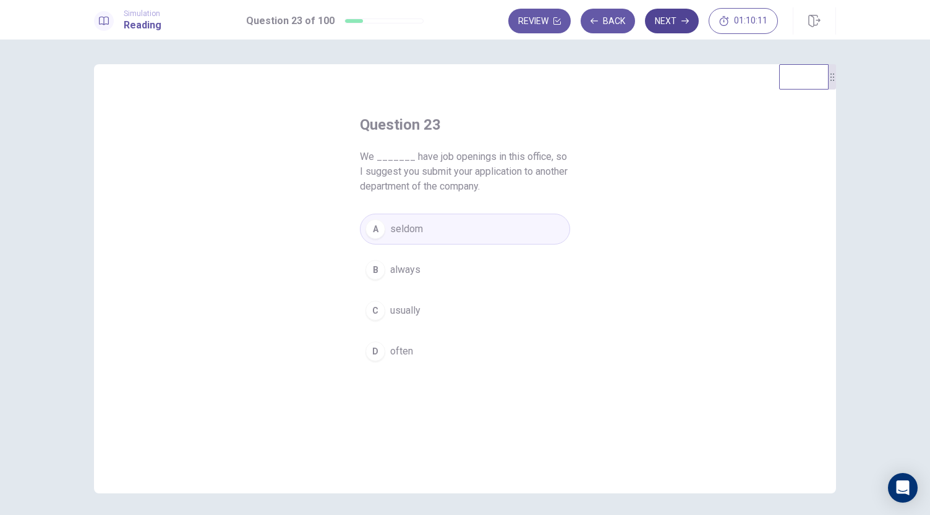
click at [665, 23] on button "Next" at bounding box center [672, 21] width 54 height 25
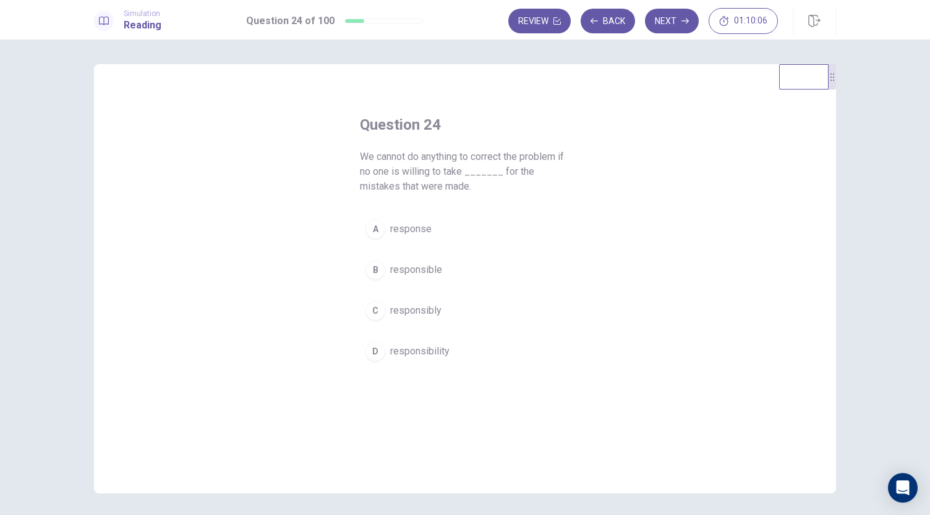
click at [373, 349] on div "D" at bounding box center [375, 352] width 20 height 20
click at [672, 24] on button "Next" at bounding box center [672, 21] width 54 height 25
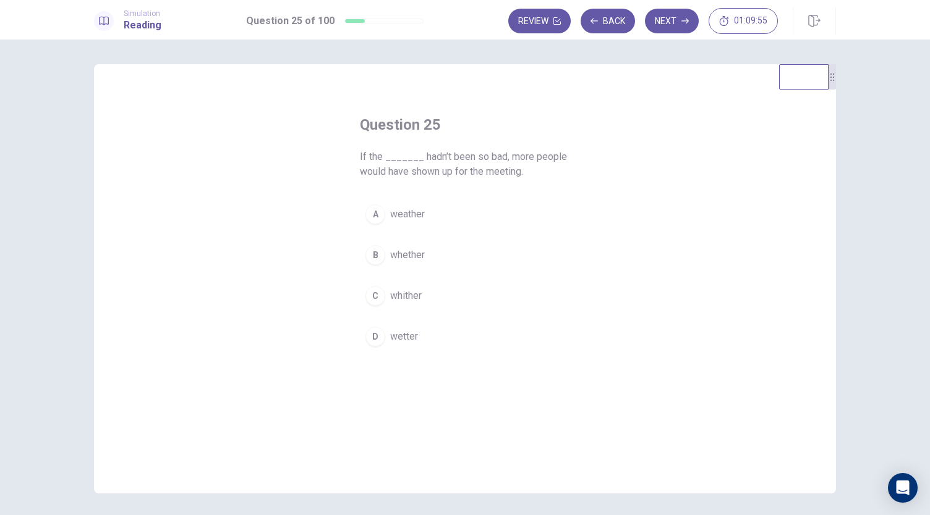
click at [370, 210] on div "A" at bounding box center [375, 215] width 20 height 20
click at [688, 22] on icon "button" at bounding box center [684, 20] width 7 height 7
click at [370, 210] on div "A" at bounding box center [375, 215] width 20 height 20
click at [675, 27] on button "Next" at bounding box center [672, 21] width 54 height 25
click at [373, 292] on div "C" at bounding box center [375, 296] width 20 height 20
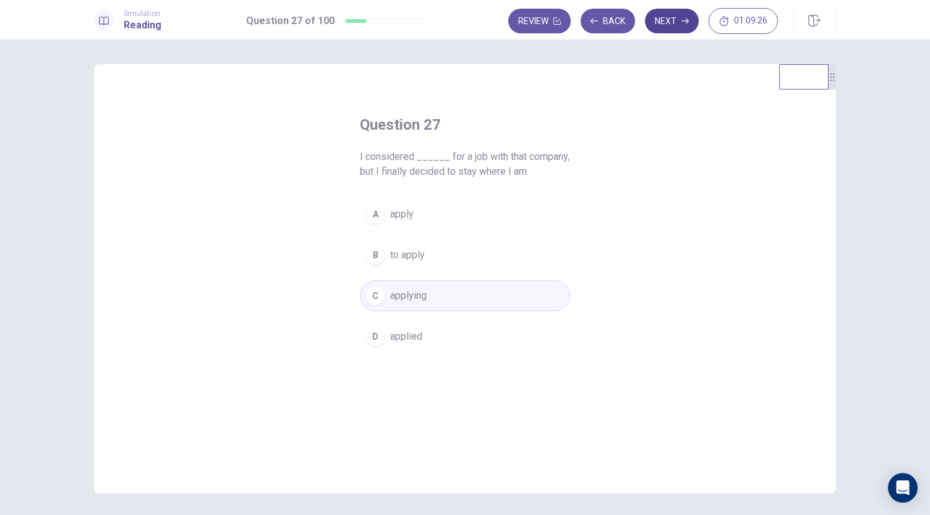
click at [670, 28] on button "Next" at bounding box center [672, 21] width 54 height 25
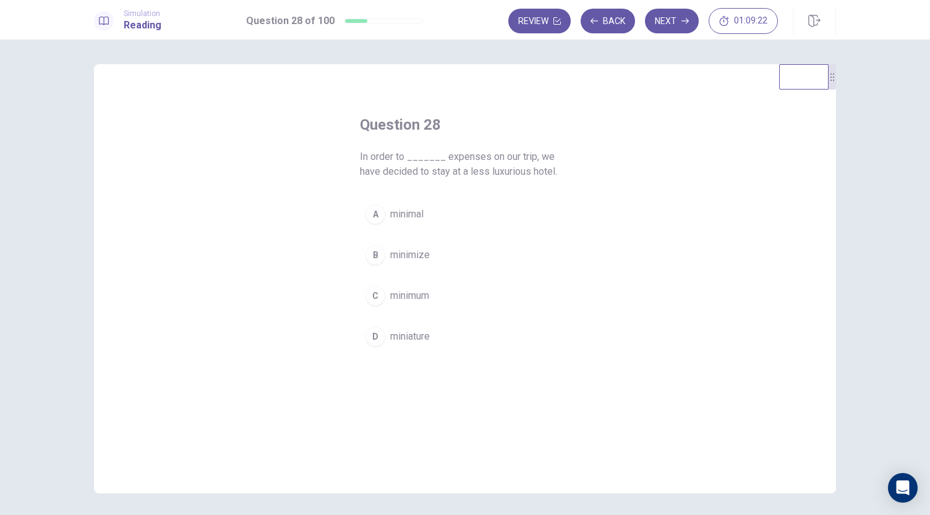
click at [372, 263] on div "B" at bounding box center [375, 255] width 20 height 20
click at [669, 25] on button "Next" at bounding box center [672, 21] width 54 height 25
click at [375, 254] on div "B" at bounding box center [375, 255] width 20 height 20
click at [676, 25] on button "Next" at bounding box center [672, 21] width 54 height 25
click at [372, 219] on div "A" at bounding box center [375, 229] width 20 height 20
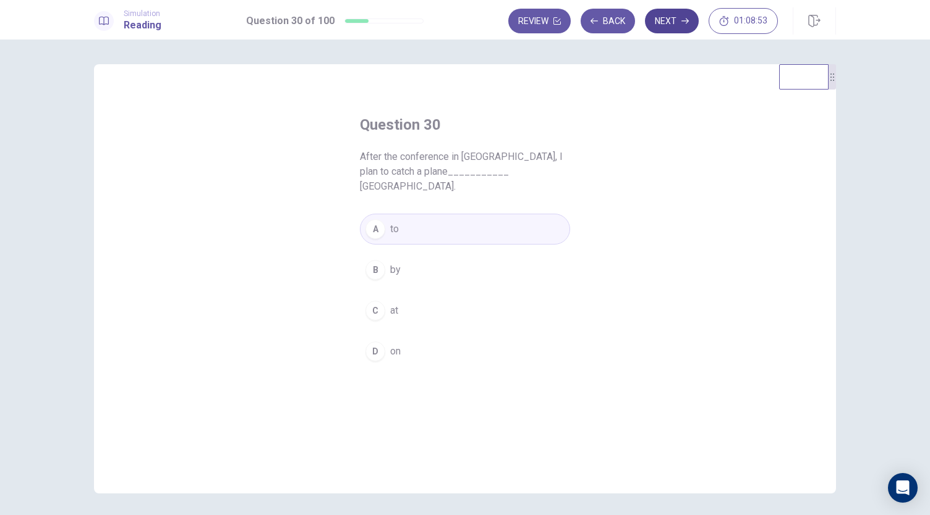
click at [669, 24] on button "Next" at bounding box center [672, 21] width 54 height 25
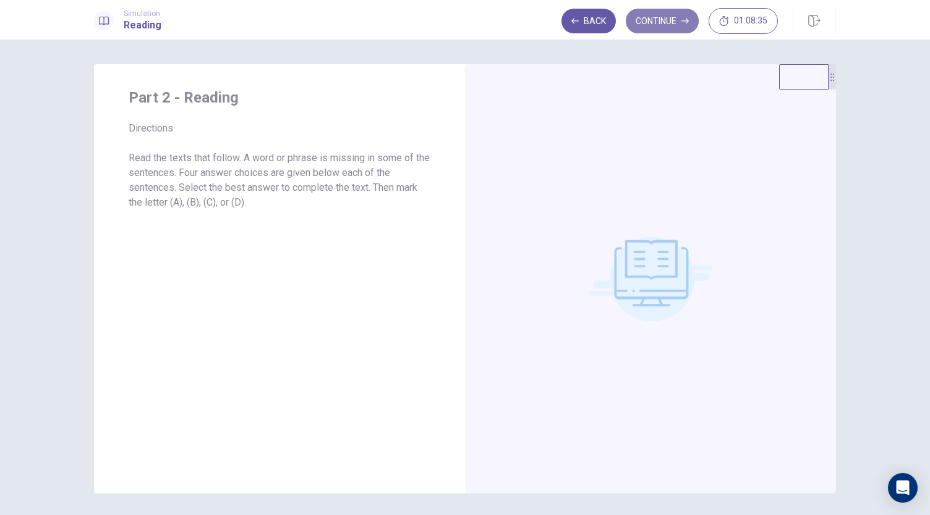
click at [660, 24] on button "Continue" at bounding box center [661, 21] width 73 height 25
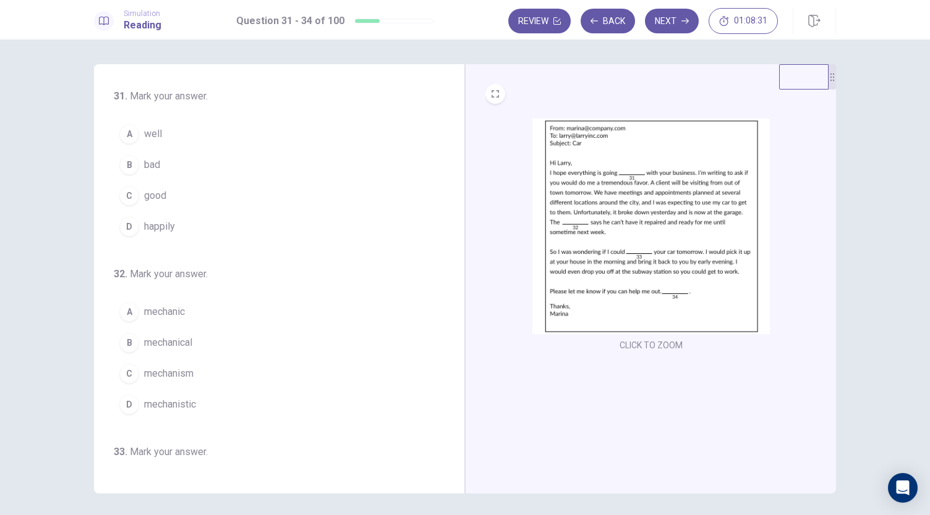
click at [587, 180] on img at bounding box center [650, 227] width 237 height 216
click at [144, 140] on span "well" at bounding box center [153, 134] width 18 height 15
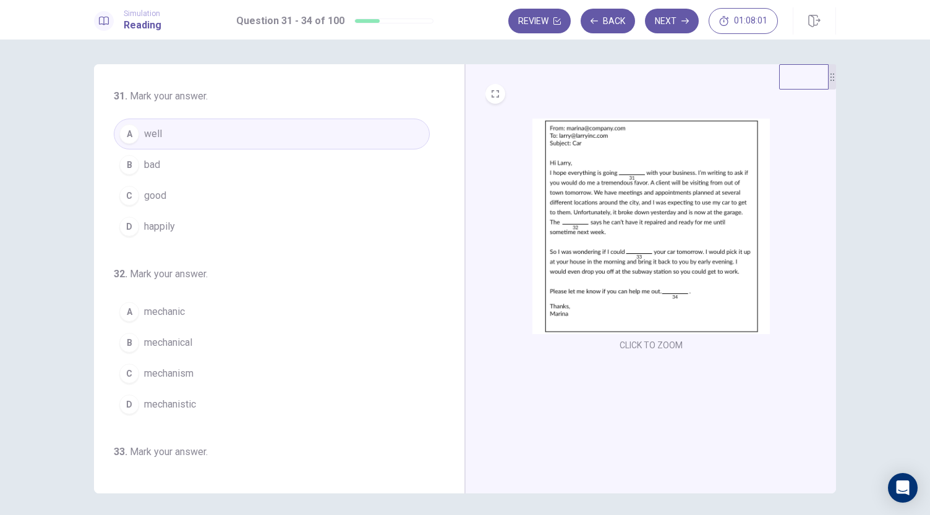
click at [156, 310] on span "mechanic" at bounding box center [164, 312] width 41 height 15
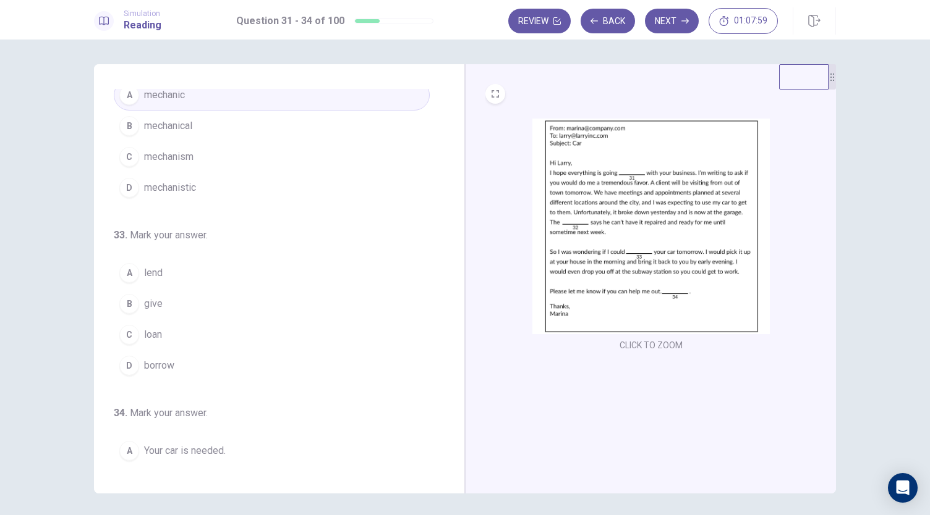
scroll to position [218, 0]
click at [126, 370] on div "D" at bounding box center [129, 365] width 20 height 20
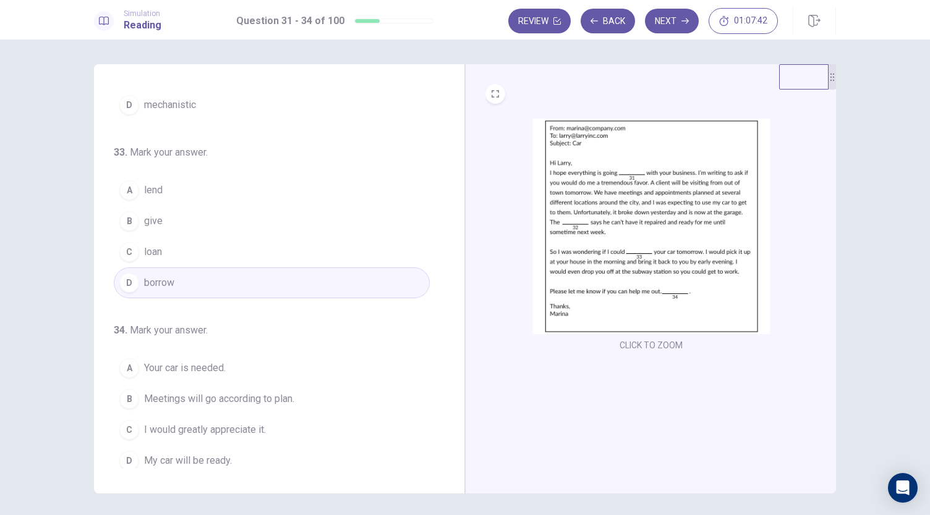
scroll to position [300, 0]
click at [155, 427] on span "I would greatly appreciate it." at bounding box center [205, 429] width 122 height 15
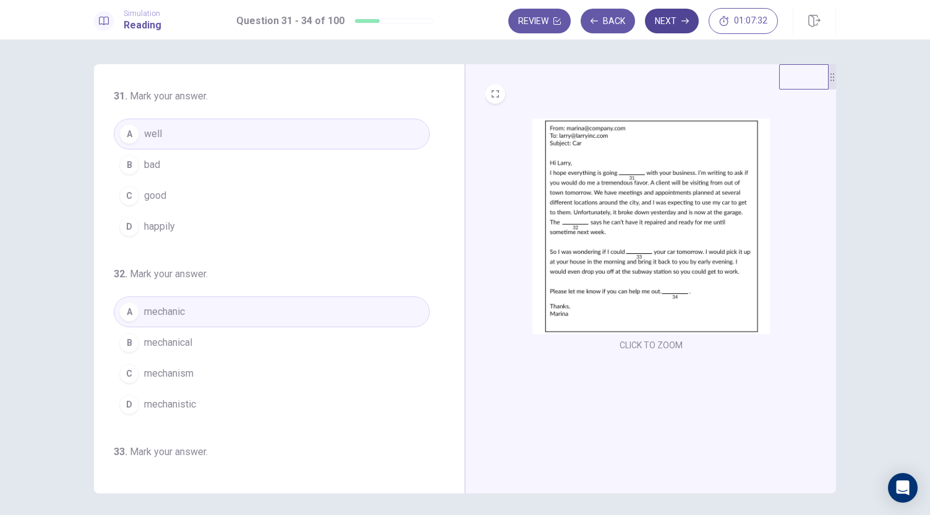
click at [675, 24] on button "Next" at bounding box center [672, 21] width 54 height 25
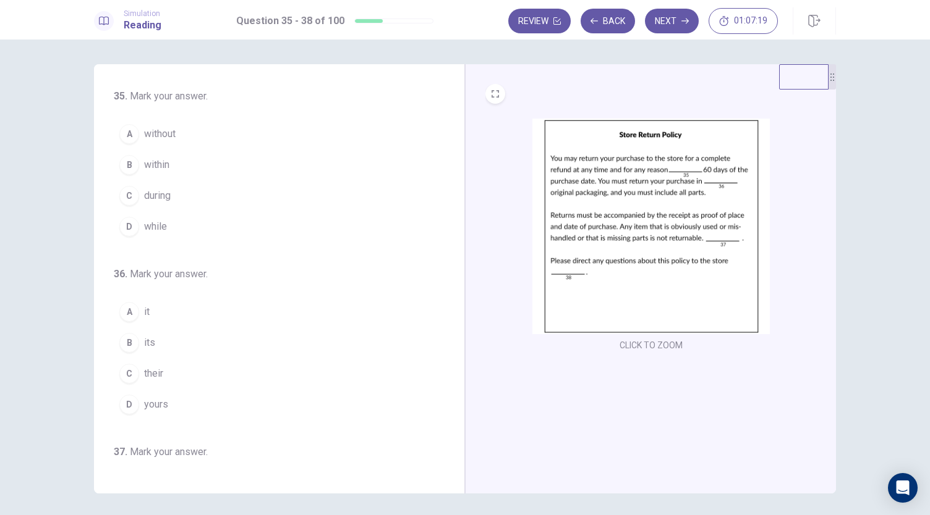
click at [150, 158] on span "within" at bounding box center [156, 165] width 25 height 15
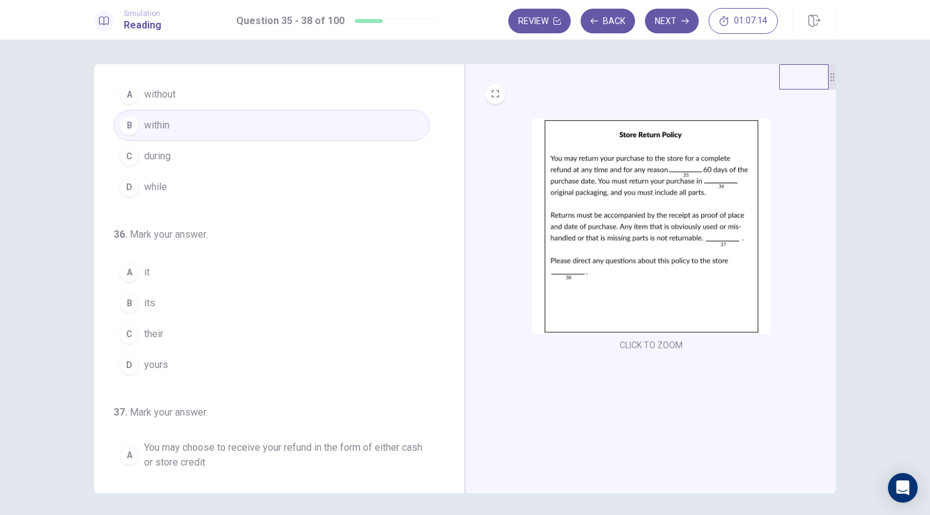
scroll to position [40, 0]
click at [140, 302] on button "B its" at bounding box center [272, 302] width 316 height 31
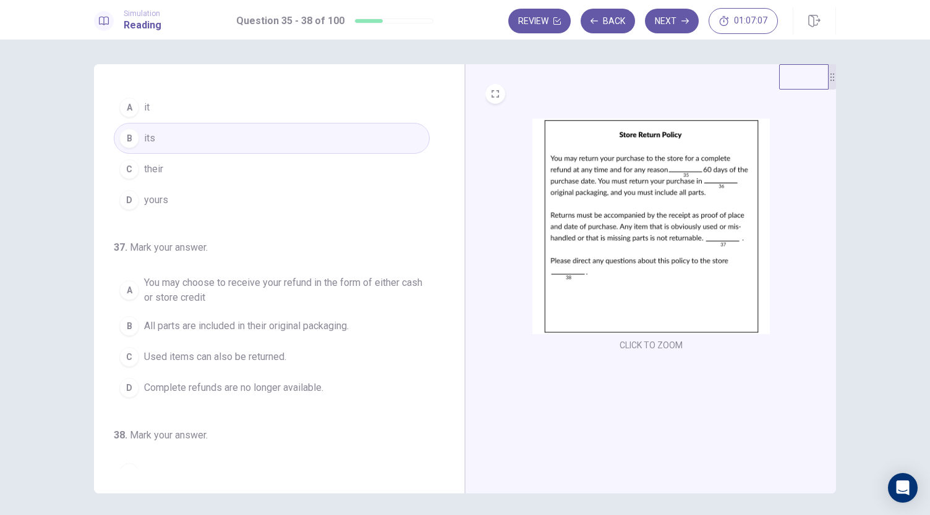
scroll to position [269, 0]
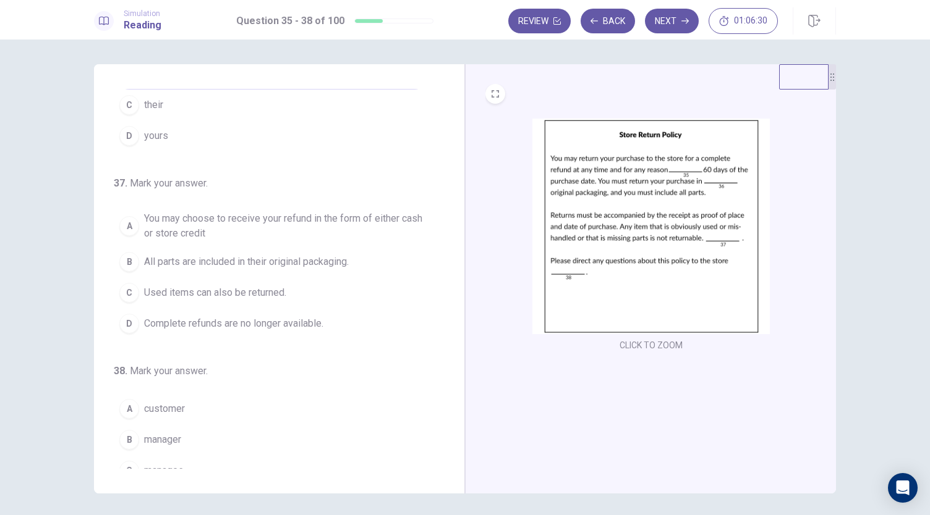
click at [225, 323] on span "Complete refunds are no longer available." at bounding box center [233, 323] width 179 height 15
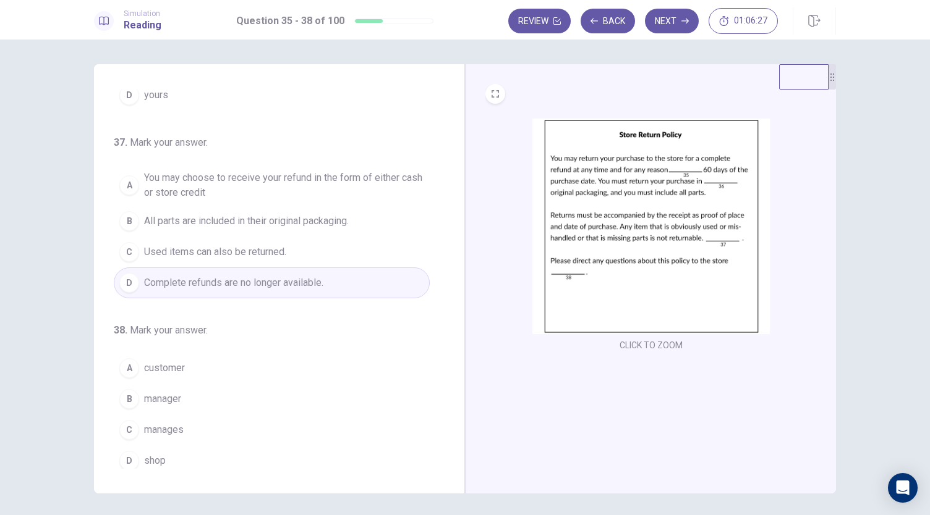
scroll to position [310, 0]
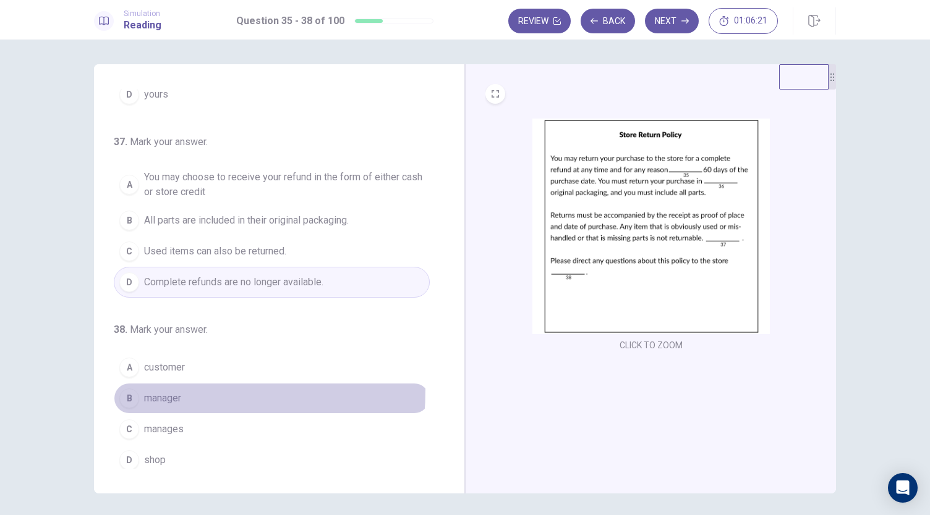
click at [148, 385] on button "B manager" at bounding box center [272, 398] width 316 height 31
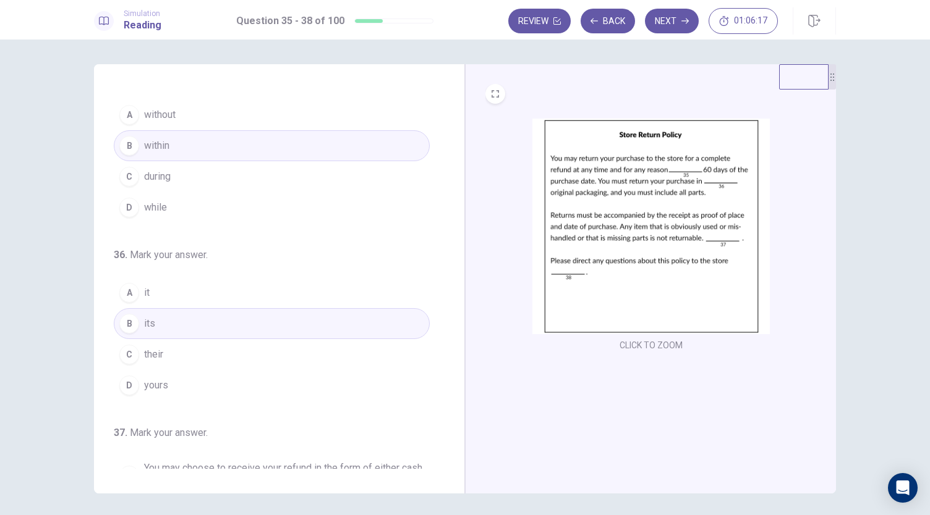
scroll to position [0, 0]
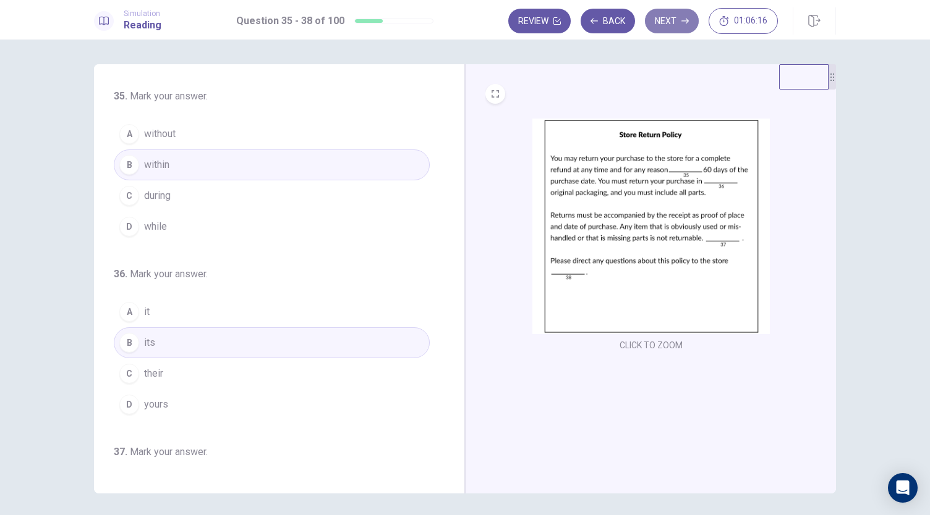
click at [694, 22] on button "Next" at bounding box center [672, 21] width 54 height 25
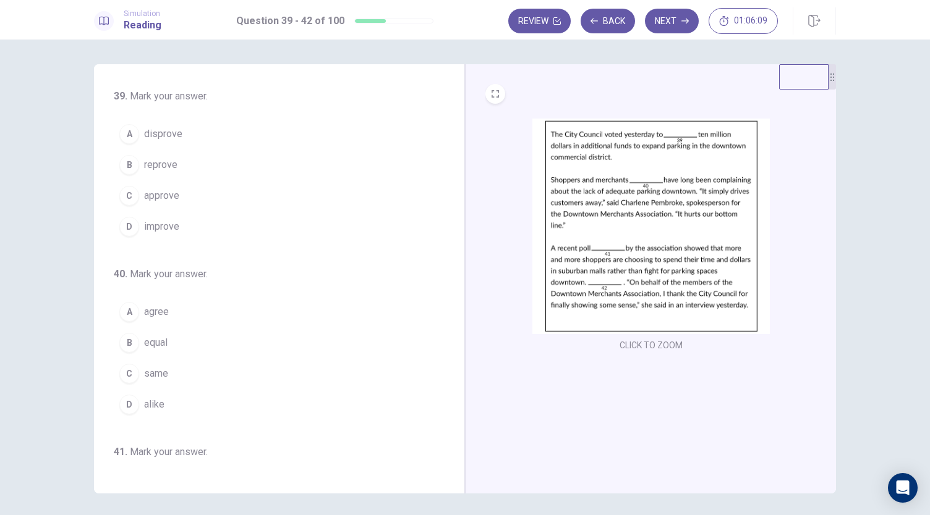
click at [146, 190] on span "approve" at bounding box center [161, 195] width 35 height 15
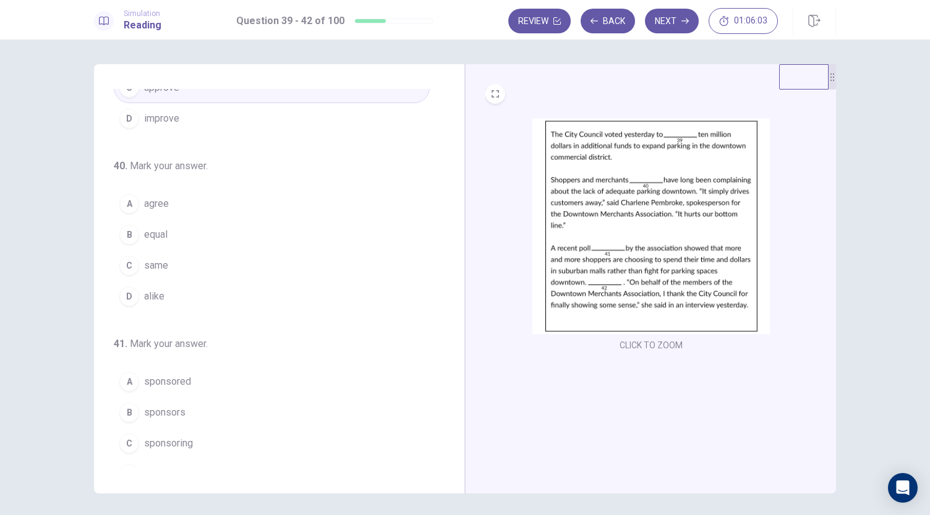
scroll to position [111, 0]
click at [144, 286] on span "alike" at bounding box center [154, 293] width 20 height 15
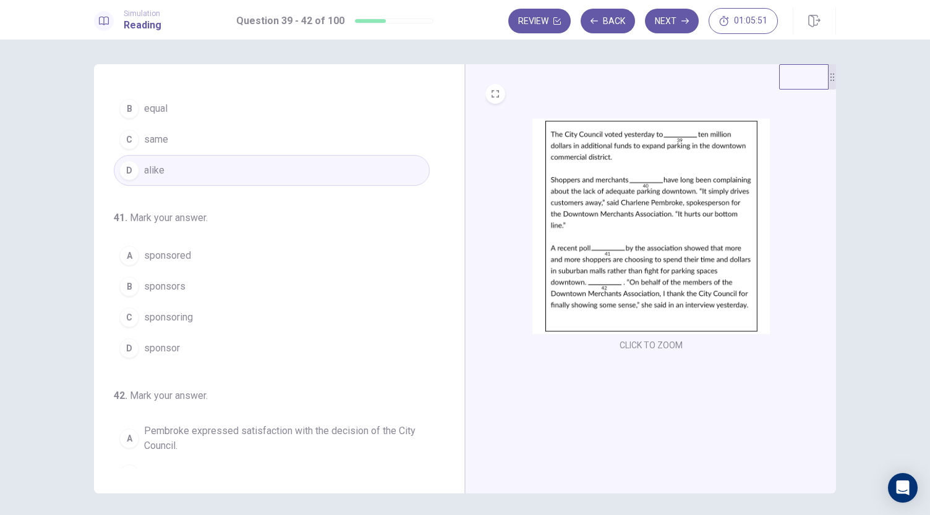
scroll to position [310, 0]
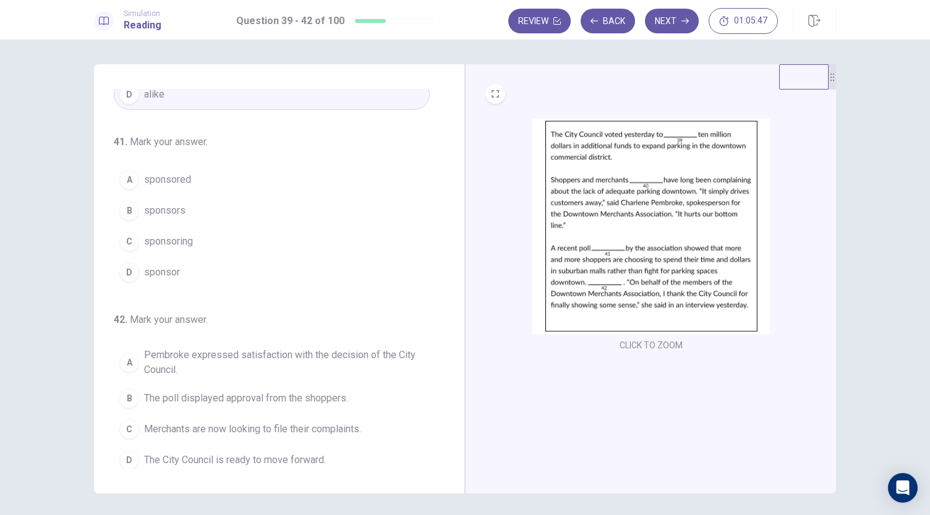
click at [166, 172] on span "sponsored" at bounding box center [167, 179] width 47 height 15
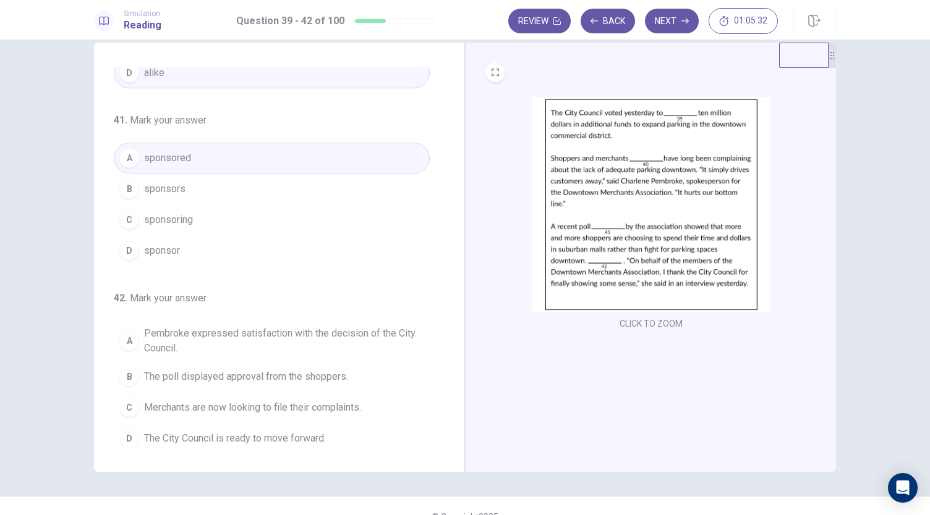
scroll to position [43, 0]
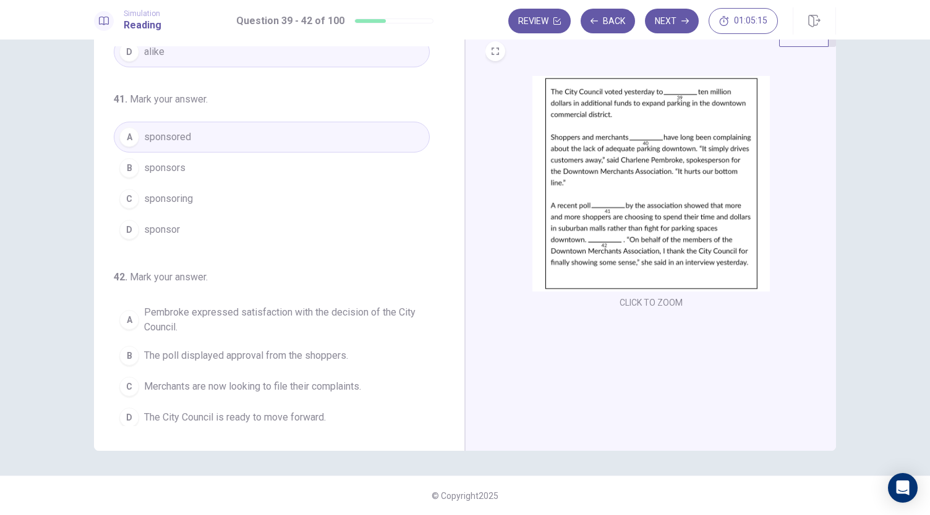
click at [151, 312] on span "Pembroke expressed satisfaction with the decision of the City Council." at bounding box center [284, 320] width 280 height 30
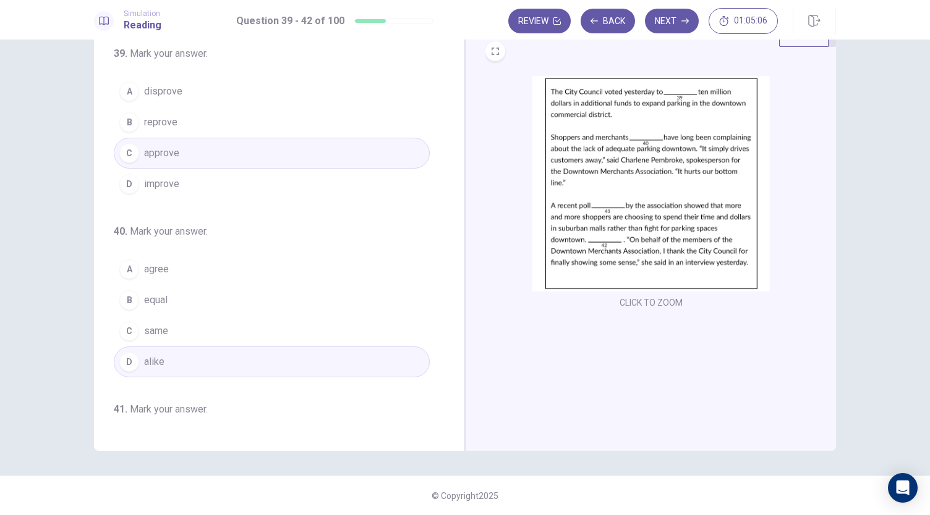
scroll to position [0, 0]
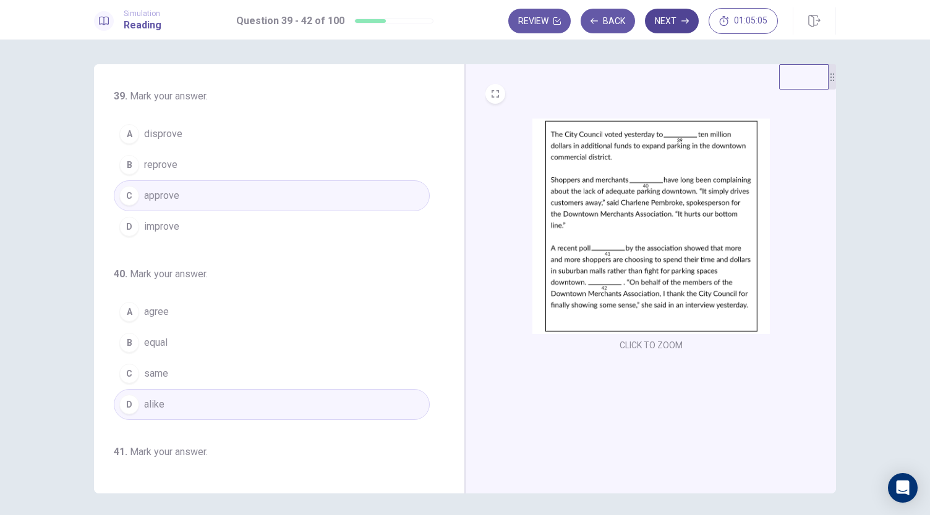
click at [677, 25] on button "Next" at bounding box center [672, 21] width 54 height 25
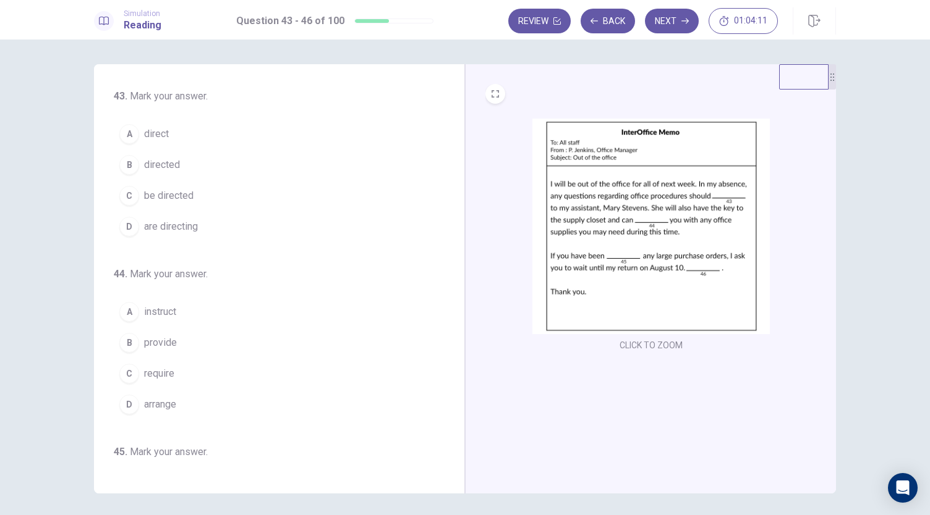
click at [132, 198] on div "C" at bounding box center [129, 196] width 20 height 20
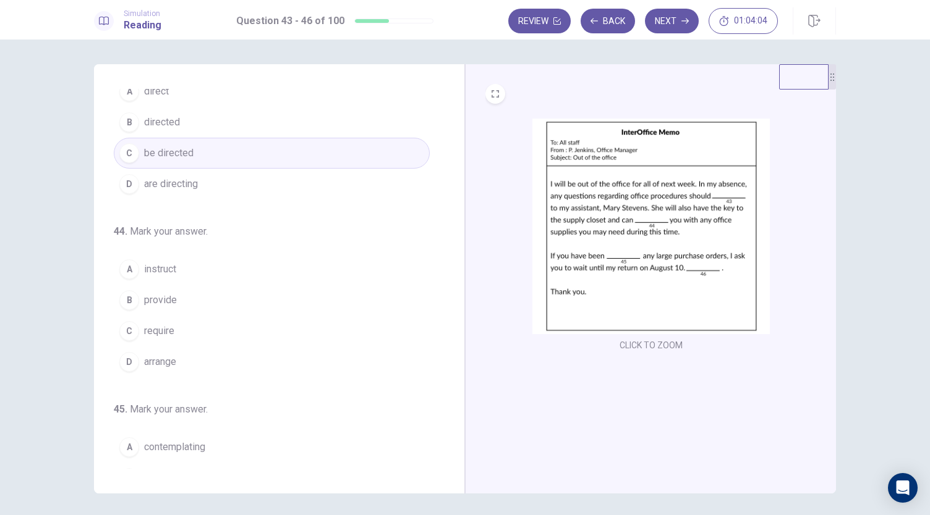
scroll to position [43, 0]
click at [161, 296] on span "provide" at bounding box center [160, 299] width 33 height 15
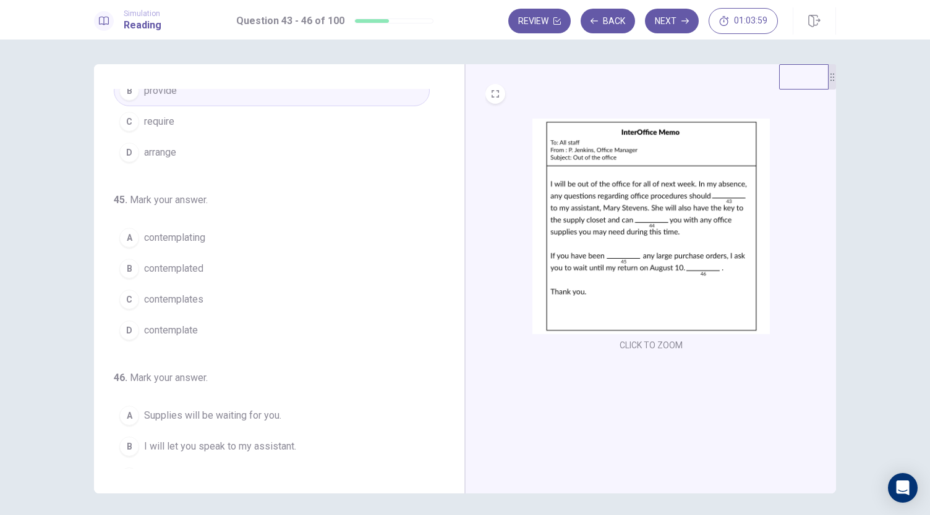
scroll to position [253, 0]
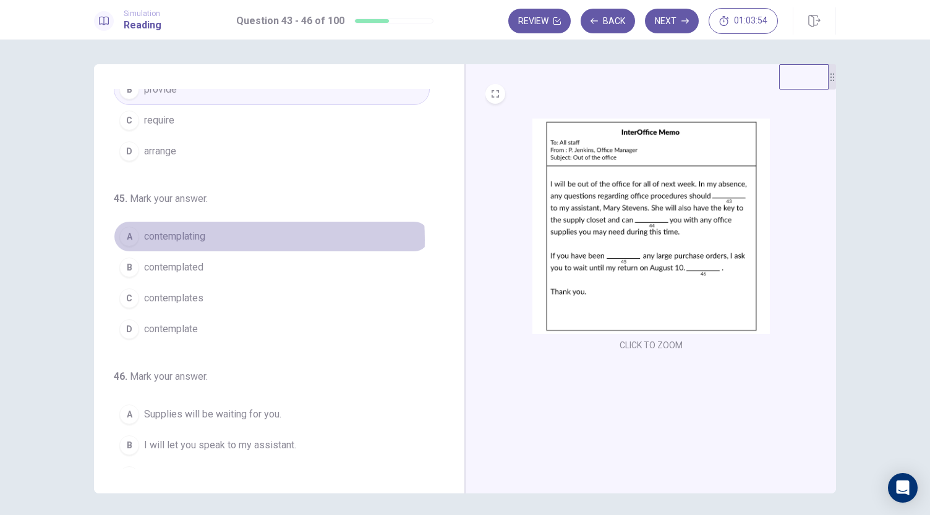
click at [179, 236] on span "contemplating" at bounding box center [174, 236] width 61 height 15
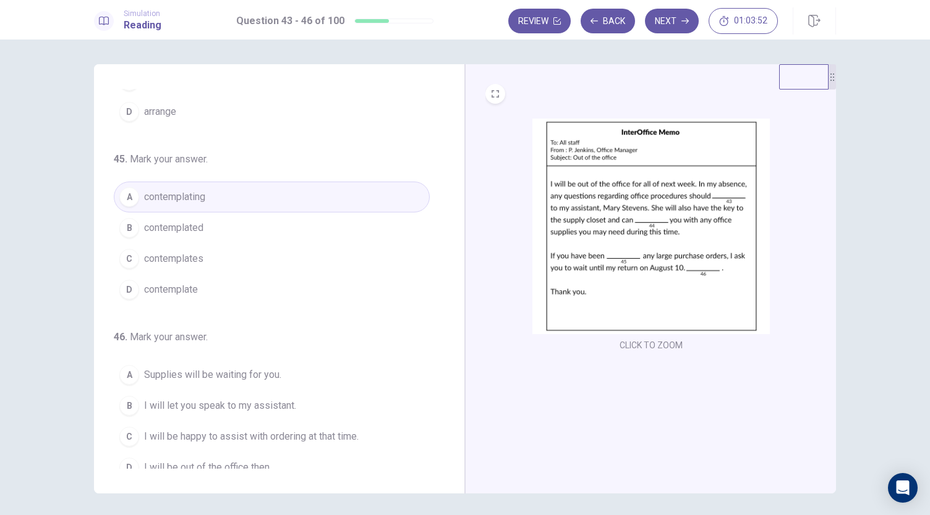
scroll to position [300, 0]
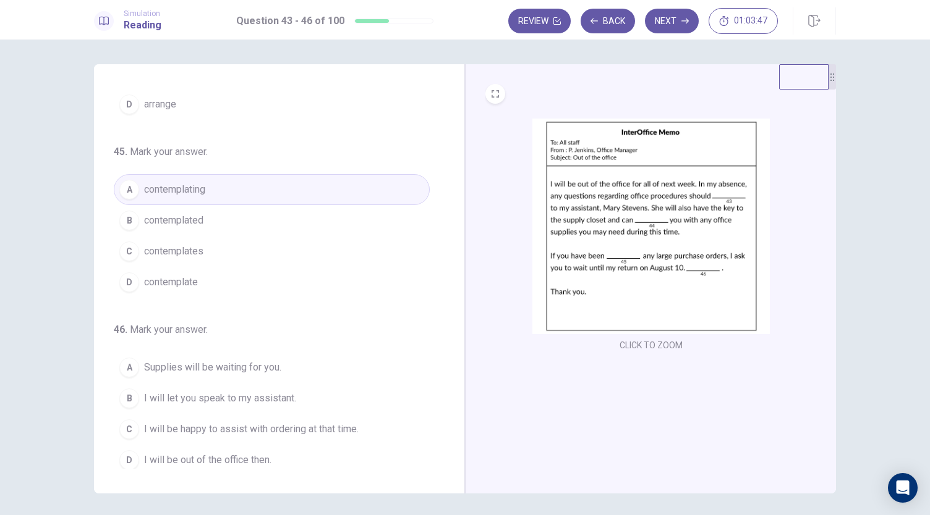
click at [176, 422] on span "I will be happy to assist with ordering at that time." at bounding box center [251, 429] width 214 height 15
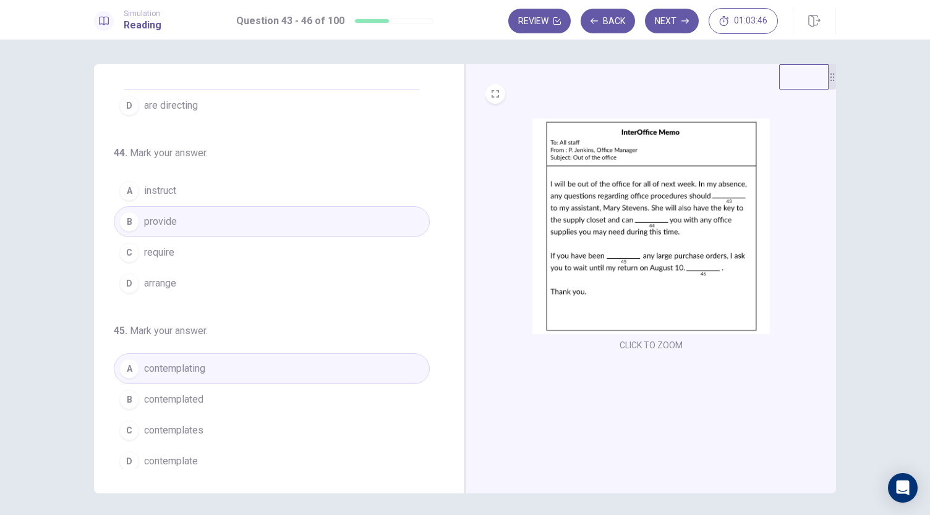
scroll to position [0, 0]
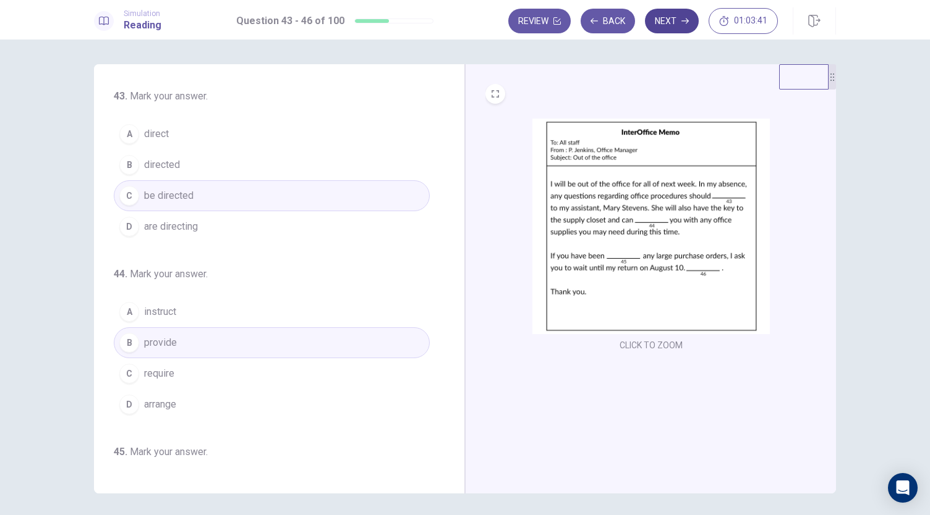
click at [679, 23] on button "Next" at bounding box center [672, 21] width 54 height 25
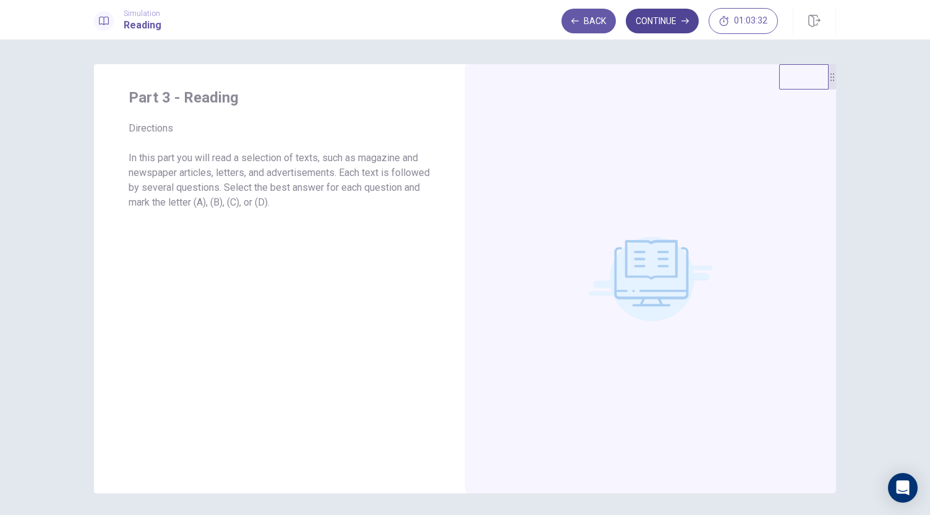
click at [666, 28] on button "Continue" at bounding box center [661, 21] width 73 height 25
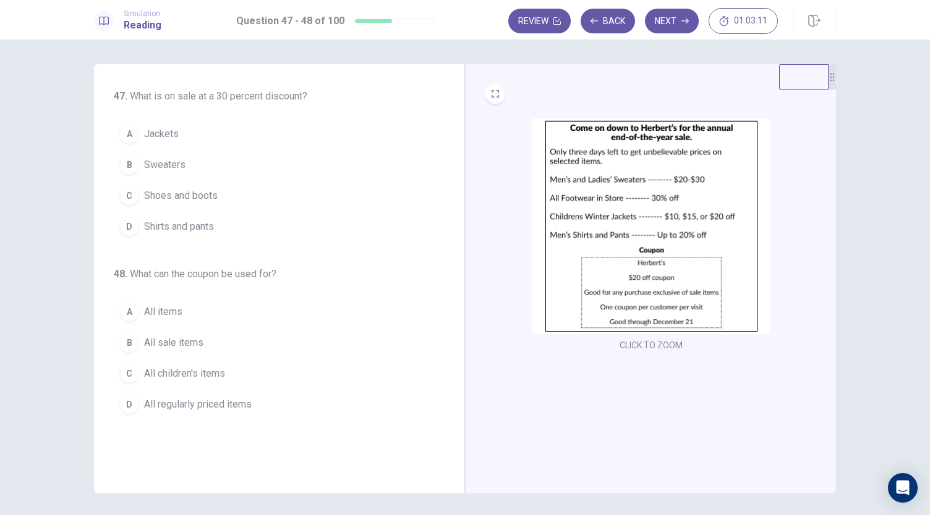
click at [188, 200] on span "Shoes and boots" at bounding box center [181, 195] width 74 height 15
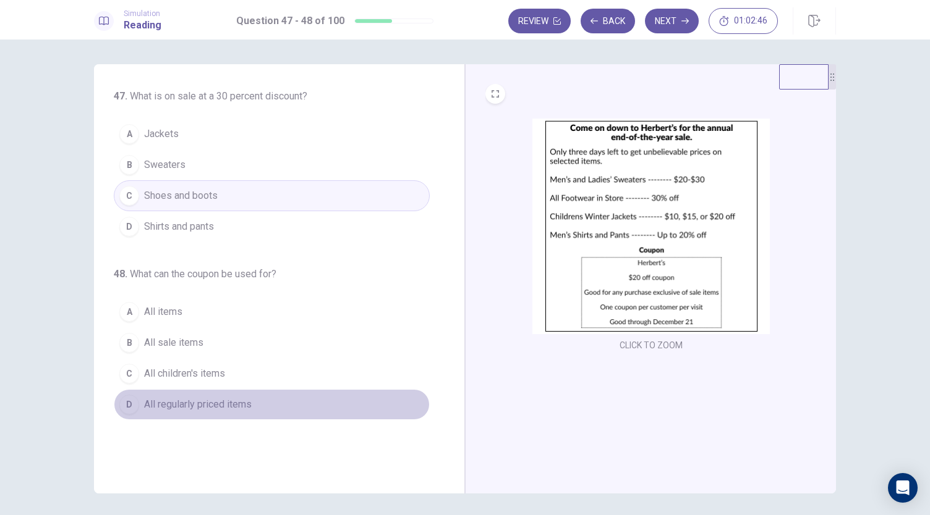
click at [189, 405] on span "All regularly priced items" at bounding box center [198, 404] width 108 height 15
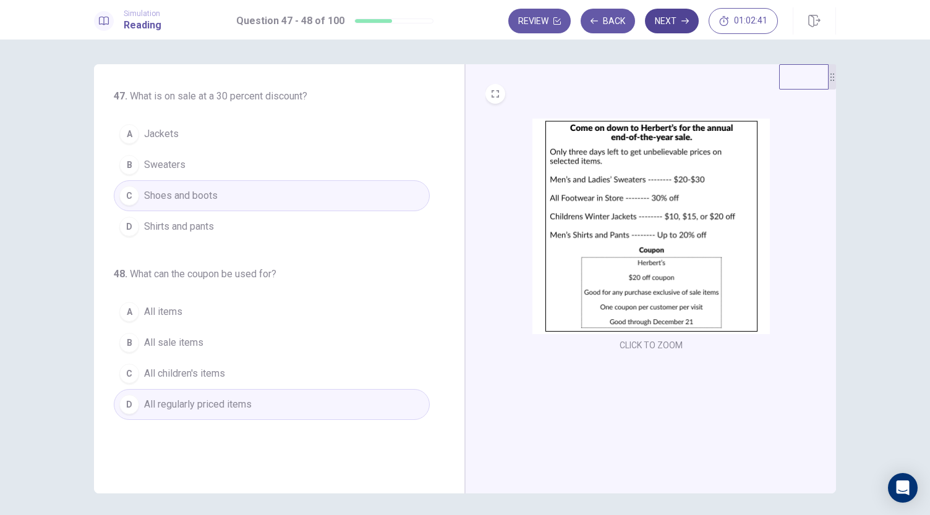
click at [676, 28] on button "Next" at bounding box center [672, 21] width 54 height 25
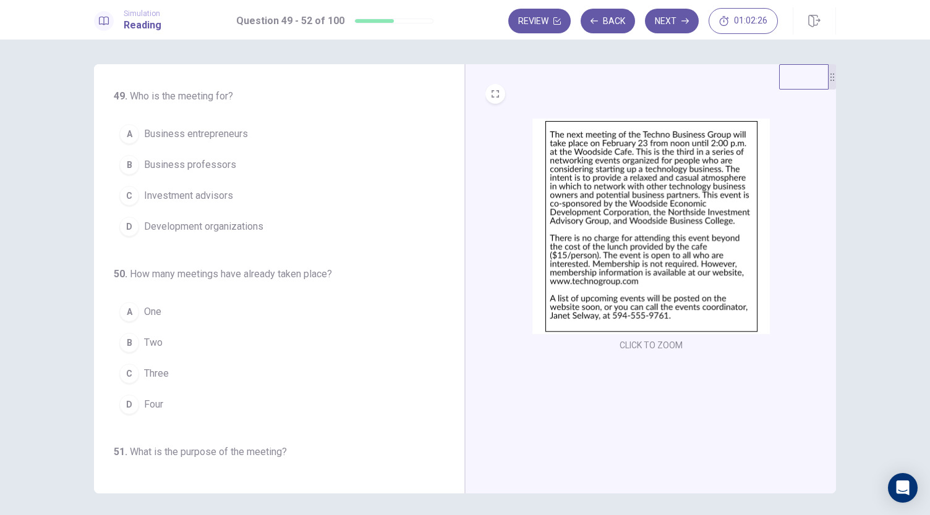
click at [202, 138] on span "Business entrepreneurs" at bounding box center [196, 134] width 104 height 15
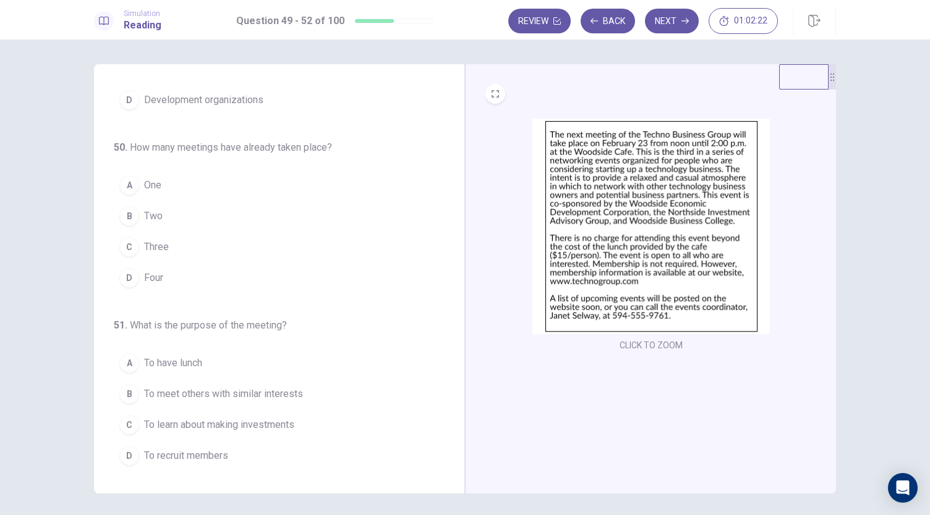
scroll to position [128, 0]
click at [155, 243] on span "Three" at bounding box center [156, 246] width 25 height 15
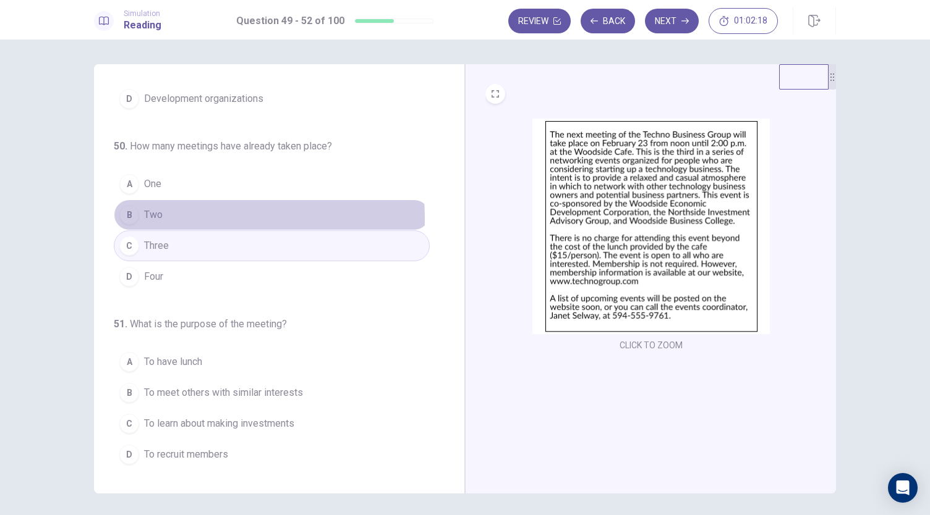
click at [147, 217] on span "Two" at bounding box center [153, 215] width 19 height 15
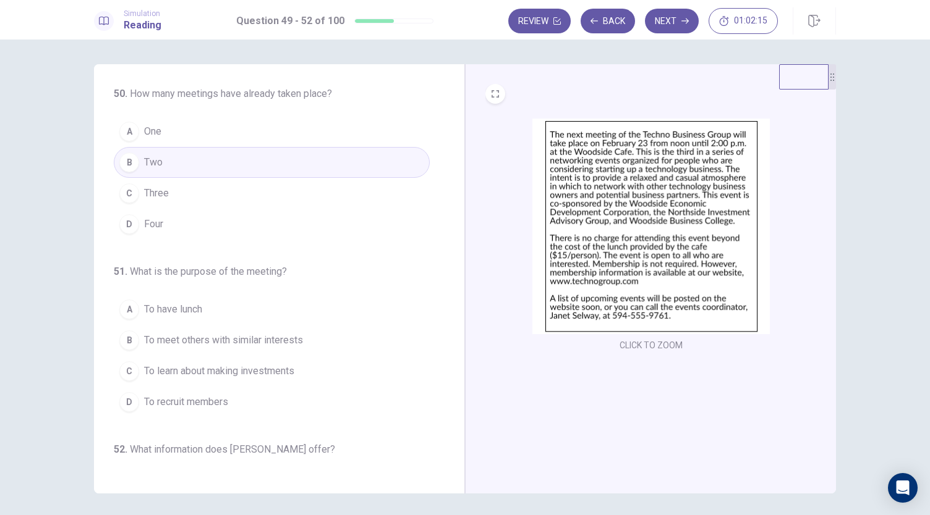
scroll to position [181, 0]
click at [224, 339] on span "To meet others with similar interests" at bounding box center [223, 339] width 159 height 15
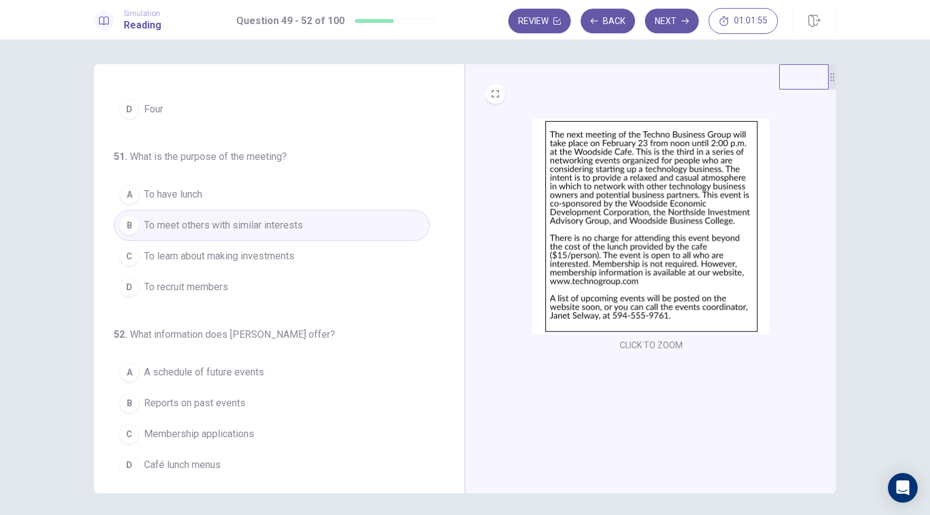
scroll to position [300, 0]
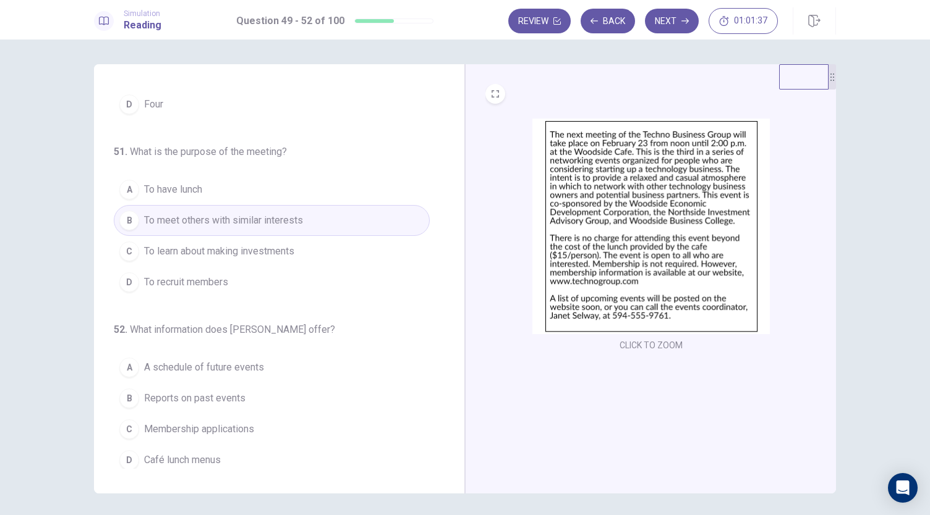
click at [242, 360] on span "A schedule of future events" at bounding box center [204, 367] width 120 height 15
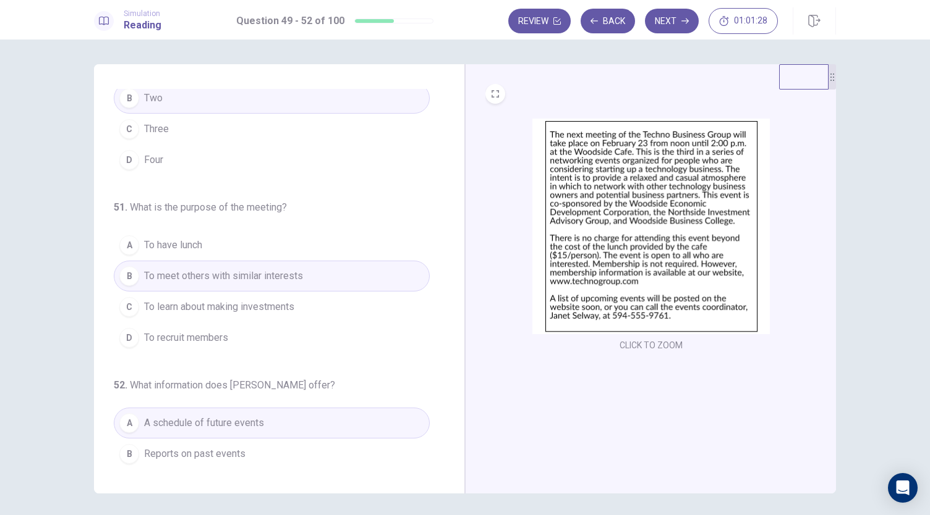
scroll to position [0, 0]
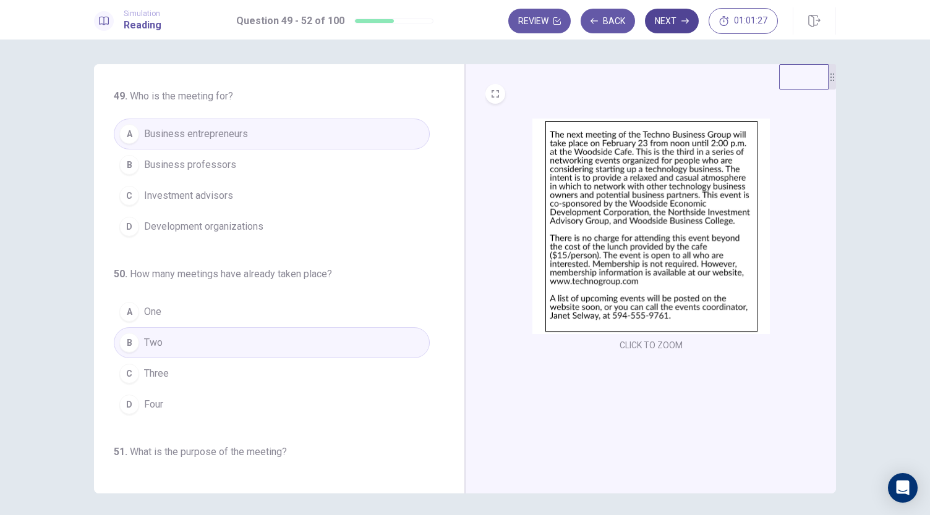
click at [686, 22] on icon "button" at bounding box center [684, 20] width 7 height 7
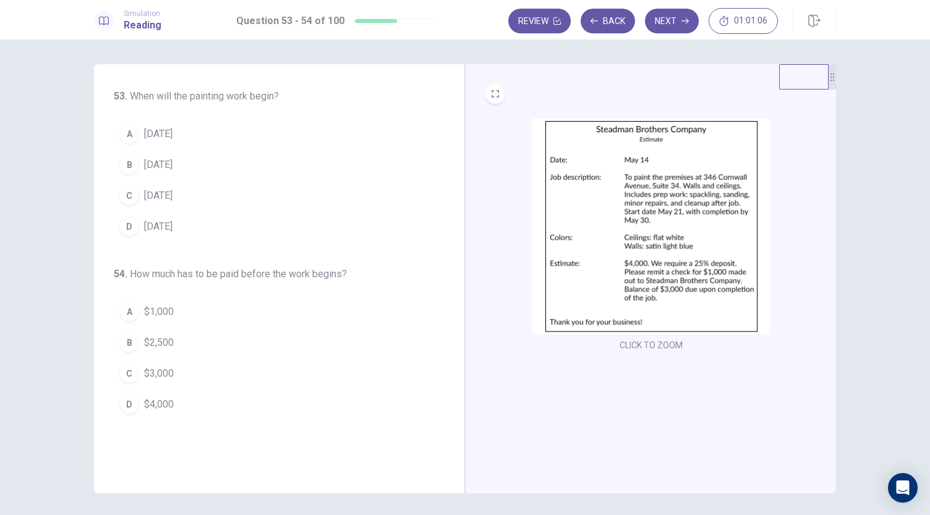
click at [124, 193] on div "C" at bounding box center [129, 196] width 20 height 20
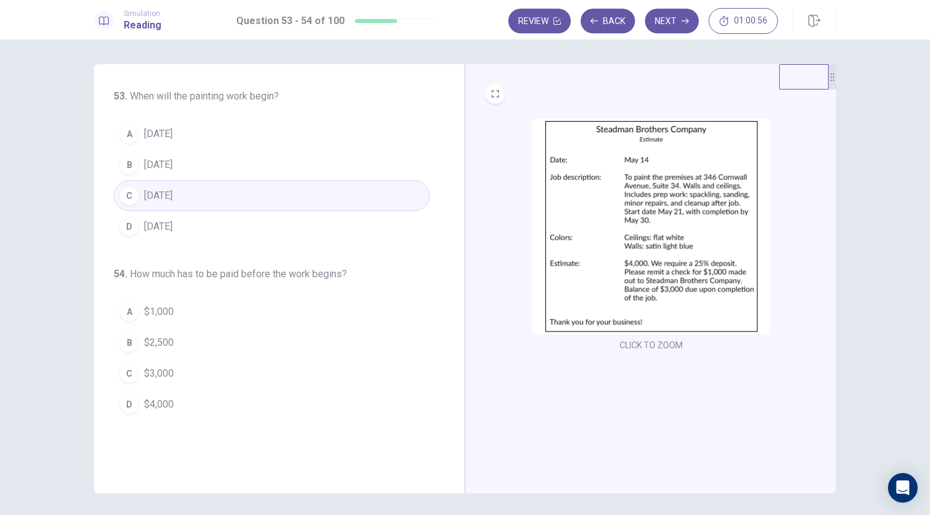
click at [155, 310] on span "$1,000" at bounding box center [159, 312] width 30 height 15
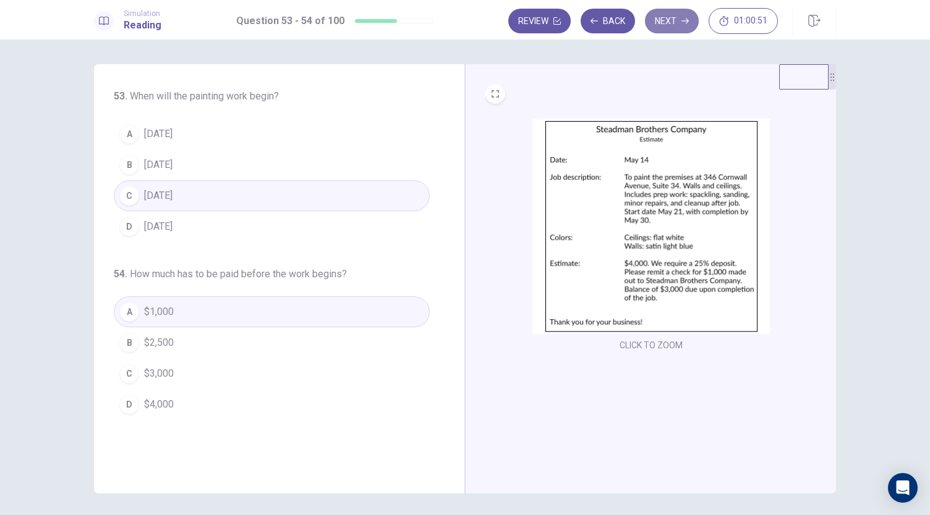
click at [665, 25] on button "Next" at bounding box center [672, 21] width 54 height 25
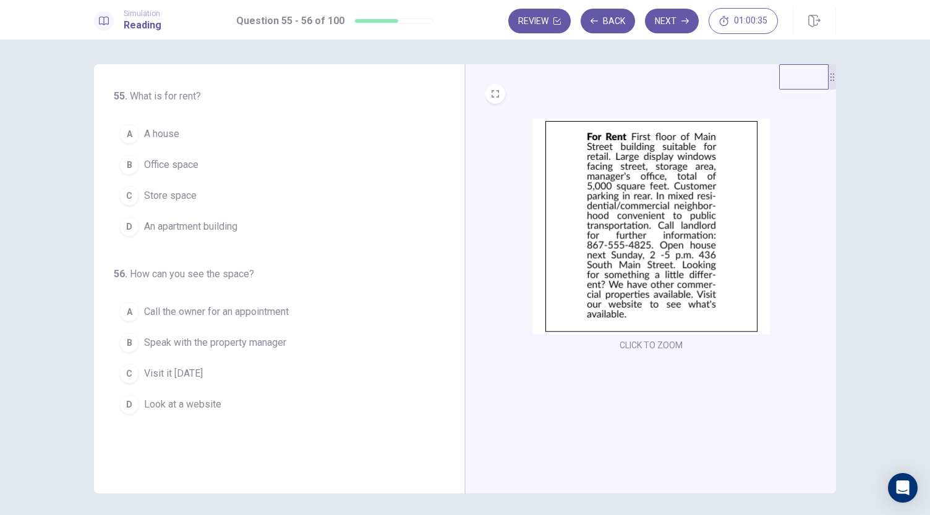
click at [163, 202] on span "Store space" at bounding box center [170, 195] width 53 height 15
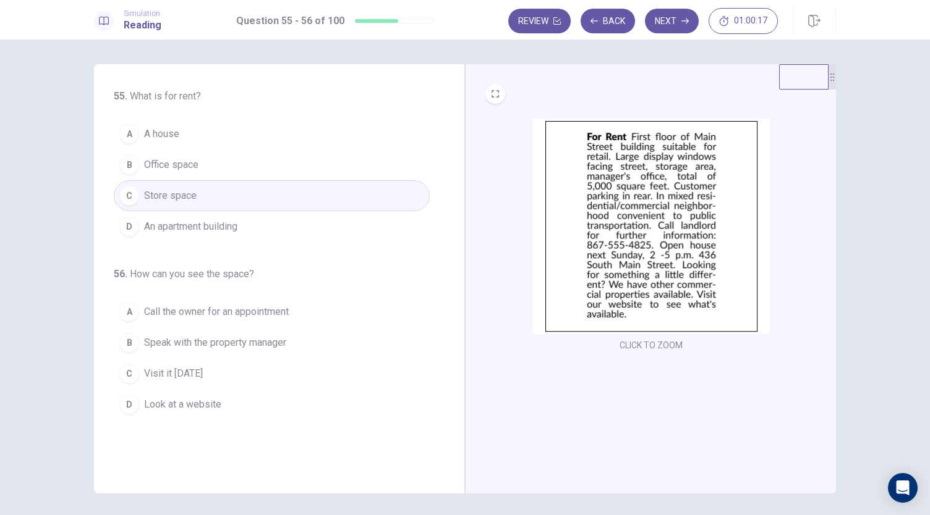
click at [195, 376] on span "Visit it [DATE]" at bounding box center [173, 373] width 59 height 15
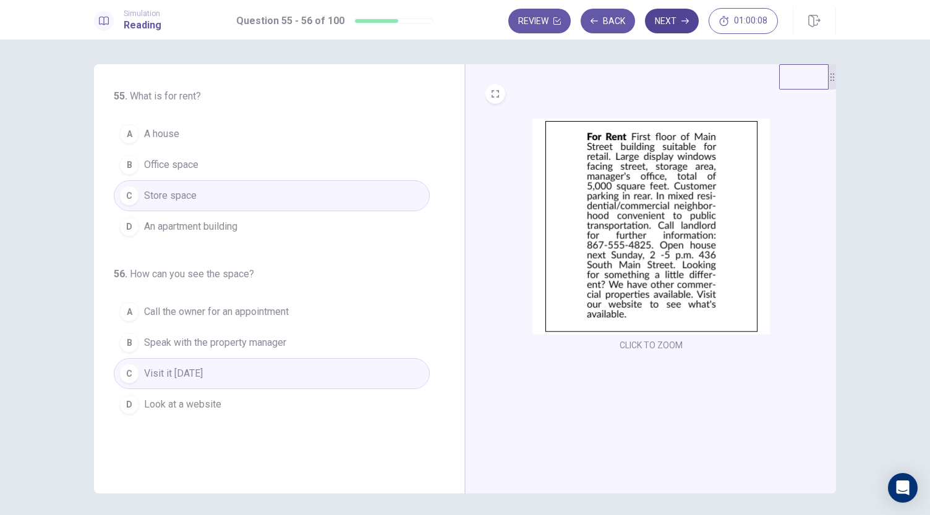
click at [672, 23] on button "Next" at bounding box center [672, 21] width 54 height 25
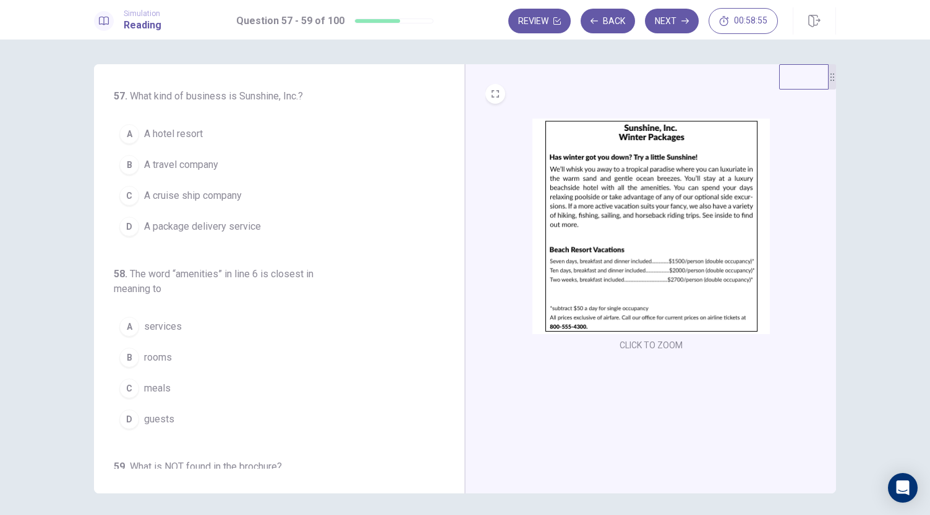
click at [127, 169] on div "B" at bounding box center [129, 165] width 20 height 20
click at [130, 133] on div "A" at bounding box center [129, 134] width 20 height 20
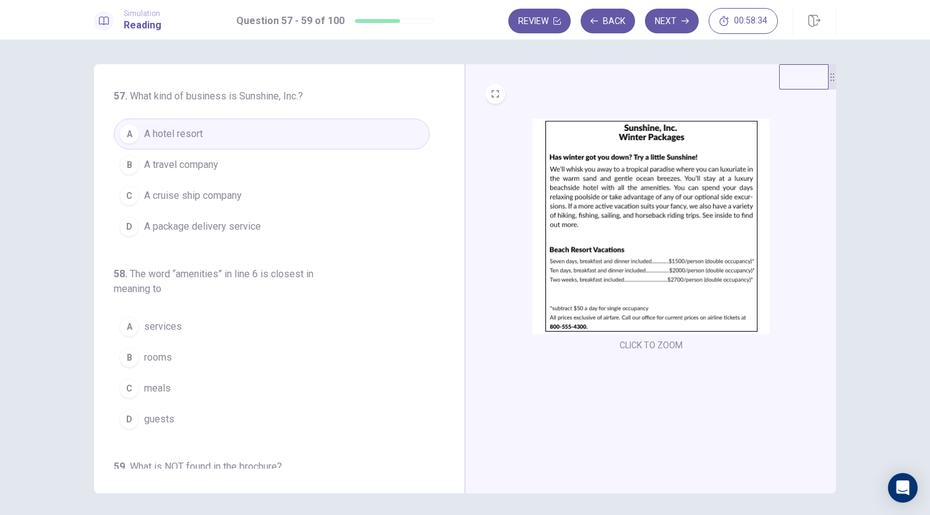
click at [203, 170] on span "A travel company" at bounding box center [181, 165] width 74 height 15
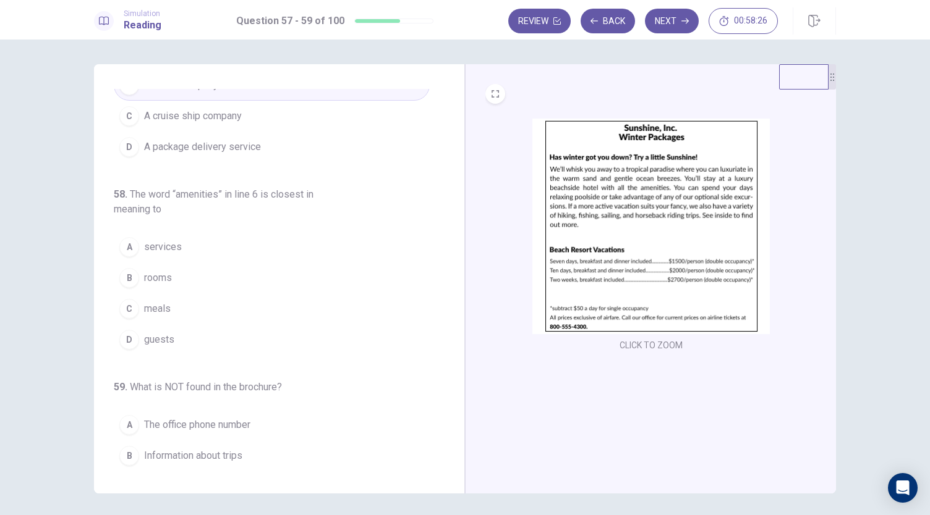
scroll to position [82, 0]
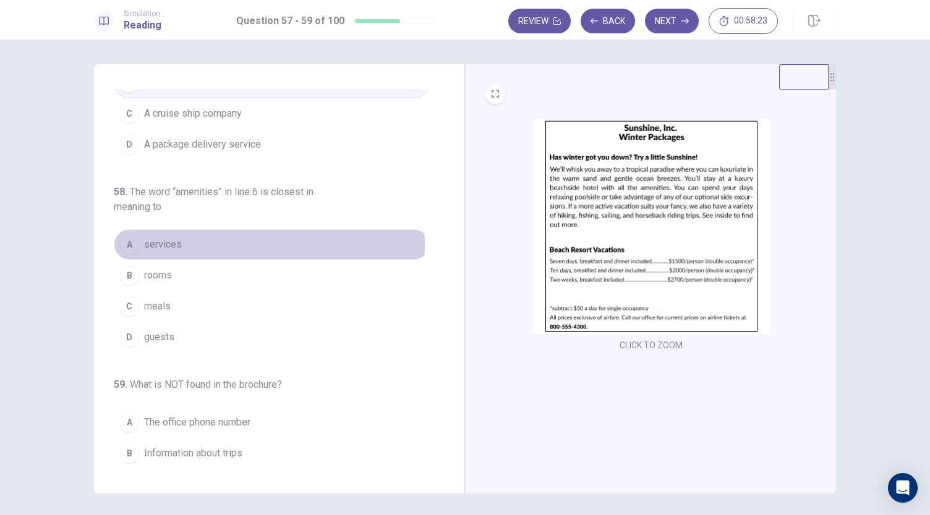
click at [167, 242] on span "services" at bounding box center [163, 244] width 38 height 15
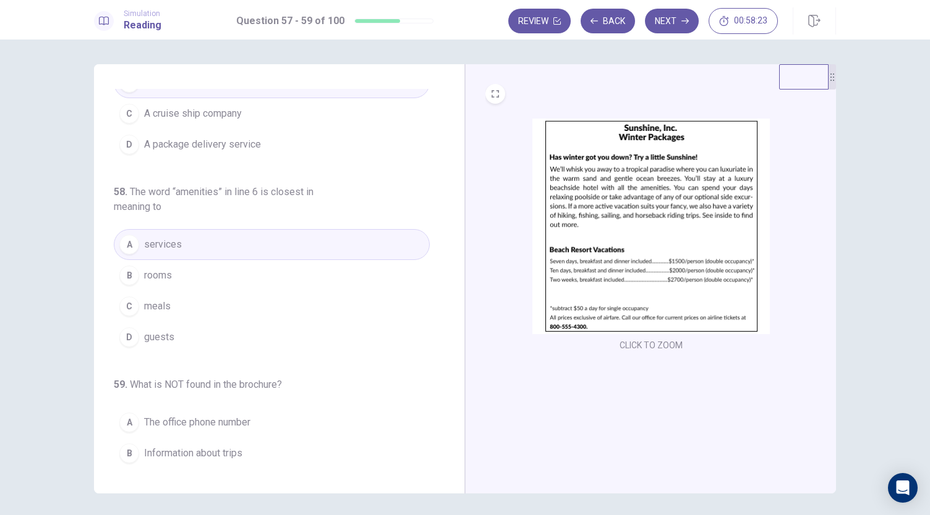
scroll to position [138, 0]
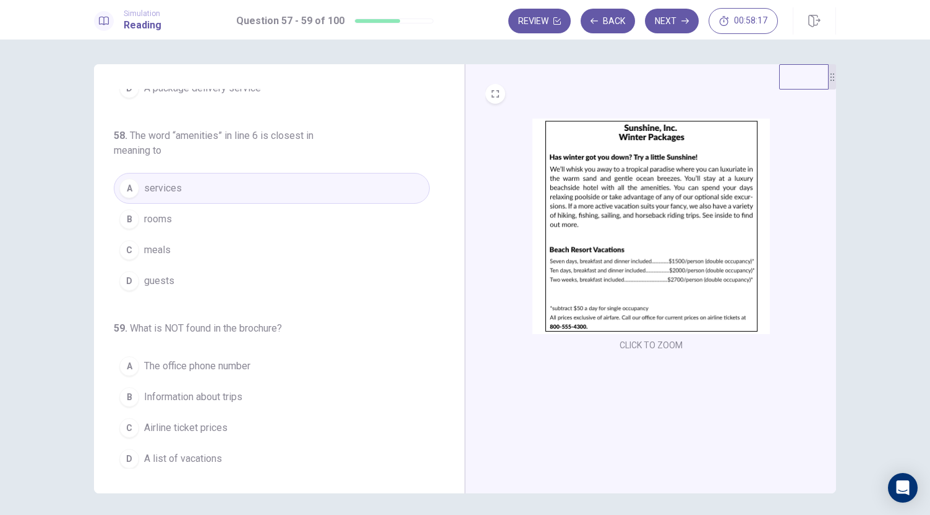
click at [200, 422] on span "Airline ticket prices" at bounding box center [185, 428] width 83 height 15
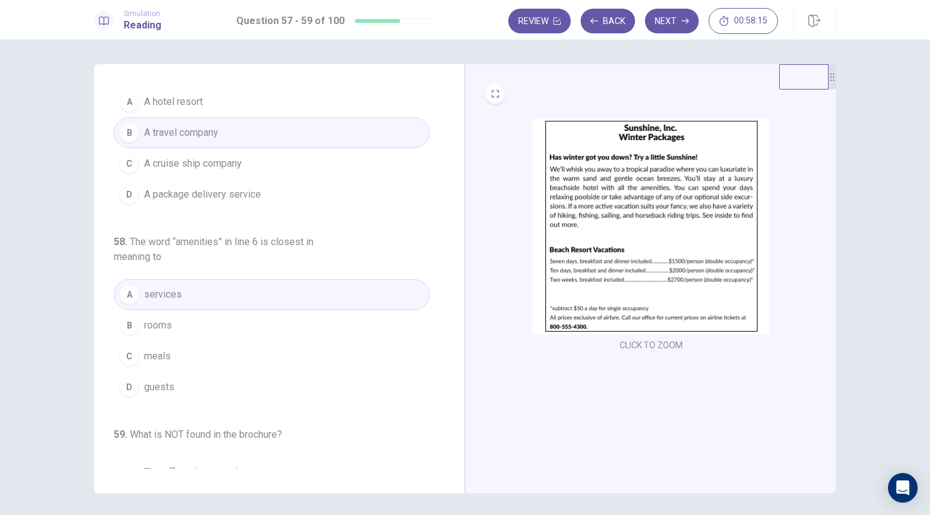
scroll to position [0, 0]
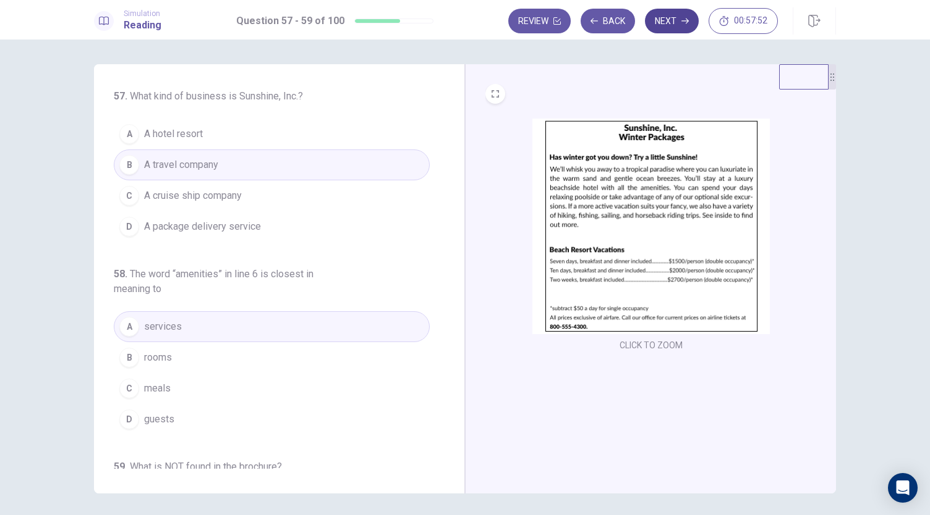
click at [679, 12] on button "Next" at bounding box center [672, 21] width 54 height 25
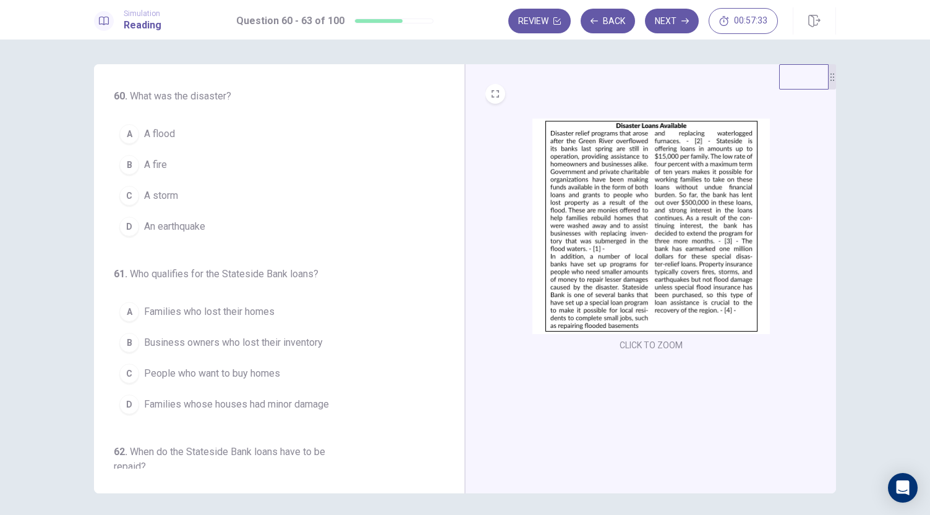
click at [150, 133] on span "A flood" at bounding box center [159, 134] width 31 height 15
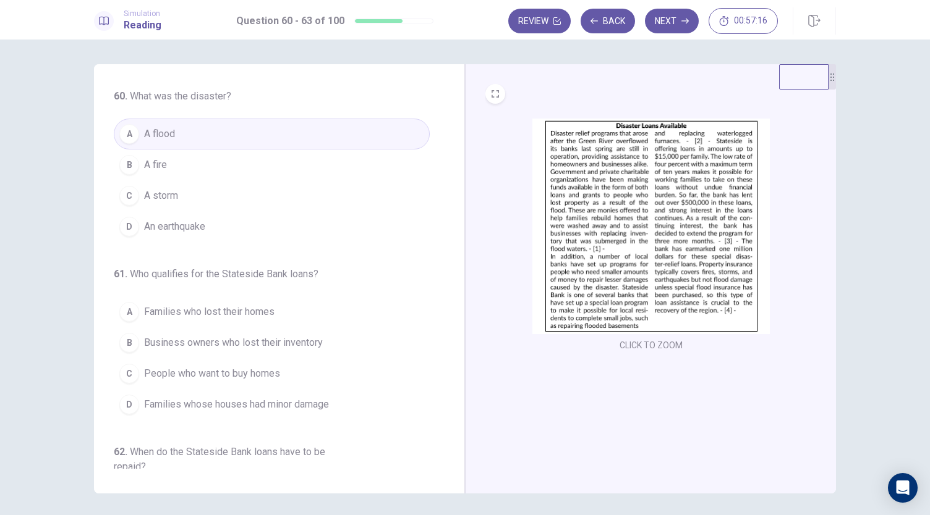
click at [163, 311] on span "Families who lost their homes" at bounding box center [209, 312] width 130 height 15
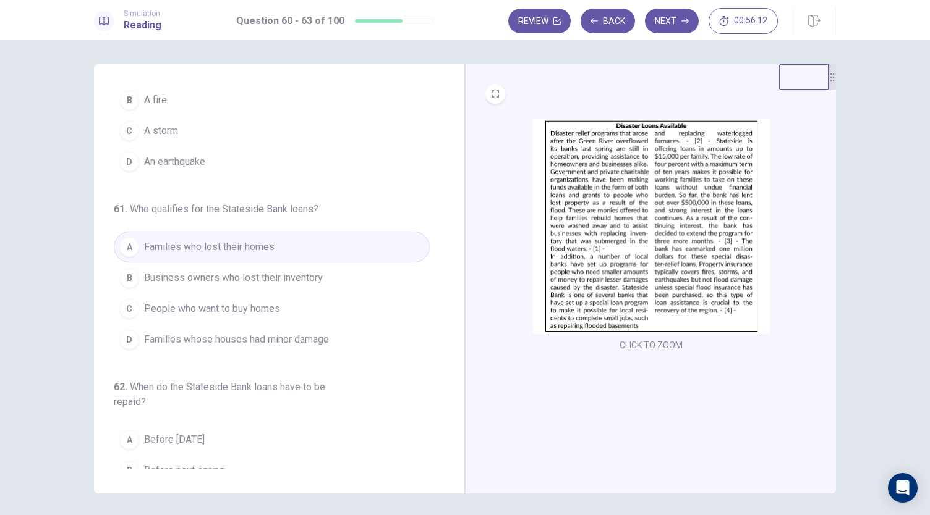
scroll to position [64, 0]
click at [183, 337] on span "Families whose houses had minor damage" at bounding box center [236, 340] width 185 height 15
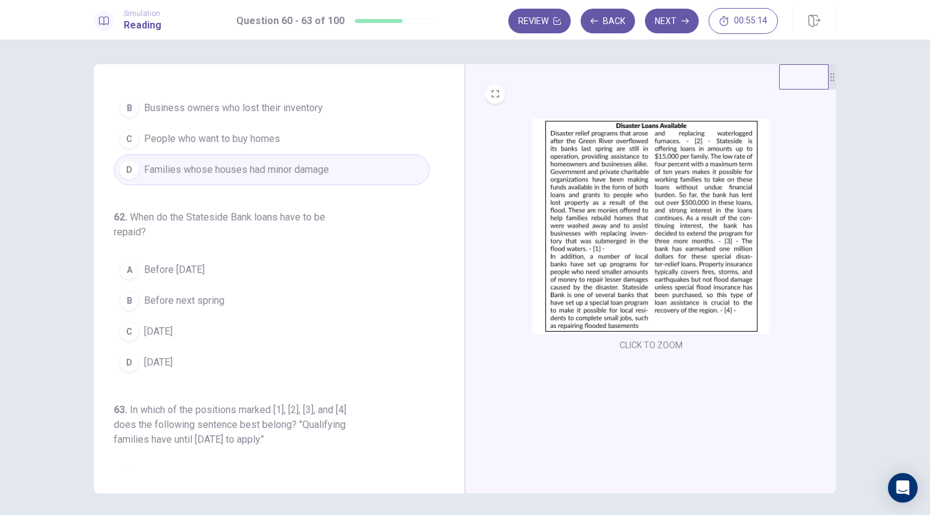
scroll to position [241, 0]
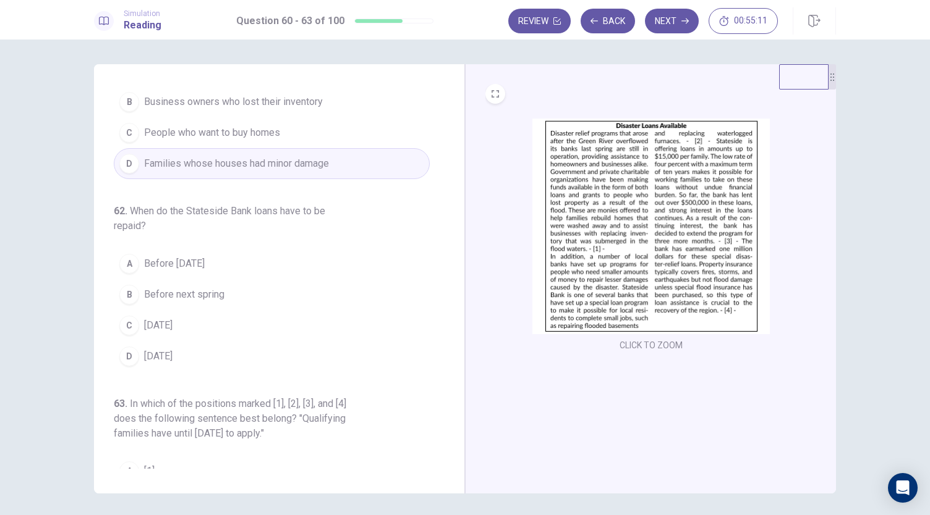
click at [172, 349] on span "[DATE]" at bounding box center [158, 356] width 28 height 15
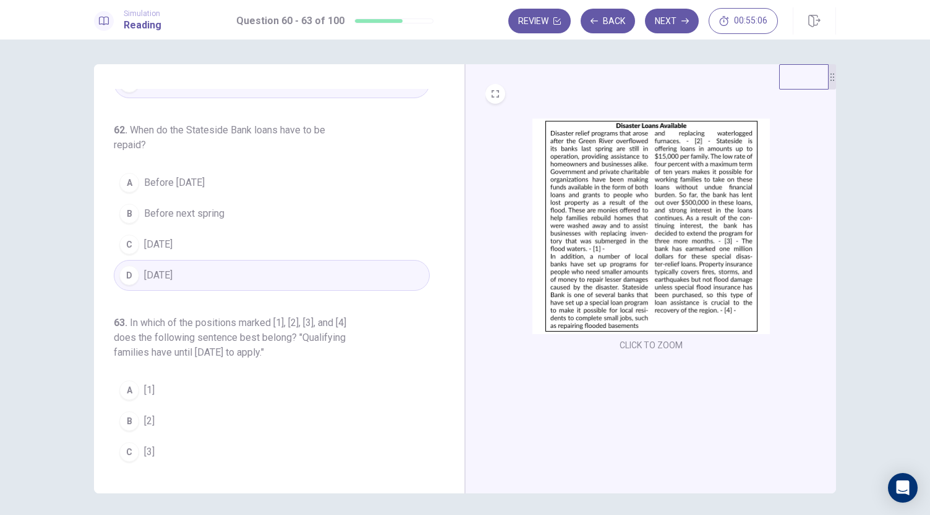
scroll to position [345, 0]
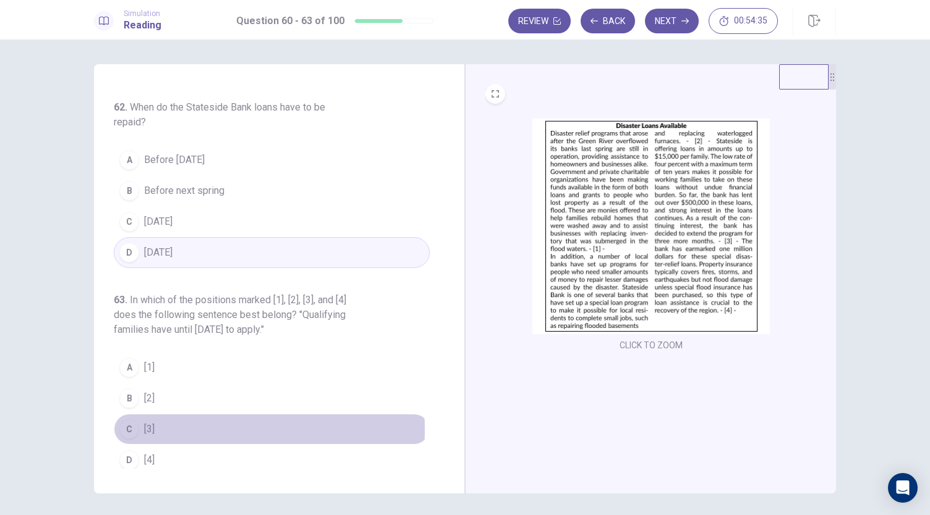
click at [130, 423] on div "C" at bounding box center [129, 430] width 20 height 20
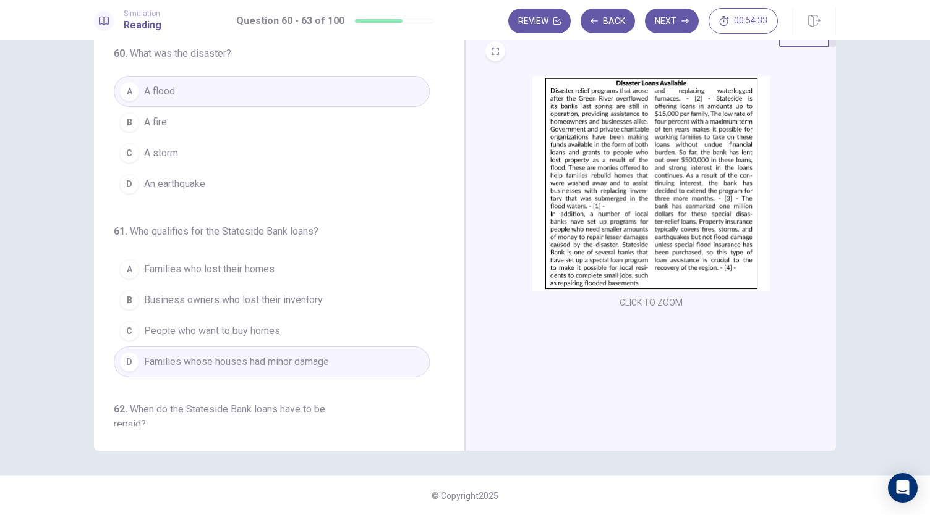
scroll to position [0, 0]
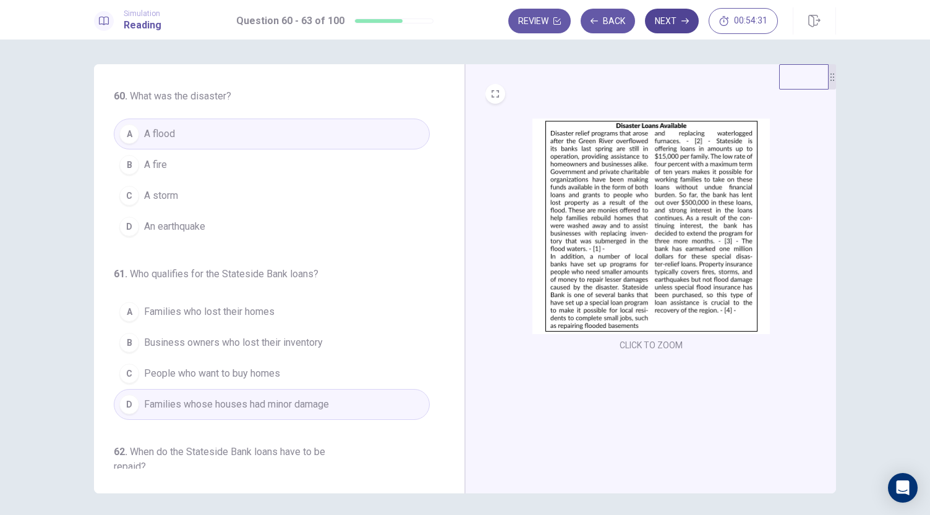
click at [672, 31] on button "Next" at bounding box center [672, 21] width 54 height 25
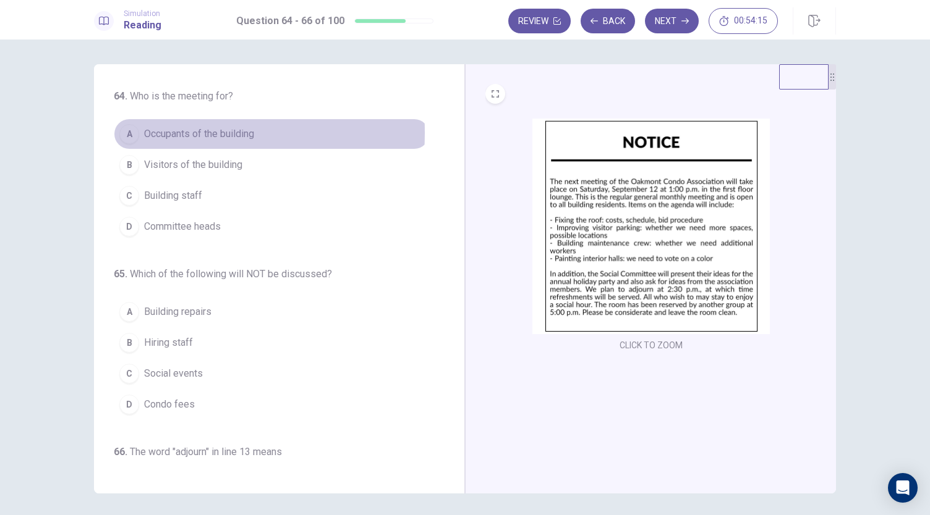
click at [127, 133] on div "A" at bounding box center [129, 134] width 20 height 20
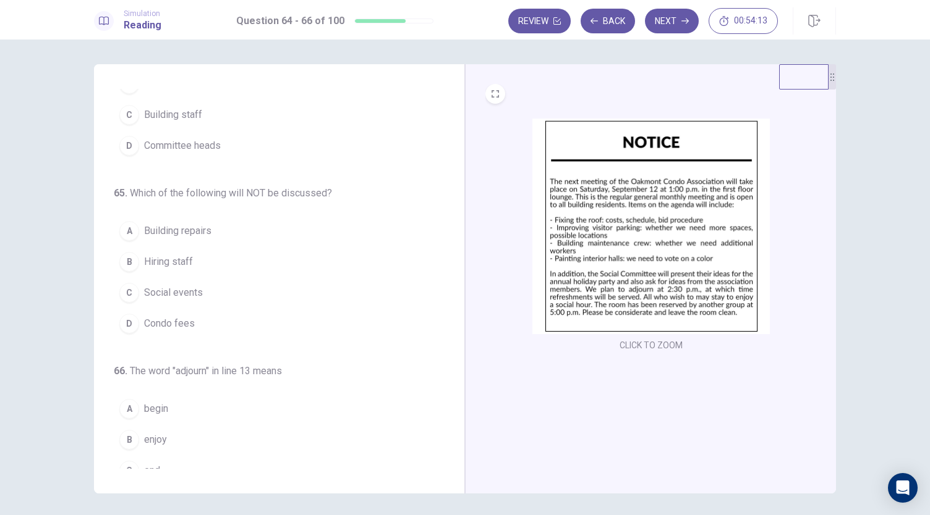
scroll to position [123, 0]
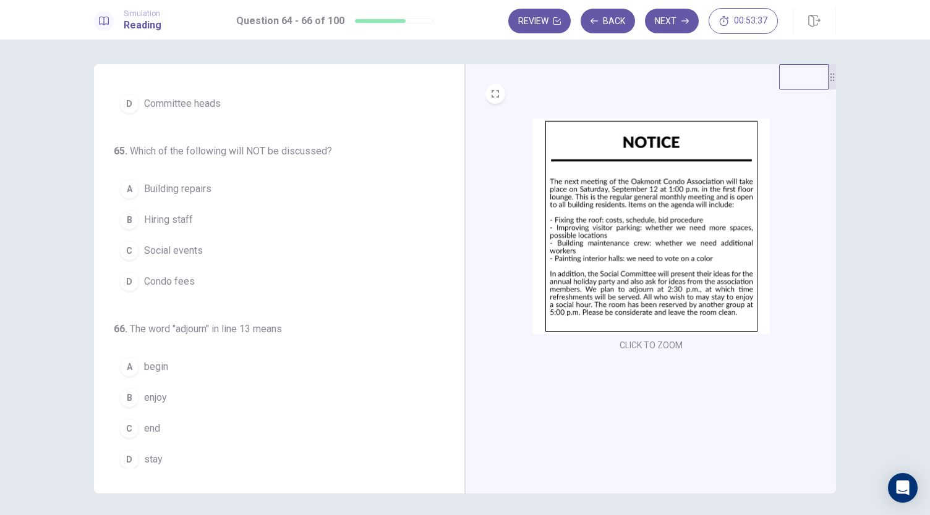
click at [152, 286] on span "Condo fees" at bounding box center [169, 281] width 51 height 15
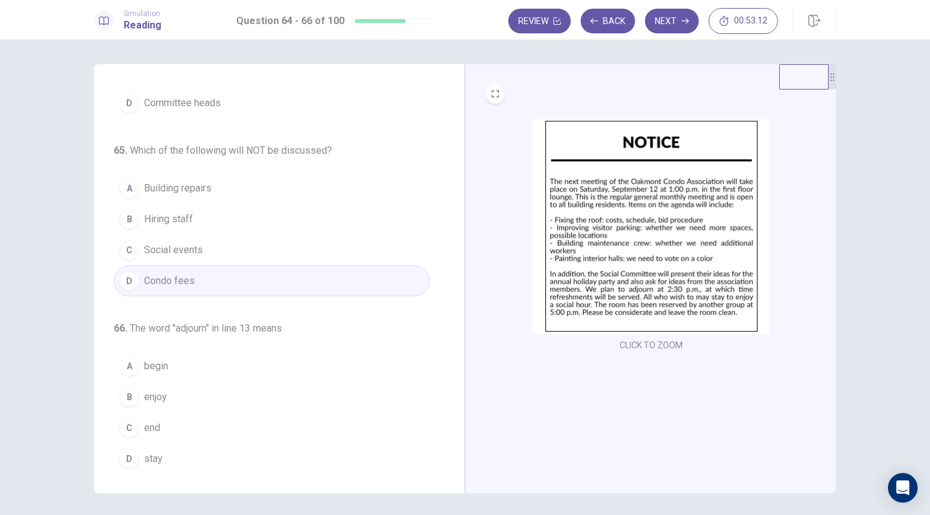
click at [148, 422] on span "end" at bounding box center [152, 428] width 16 height 15
click at [674, 28] on button "Next" at bounding box center [672, 21] width 54 height 25
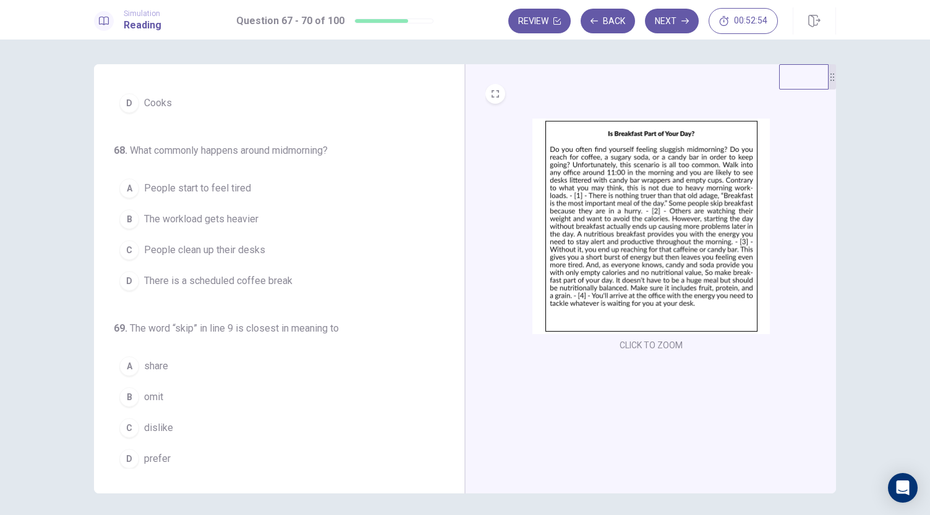
scroll to position [0, 0]
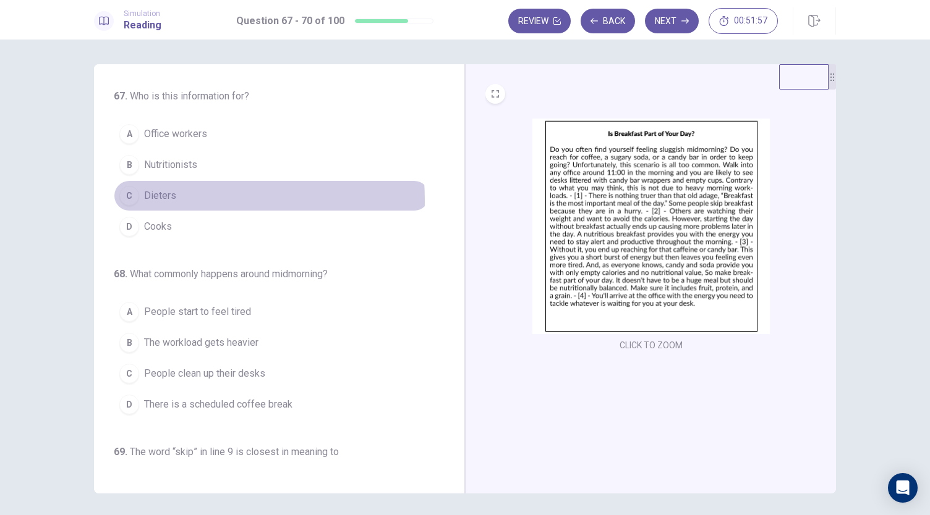
click at [144, 200] on span "Dieters" at bounding box center [160, 195] width 32 height 15
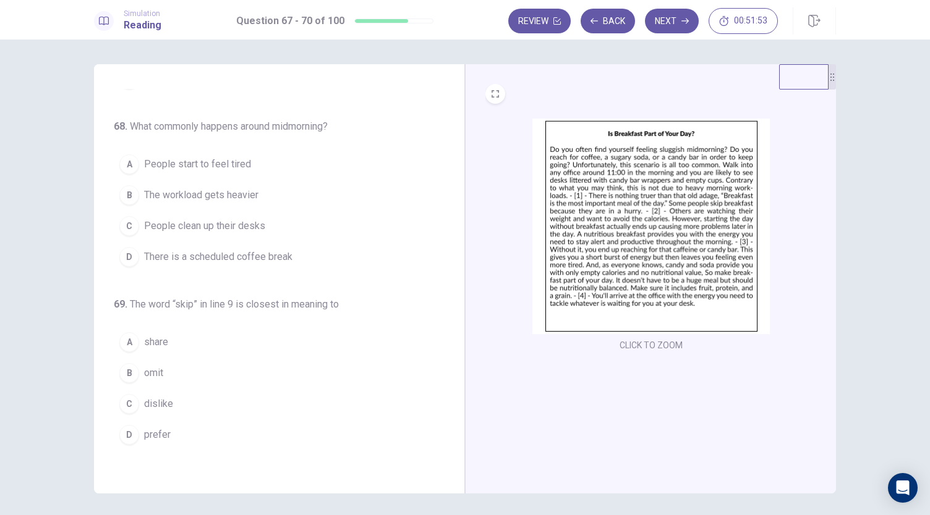
scroll to position [164, 0]
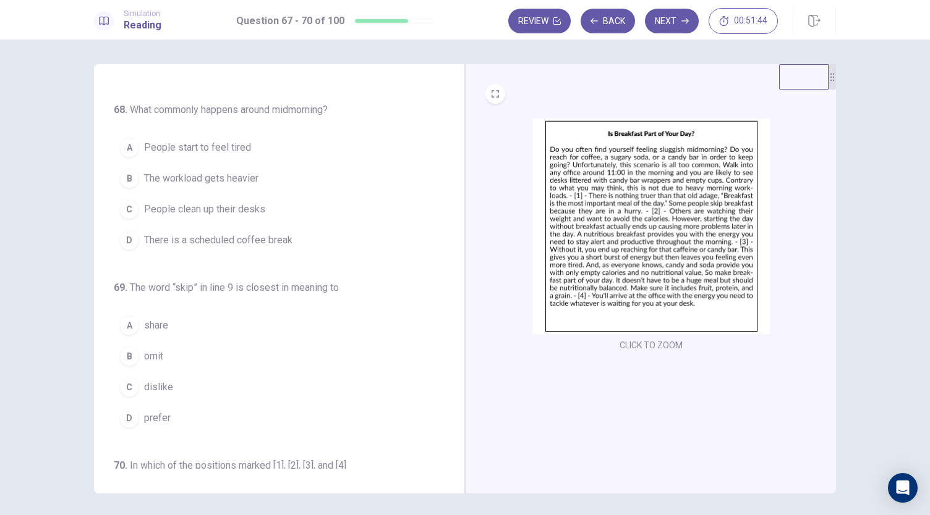
click at [230, 150] on span "People start to feel tired" at bounding box center [197, 147] width 107 height 15
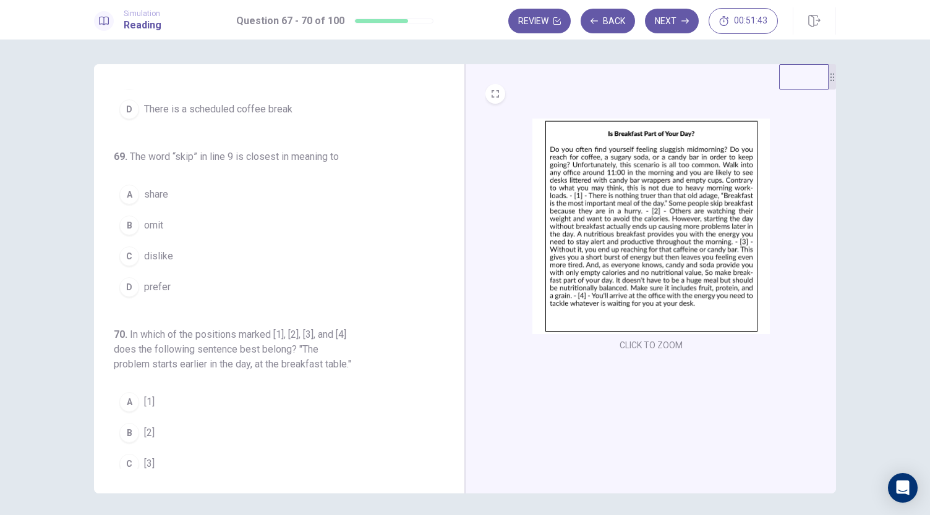
scroll to position [297, 0]
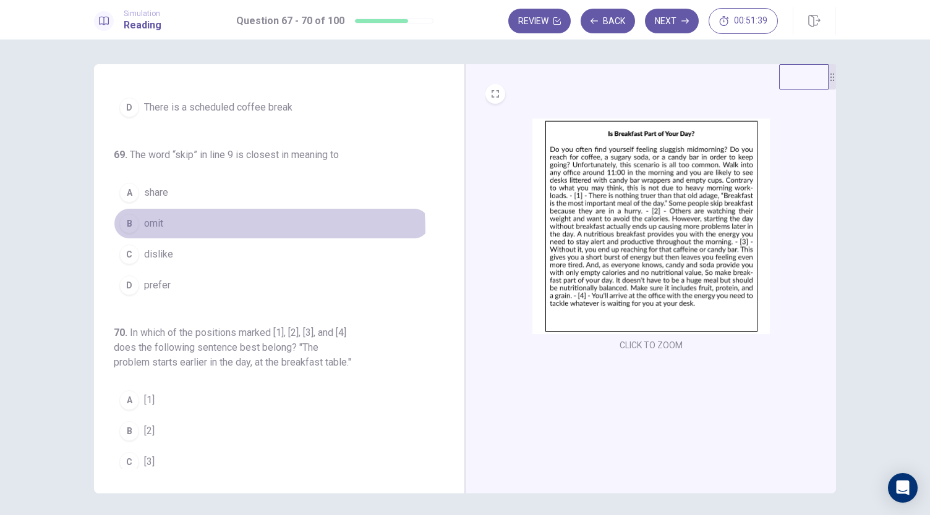
click at [151, 227] on button "B omit" at bounding box center [272, 223] width 316 height 31
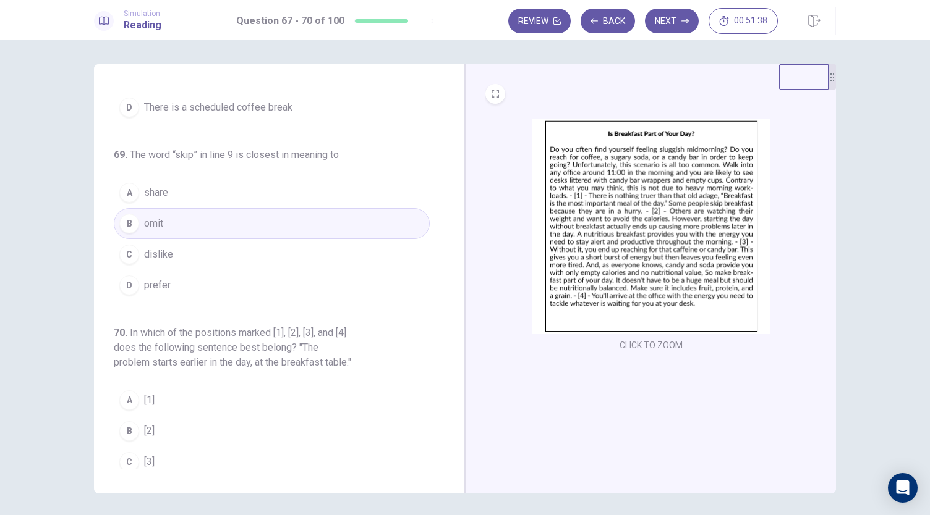
scroll to position [345, 0]
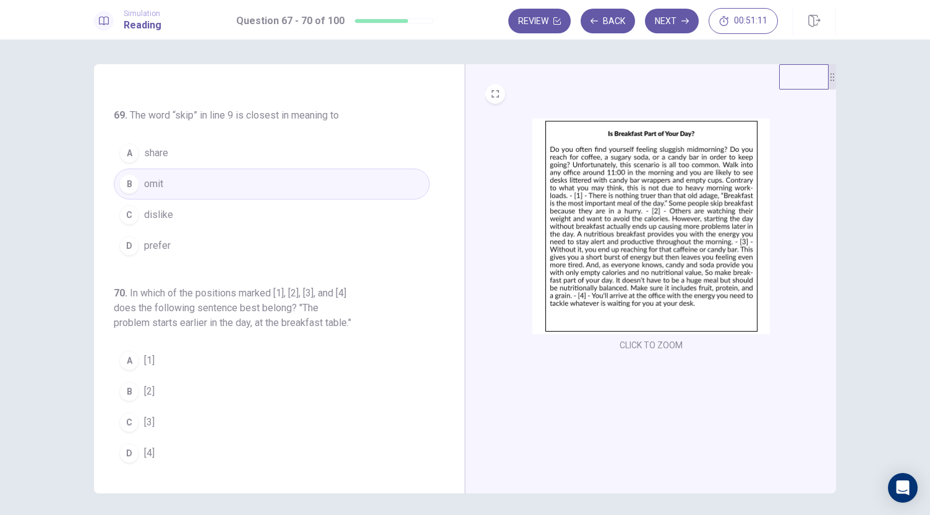
click at [119, 363] on div "A" at bounding box center [129, 361] width 20 height 20
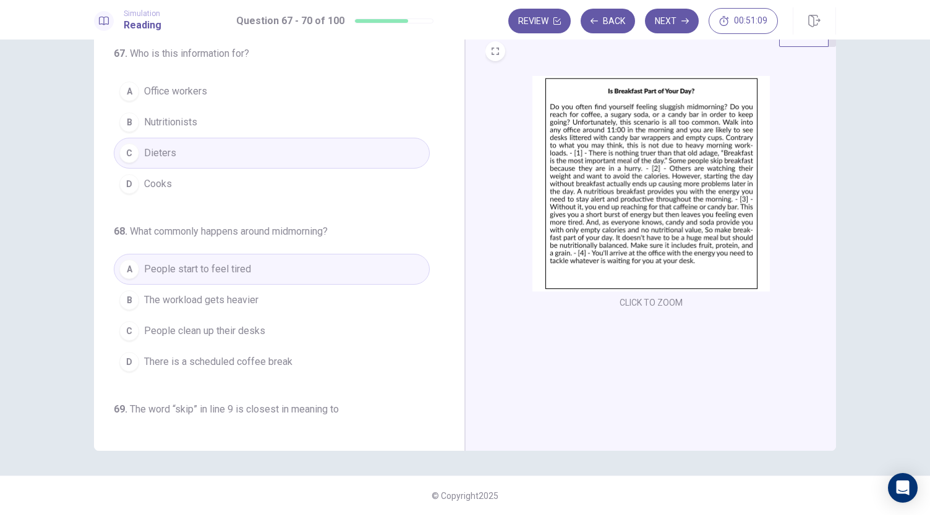
scroll to position [0, 0]
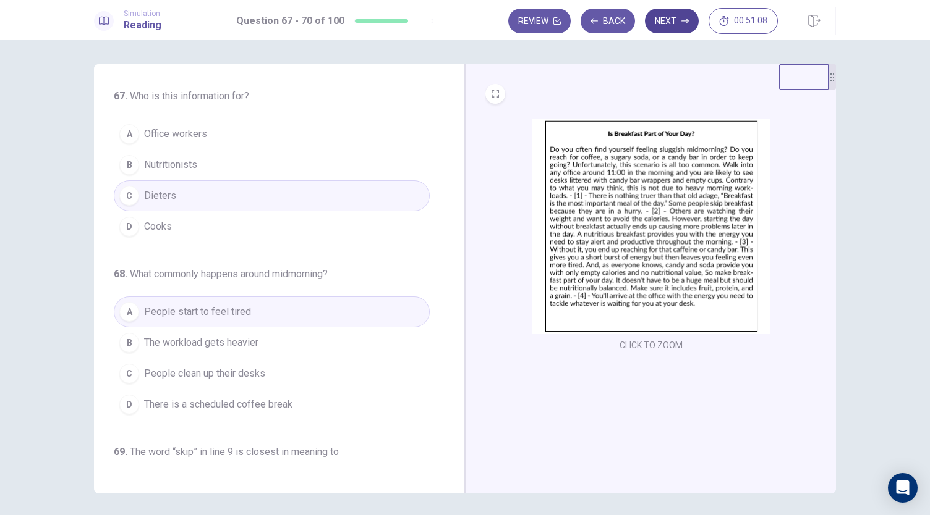
click at [682, 20] on icon "button" at bounding box center [684, 20] width 7 height 7
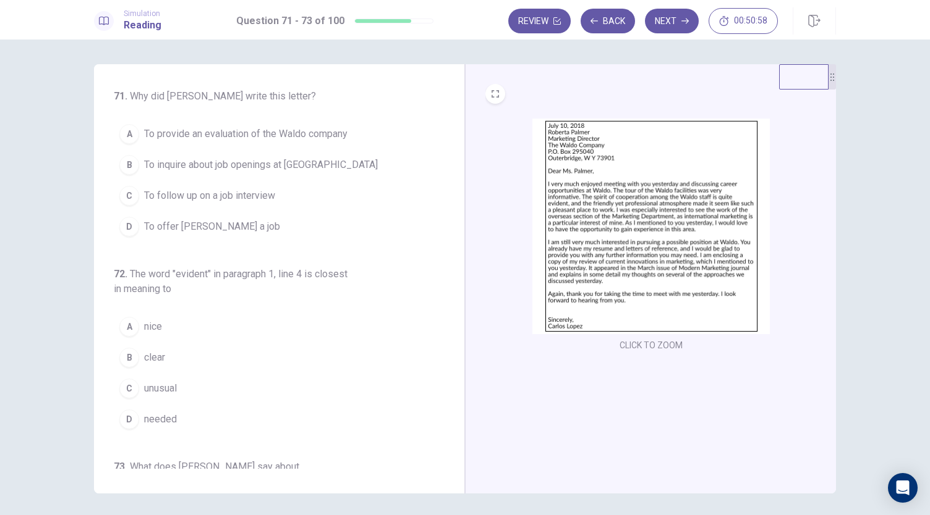
click at [613, 233] on img at bounding box center [650, 227] width 237 height 216
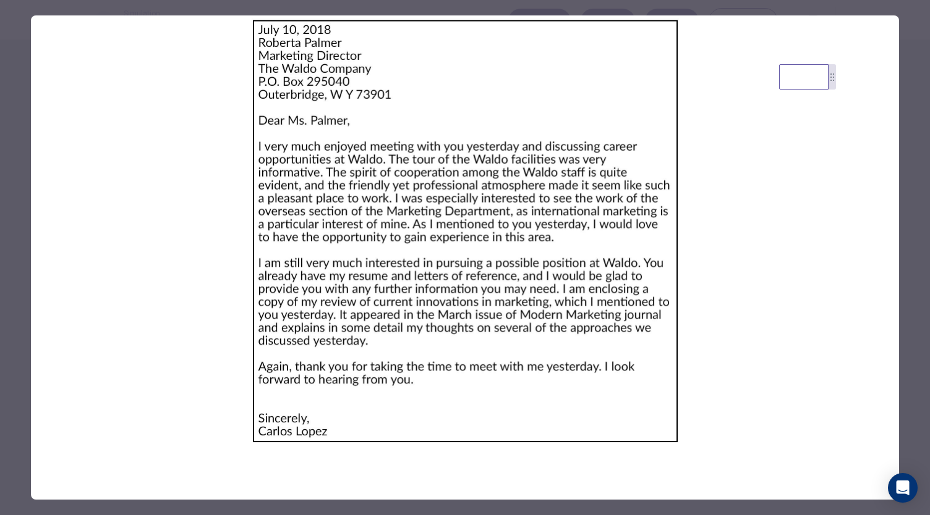
click at [613, 233] on img at bounding box center [465, 231] width 868 height 432
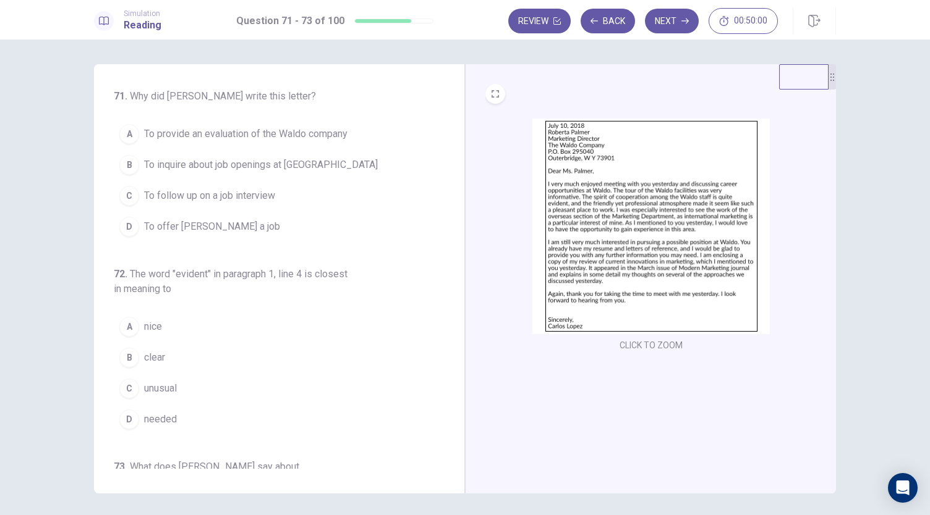
click at [269, 169] on span "To inquire about job openings at [GEOGRAPHIC_DATA]" at bounding box center [261, 165] width 234 height 15
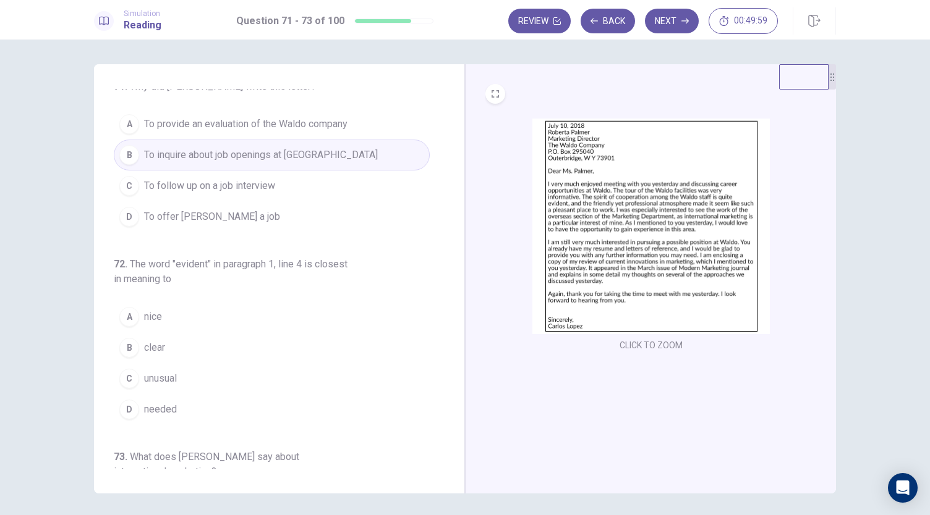
scroll to position [12, 0]
click at [236, 179] on span "To follow up on a job interview" at bounding box center [209, 183] width 131 height 15
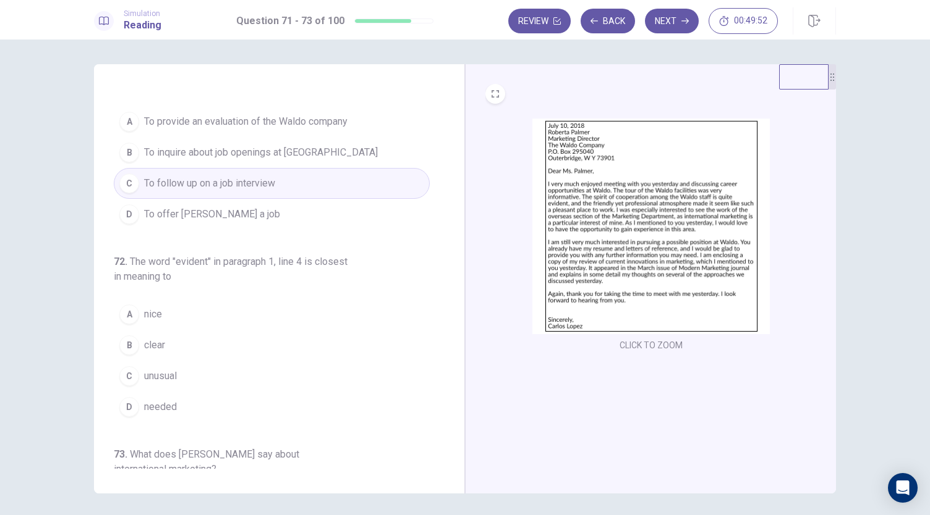
click at [281, 158] on span "To inquire about job openings at [GEOGRAPHIC_DATA]" at bounding box center [261, 152] width 234 height 15
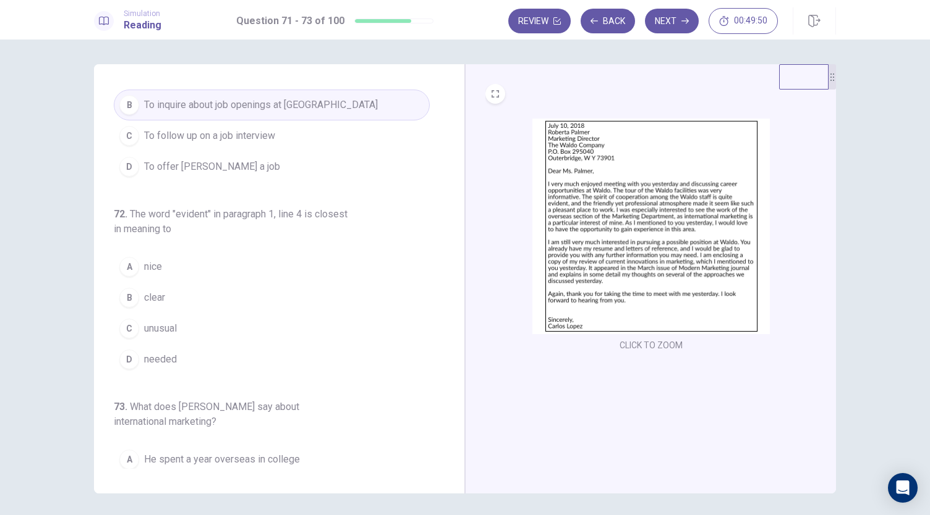
scroll to position [64, 0]
click at [144, 294] on span "clear" at bounding box center [154, 294] width 21 height 15
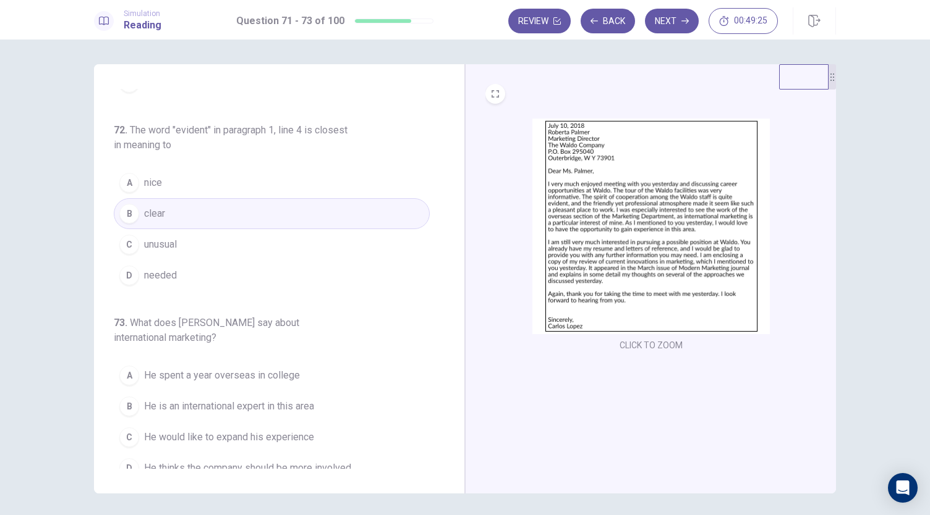
scroll to position [153, 0]
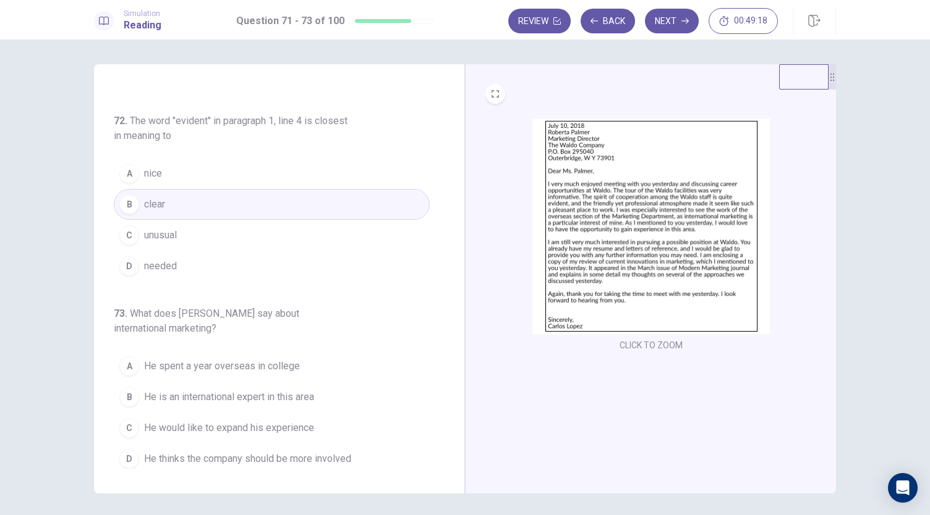
click at [129, 393] on div "B" at bounding box center [129, 397] width 20 height 20
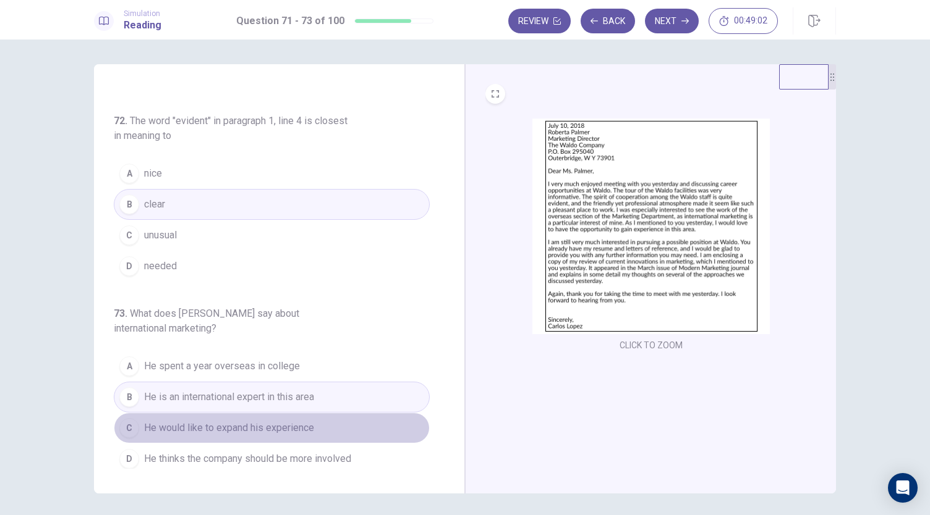
click at [299, 426] on span "He would like to expand his experience" at bounding box center [229, 428] width 170 height 15
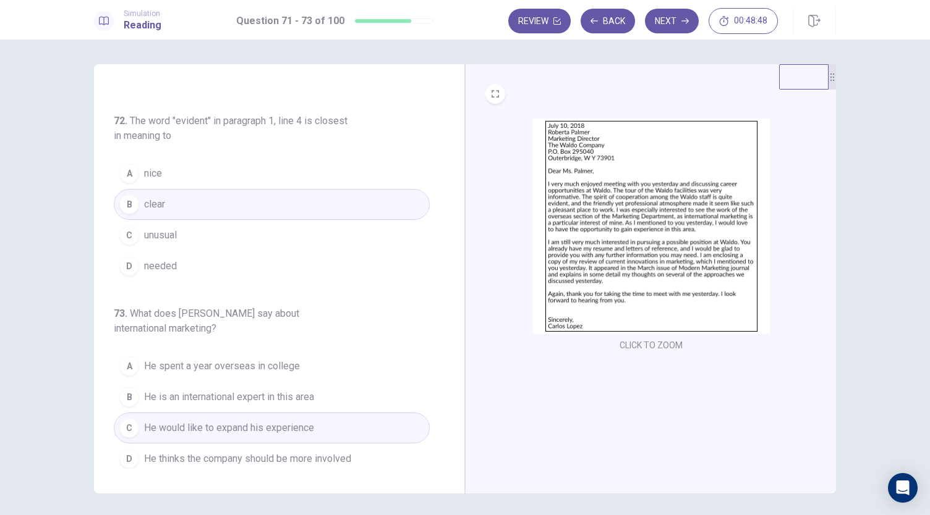
scroll to position [0, 0]
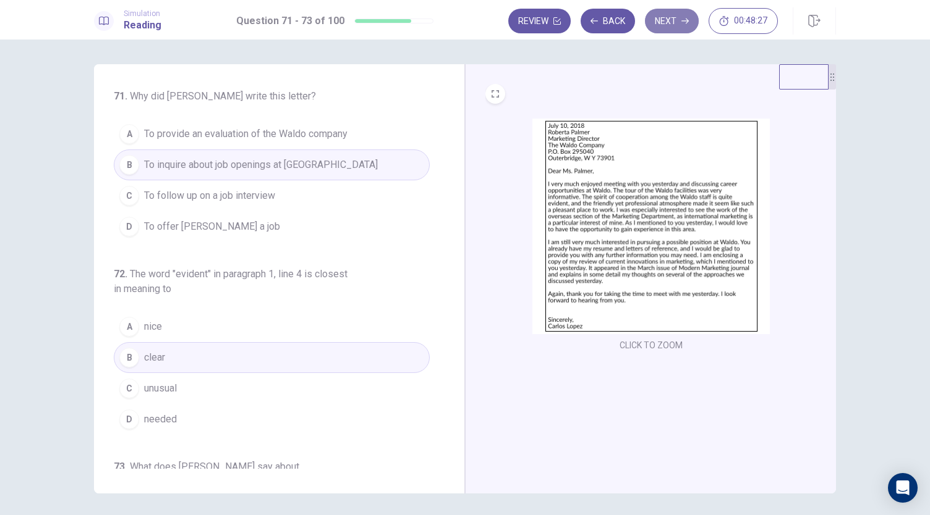
click at [667, 20] on button "Next" at bounding box center [672, 21] width 54 height 25
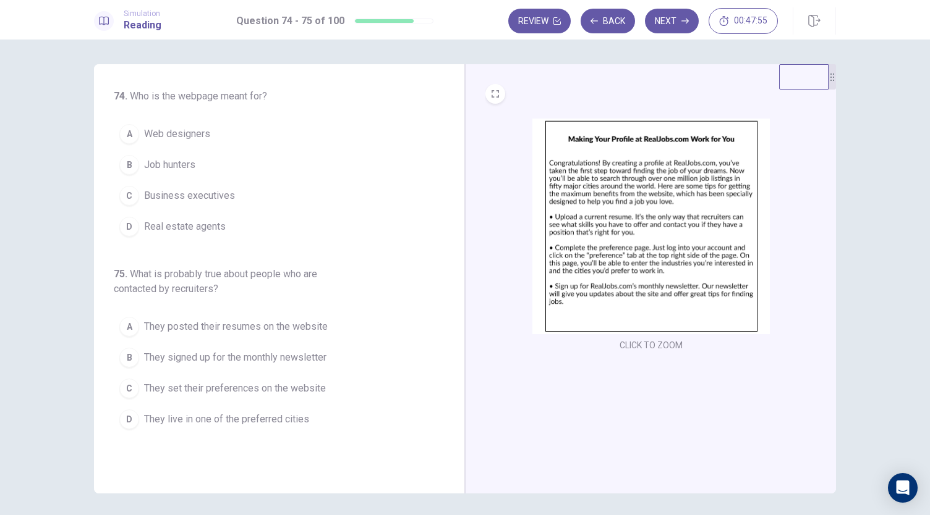
click at [177, 171] on span "Job hunters" at bounding box center [169, 165] width 51 height 15
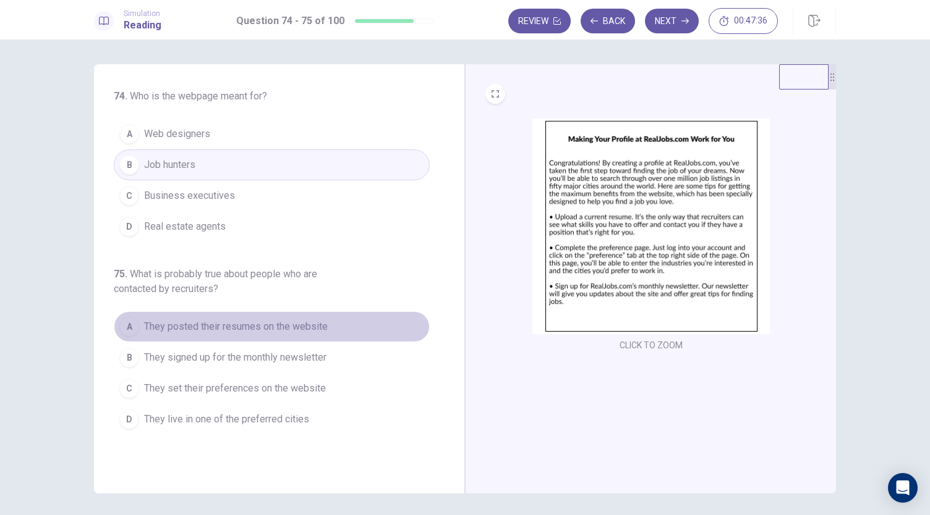
click at [311, 322] on span "They posted their resumes on the website" at bounding box center [236, 327] width 184 height 15
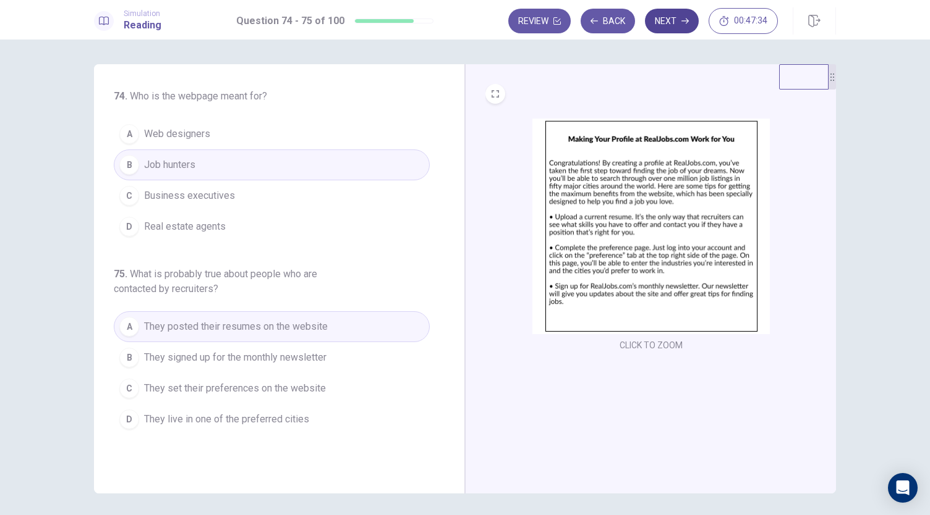
click at [675, 29] on button "Next" at bounding box center [672, 21] width 54 height 25
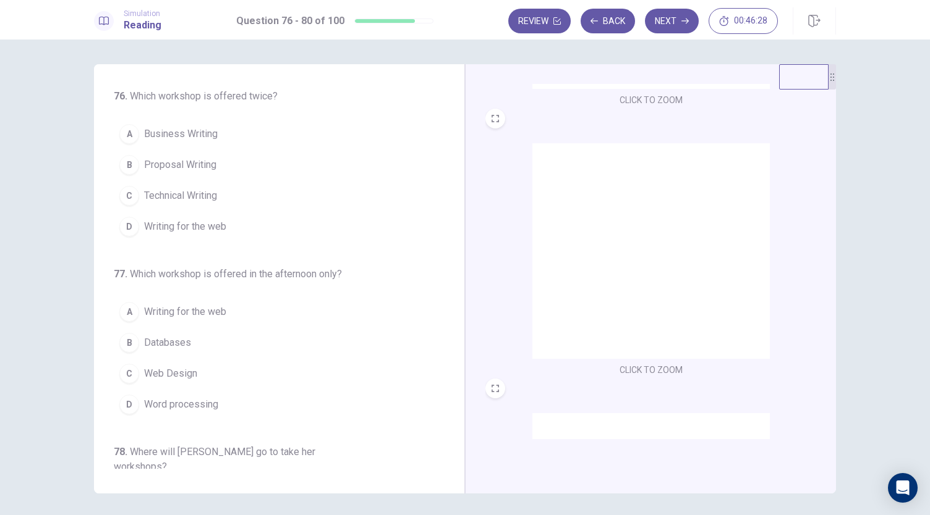
scroll to position [243, 0]
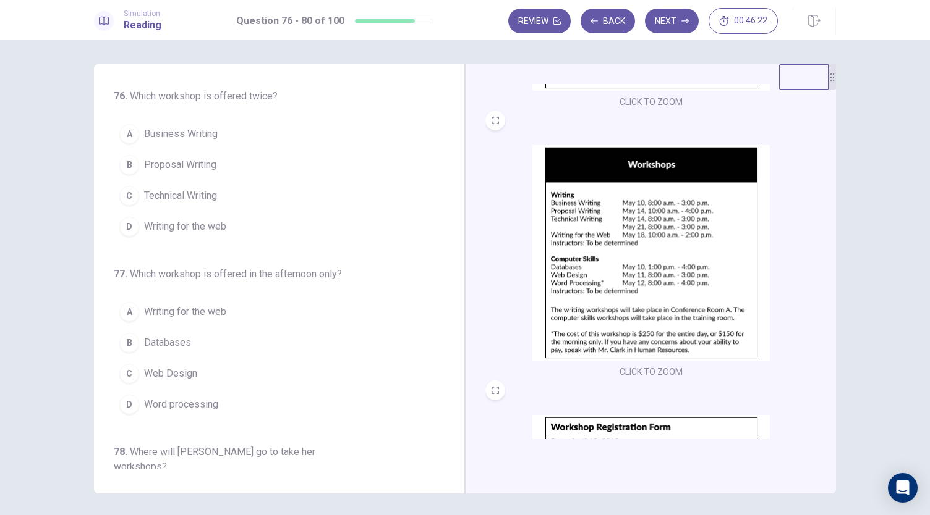
click at [176, 203] on button "C Technical Writing" at bounding box center [272, 195] width 316 height 31
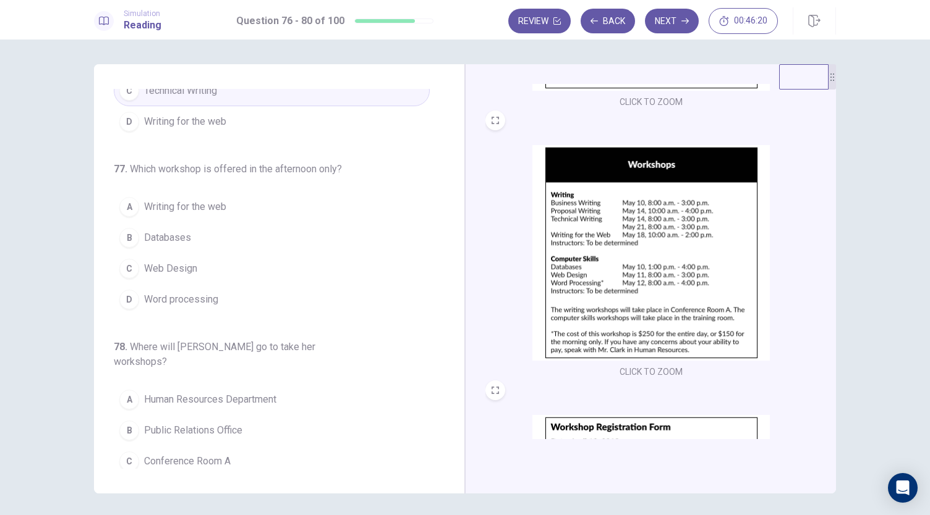
scroll to position [110, 0]
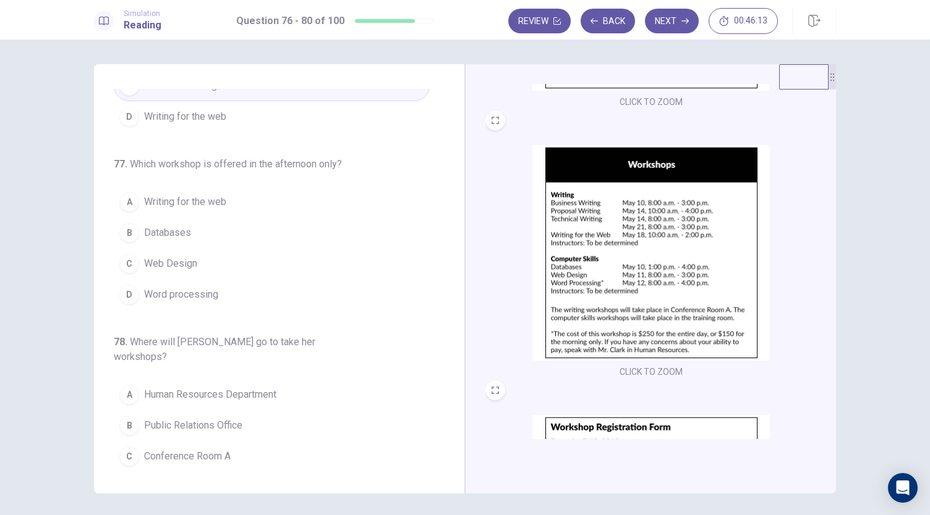
click at [148, 229] on span "Databases" at bounding box center [167, 233] width 47 height 15
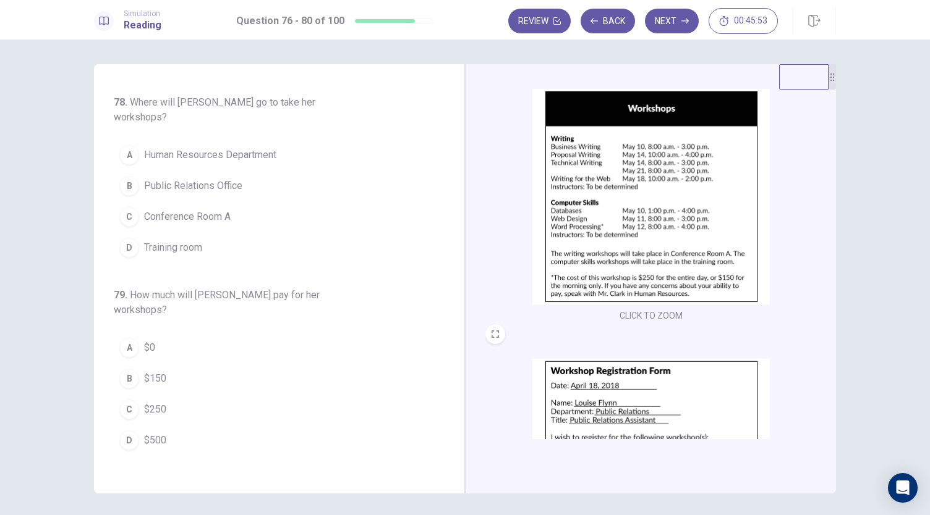
scroll to position [299, 0]
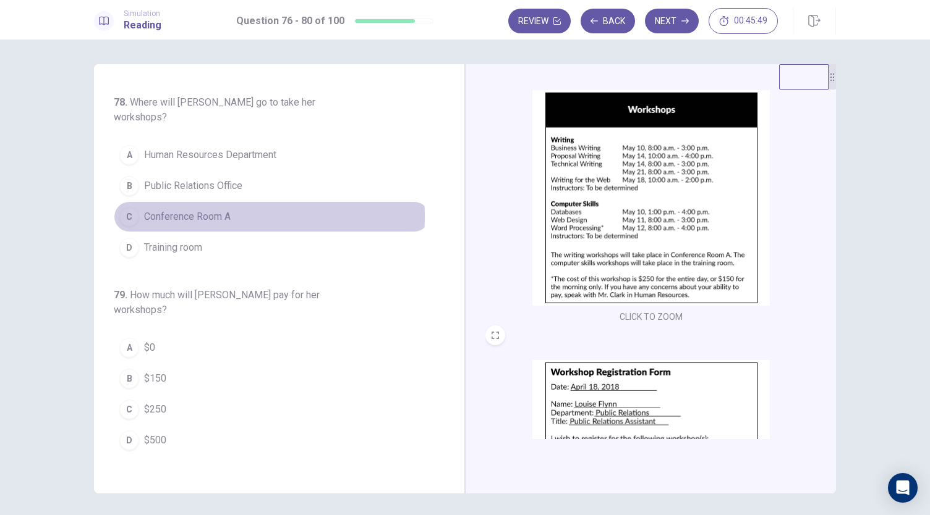
click at [198, 210] on span "Conference Room A" at bounding box center [187, 217] width 87 height 15
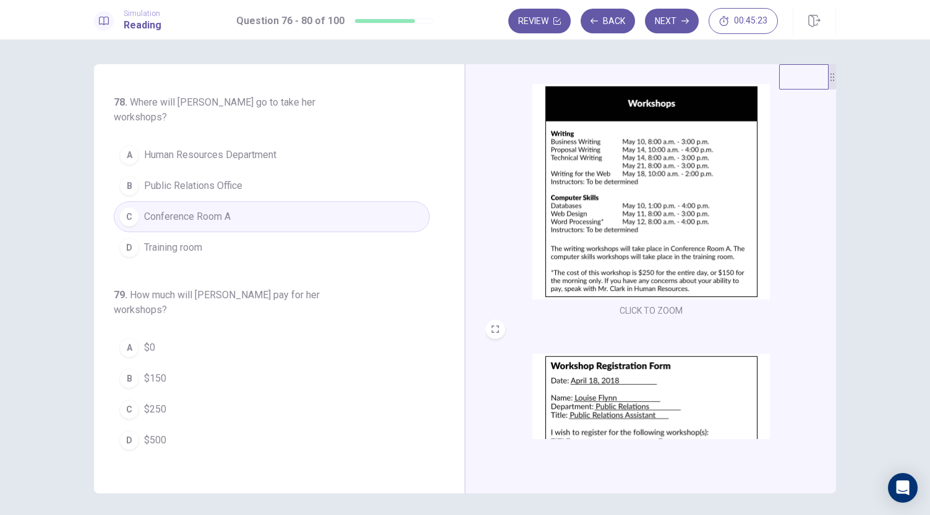
scroll to position [304, 0]
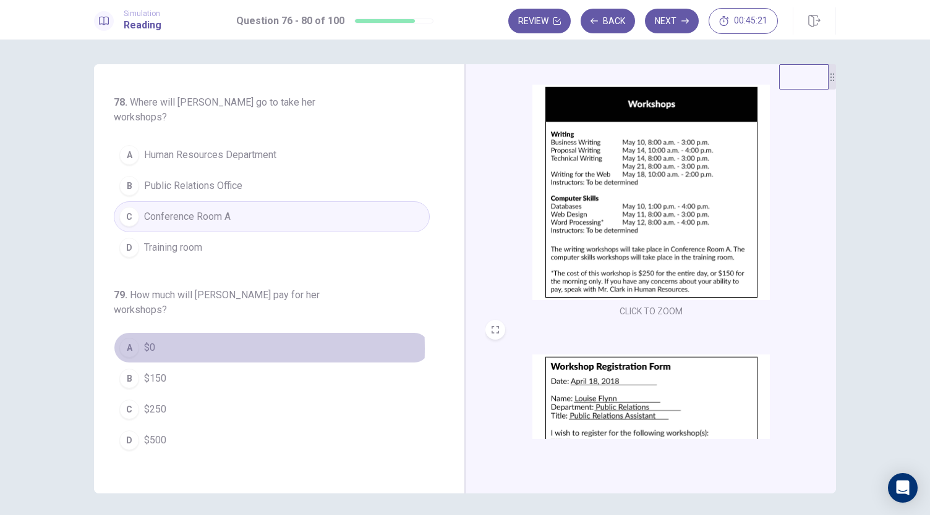
click at [145, 341] on span "$0" at bounding box center [149, 348] width 11 height 15
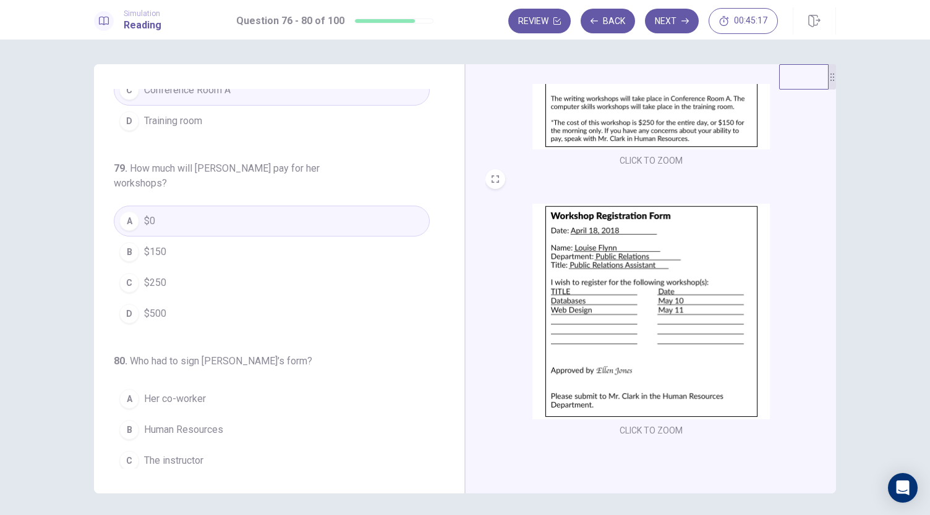
scroll to position [43, 0]
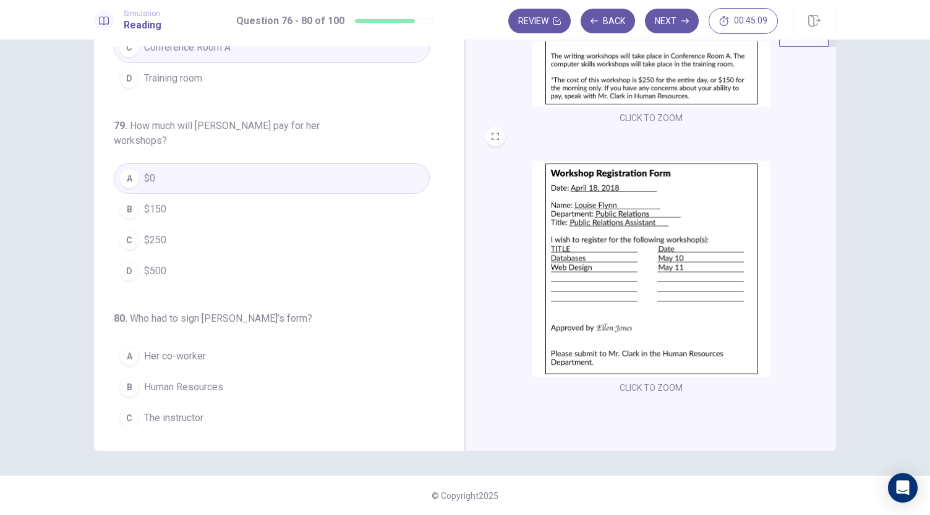
click at [189, 442] on span "Her supervisor" at bounding box center [176, 449] width 64 height 15
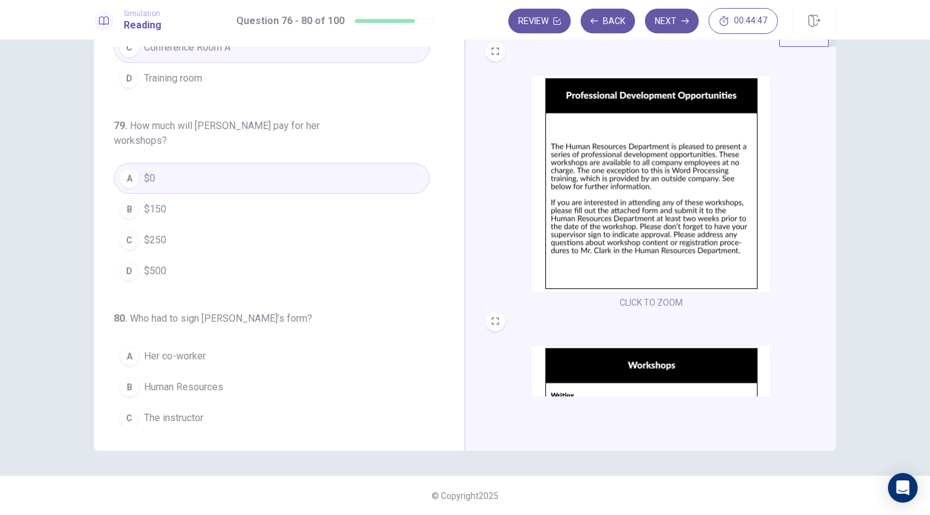
scroll to position [0, 0]
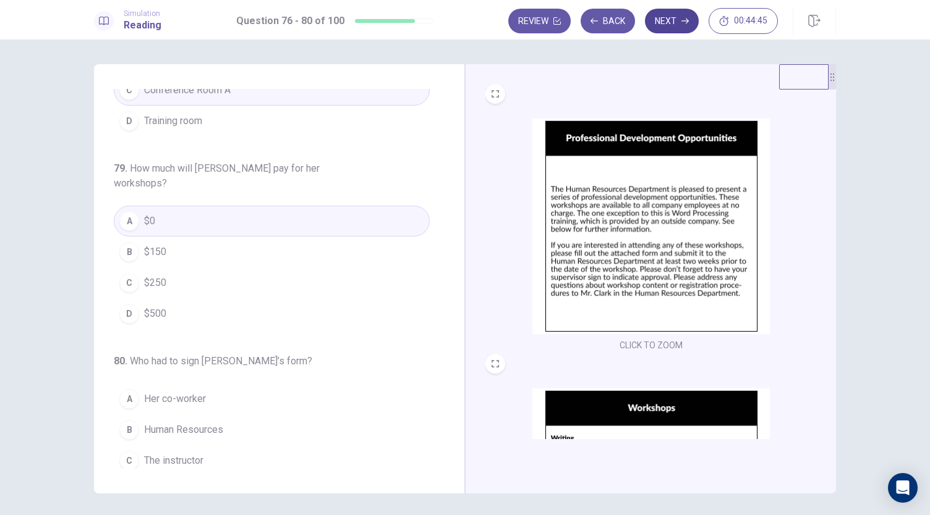
click at [676, 23] on button "Next" at bounding box center [672, 21] width 54 height 25
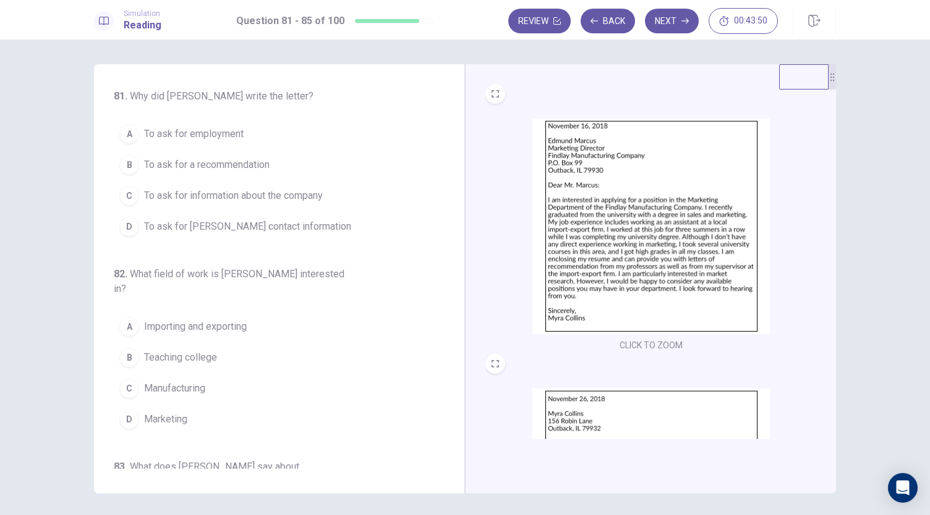
click at [209, 131] on span "To ask for employment" at bounding box center [194, 134] width 100 height 15
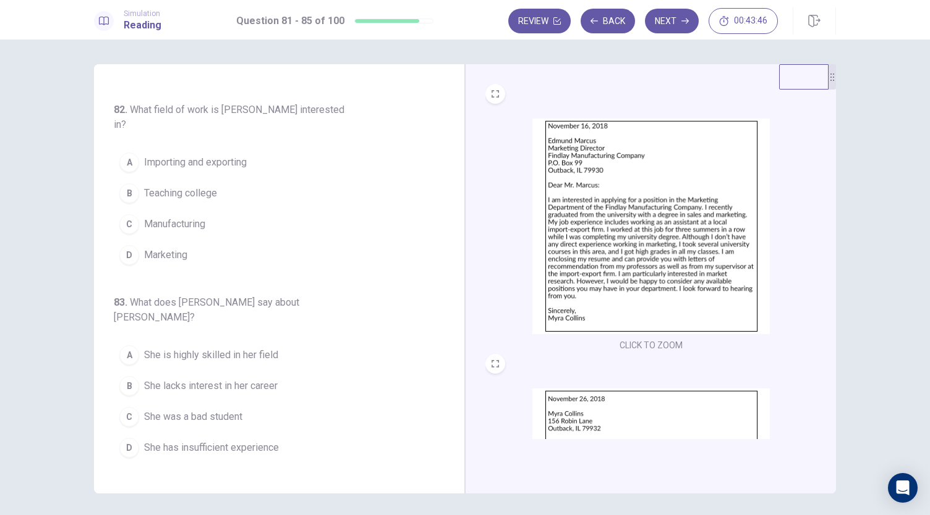
scroll to position [164, 0]
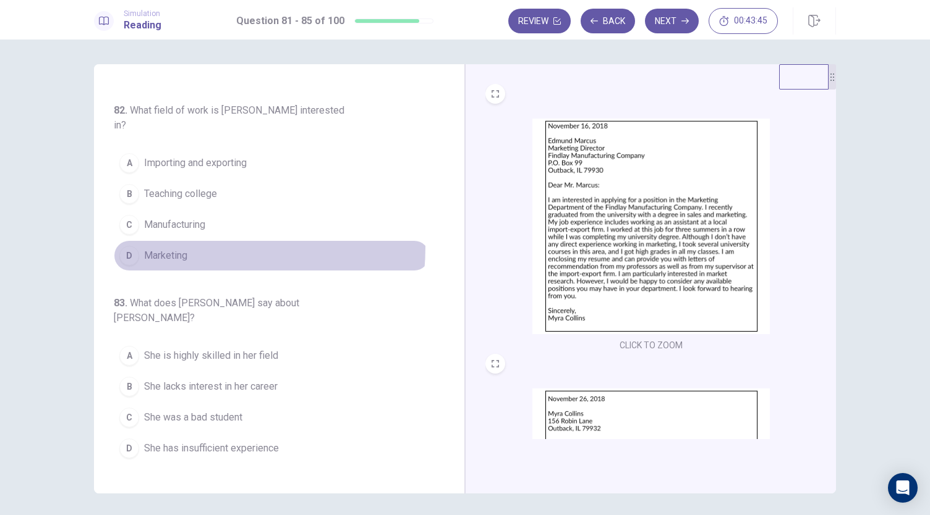
click at [173, 240] on button "D Marketing" at bounding box center [272, 255] width 316 height 31
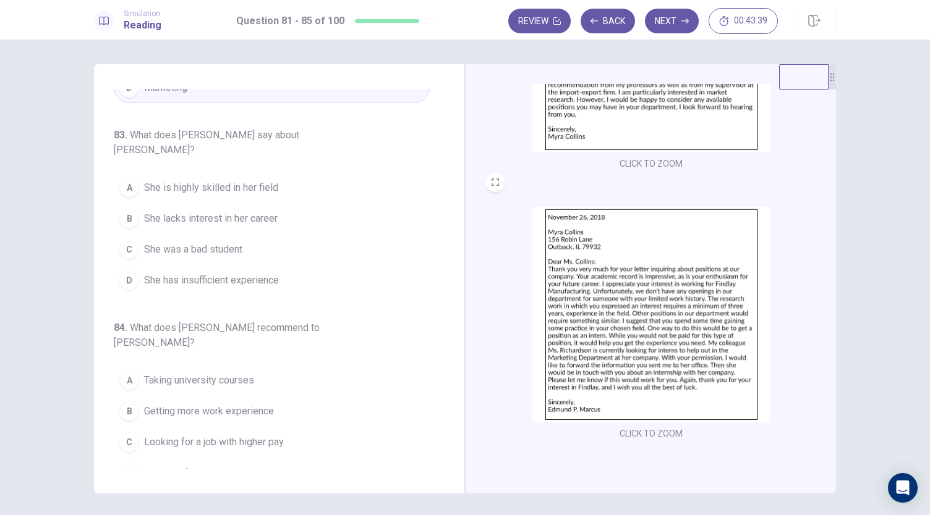
scroll to position [182, 0]
click at [144, 273] on span "She has insufficient experience" at bounding box center [211, 280] width 135 height 15
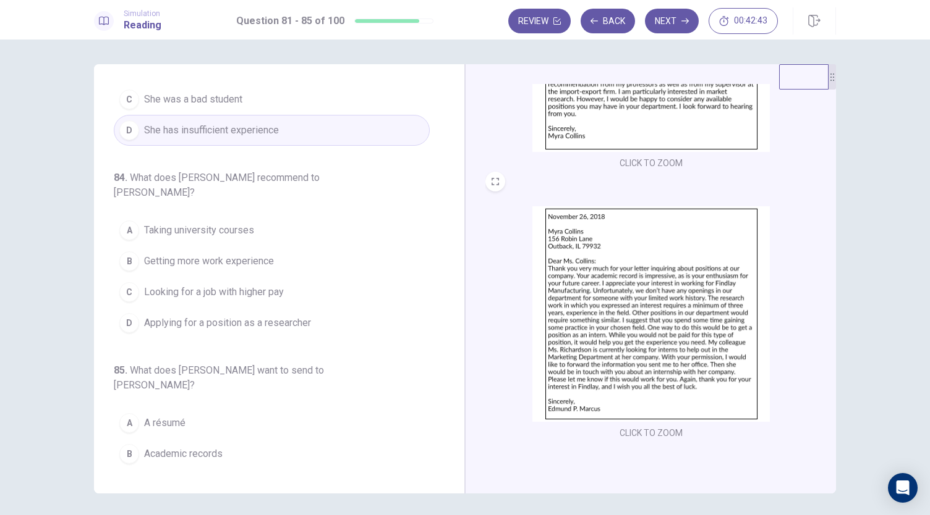
scroll to position [483, 0]
click at [169, 253] on span "Getting more work experience" at bounding box center [209, 260] width 130 height 15
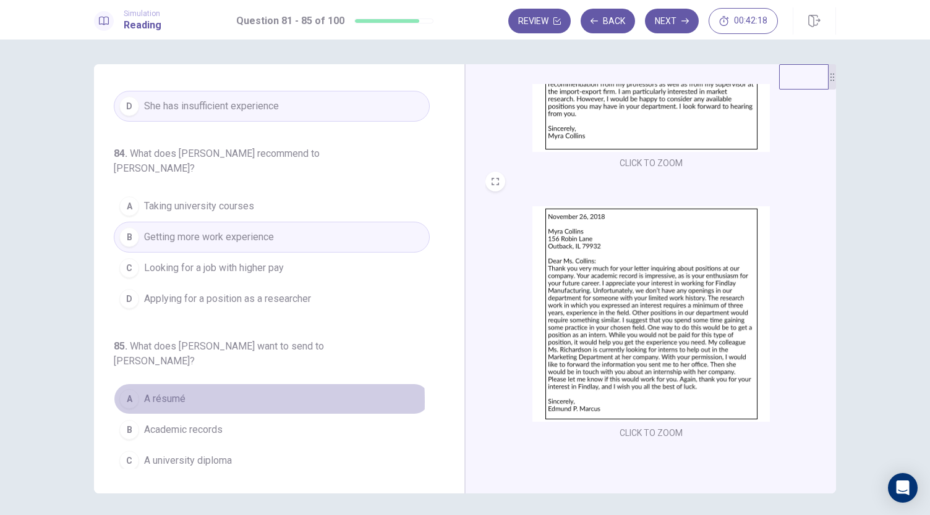
click at [133, 389] on div "A" at bounding box center [129, 399] width 20 height 20
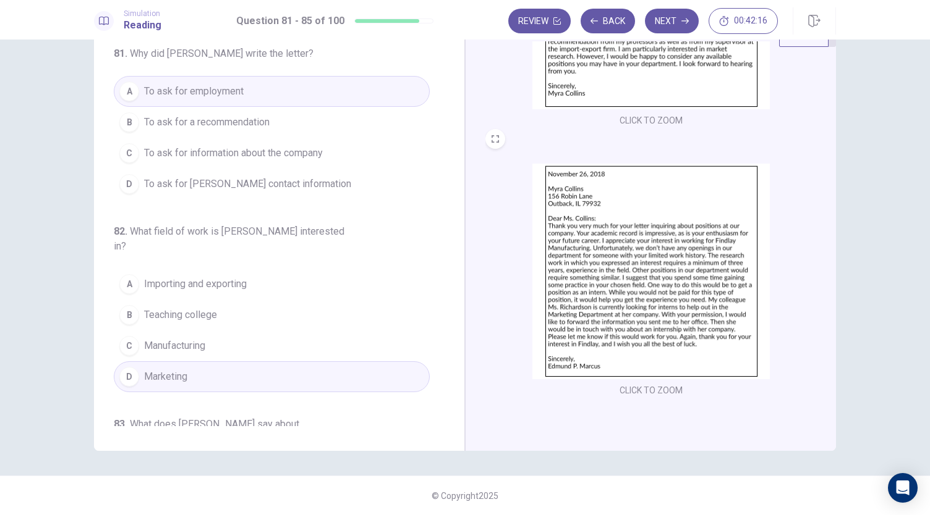
scroll to position [0, 0]
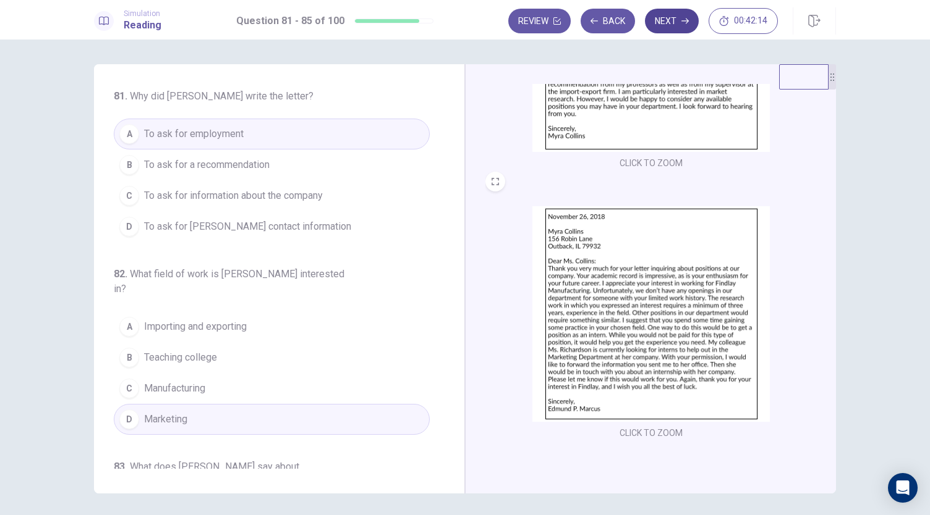
click at [674, 23] on button "Next" at bounding box center [672, 21] width 54 height 25
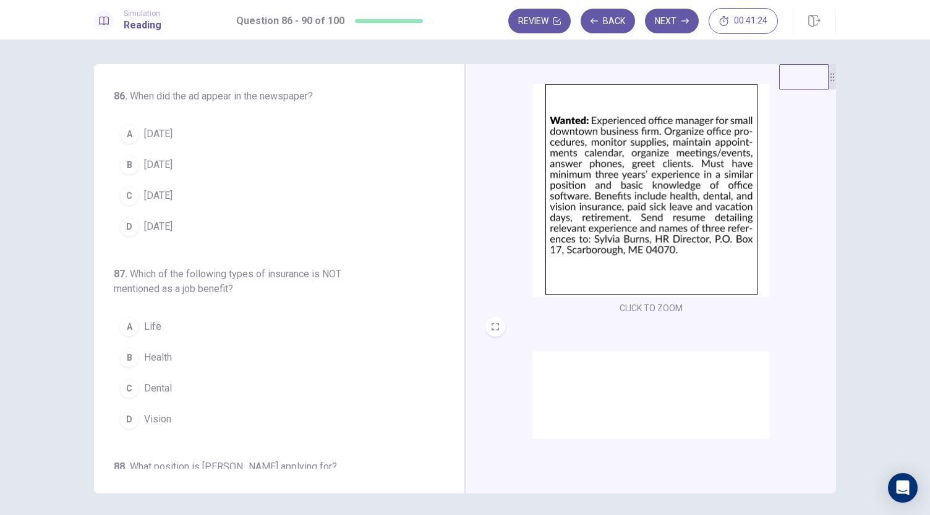
scroll to position [36, 0]
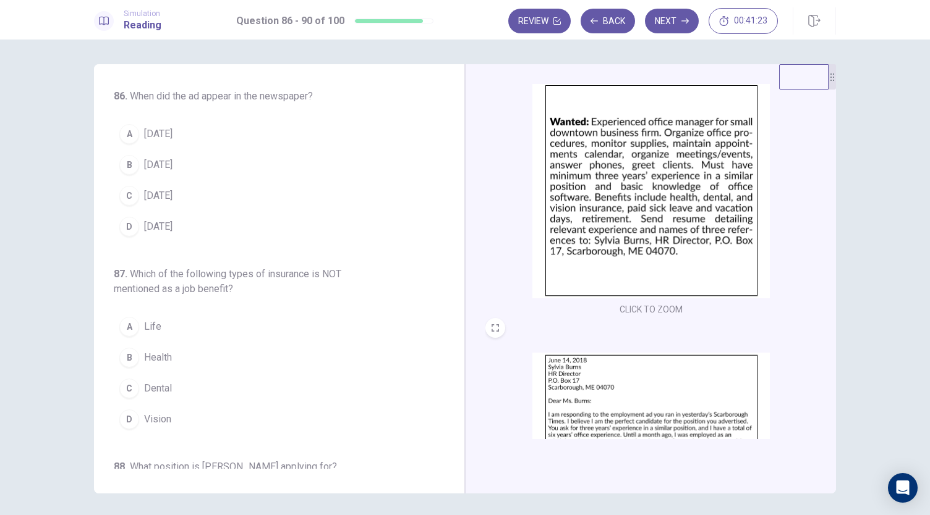
click at [144, 135] on span "[DATE]" at bounding box center [158, 134] width 28 height 15
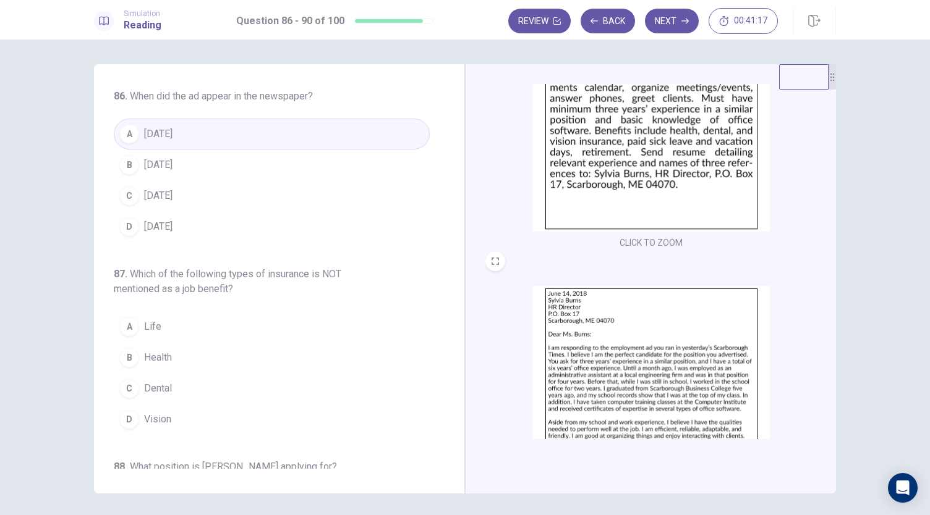
scroll to position [83, 0]
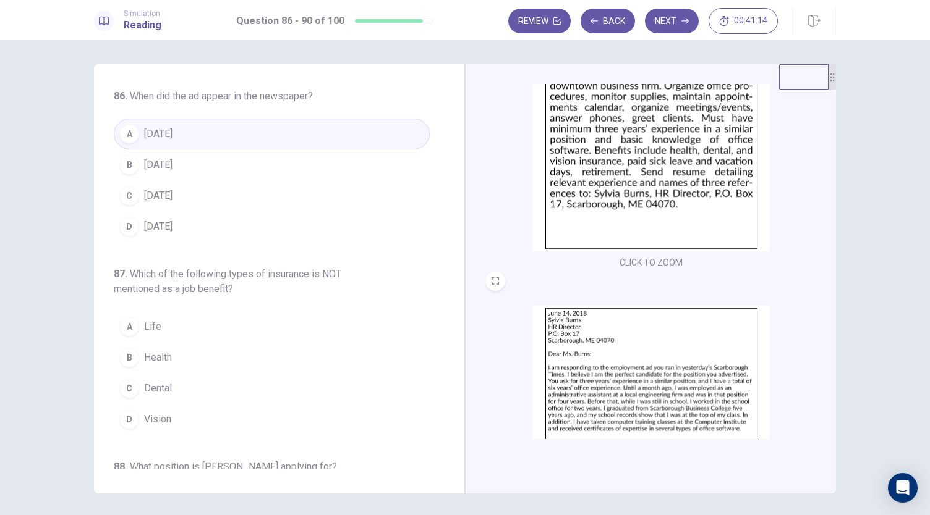
click at [144, 328] on span "Life" at bounding box center [152, 327] width 17 height 15
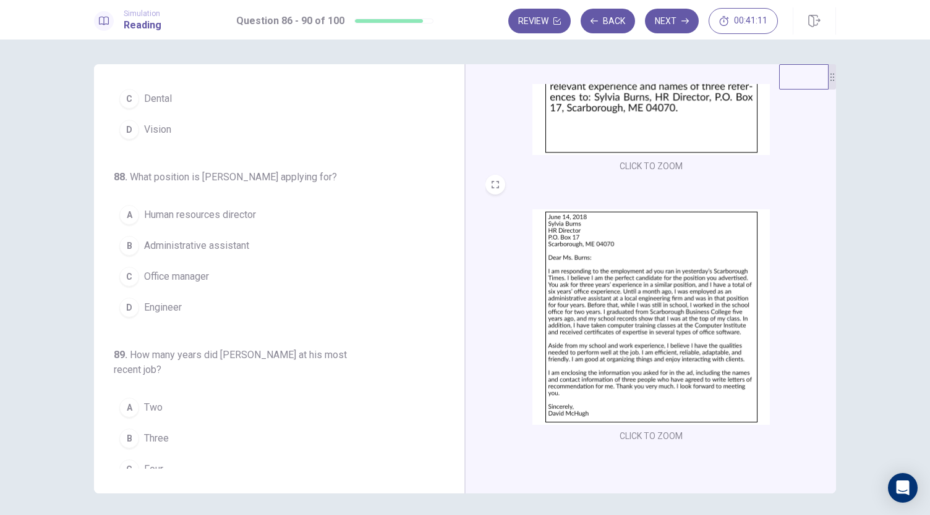
scroll to position [184, 0]
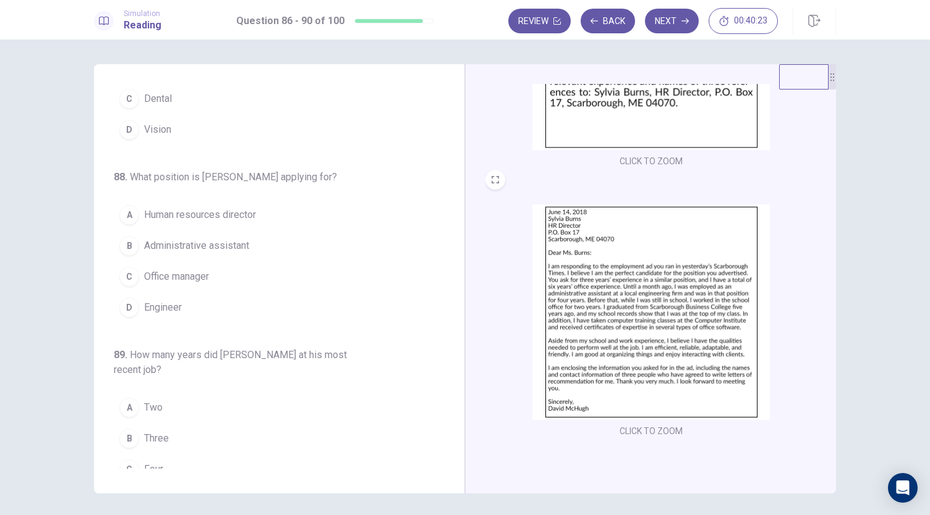
click at [181, 243] on span "Administrative assistant" at bounding box center [196, 246] width 105 height 15
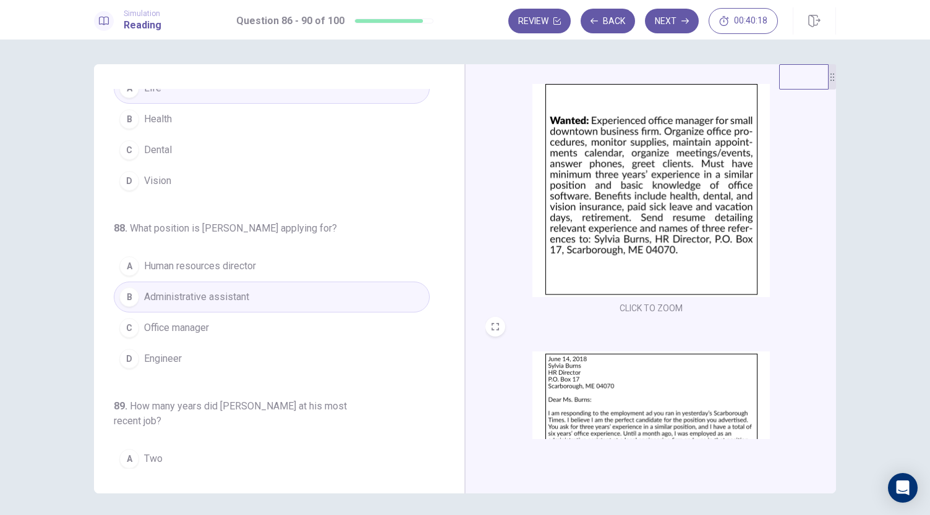
scroll to position [239, 0]
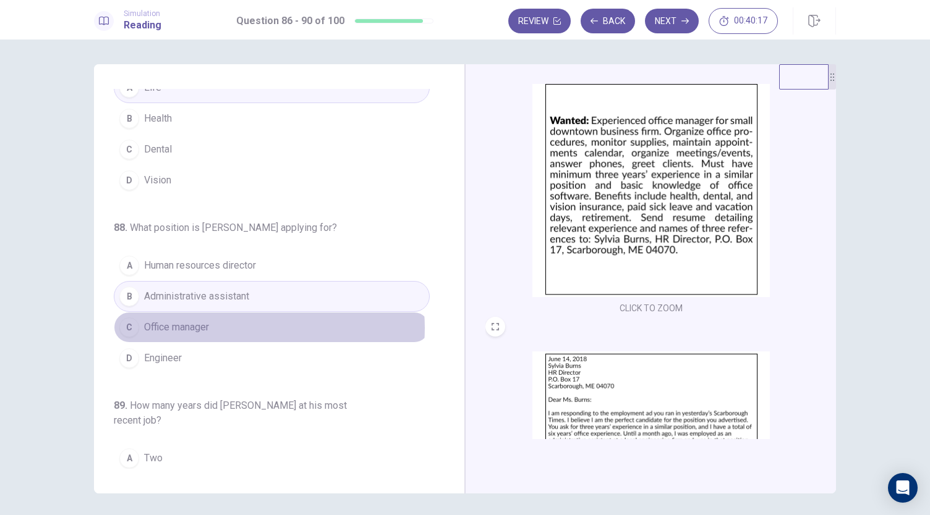
click at [248, 324] on button "C Office manager" at bounding box center [272, 327] width 316 height 31
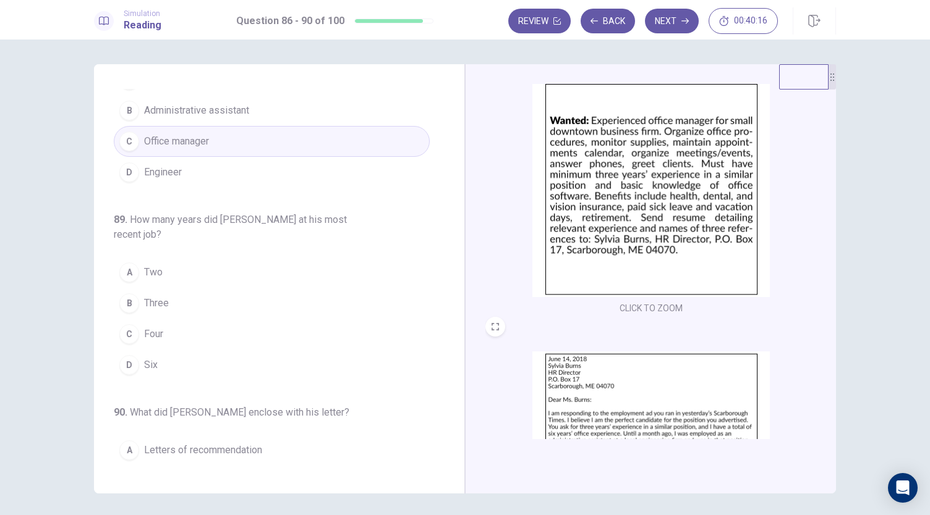
scroll to position [428, 0]
click at [132, 361] on div "D" at bounding box center [129, 363] width 20 height 20
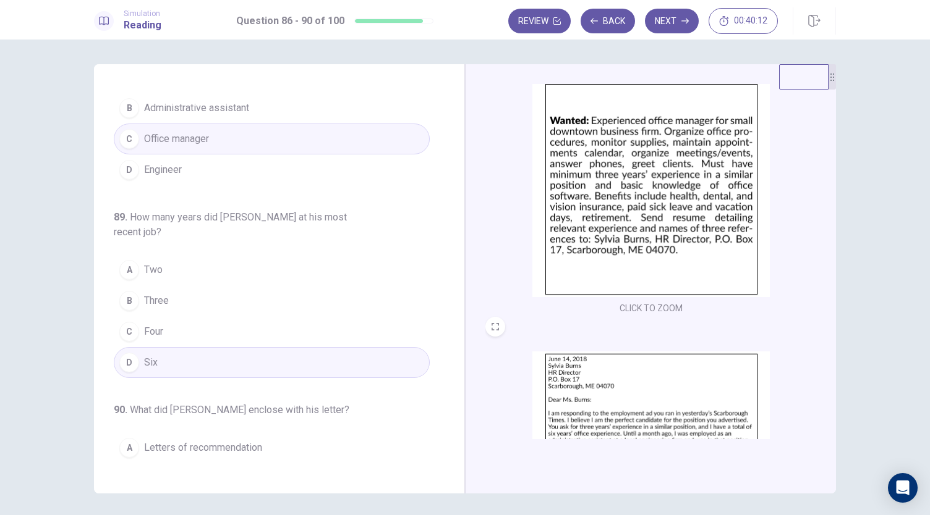
click at [173, 317] on button "C Four" at bounding box center [272, 331] width 316 height 31
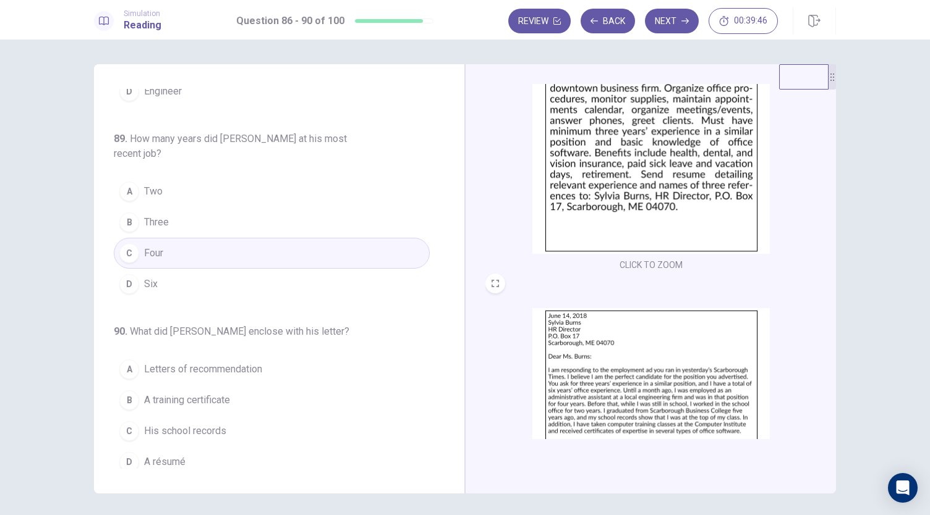
scroll to position [43, 0]
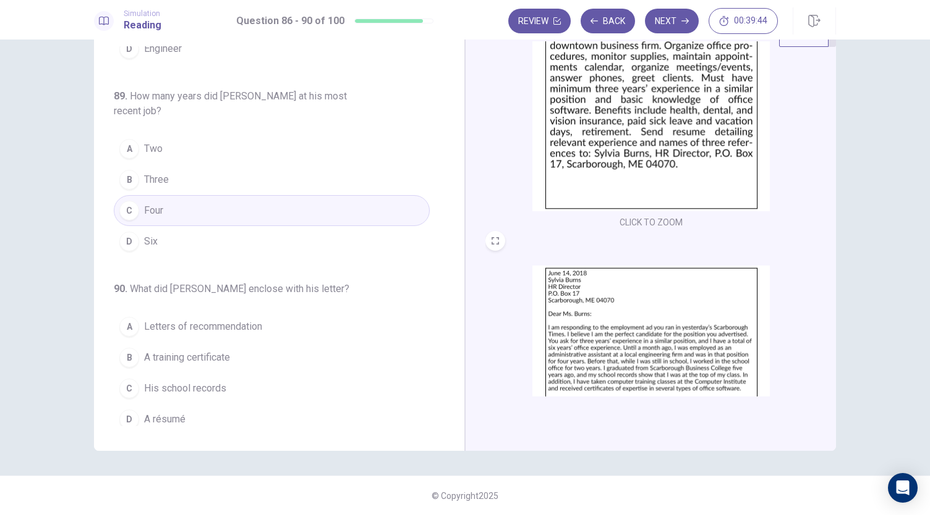
click at [146, 412] on span "A résumé" at bounding box center [164, 419] width 41 height 15
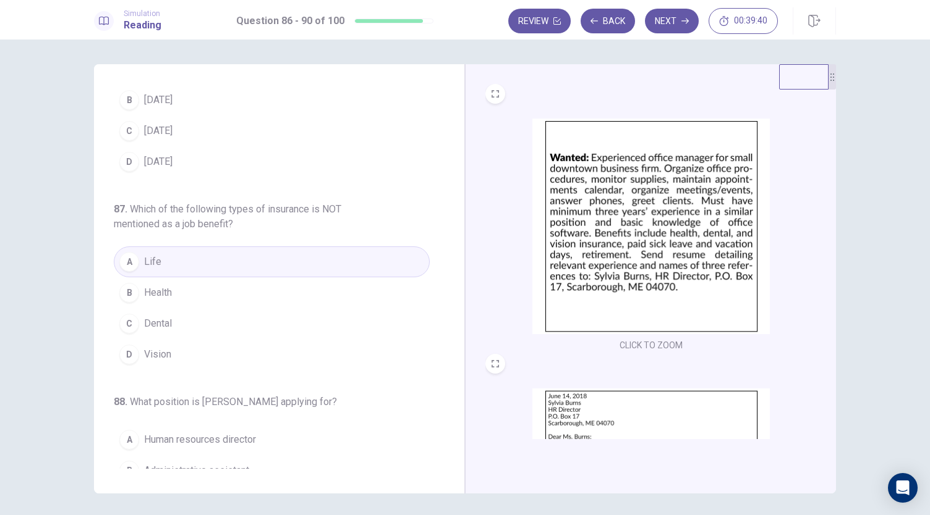
scroll to position [0, 0]
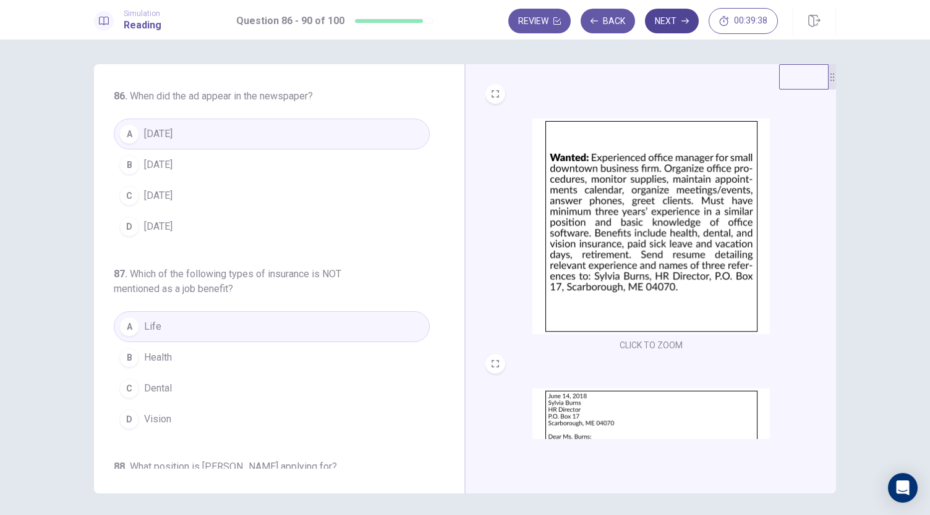
click at [669, 28] on button "Next" at bounding box center [672, 21] width 54 height 25
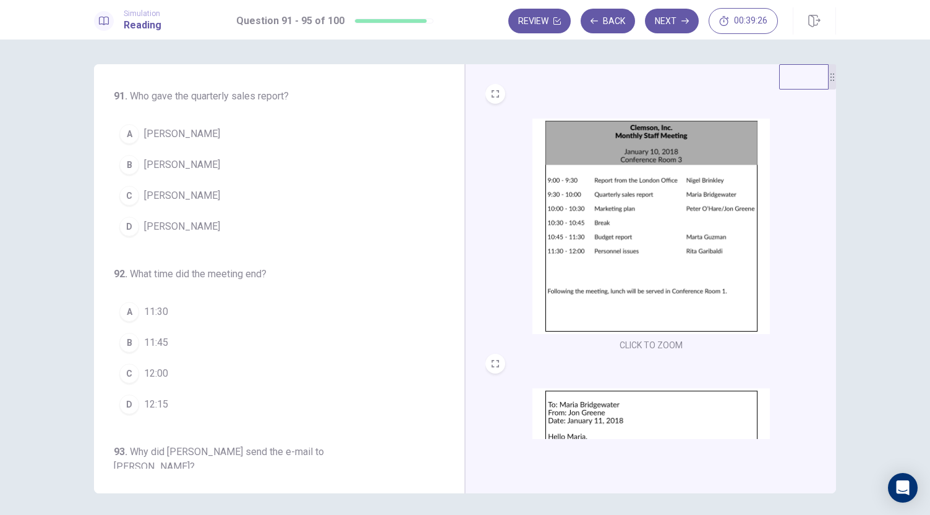
click at [203, 158] on span "[PERSON_NAME]" at bounding box center [182, 165] width 76 height 15
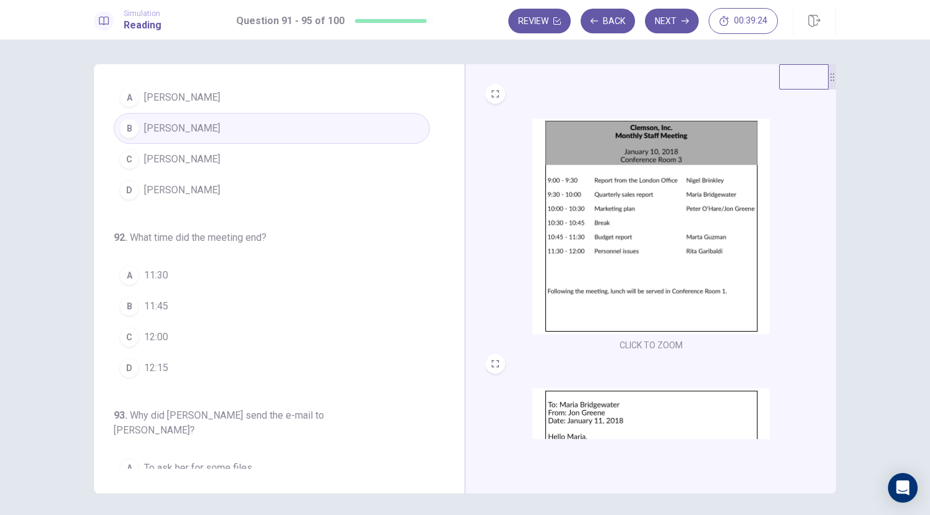
scroll to position [37, 0]
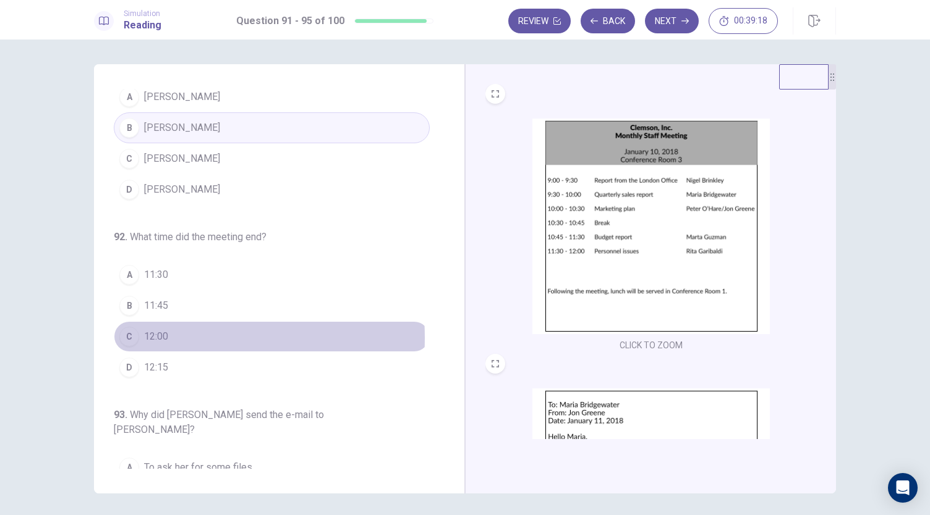
click at [138, 336] on button "C 12:00" at bounding box center [272, 336] width 316 height 31
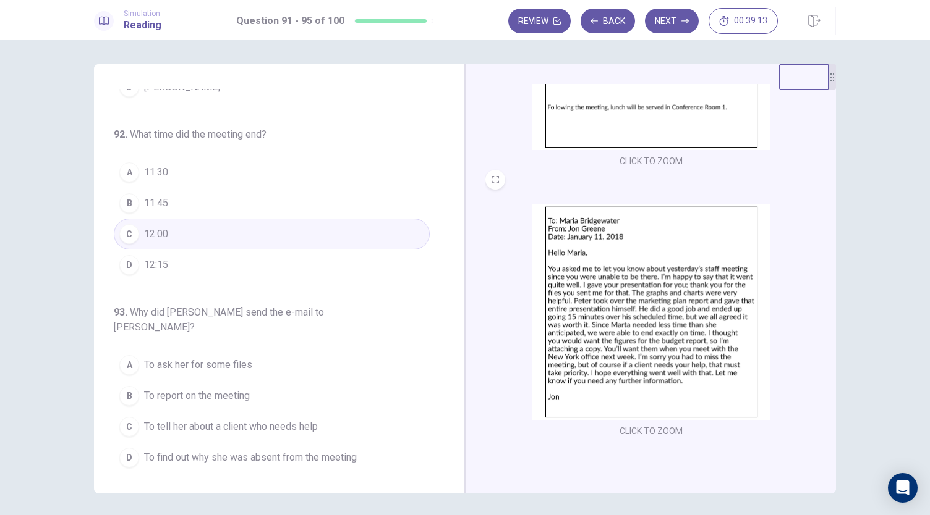
scroll to position [197, 0]
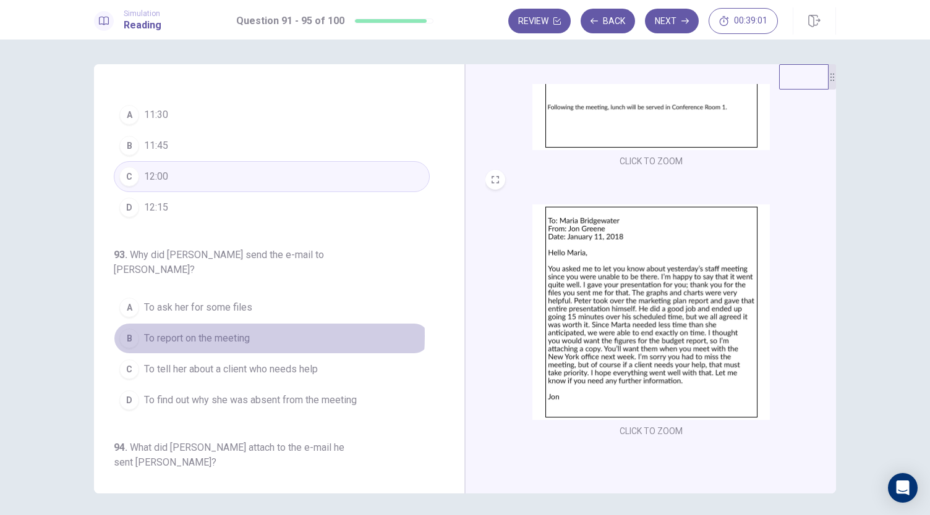
click at [196, 331] on span "To report on the meeting" at bounding box center [197, 338] width 106 height 15
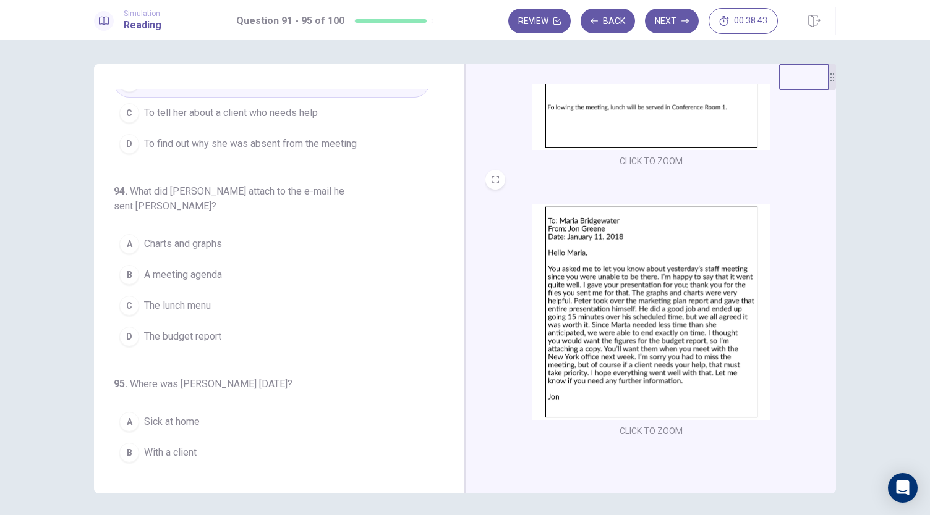
scroll to position [476, 0]
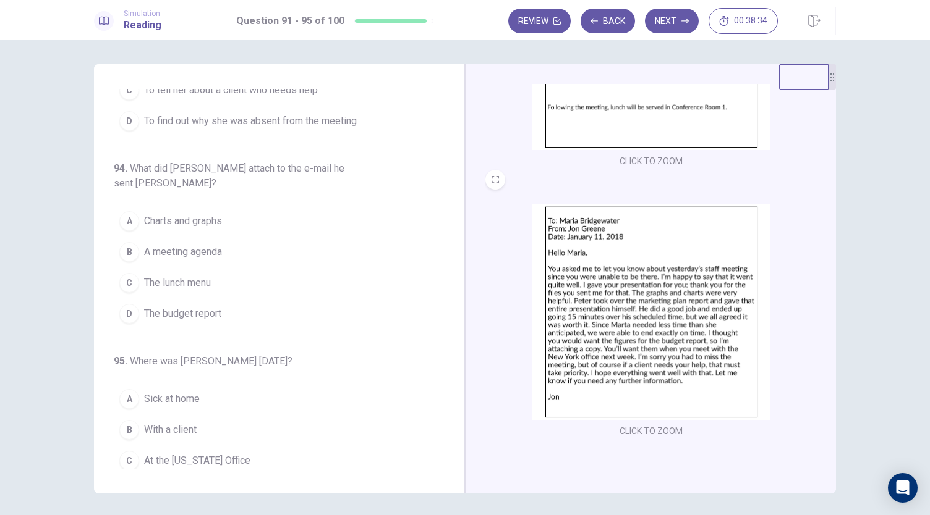
click at [158, 307] on span "The budget report" at bounding box center [182, 314] width 77 height 15
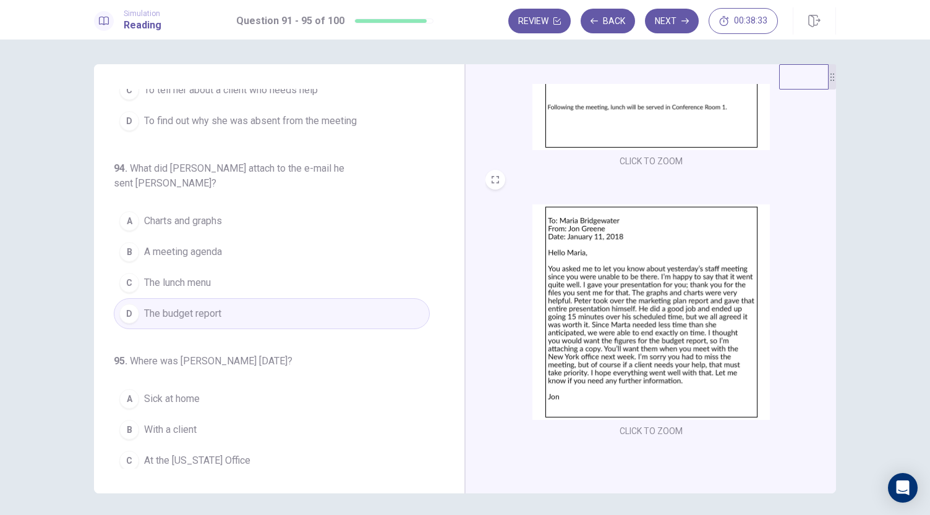
scroll to position [43, 0]
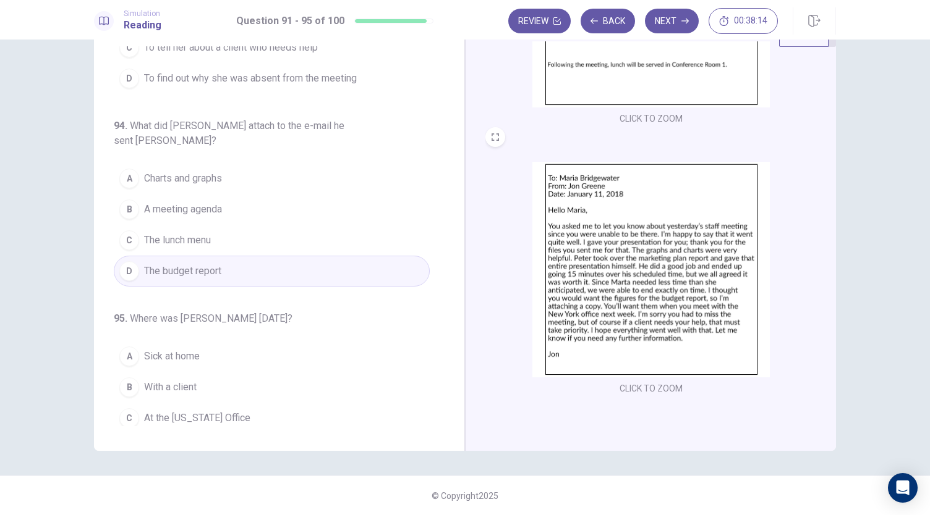
click at [123, 403] on button "C At the [US_STATE] Office" at bounding box center [272, 418] width 316 height 31
click at [134, 378] on div "B" at bounding box center [129, 388] width 20 height 20
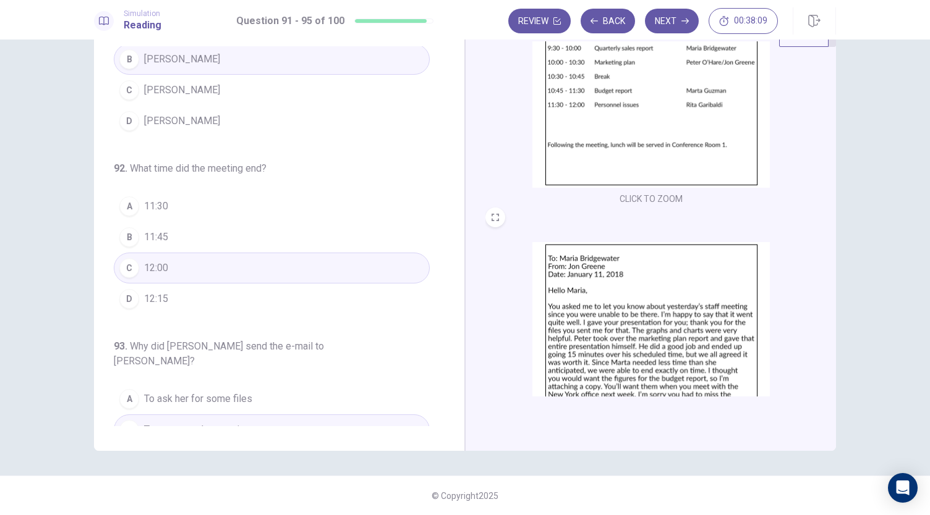
scroll to position [0, 0]
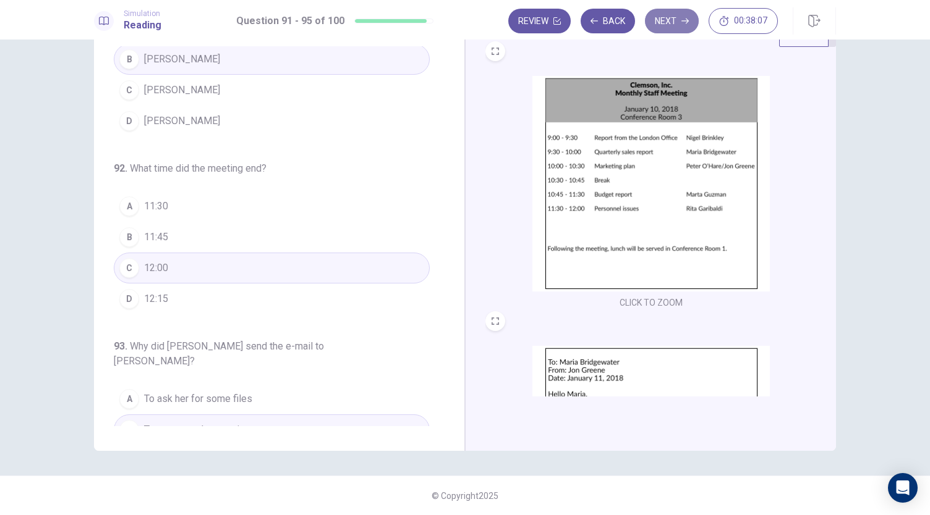
click at [667, 28] on button "Next" at bounding box center [672, 21] width 54 height 25
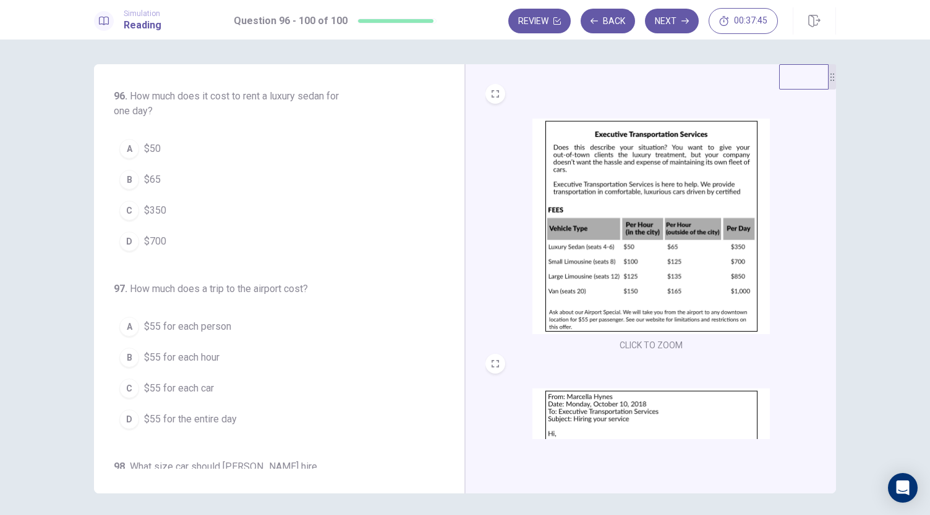
click at [137, 211] on button "C $350" at bounding box center [272, 210] width 316 height 31
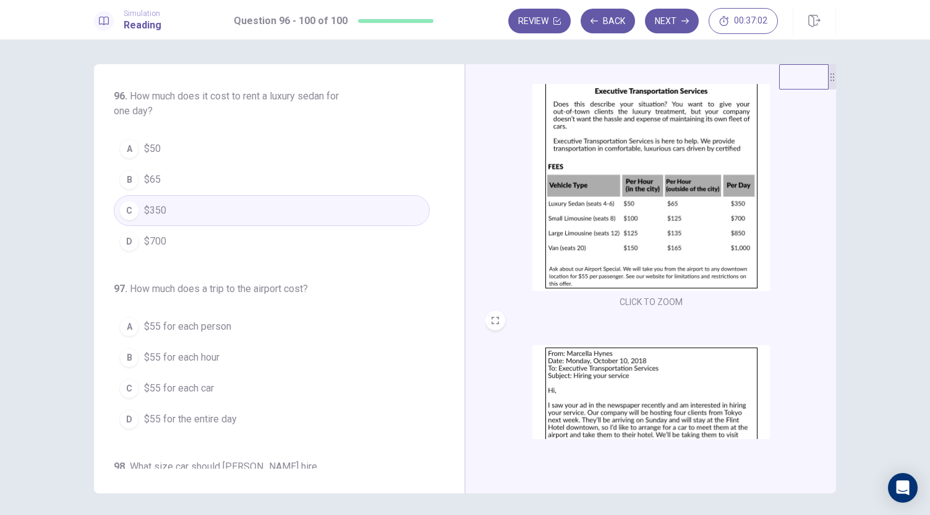
scroll to position [96, 0]
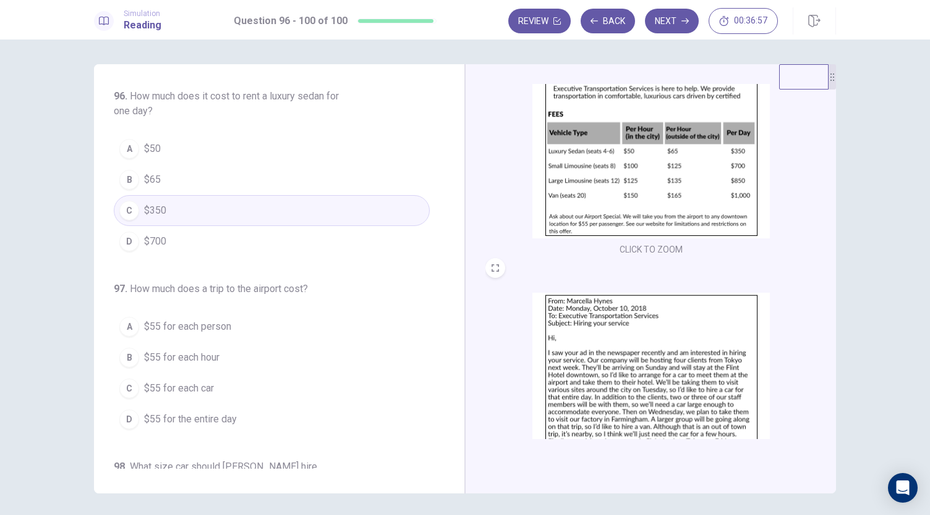
click at [177, 324] on span "$55 for each person" at bounding box center [187, 327] width 87 height 15
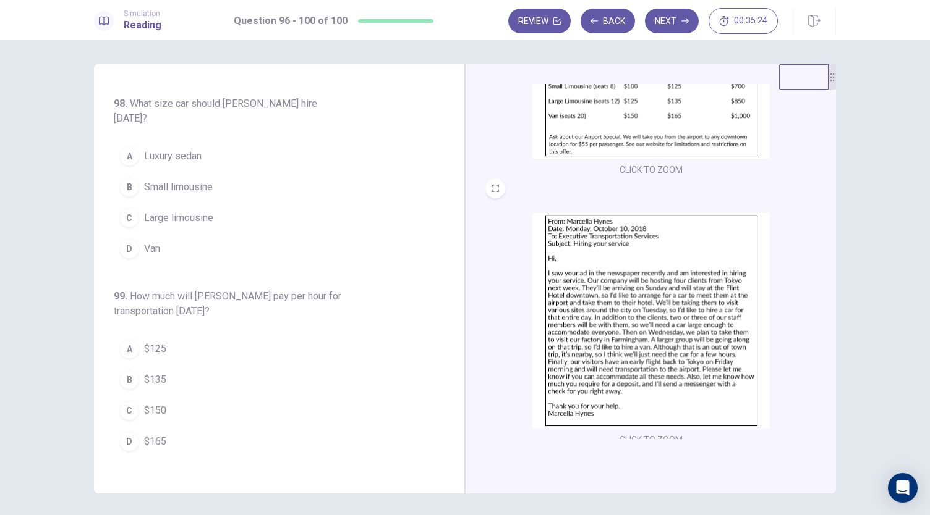
scroll to position [184, 0]
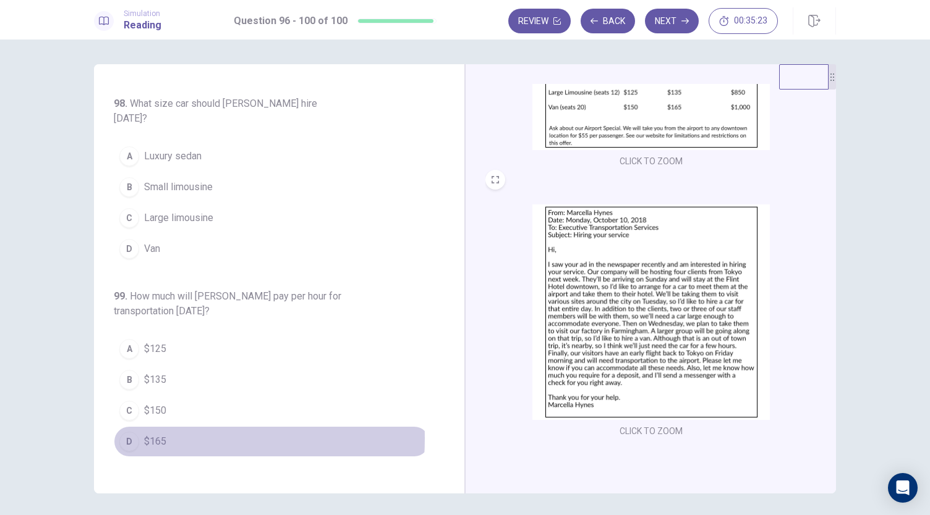
click at [144, 434] on span "$165" at bounding box center [155, 441] width 22 height 15
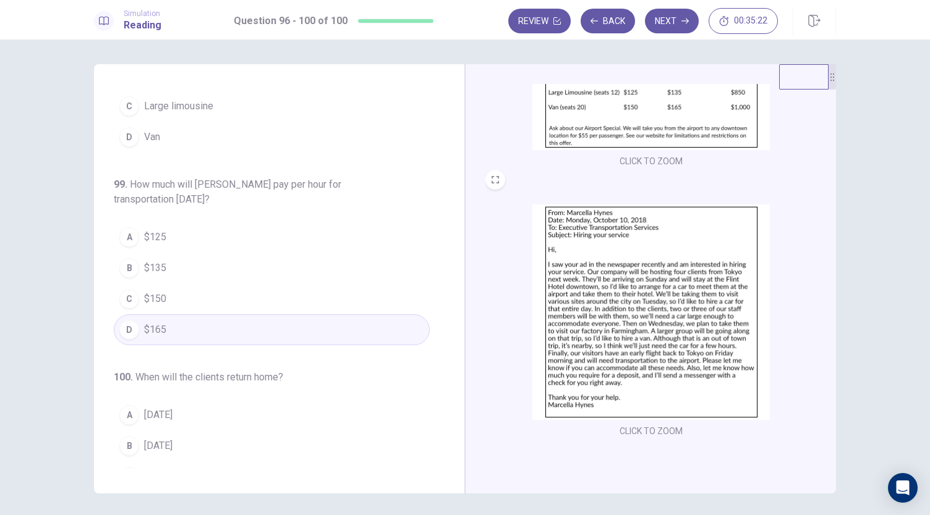
scroll to position [506, 0]
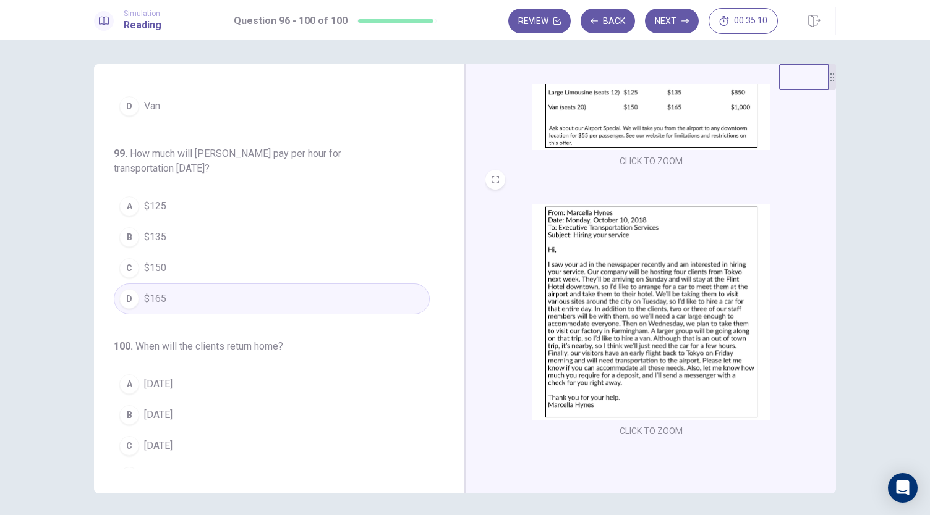
click at [146, 470] on span "[DATE]" at bounding box center [158, 477] width 28 height 15
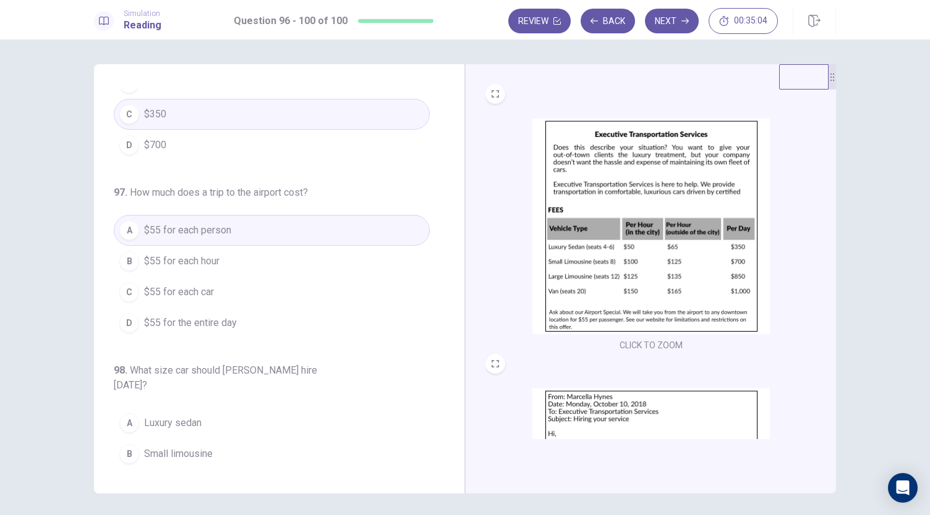
scroll to position [0, 0]
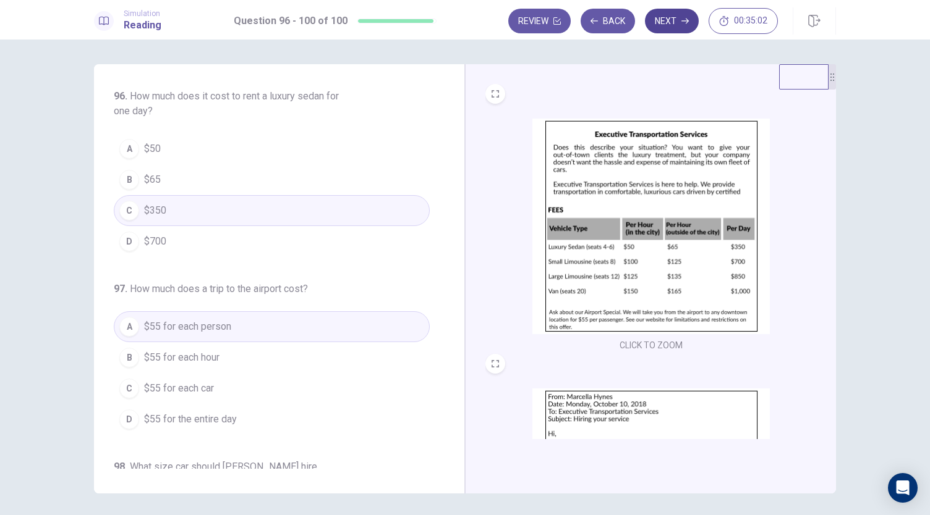
click at [680, 22] on button "Next" at bounding box center [672, 21] width 54 height 25
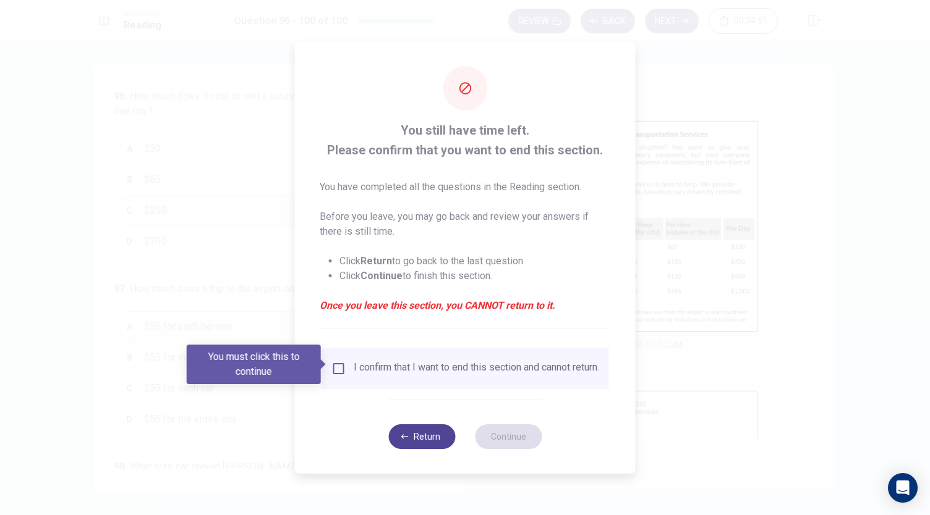
click at [412, 441] on button "Return" at bounding box center [421, 437] width 67 height 25
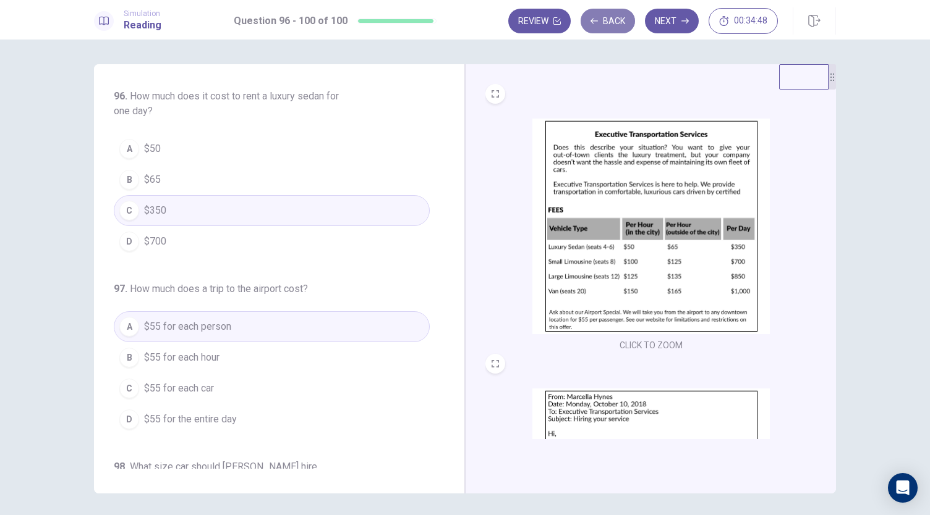
click at [610, 22] on button "Back" at bounding box center [607, 21] width 54 height 25
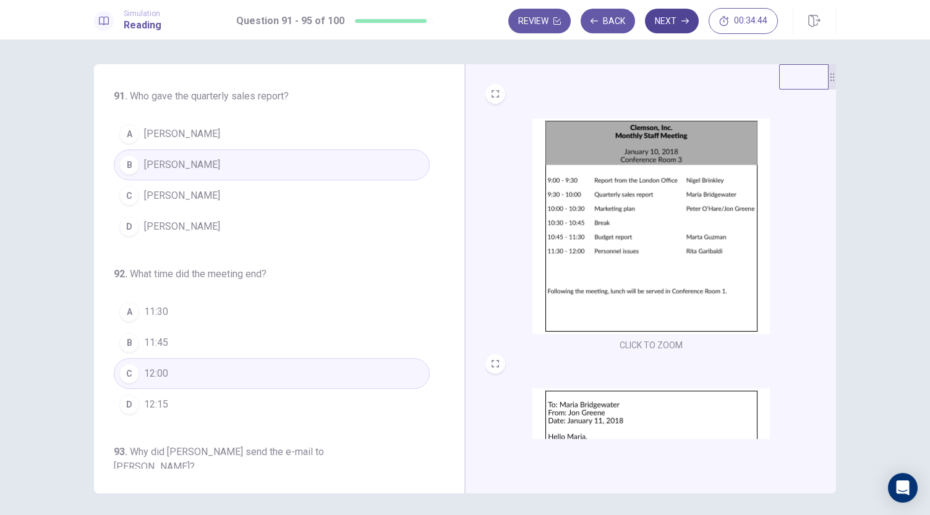
click at [678, 22] on button "Next" at bounding box center [672, 21] width 54 height 25
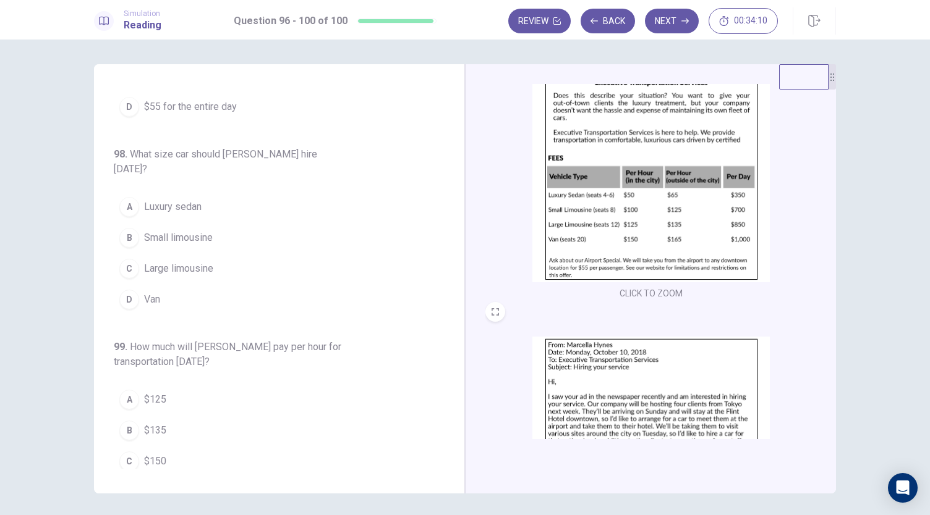
scroll to position [51, 0]
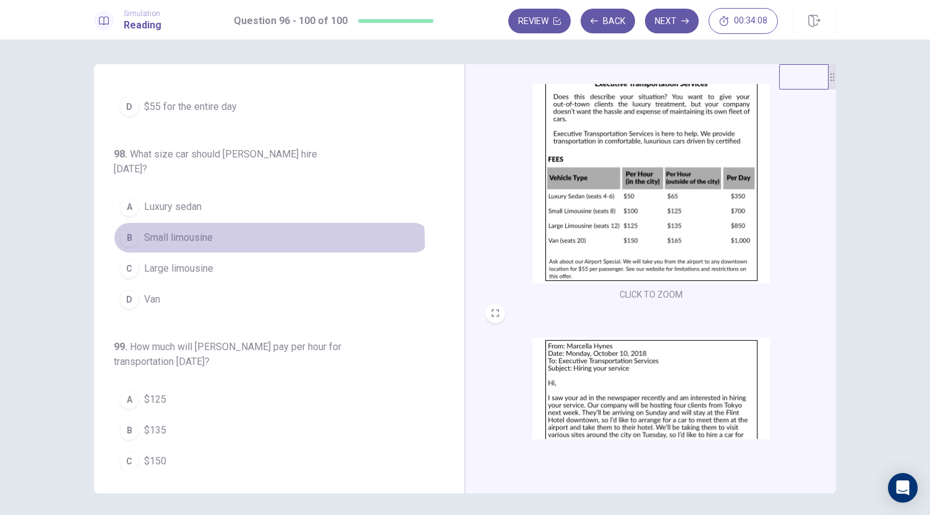
click at [170, 231] on span "Small limousine" at bounding box center [178, 238] width 69 height 15
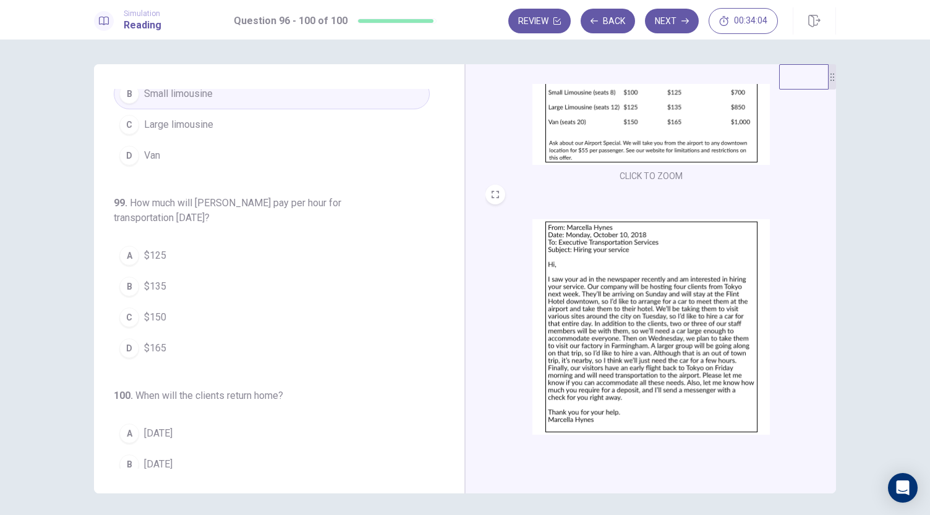
scroll to position [184, 0]
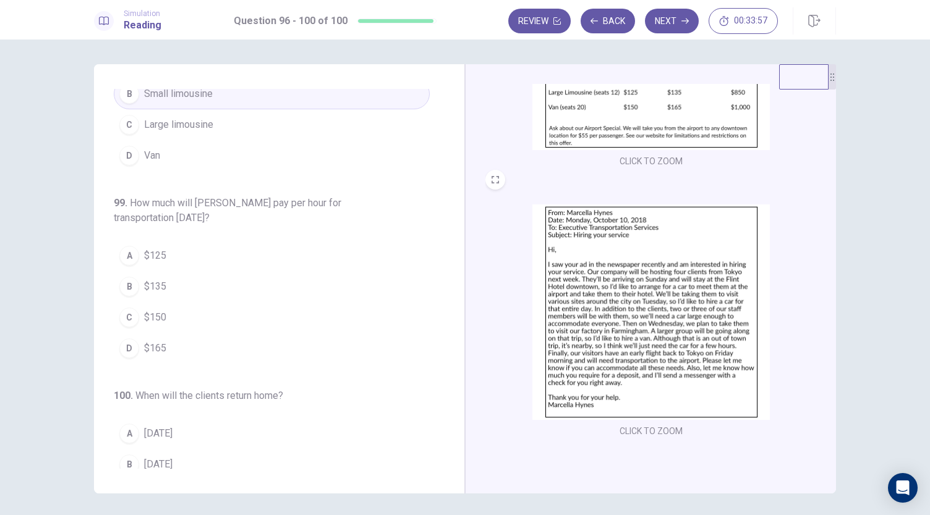
click at [127, 339] on div "D" at bounding box center [129, 349] width 20 height 20
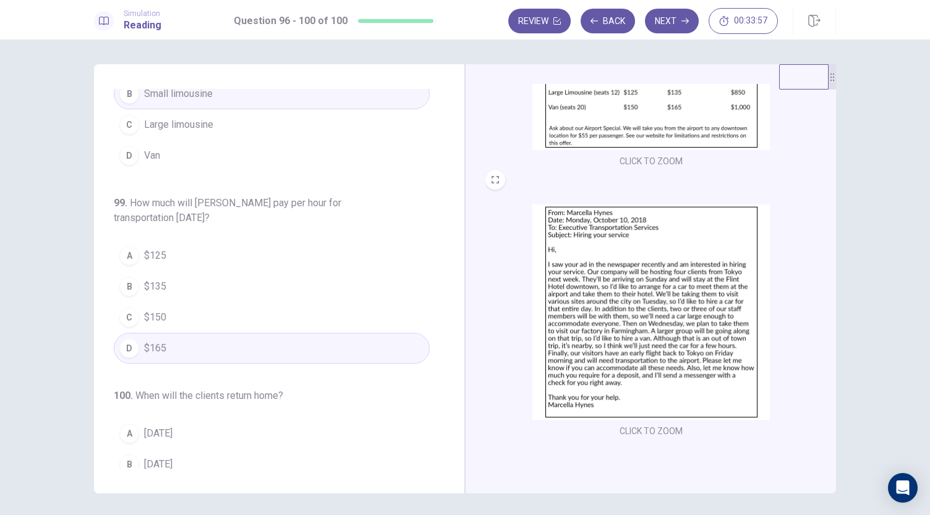
scroll to position [506, 0]
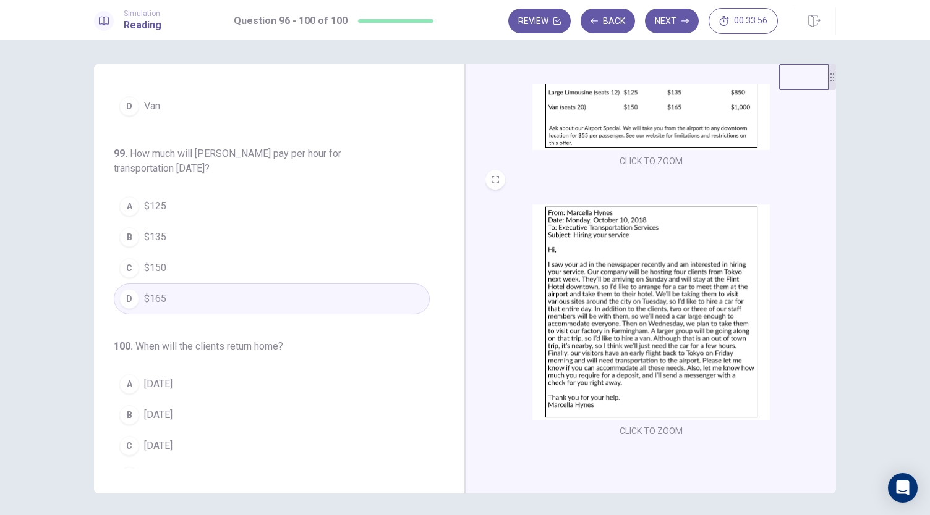
click at [122, 467] on div "D" at bounding box center [129, 477] width 20 height 20
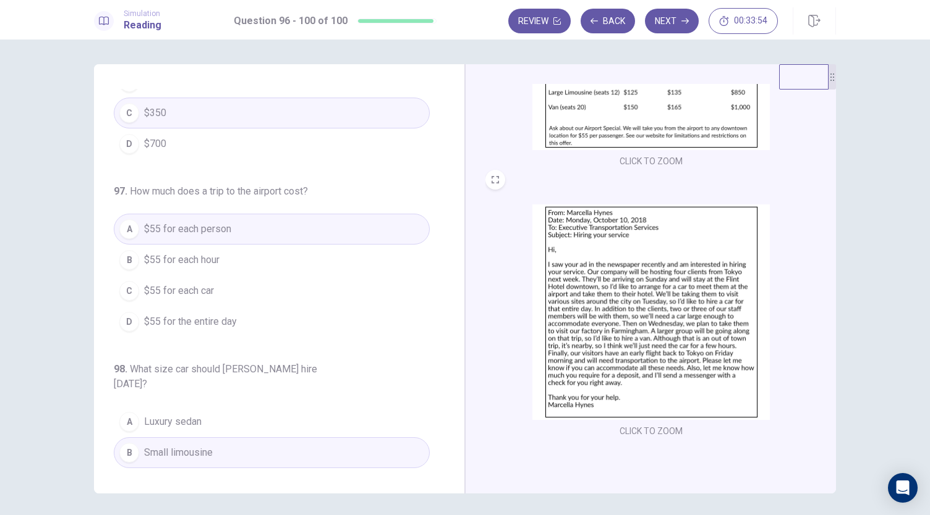
scroll to position [0, 0]
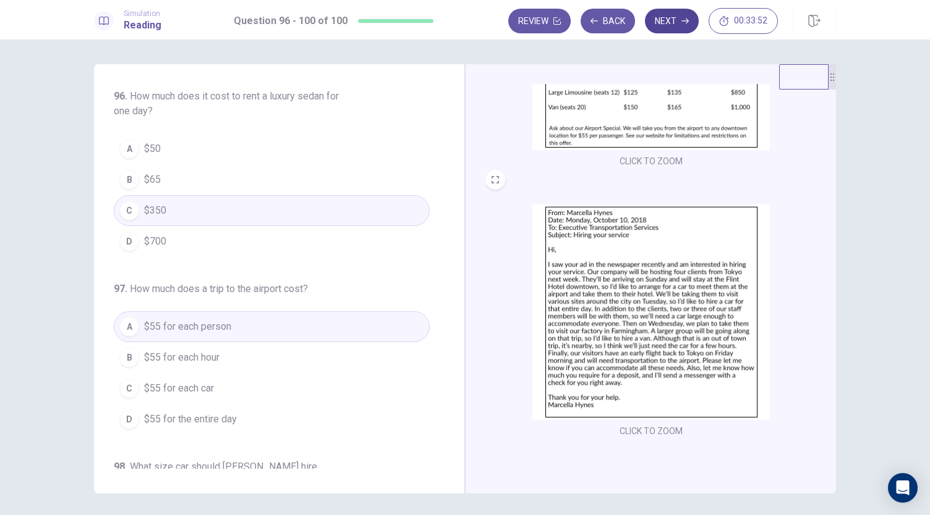
click at [669, 18] on button "Next" at bounding box center [672, 21] width 54 height 25
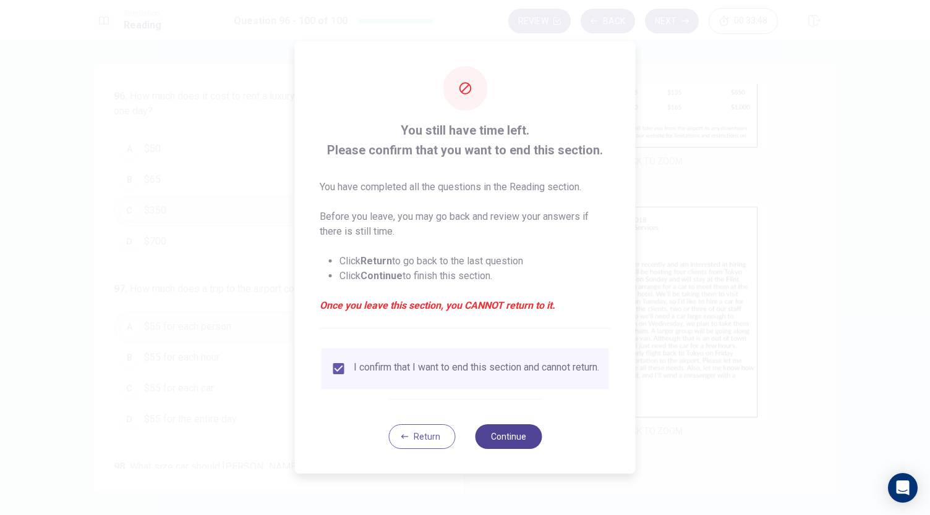
click at [523, 444] on button "Continue" at bounding box center [508, 437] width 67 height 25
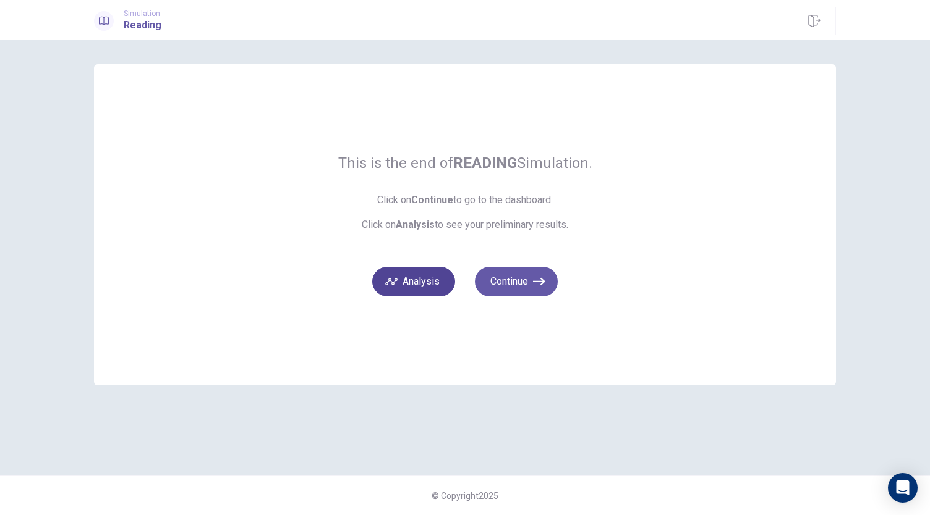
click at [426, 273] on button "Analysis" at bounding box center [413, 282] width 83 height 30
